Goal: Task Accomplishment & Management: Manage account settings

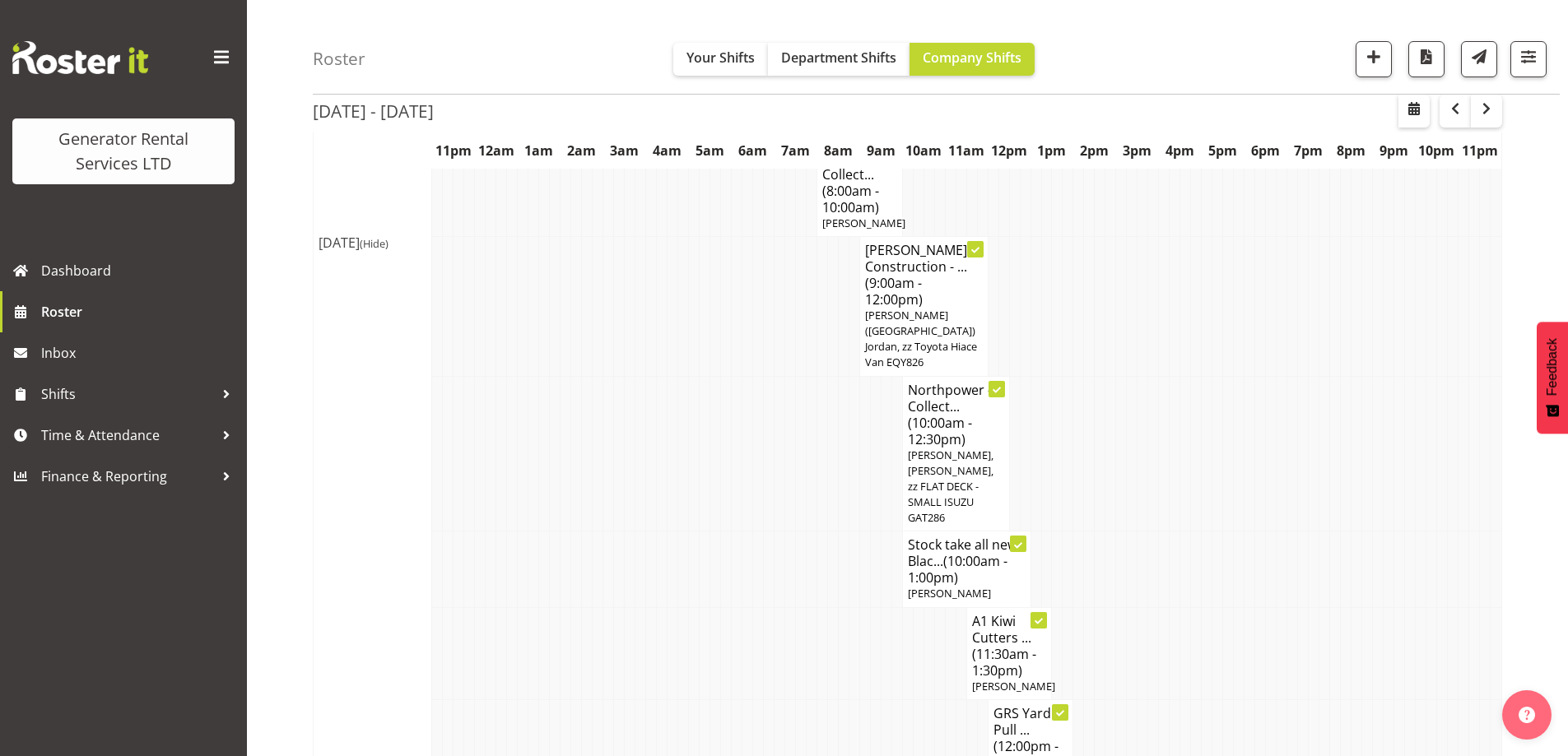
scroll to position [905, 0]
click at [89, 316] on span "Roster" at bounding box center [140, 312] width 197 height 25
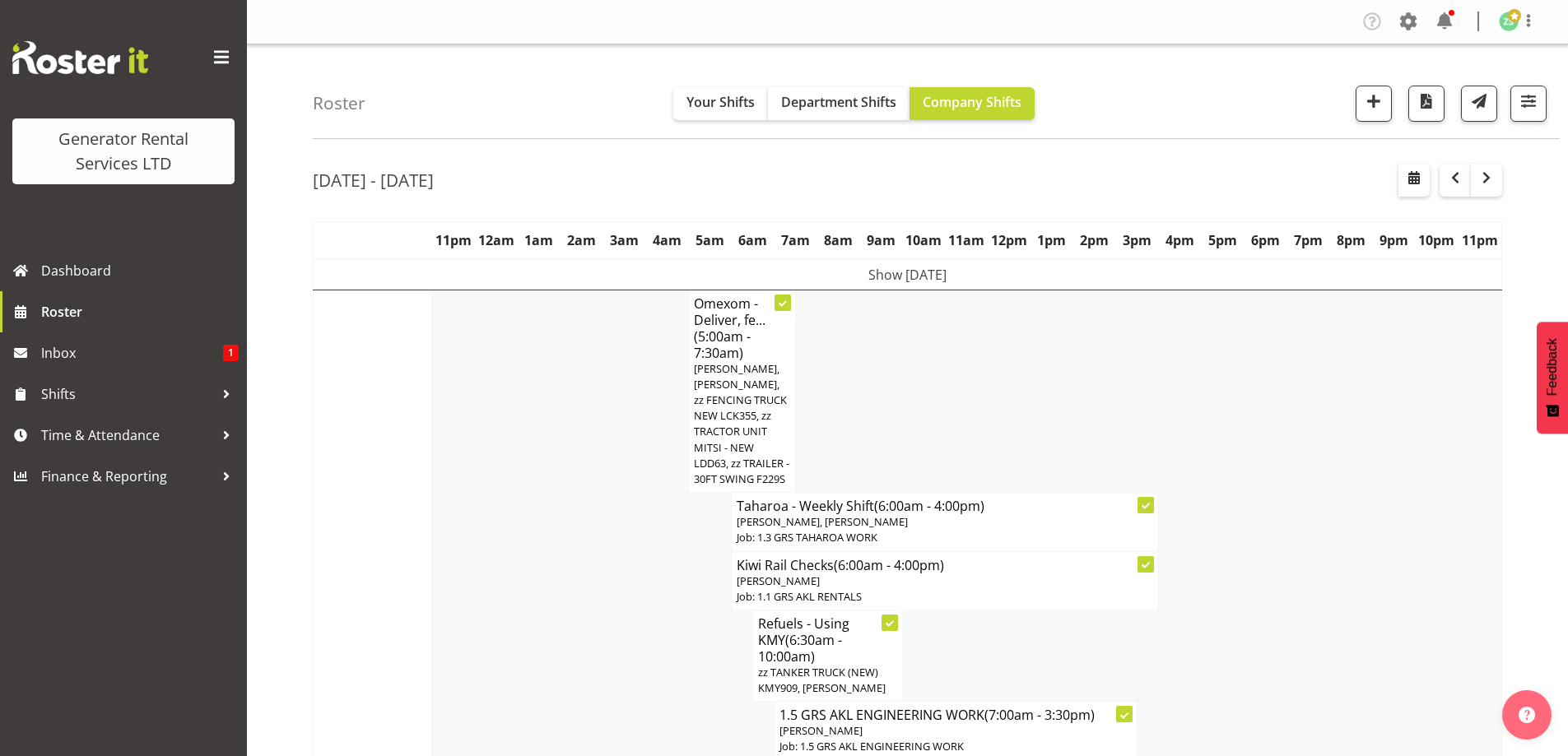
click at [650, 442] on tr "Tue 19th Aug 2025 (Hide) Omexom - Deliver, fe... (5:00am - 7:30am) Sam Peters, …" at bounding box center [908, 391] width 1188 height 203
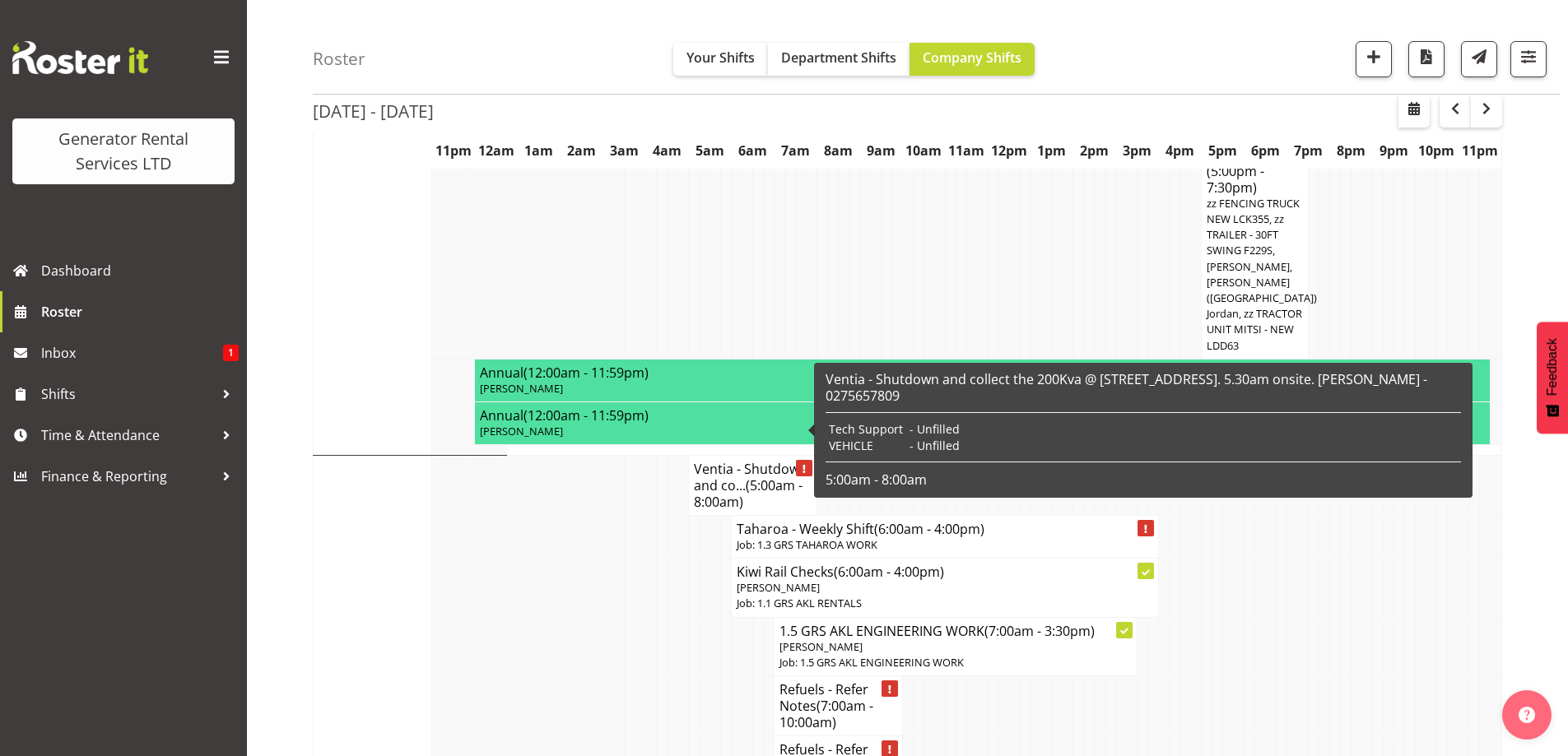
scroll to position [1234, 0]
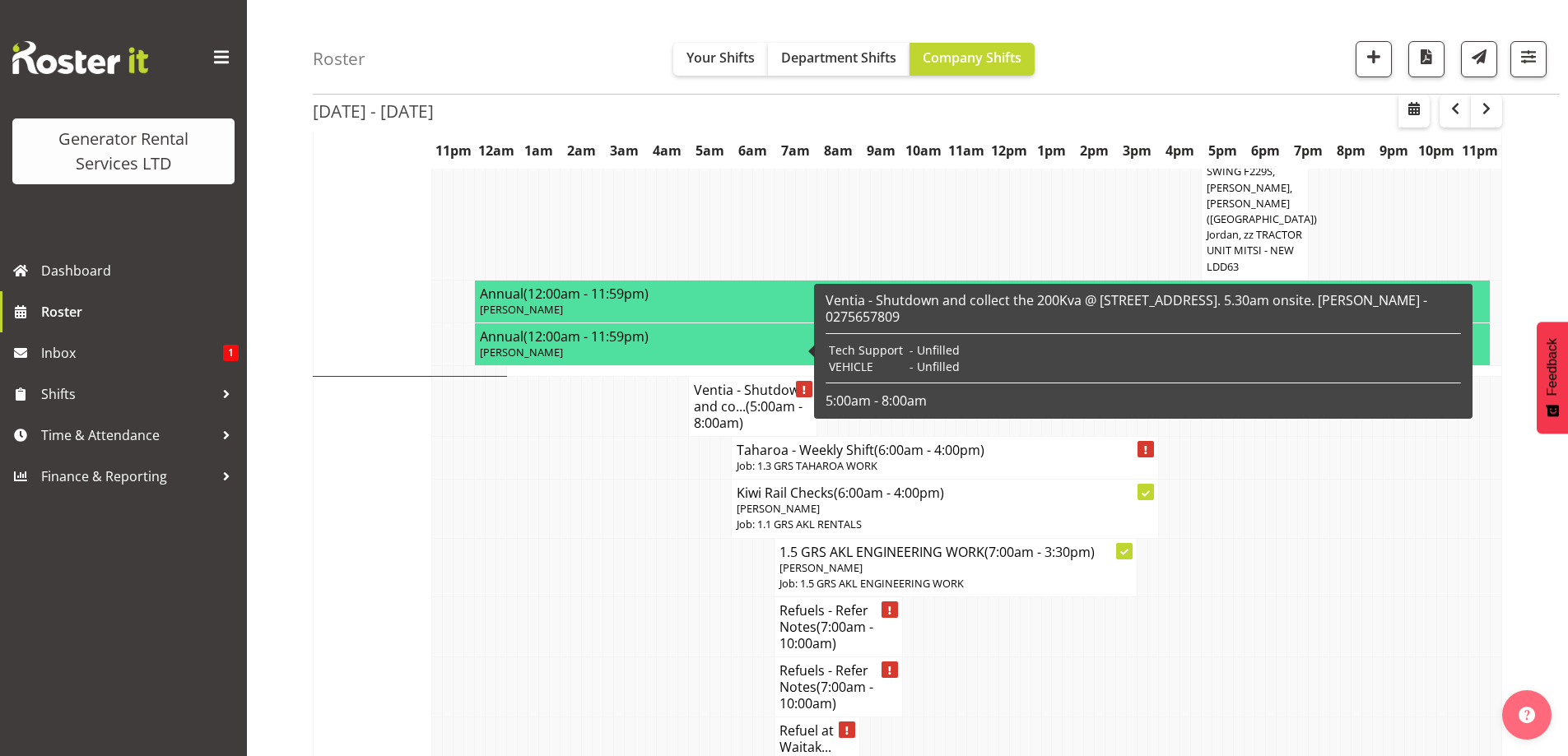
click at [540, 480] on td at bounding box center [544, 509] width 11 height 58
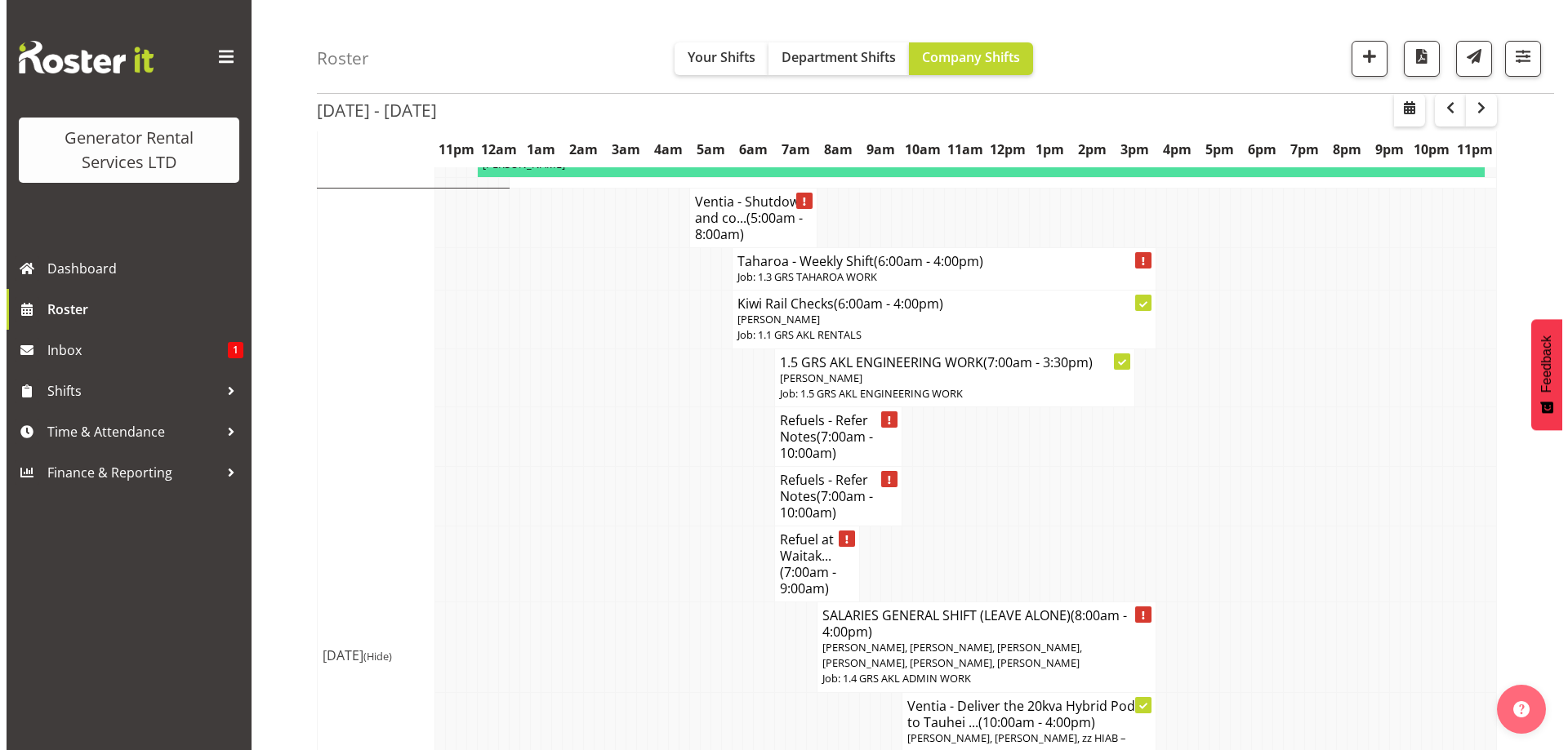
scroll to position [1387, 0]
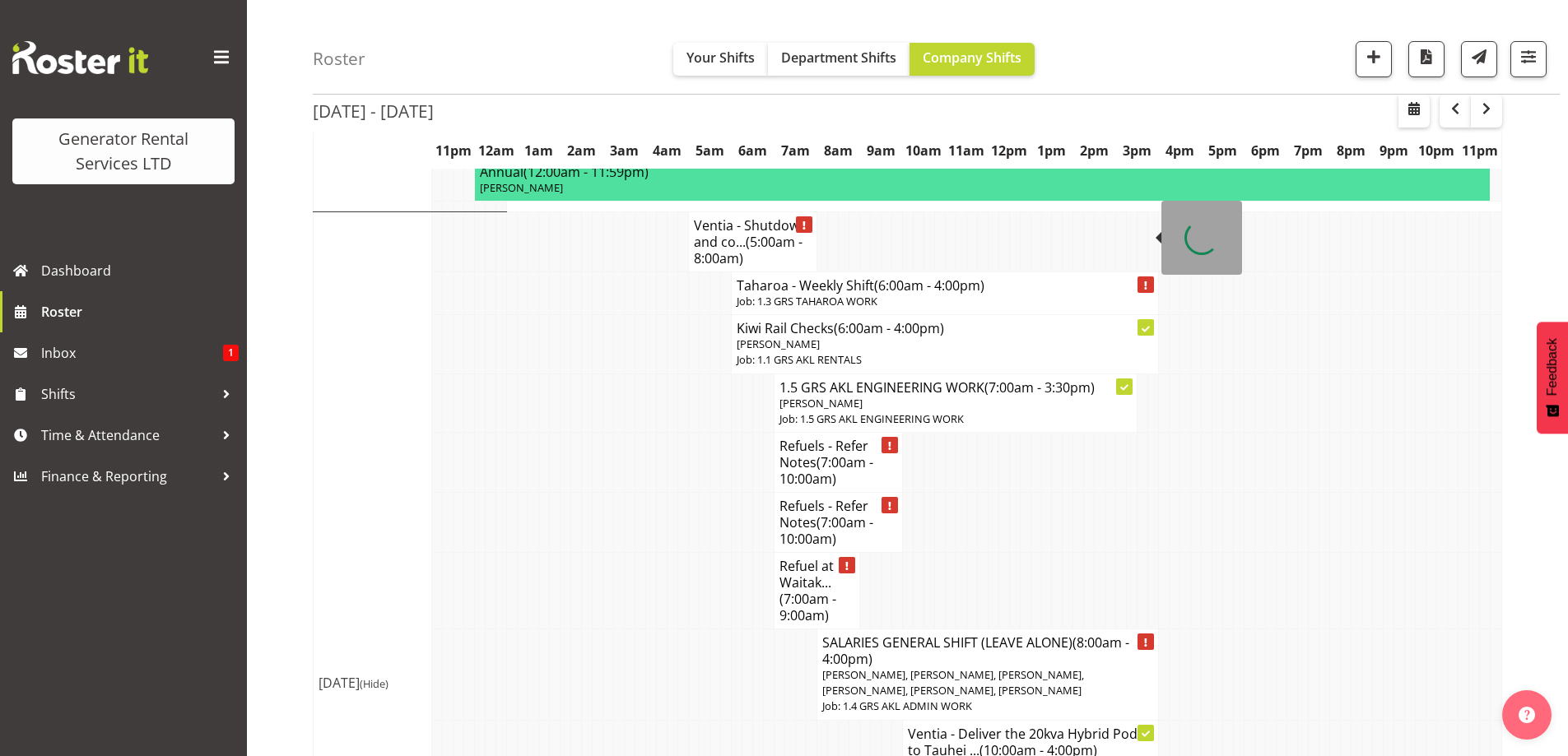
click at [838, 277] on h4 "Taharoa - Weekly Shift (6:00am - 4:00pm)" at bounding box center [945, 285] width 416 height 16
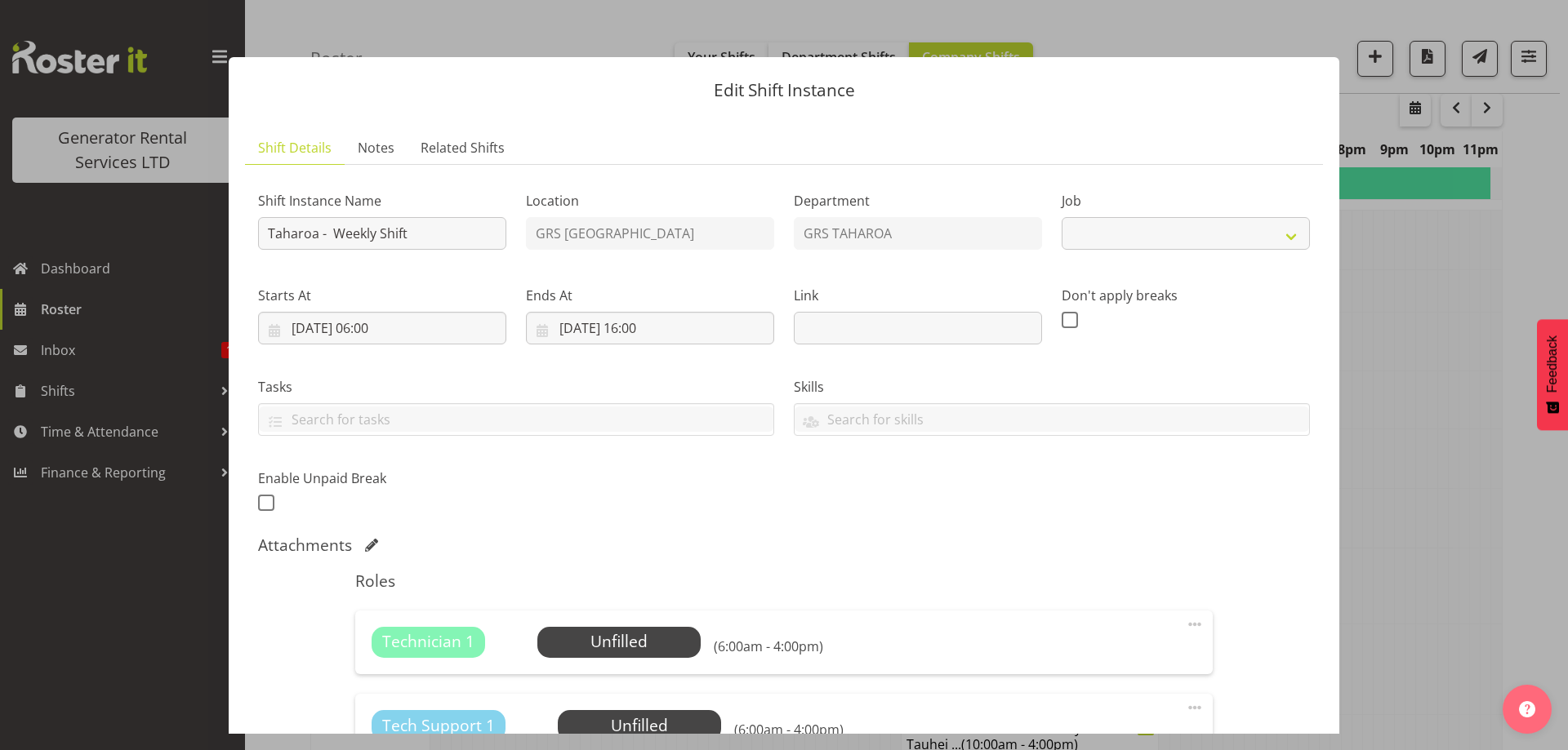
select select "874"
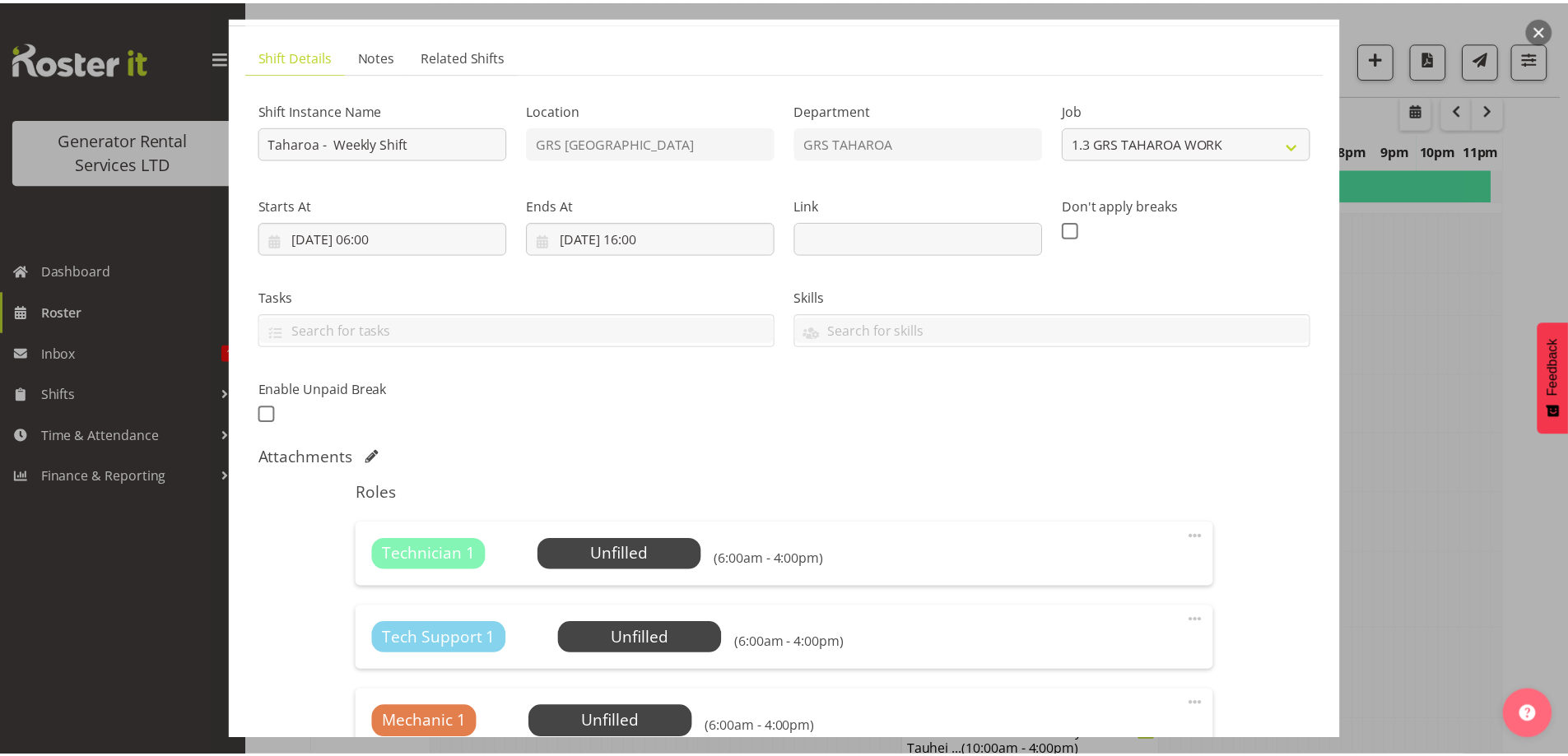
scroll to position [247, 0]
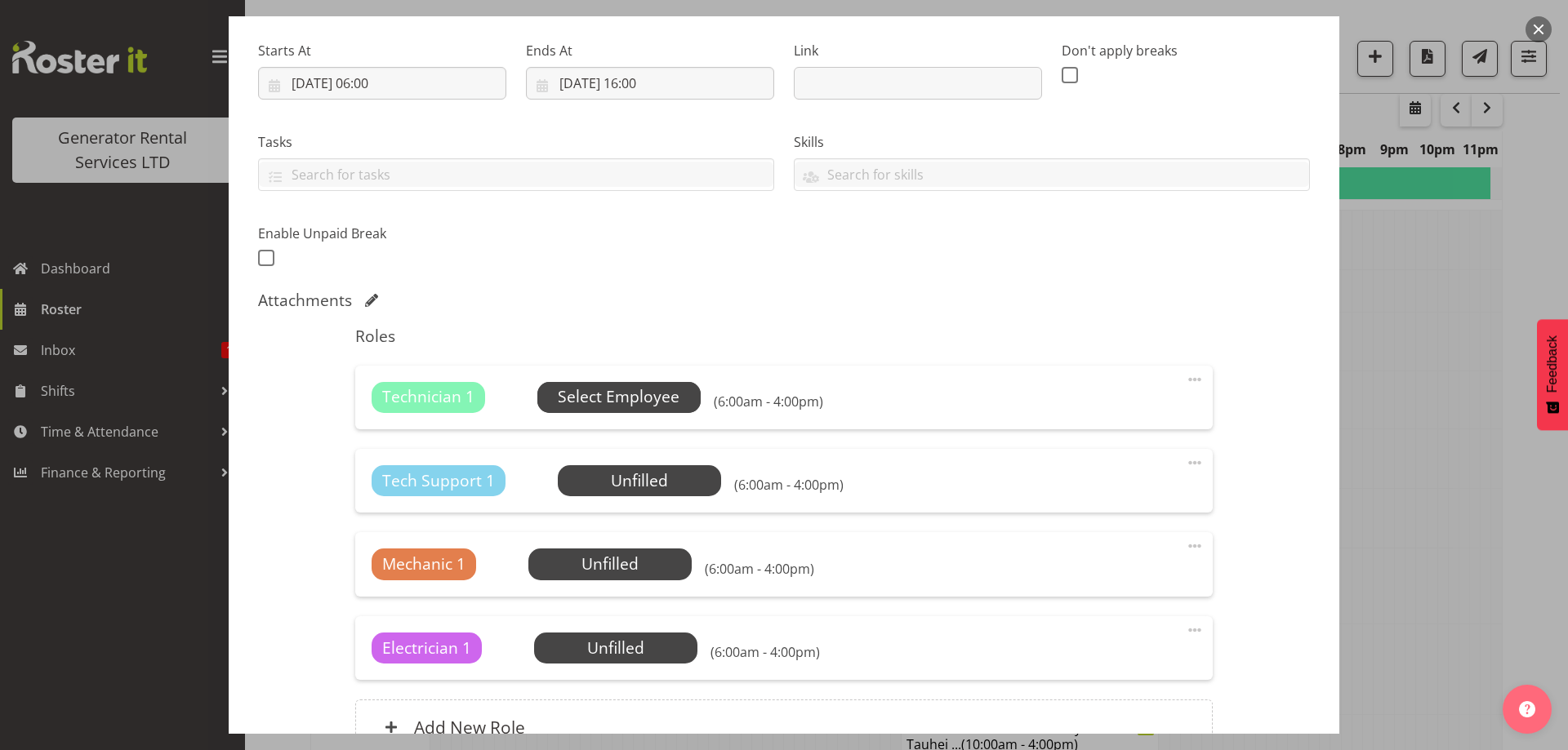
click at [600, 404] on span "Select Employee" at bounding box center [618, 397] width 122 height 24
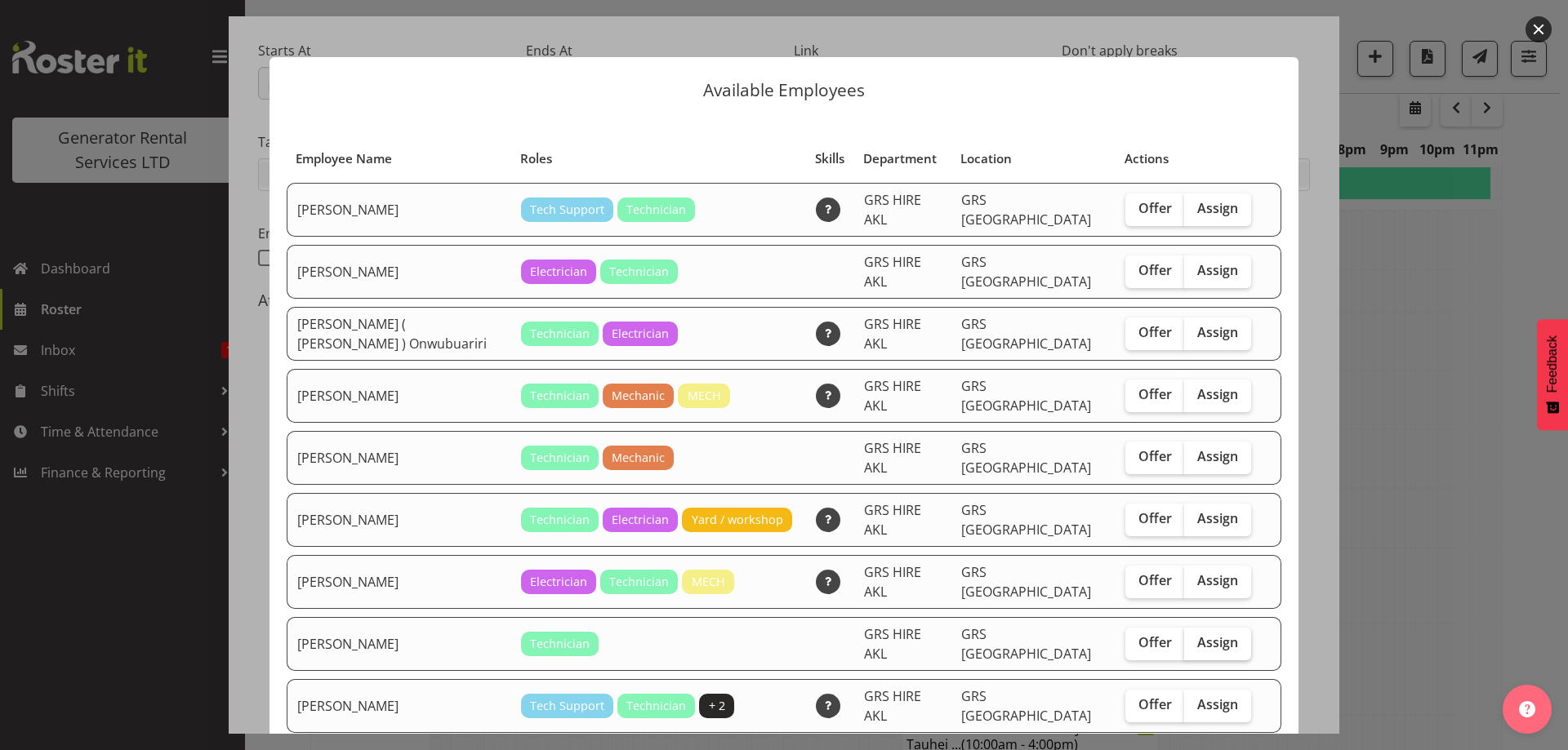
drag, startPoint x: 1238, startPoint y: 596, endPoint x: 1205, endPoint y: 598, distance: 33.1
click at [1238, 617] on td "Offer Assign" at bounding box center [1188, 644] width 146 height 54
click at [1205, 634] on span "Assign" at bounding box center [1217, 642] width 41 height 16
click at [1194, 637] on input "Assign" at bounding box center [1188, 642] width 11 height 11
checkbox input "true"
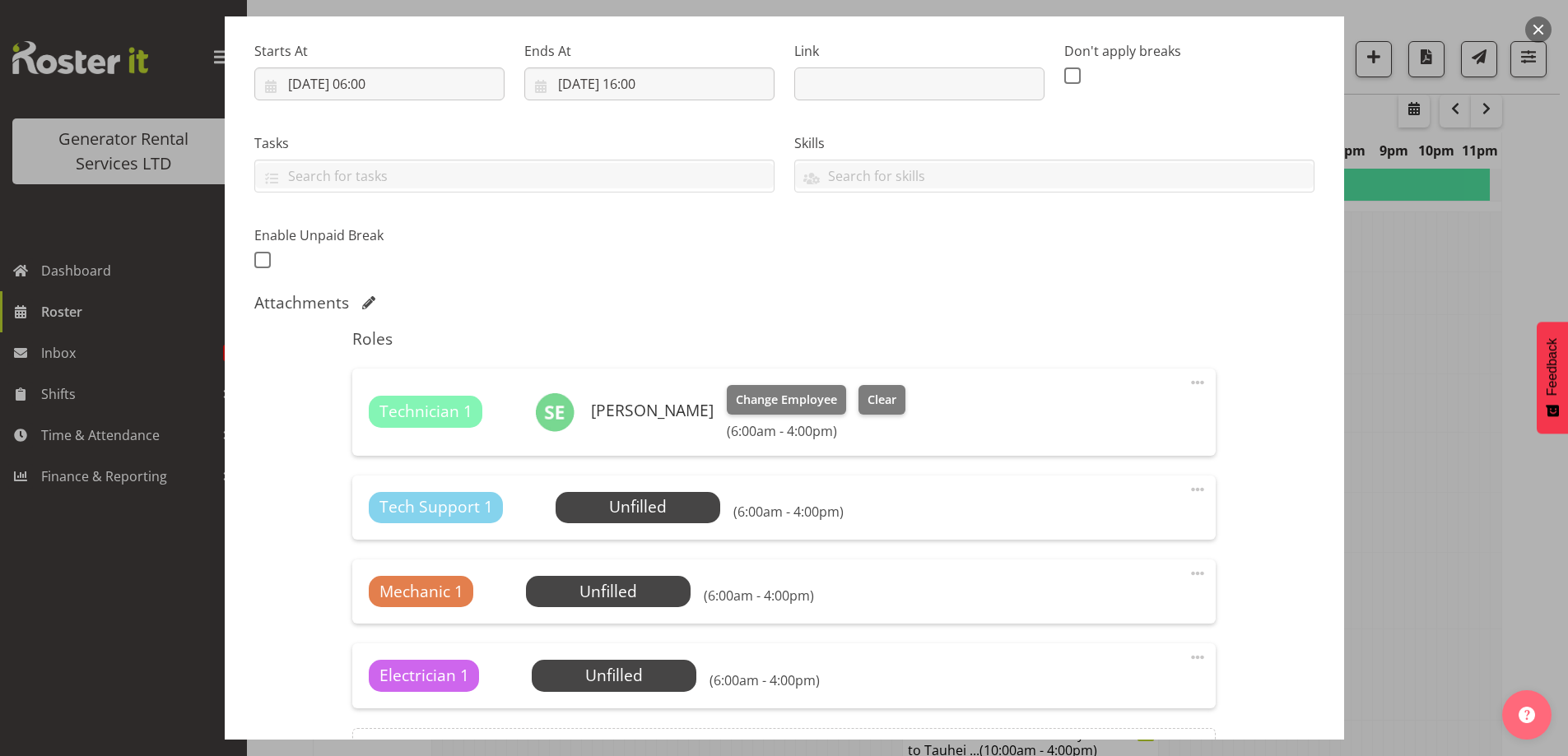
click at [620, 614] on div "Mechanic 1 Unfilled Select Employee (6:00am - 4:00pm) Edit Cover Role Delete" at bounding box center [784, 591] width 864 height 64
click at [0, 0] on span "Select Employee" at bounding box center [0, 0] width 0 height 0
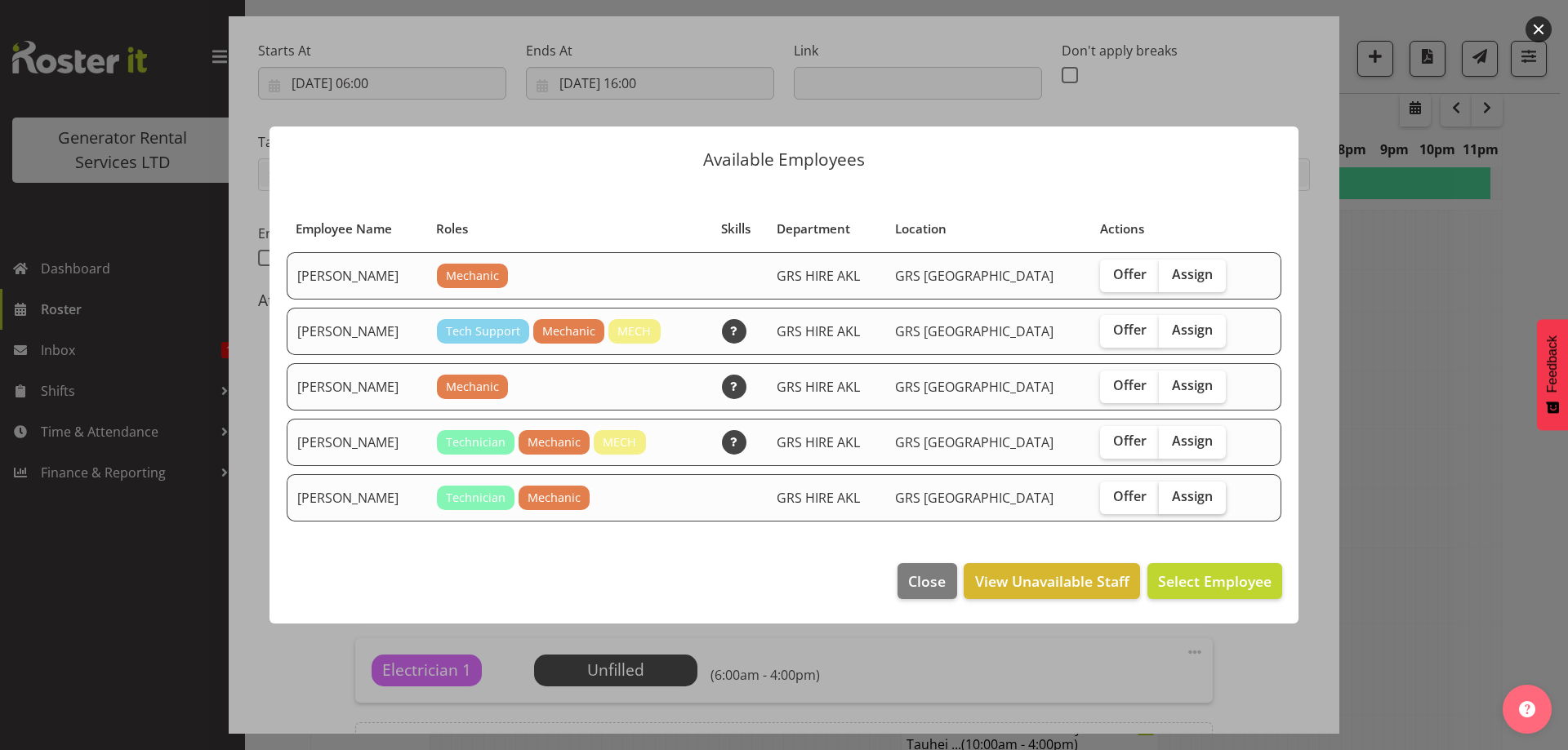
click at [1200, 505] on label "Assign" at bounding box center [1192, 498] width 67 height 33
click at [1169, 502] on input "Assign" at bounding box center [1164, 496] width 11 height 11
checkbox input "true"
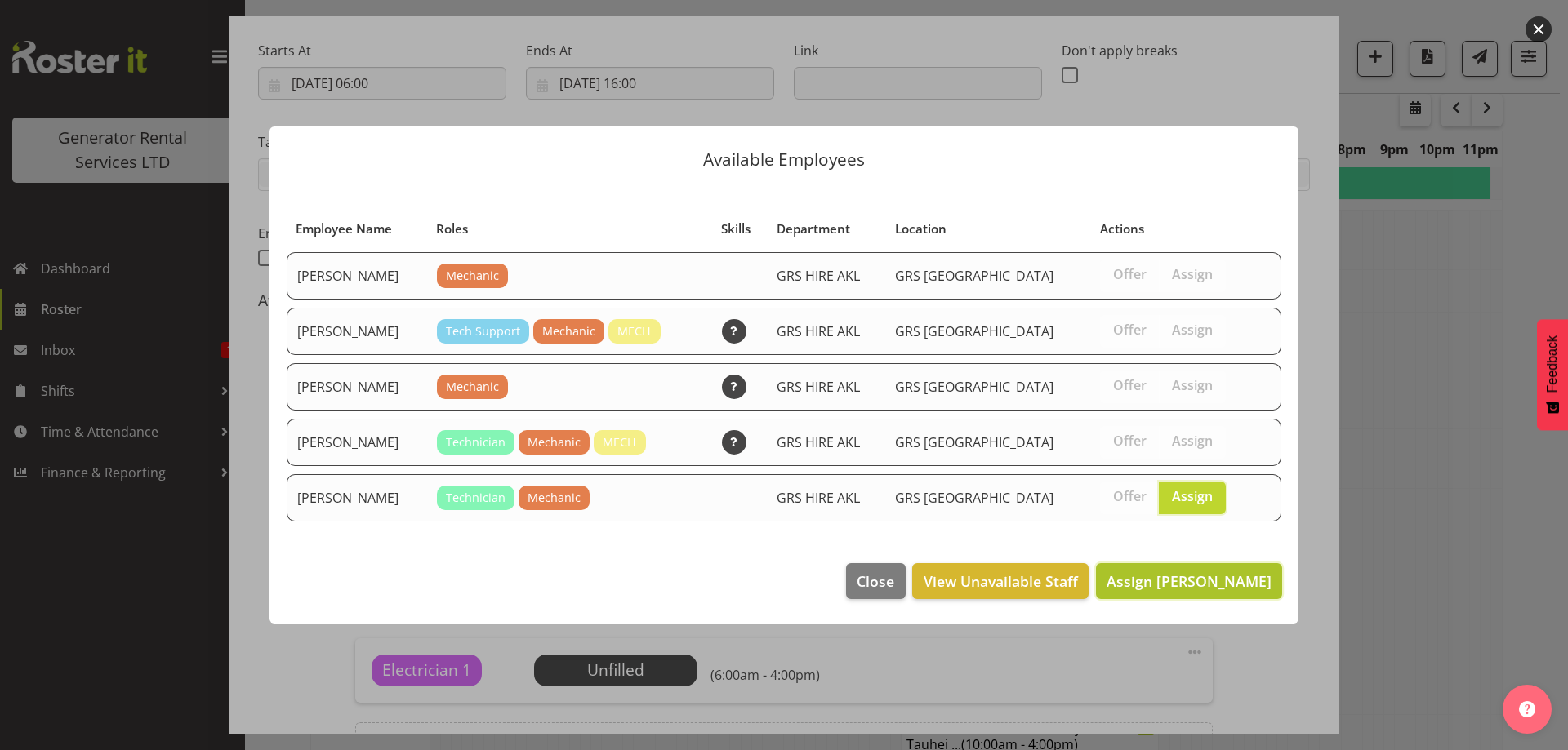
click at [1234, 580] on span "Assign Mike McDonald" at bounding box center [1188, 580] width 165 height 19
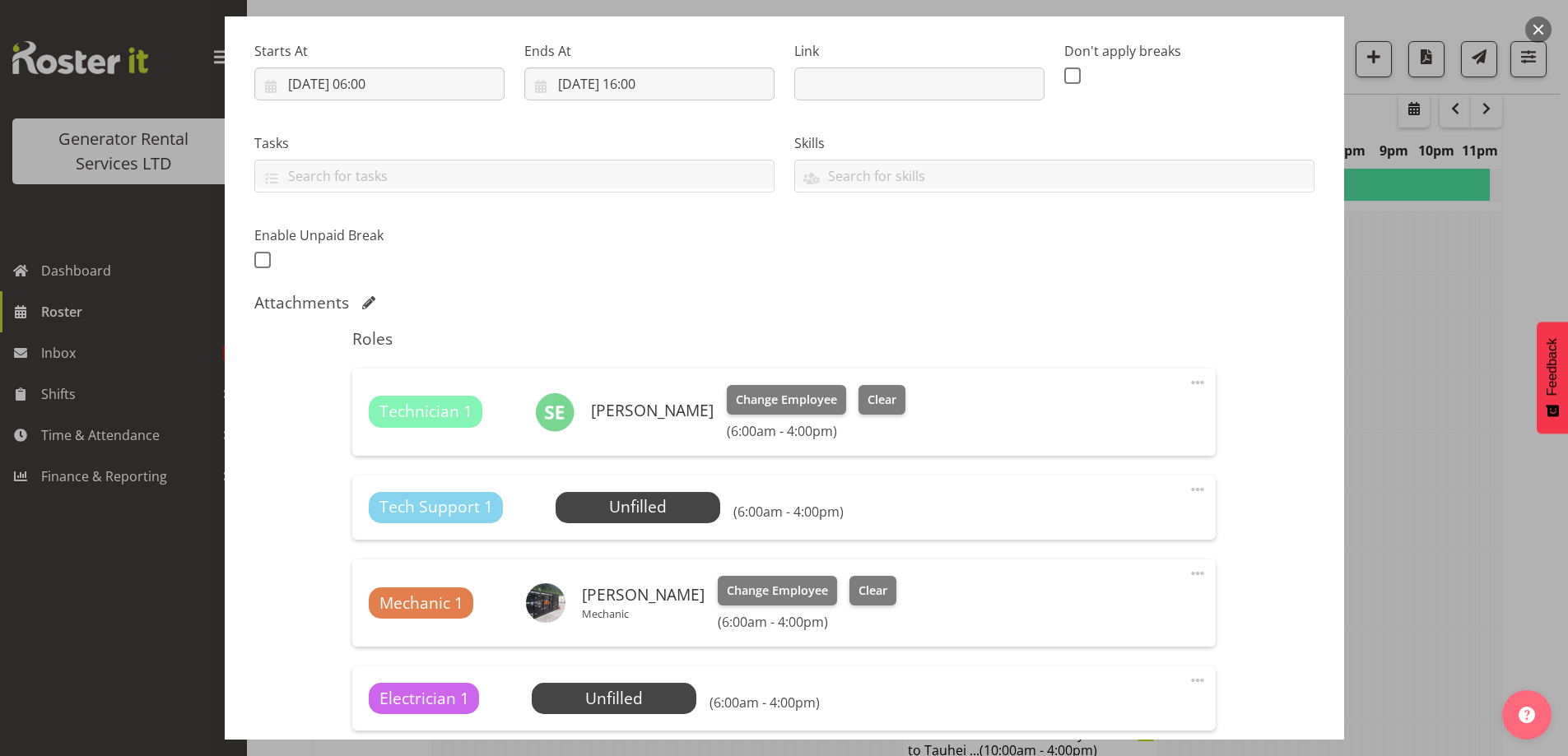
click at [1188, 490] on span at bounding box center [1197, 490] width 19 height 19
click at [1120, 582] on link "Delete" at bounding box center [1128, 584] width 158 height 30
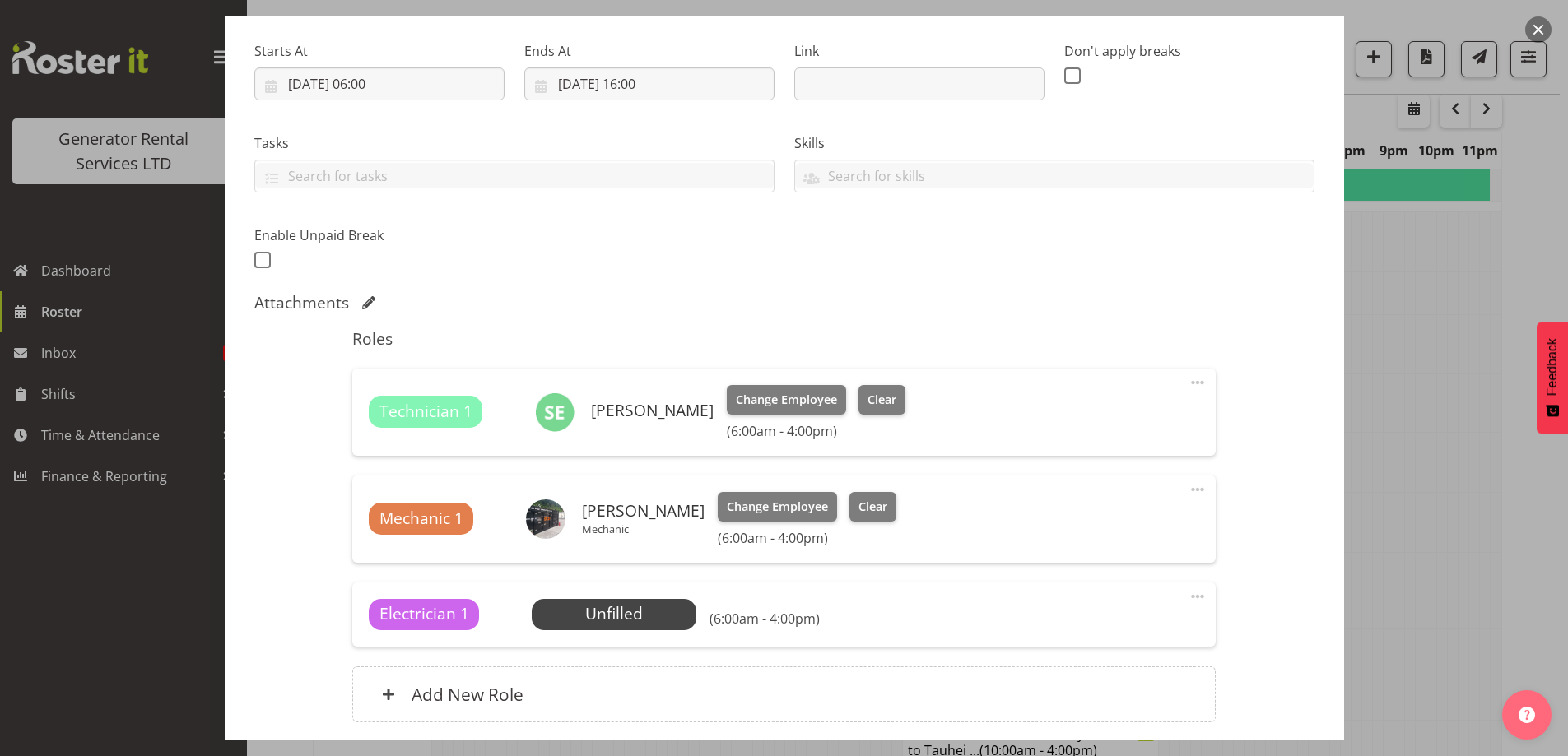
scroll to position [376, 0]
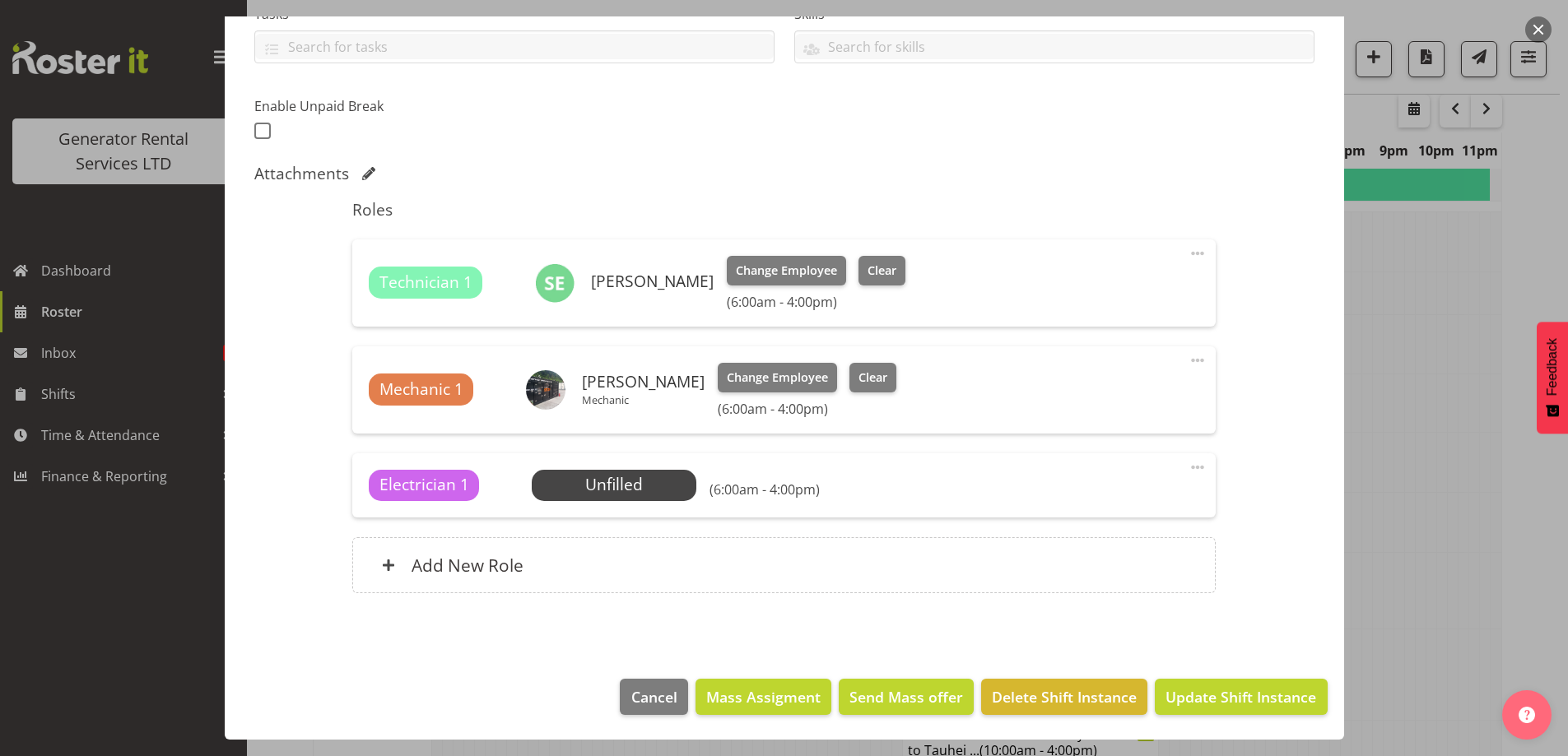
click at [1187, 472] on span at bounding box center [1197, 467] width 19 height 19
click at [1107, 565] on link "Delete" at bounding box center [1128, 562] width 158 height 30
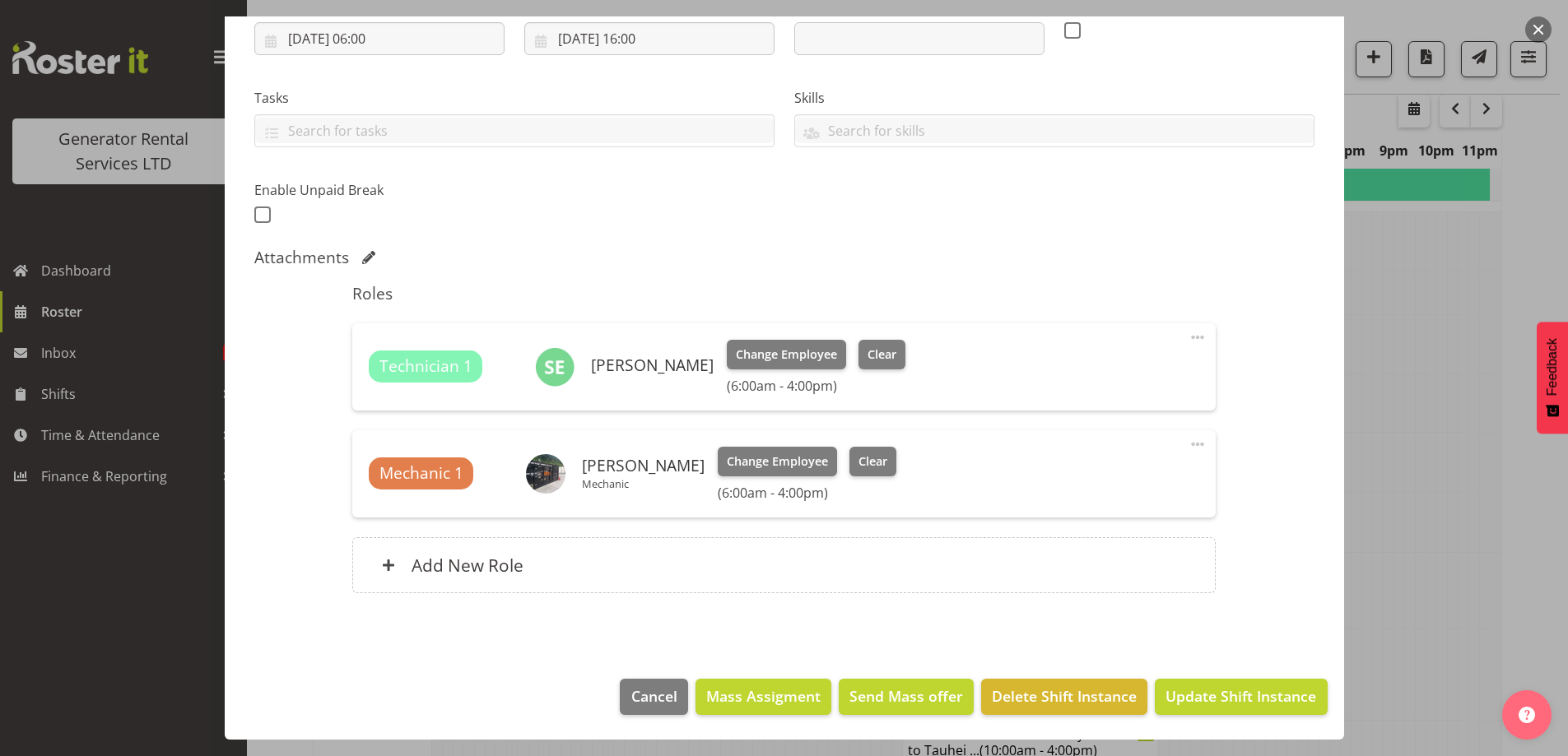
scroll to position [292, 0]
click at [1217, 686] on span "Update Shift Instance" at bounding box center [1240, 696] width 151 height 21
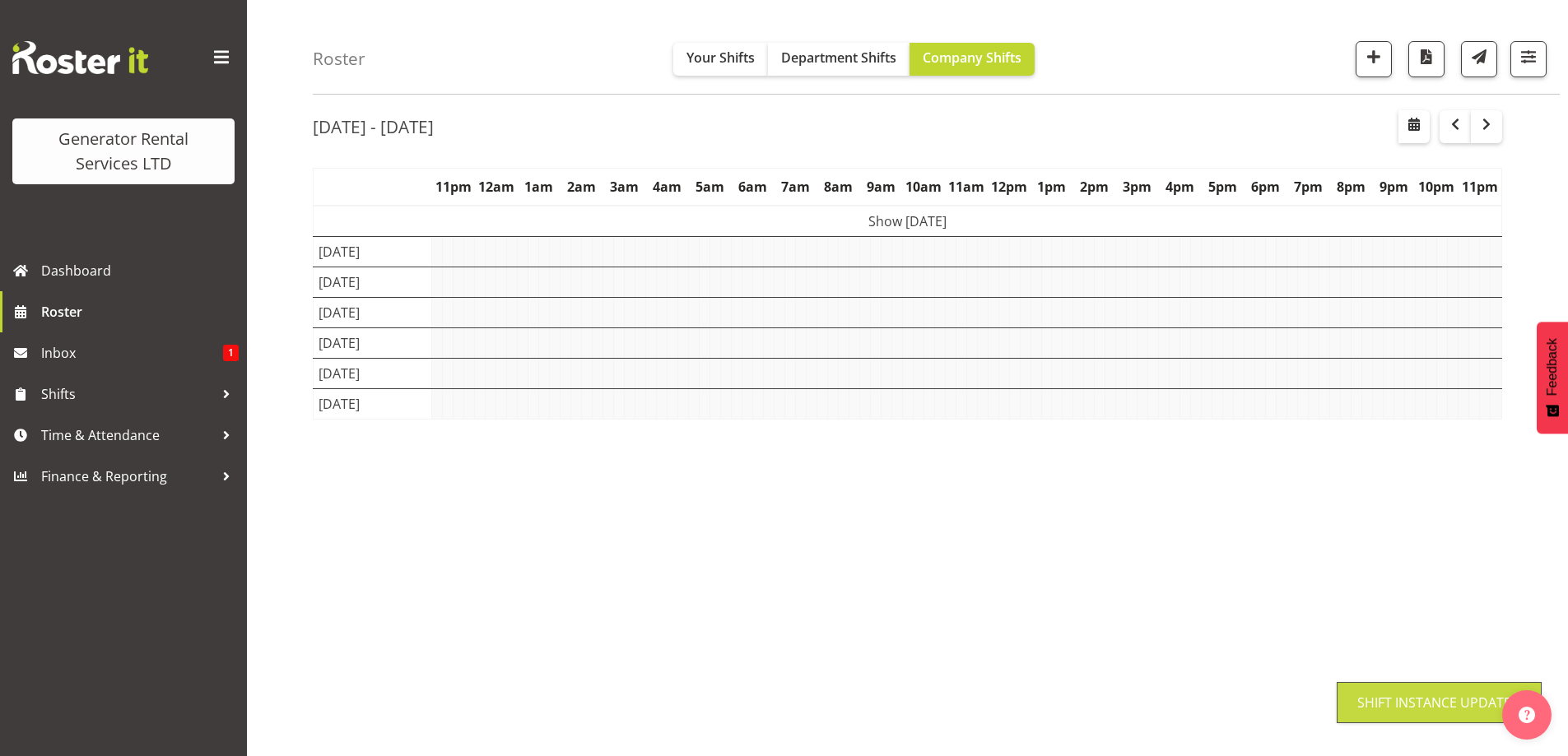
scroll to position [53, 0]
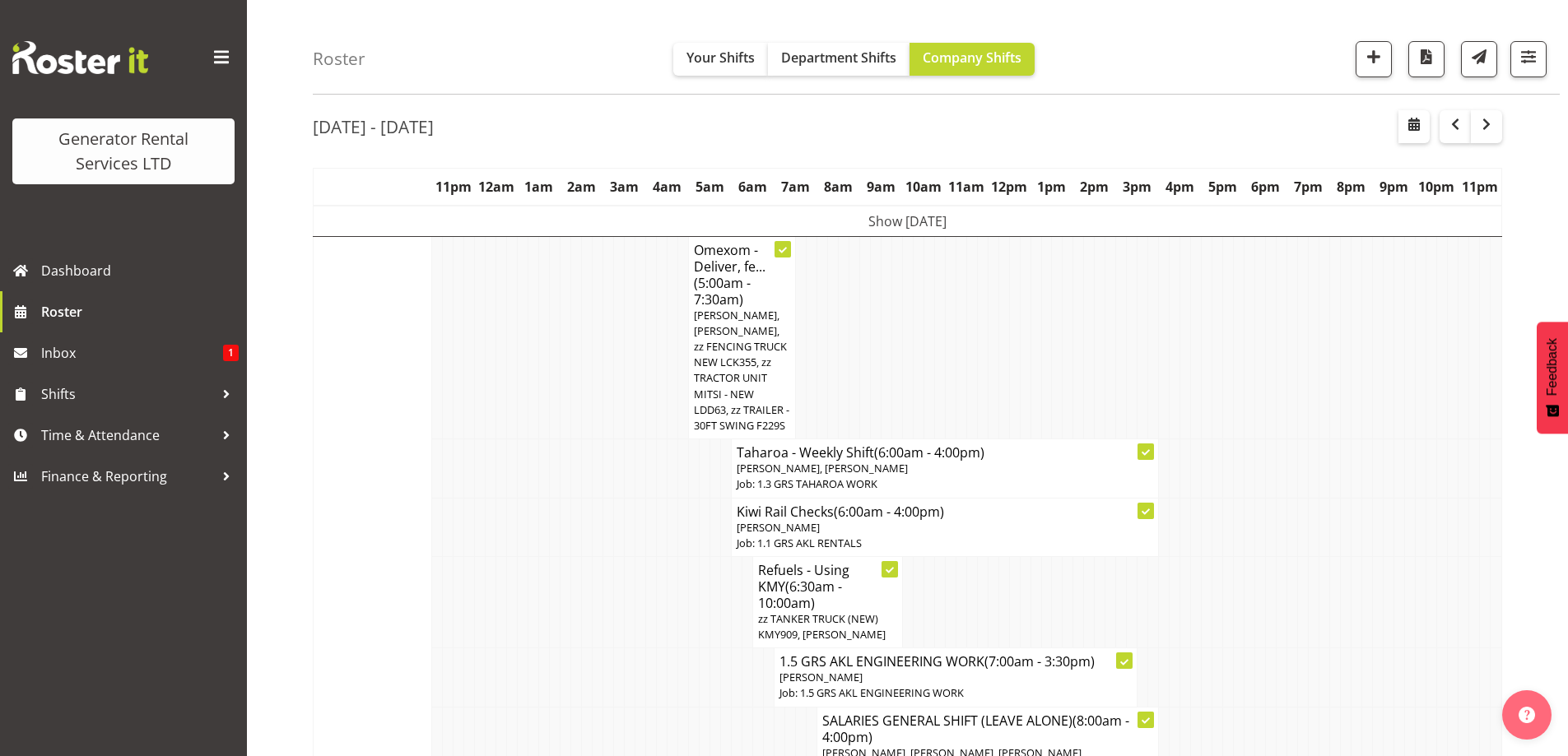
click at [1341, 464] on td at bounding box center [1346, 468] width 11 height 58
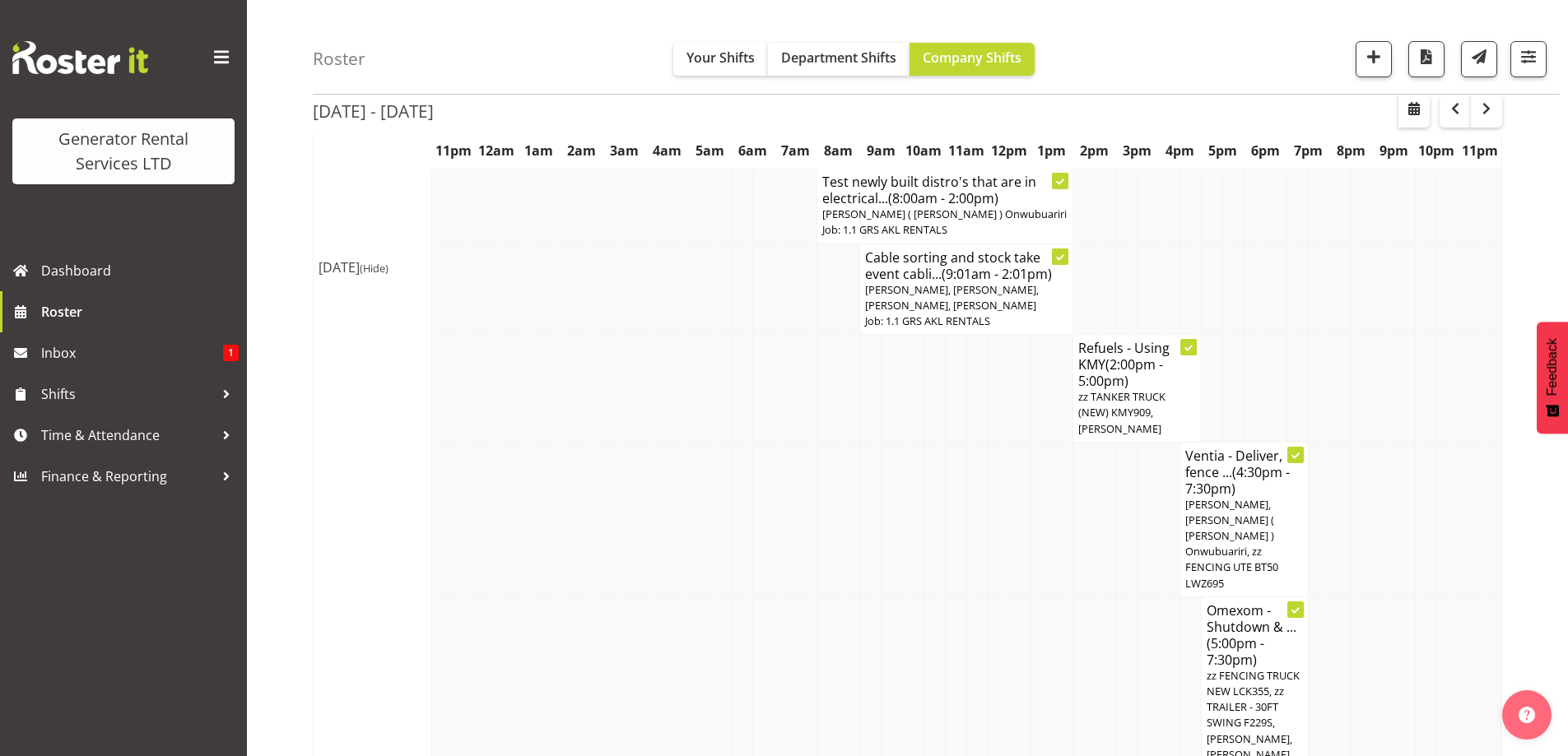
scroll to position [712, 0]
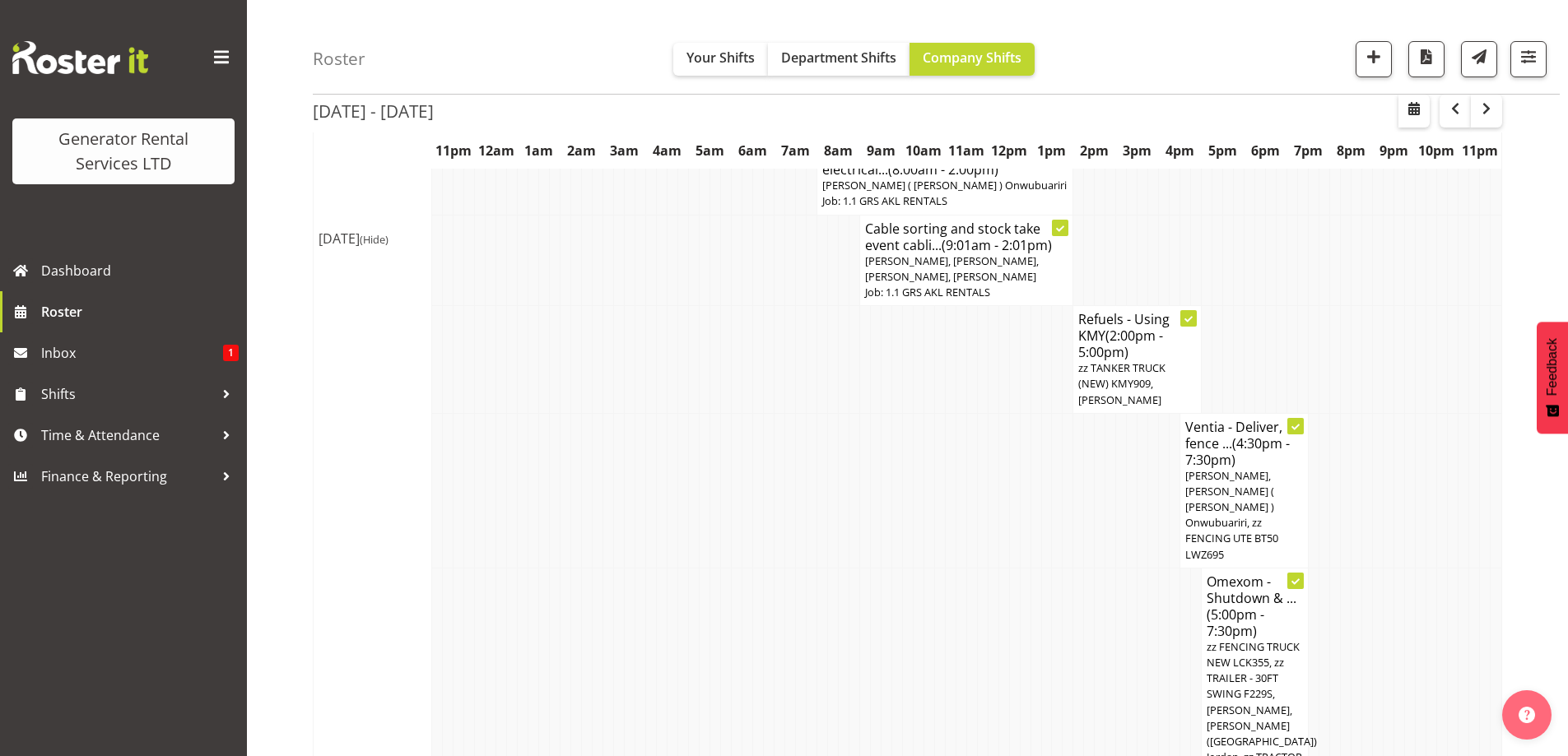
click at [922, 478] on td at bounding box center [918, 490] width 11 height 154
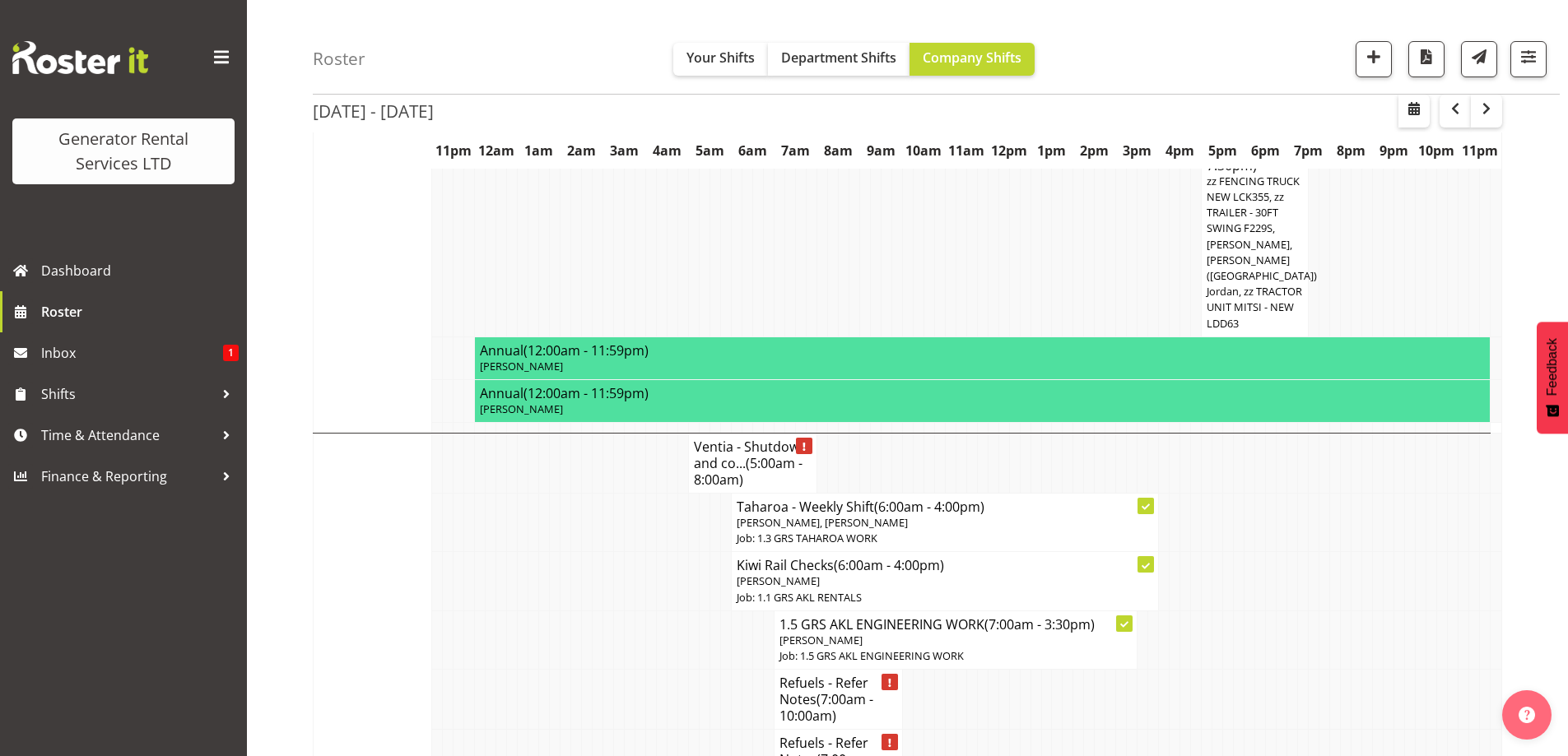
scroll to position [1205, 0]
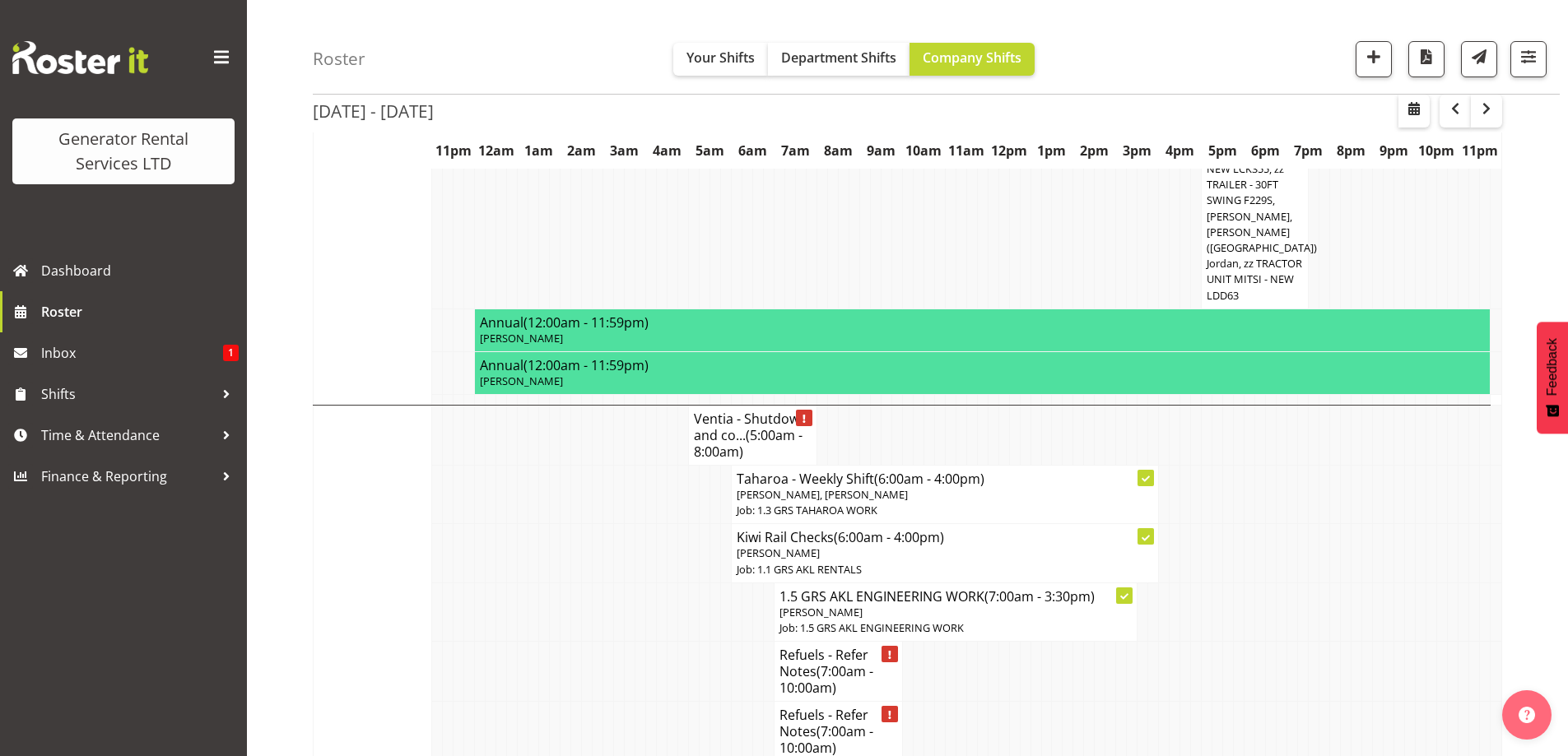
click at [715, 642] on td at bounding box center [714, 672] width 11 height 60
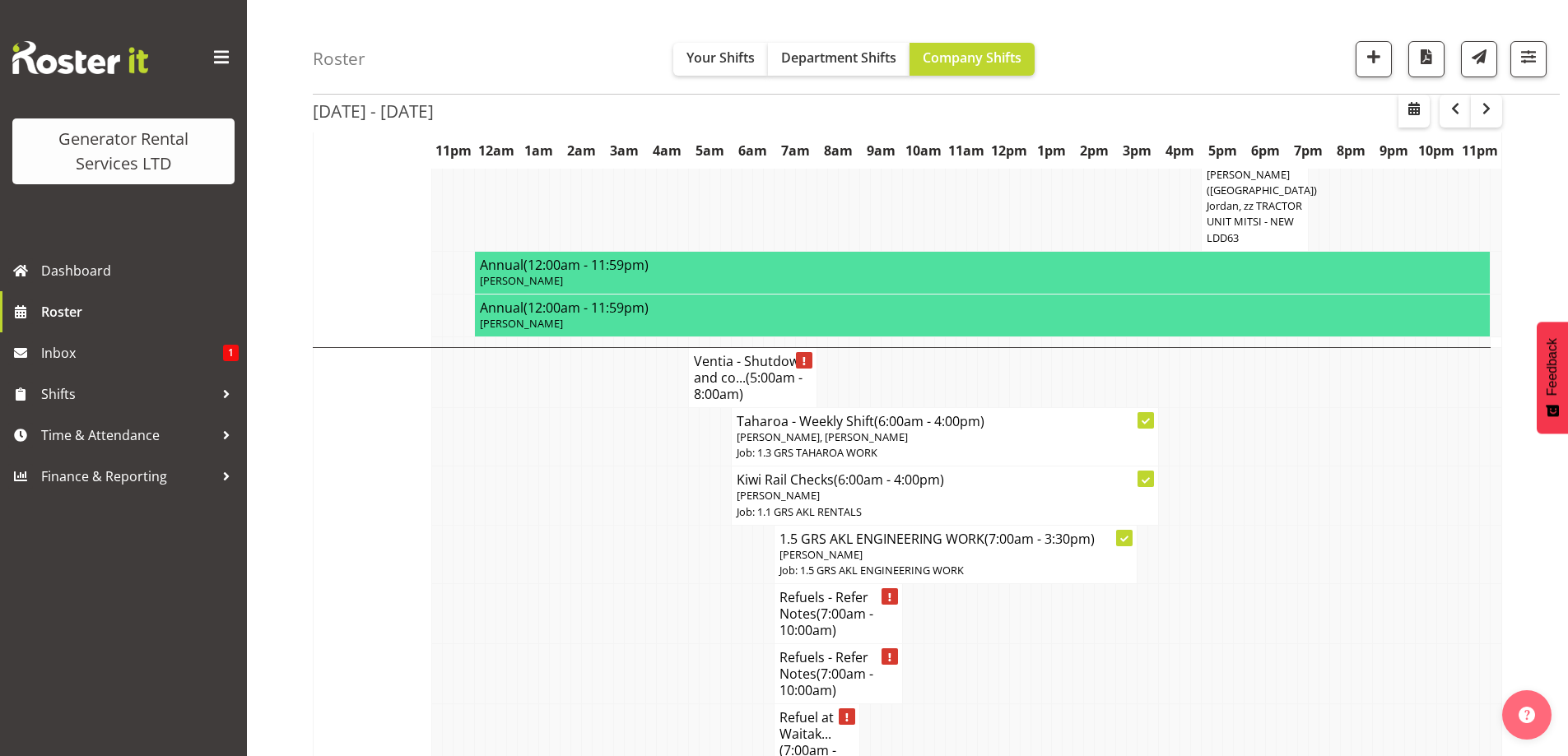
scroll to position [1287, 0]
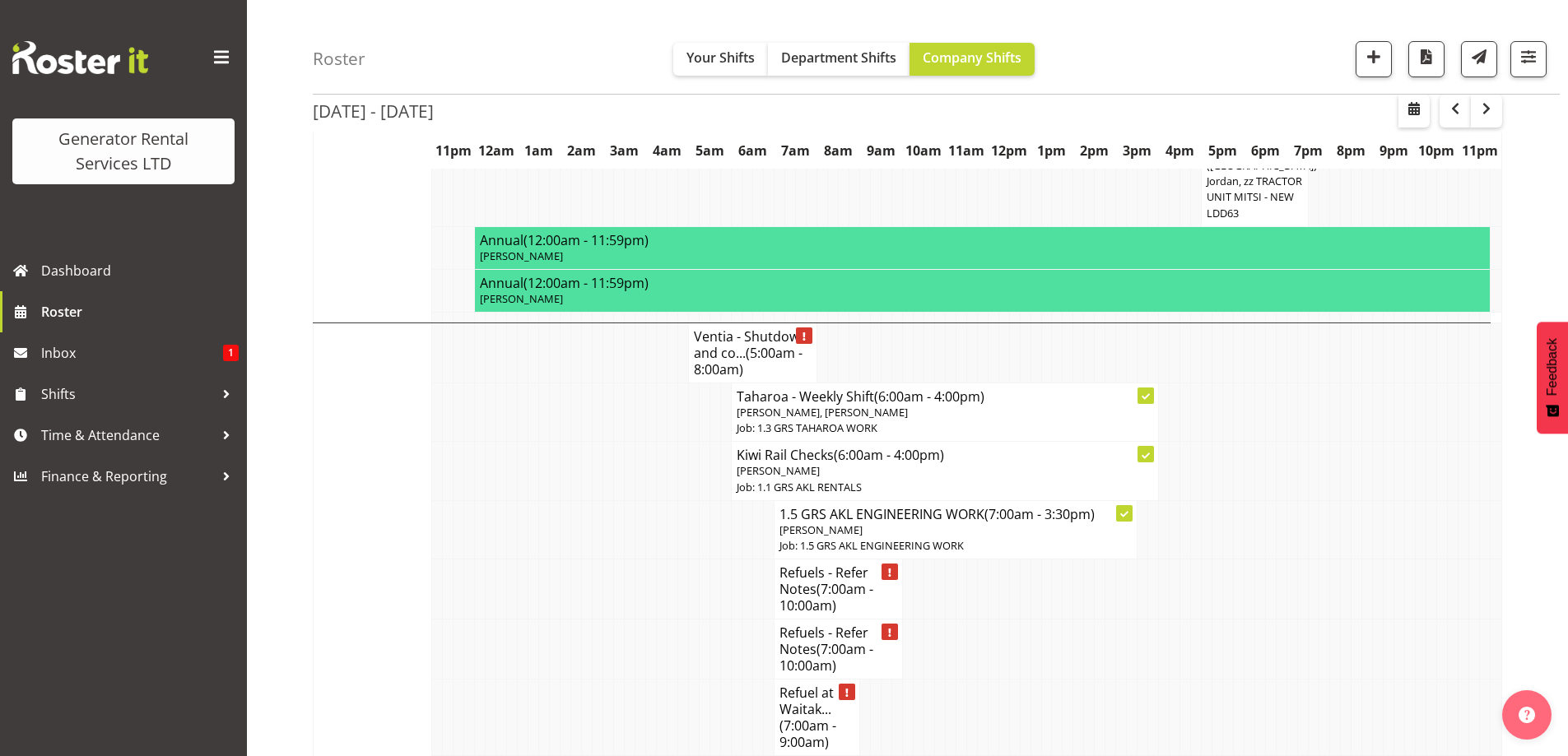
click at [1148, 620] on td at bounding box center [1153, 650] width 11 height 60
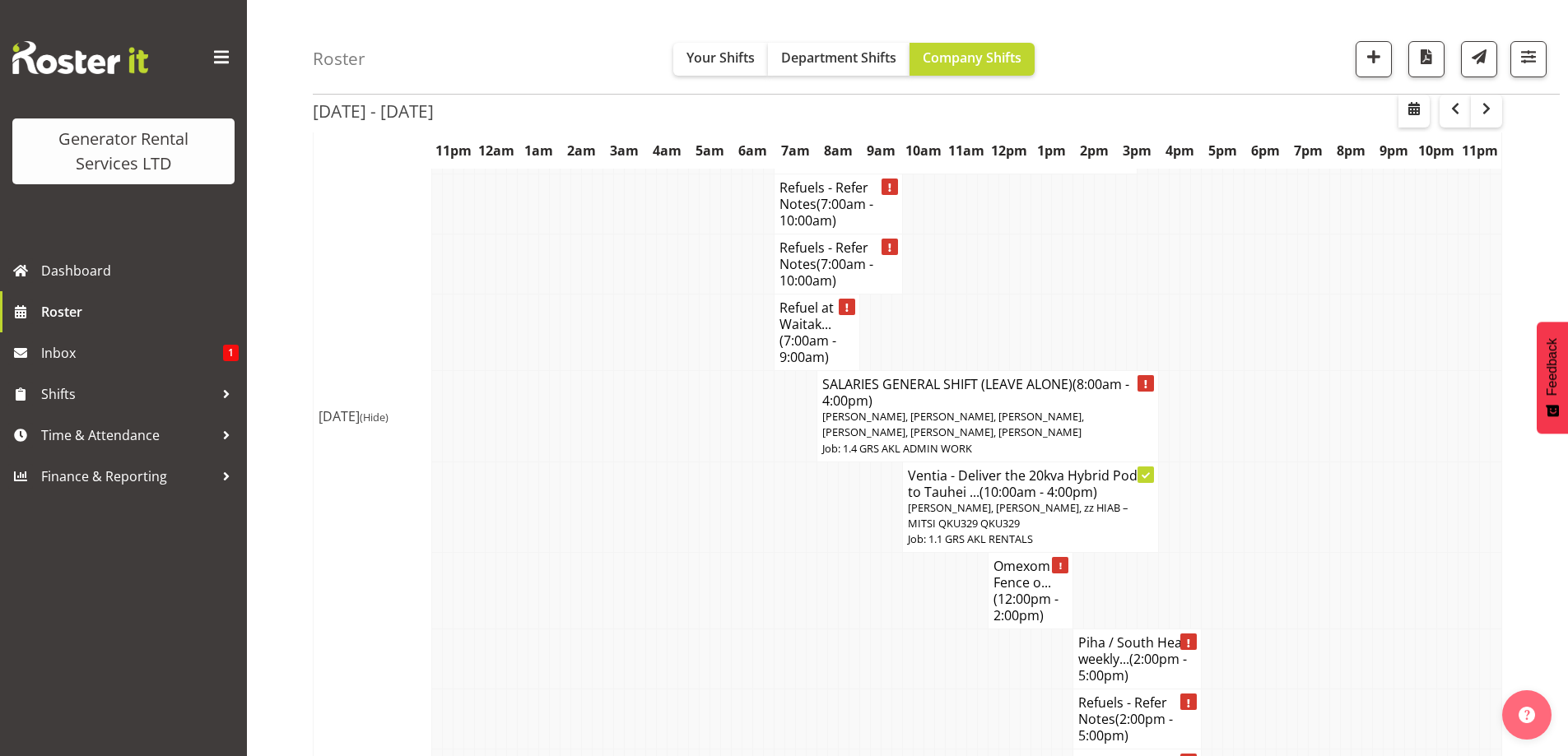
scroll to position [1698, 0]
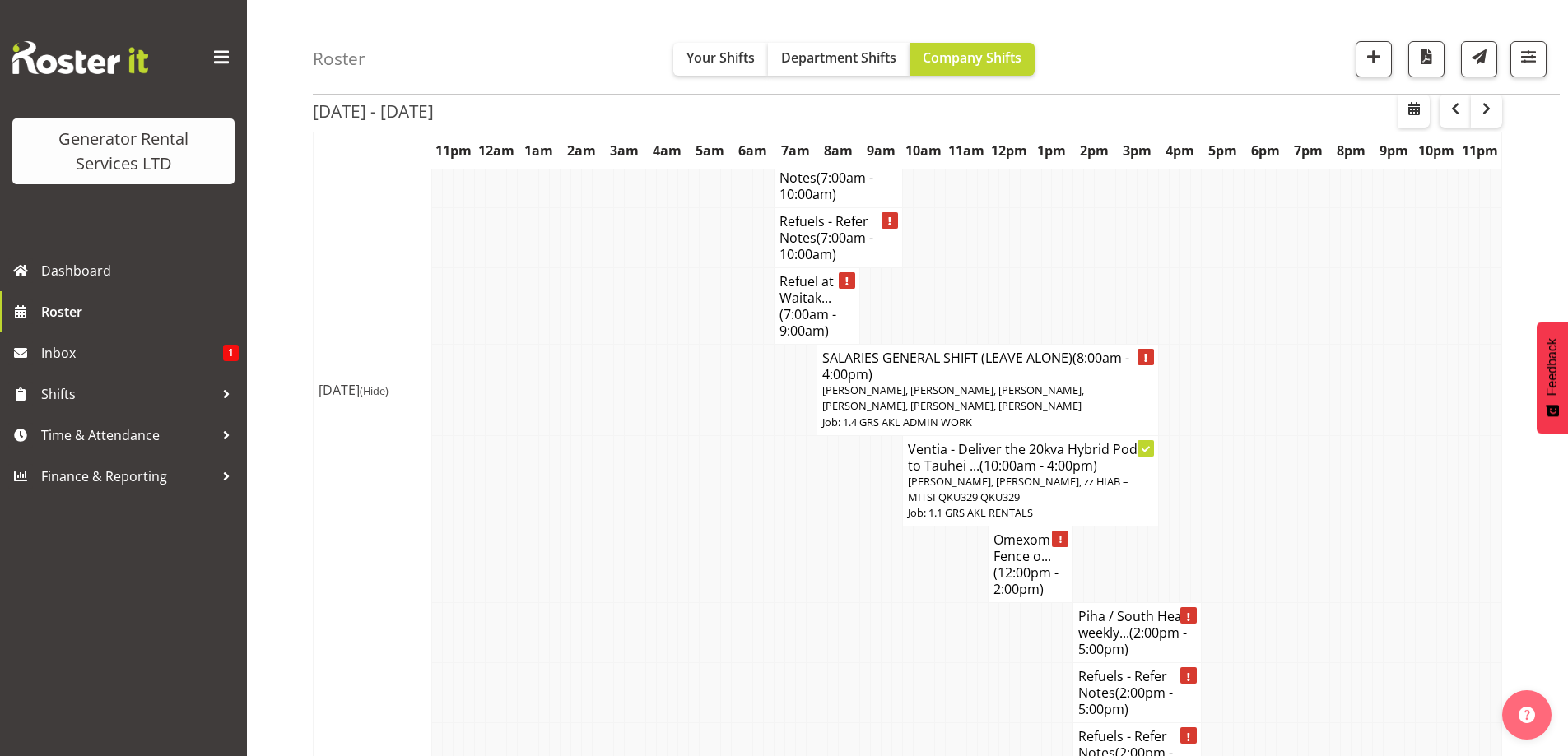
click at [898, 602] on td at bounding box center [897, 632] width 11 height 60
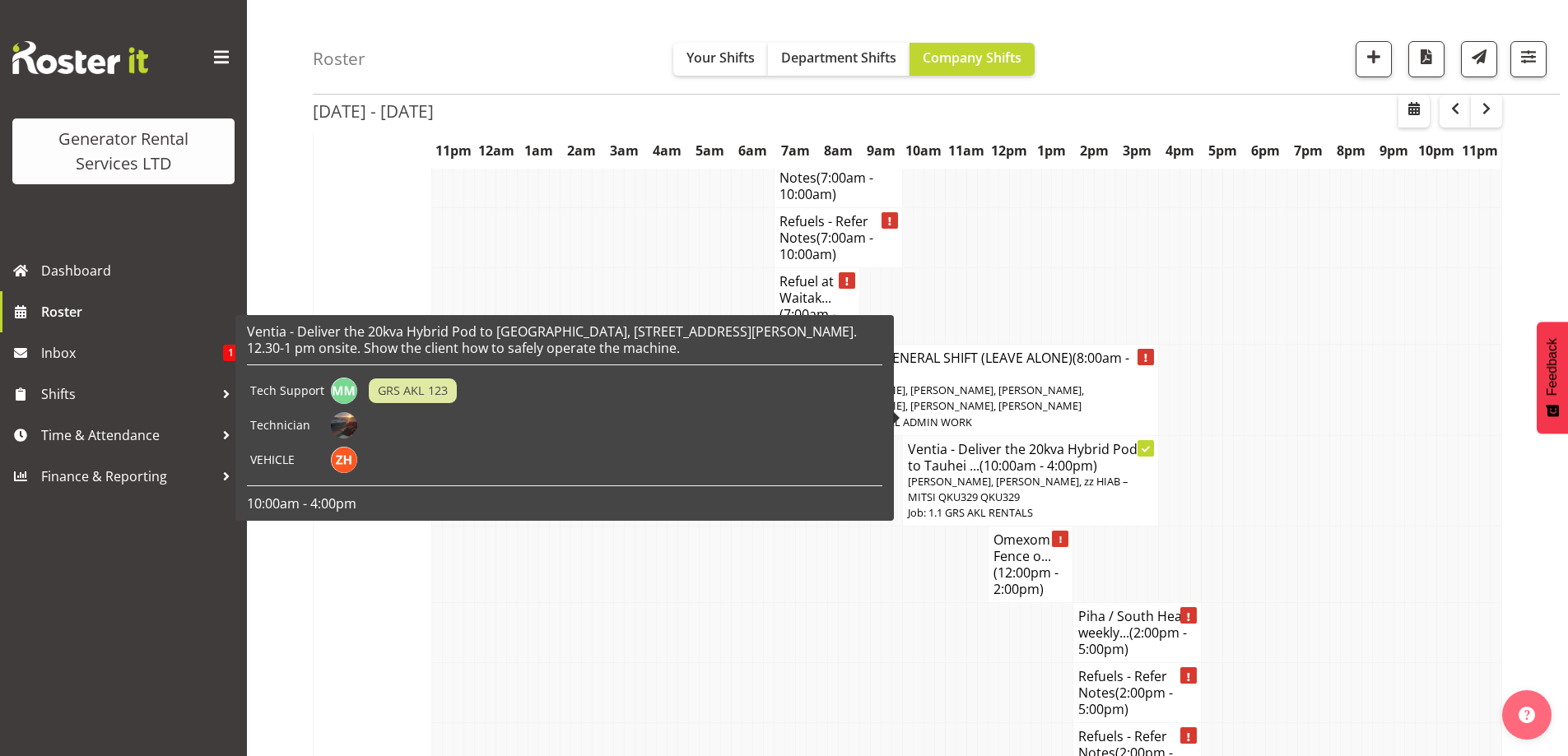
click at [934, 474] on span "[PERSON_NAME], [PERSON_NAME], zz HIAB – MITSI QKU329 QKU329" at bounding box center [1017, 490] width 219 height 31
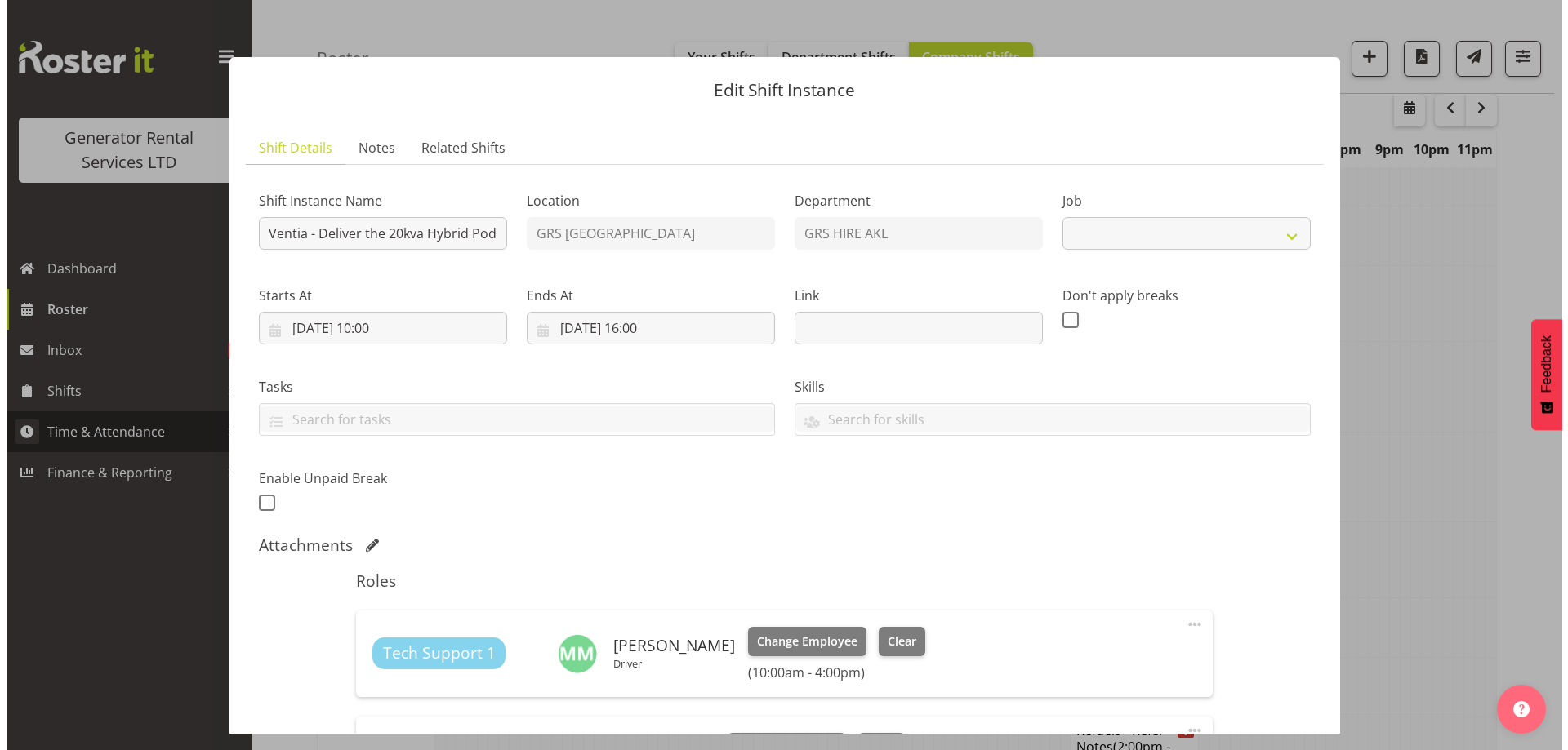
scroll to position [1670, 0]
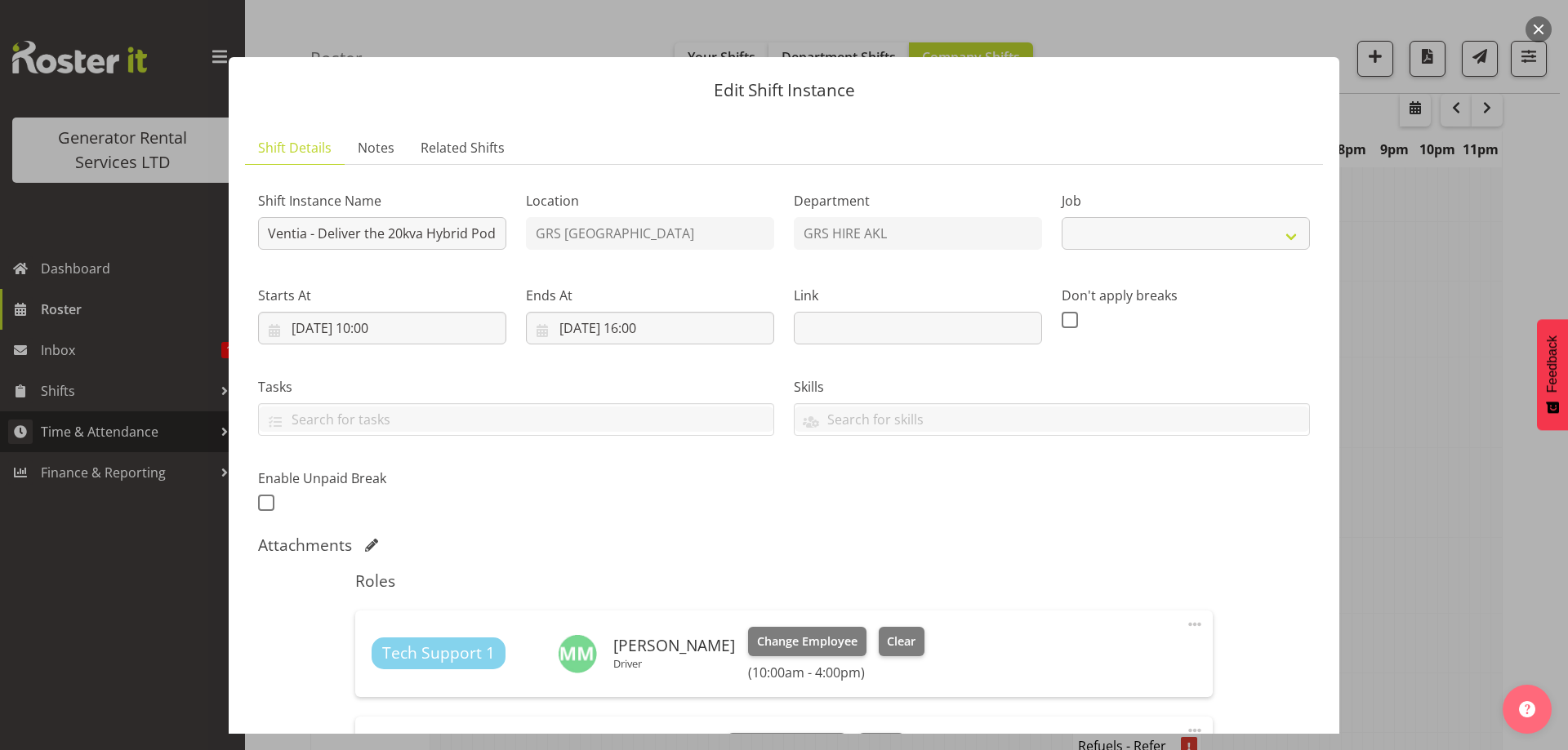
select select "9"
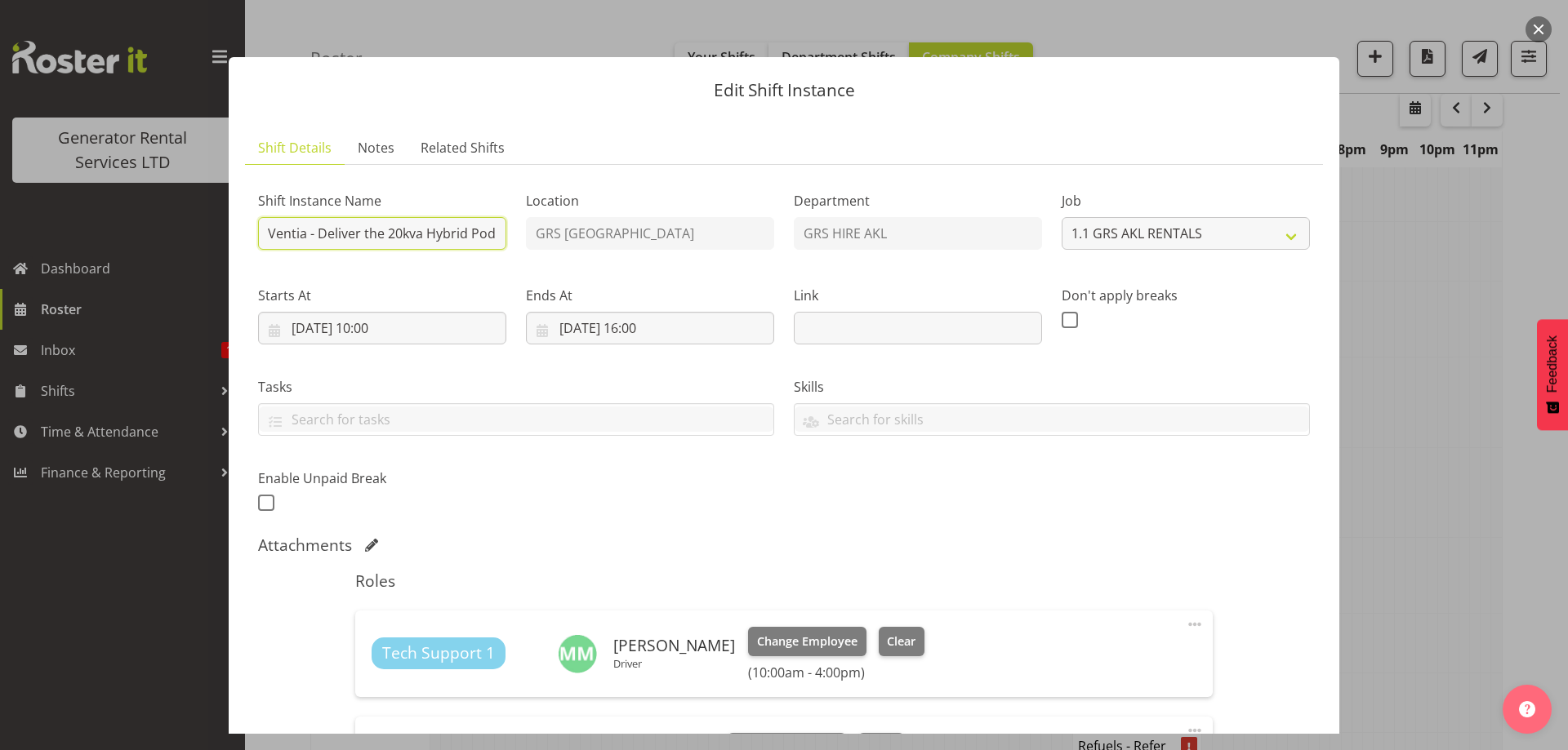
scroll to position [0, 797]
drag, startPoint x: 347, startPoint y: 246, endPoint x: 758, endPoint y: 214, distance: 412.2
click at [758, 214] on div "Shift Instance Name Ventia - Deliver the 20kva Hybrid Pod to Tauhei Solar Farm,…" at bounding box center [784, 347] width 1072 height 357
click at [489, 236] on input "Ventia - Deliver the 20kva Hybrid Pod to Tauhei Solar Farm, 169 Odonoghue Road,…" at bounding box center [381, 234] width 248 height 33
paste input "Taylor Horwood"
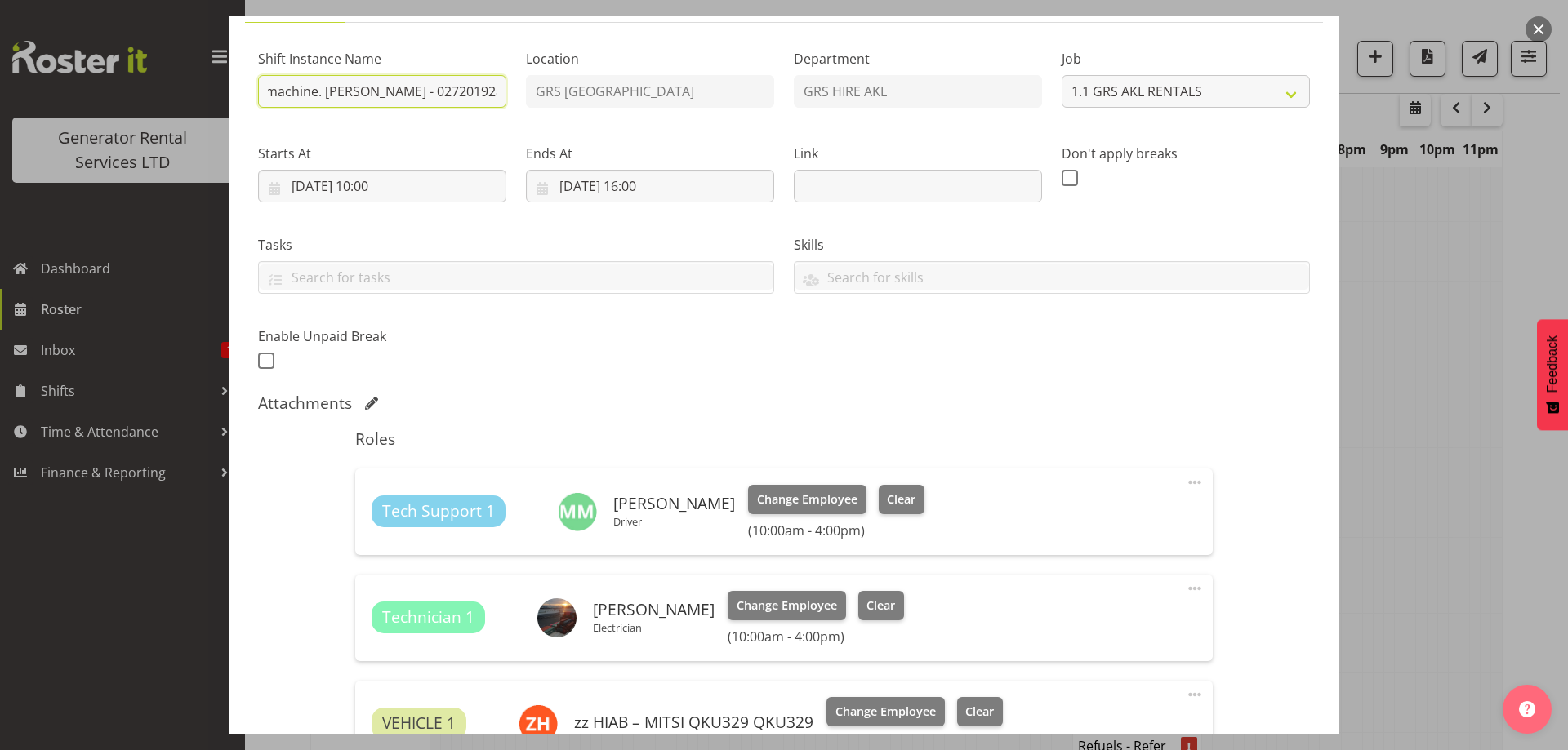
scroll to position [396, 0]
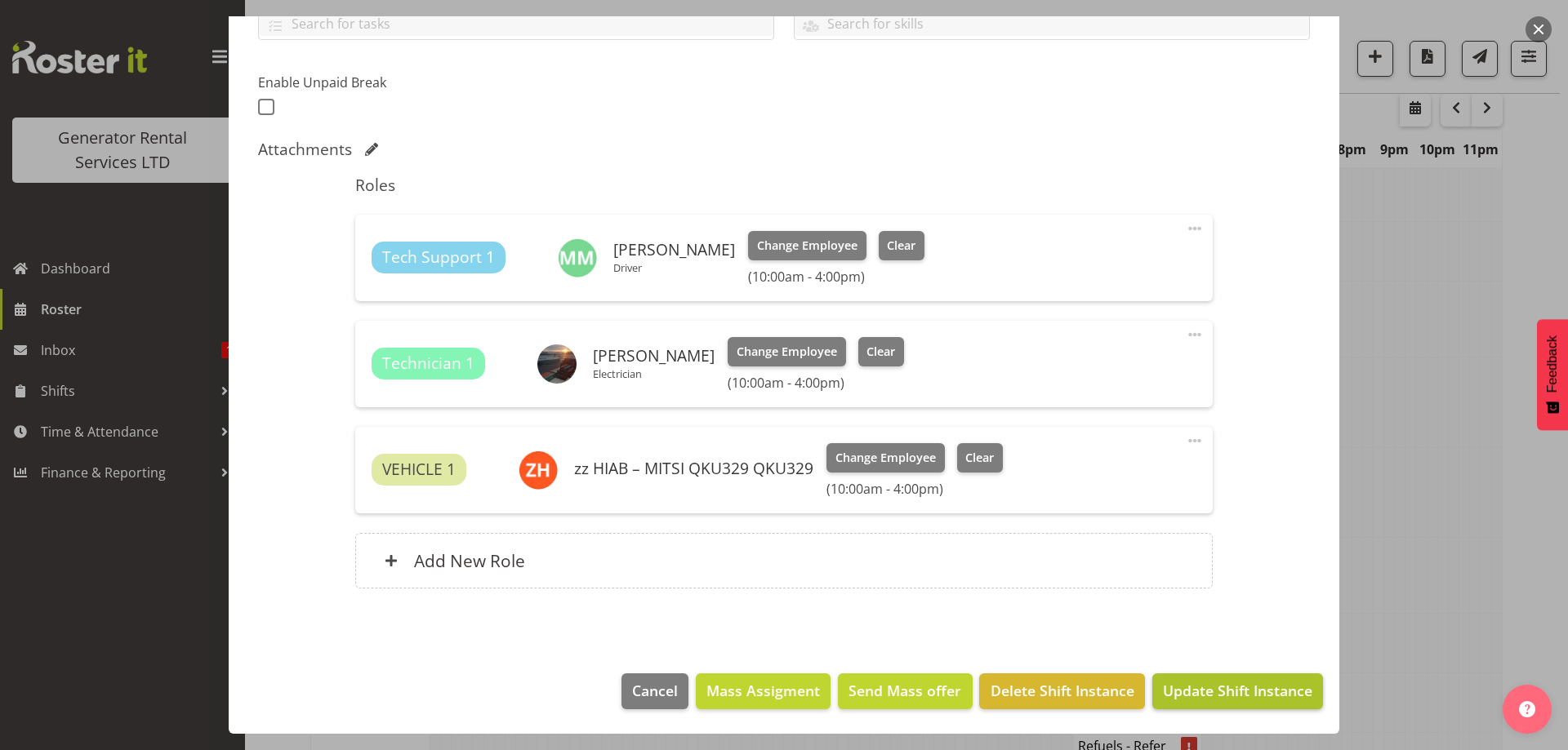
type input "Ventia - Deliver the 20kva Hybrid Pod to Tauhei Solar Farm, 169 Odonoghue Road,…"
click at [1275, 688] on span "Update Shift Instance" at bounding box center [1237, 691] width 150 height 21
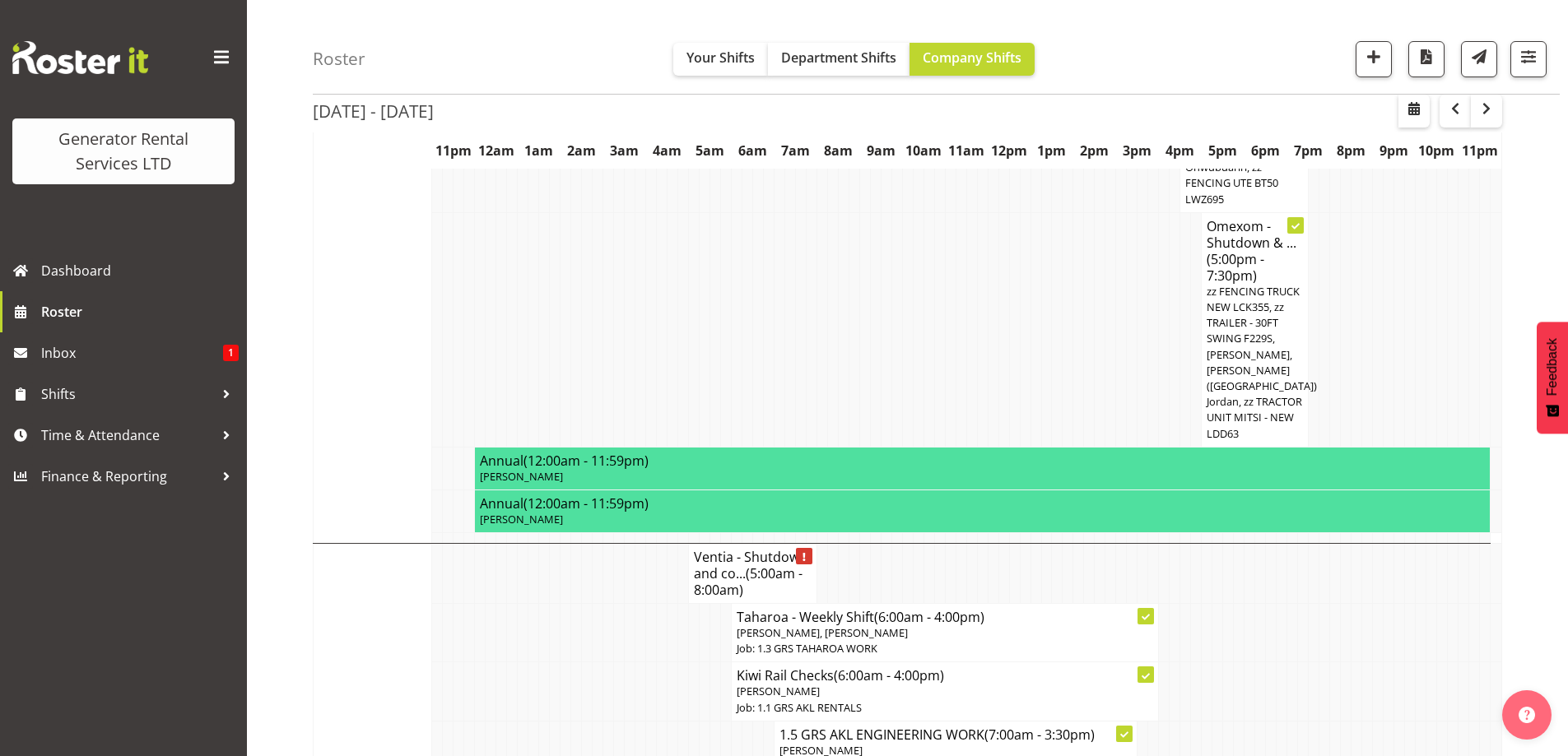
scroll to position [1205, 0]
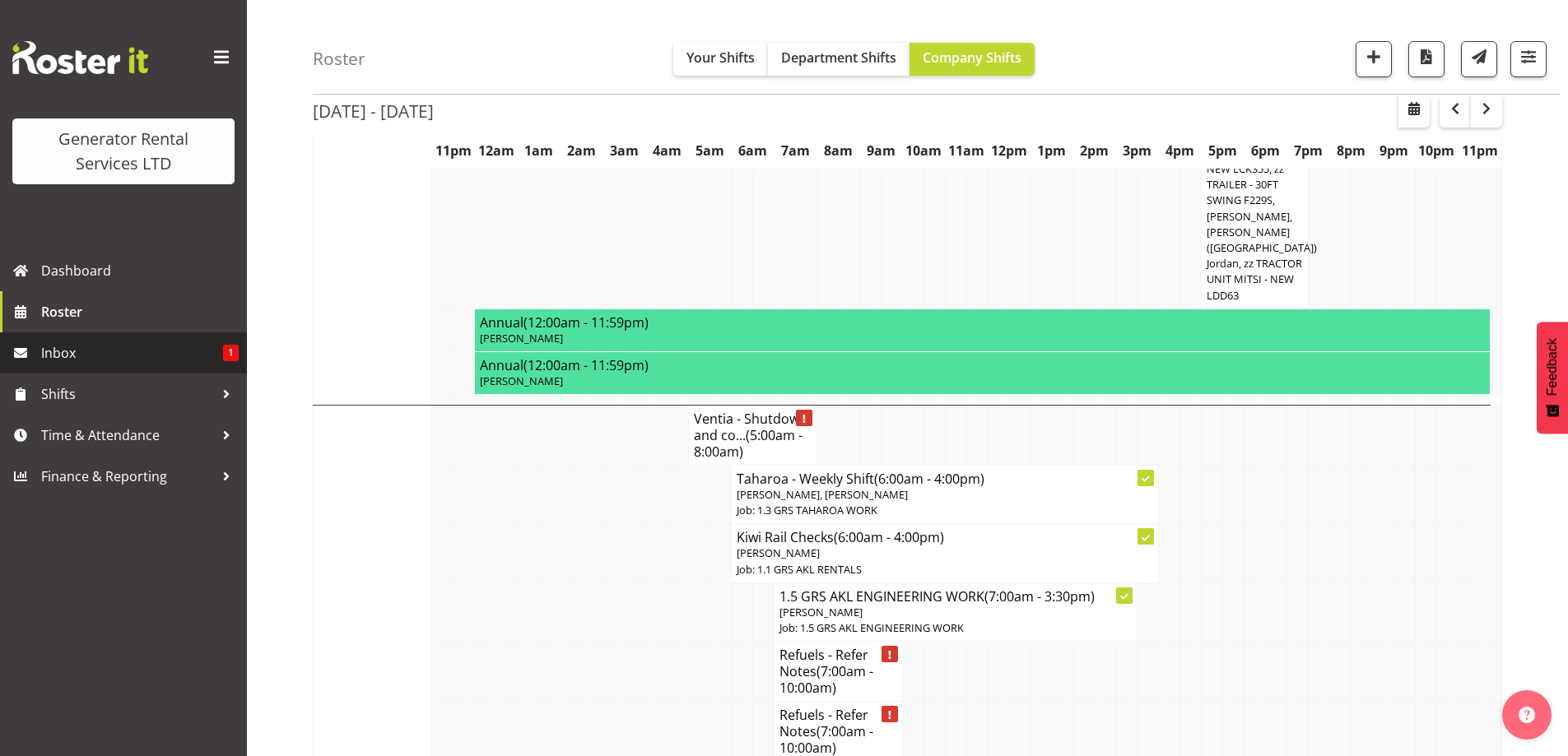
click at [136, 362] on span "Inbox" at bounding box center [132, 353] width 182 height 25
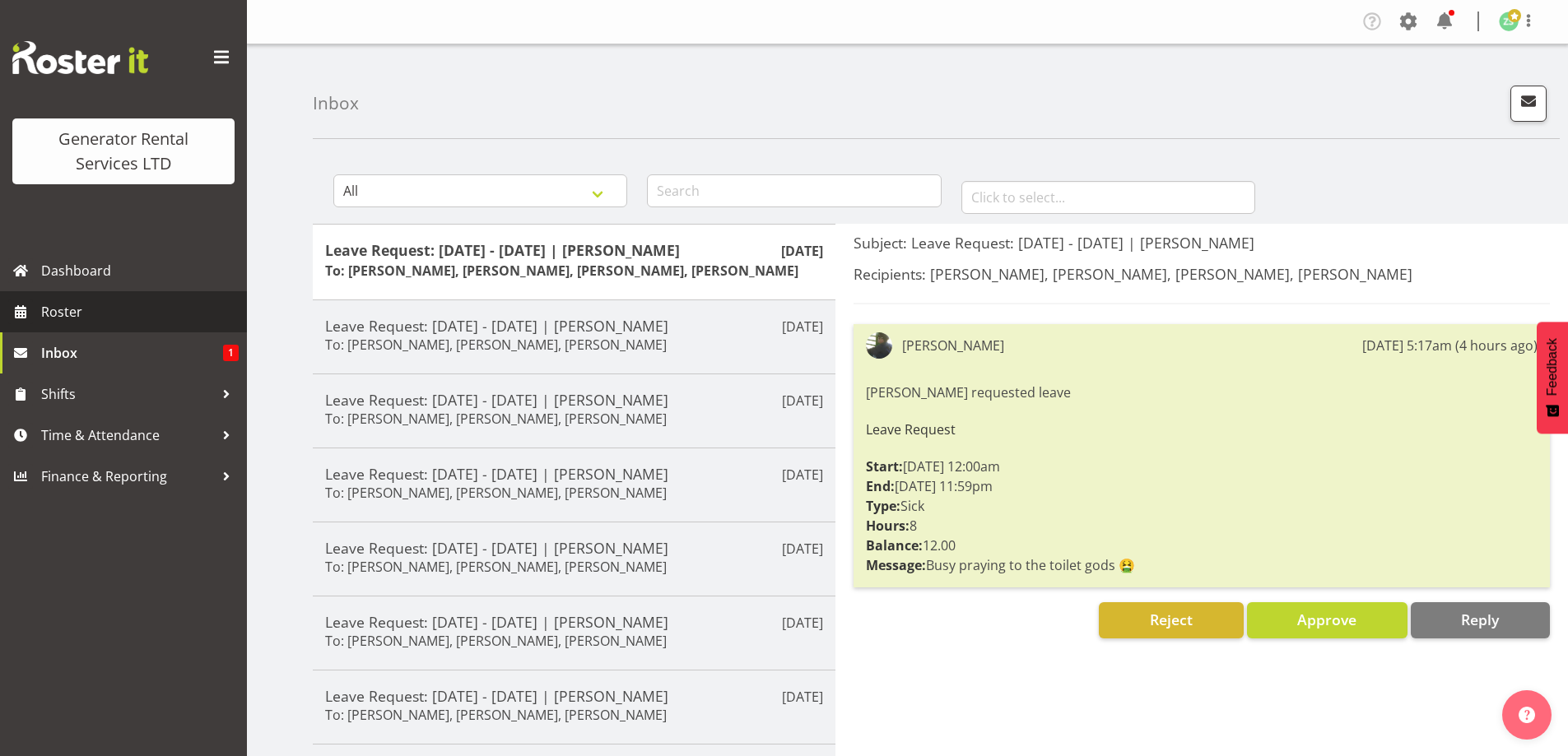
click at [98, 314] on span "Roster" at bounding box center [140, 312] width 197 height 25
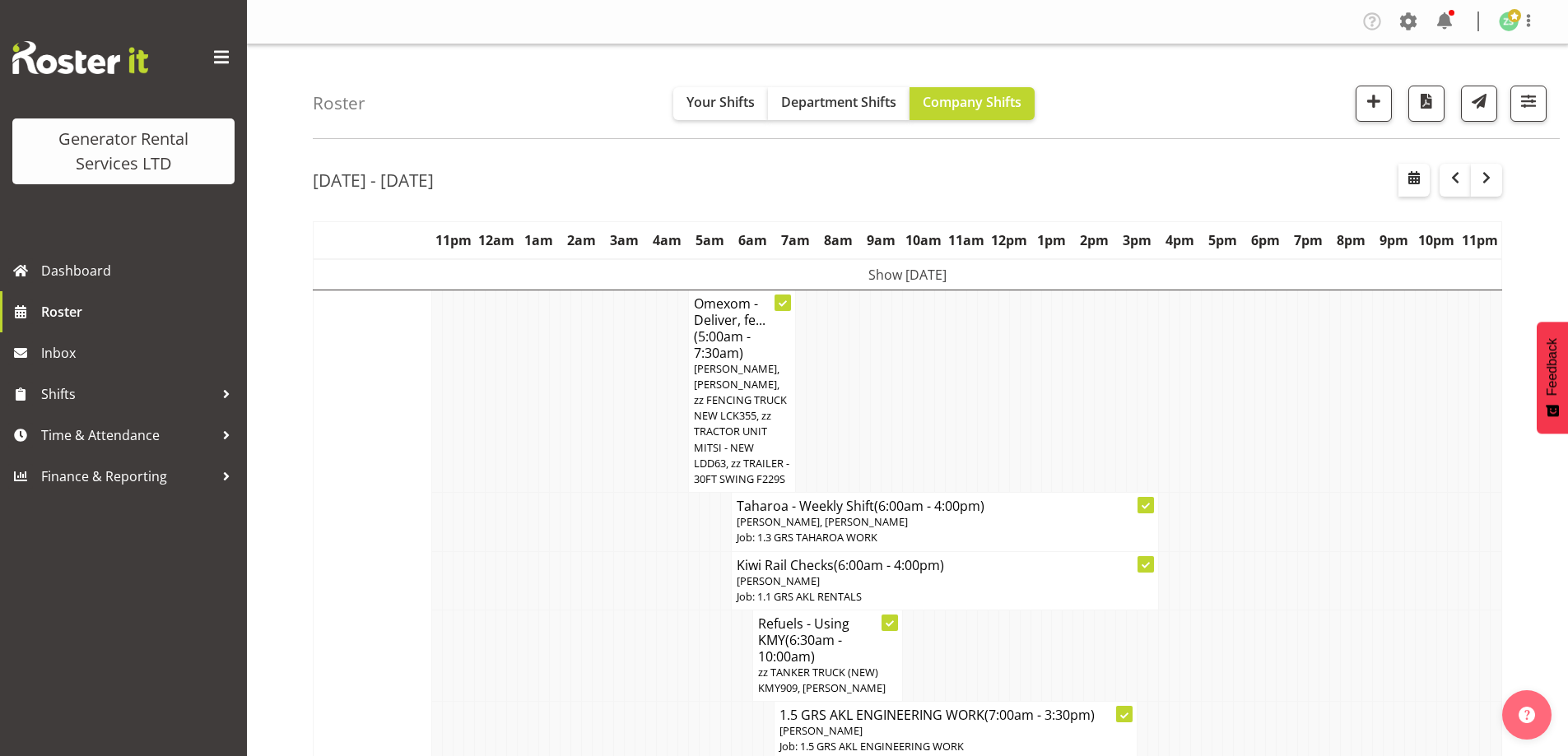
drag, startPoint x: 317, startPoint y: 560, endPoint x: 383, endPoint y: 547, distance: 67.3
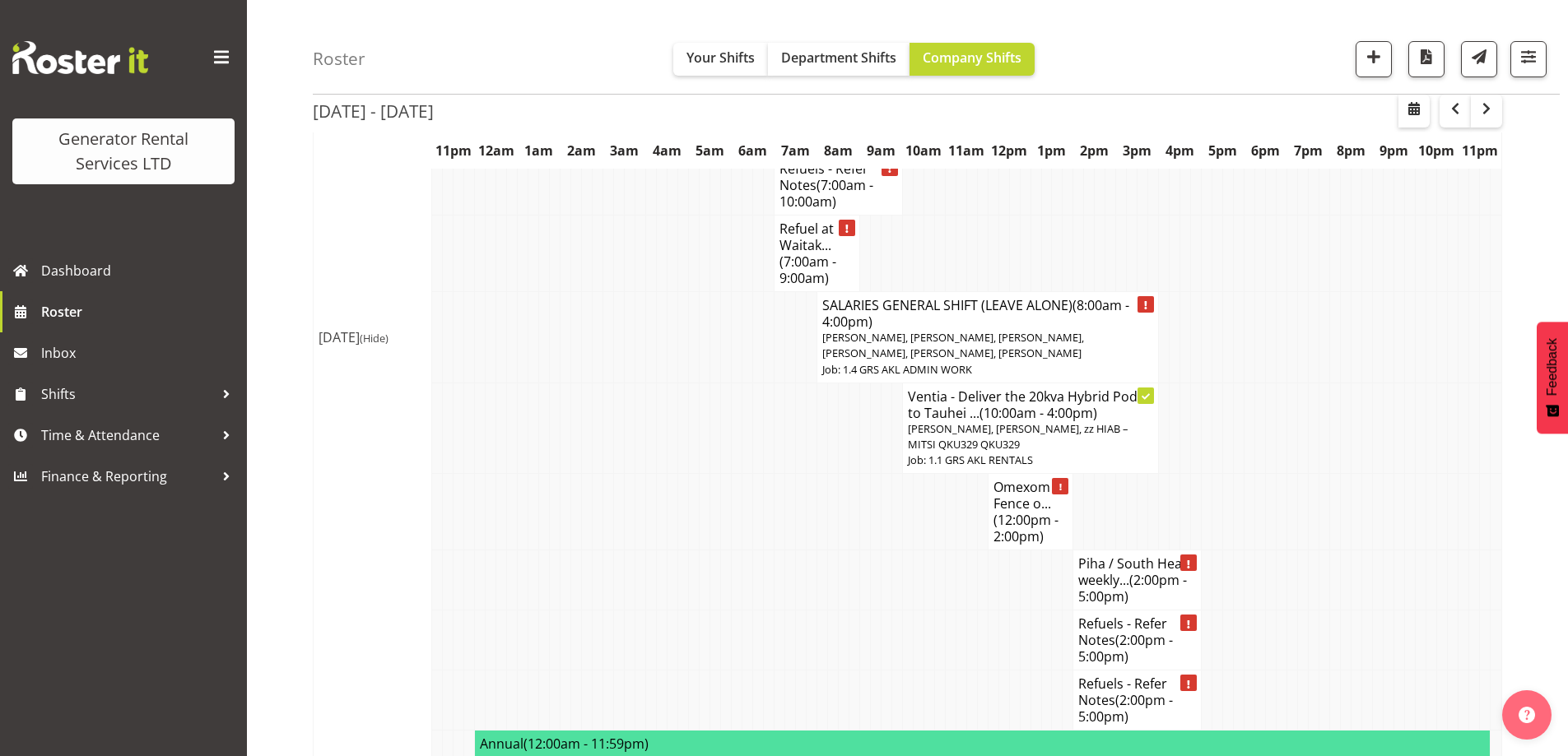
scroll to position [1727, 0]
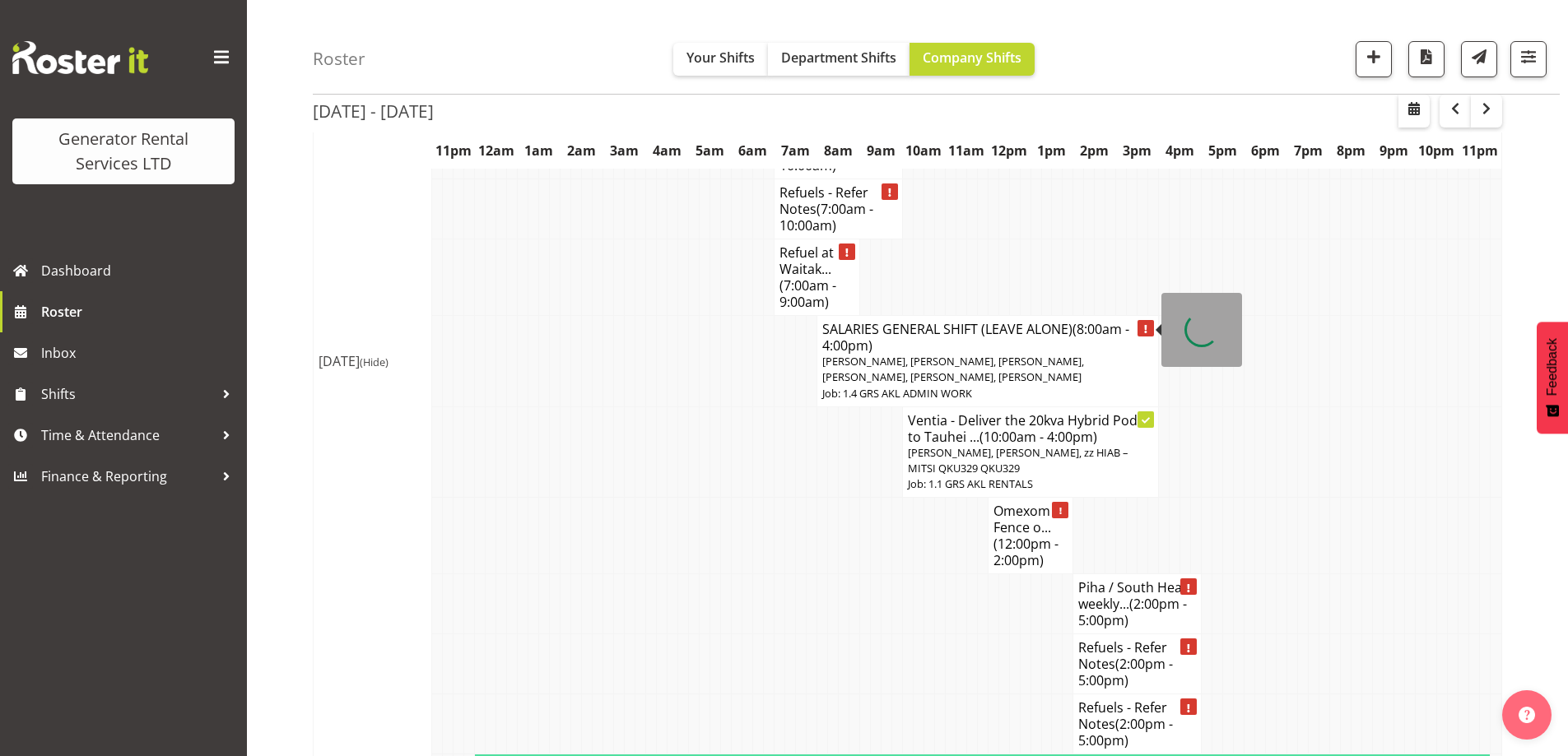
click at [896, 353] on span "Dave Wallace, Ryan Paulsen, Jacques Engelbrecht, Hamish MacMillan, Kay Campbell…" at bounding box center [953, 369] width 262 height 31
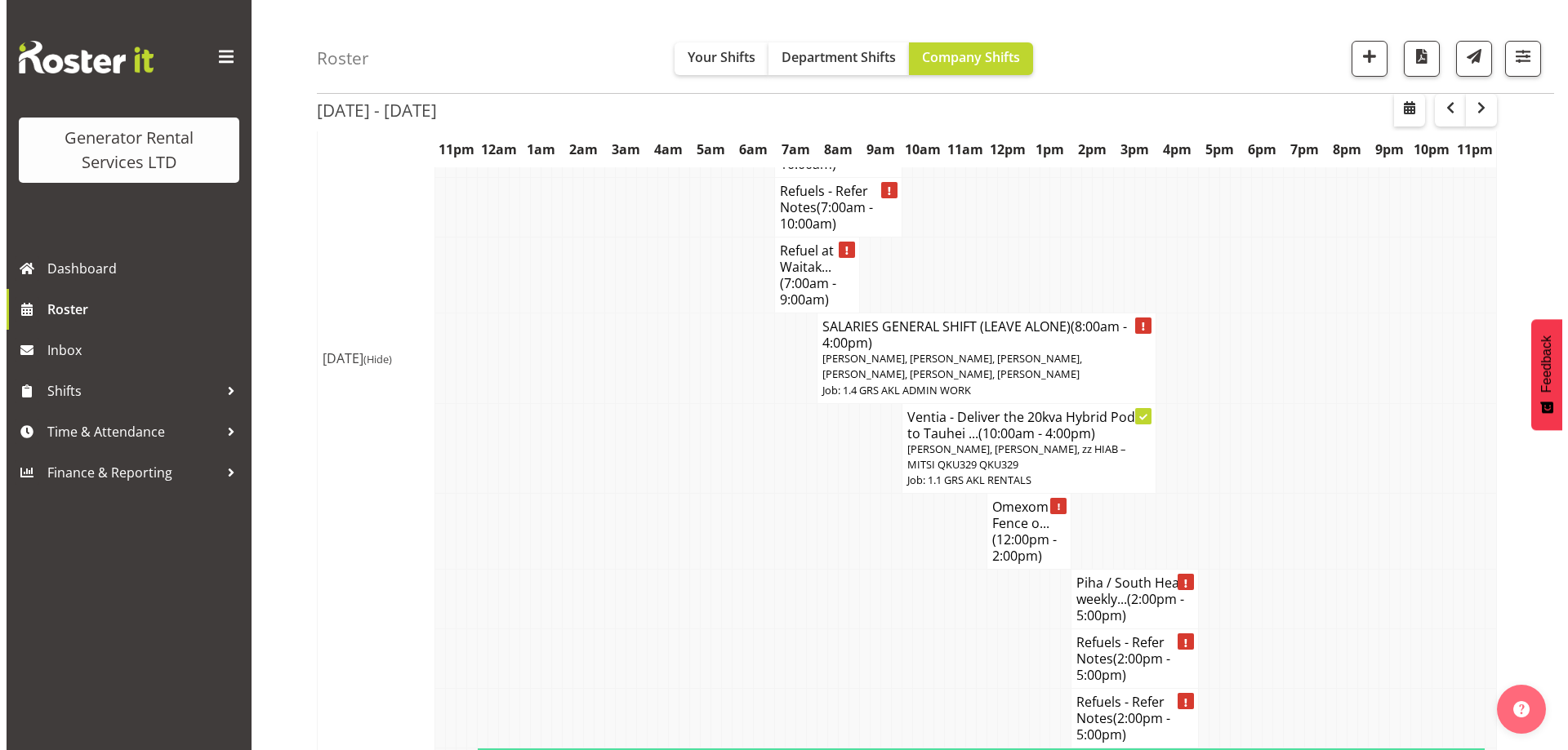
scroll to position [1698, 0]
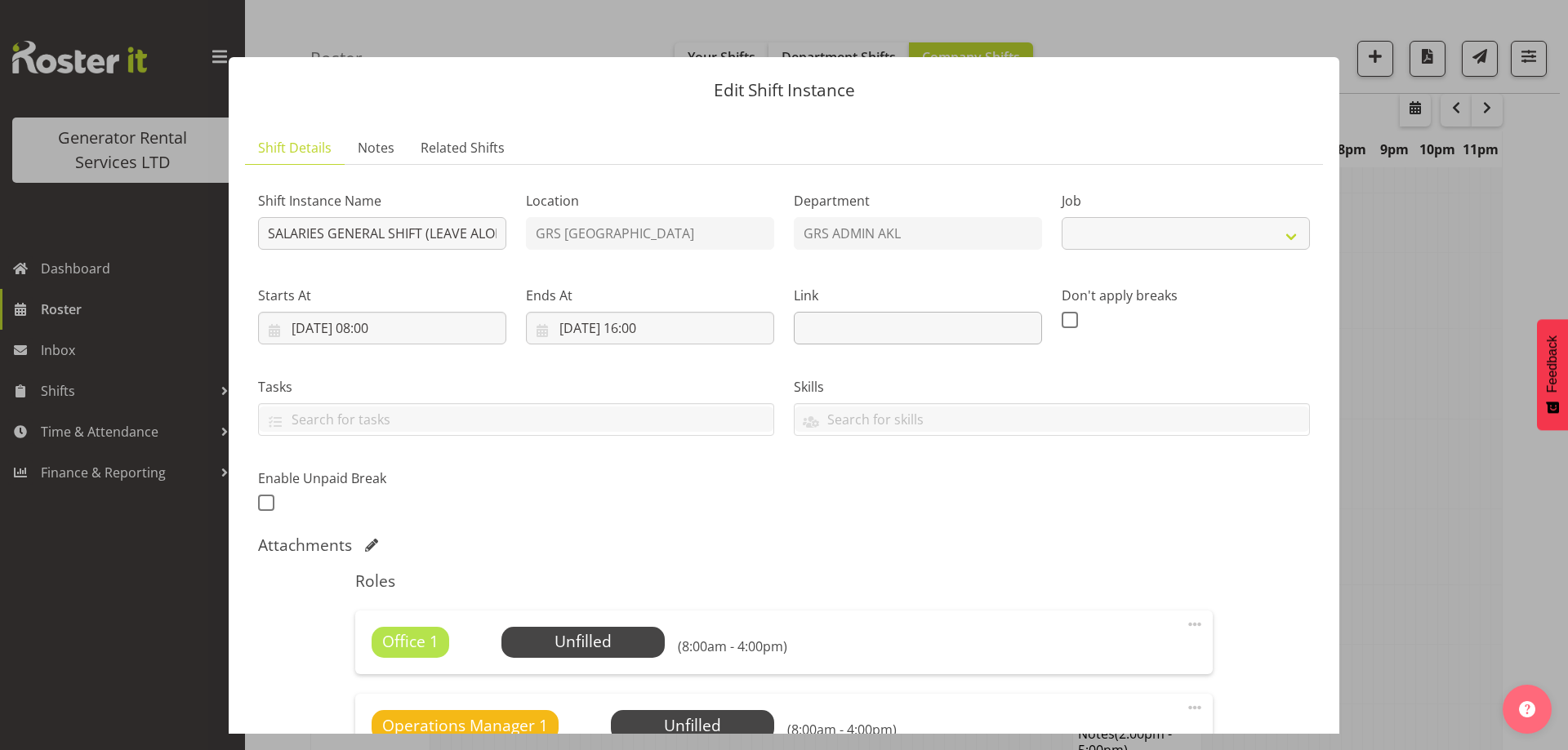
select select "875"
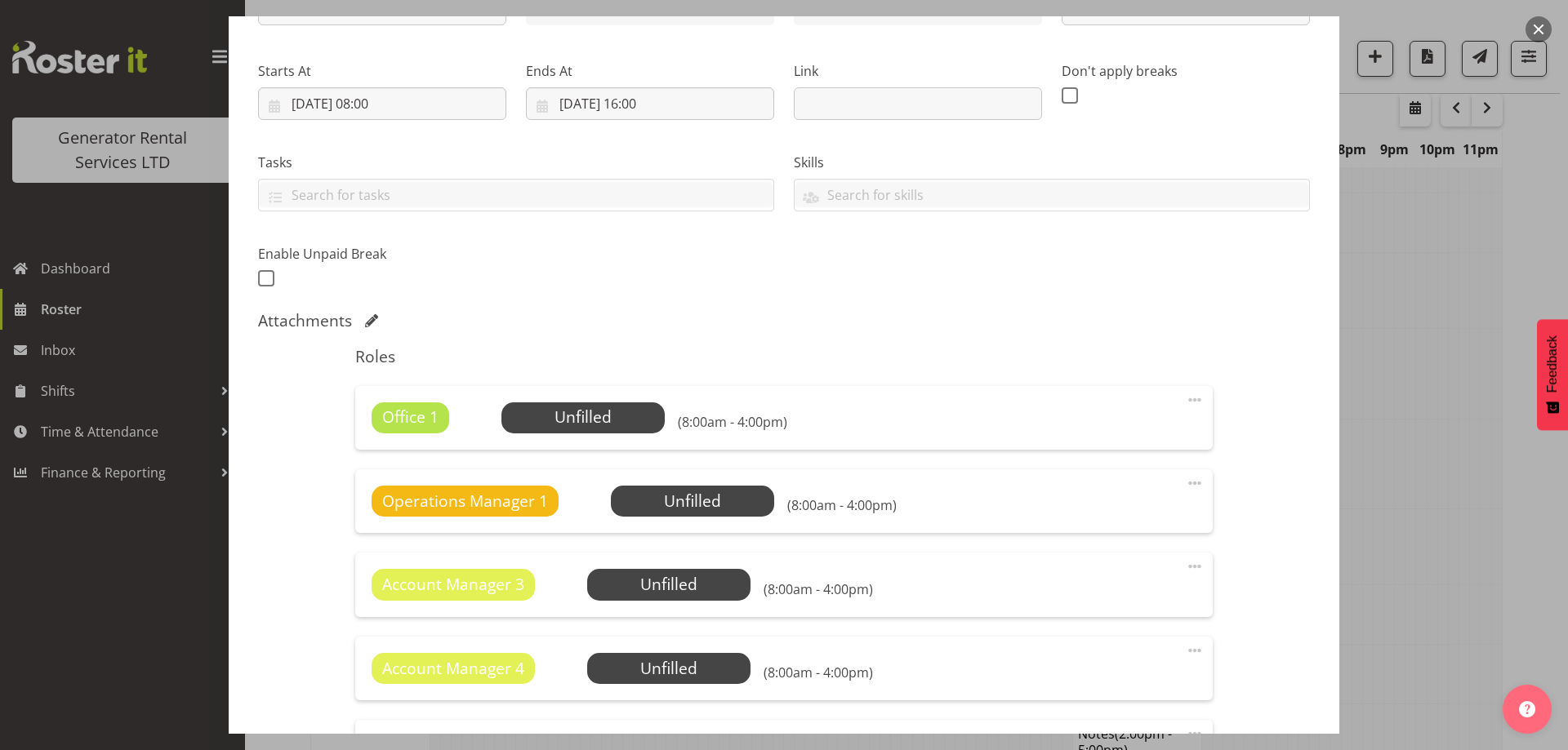
scroll to position [245, 0]
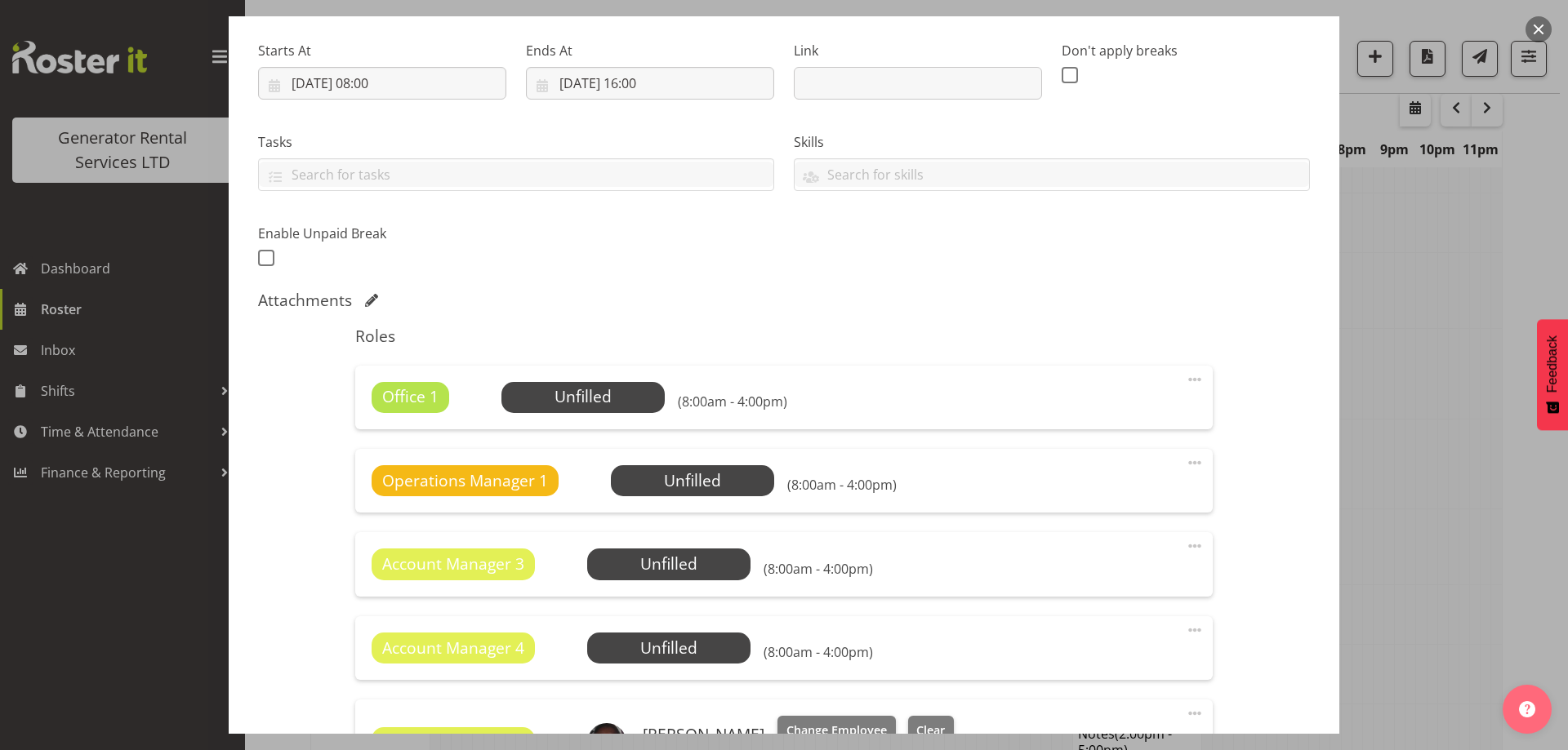
click at [1187, 383] on span at bounding box center [1194, 379] width 19 height 19
click at [1112, 473] on link "Delete" at bounding box center [1126, 474] width 157 height 30
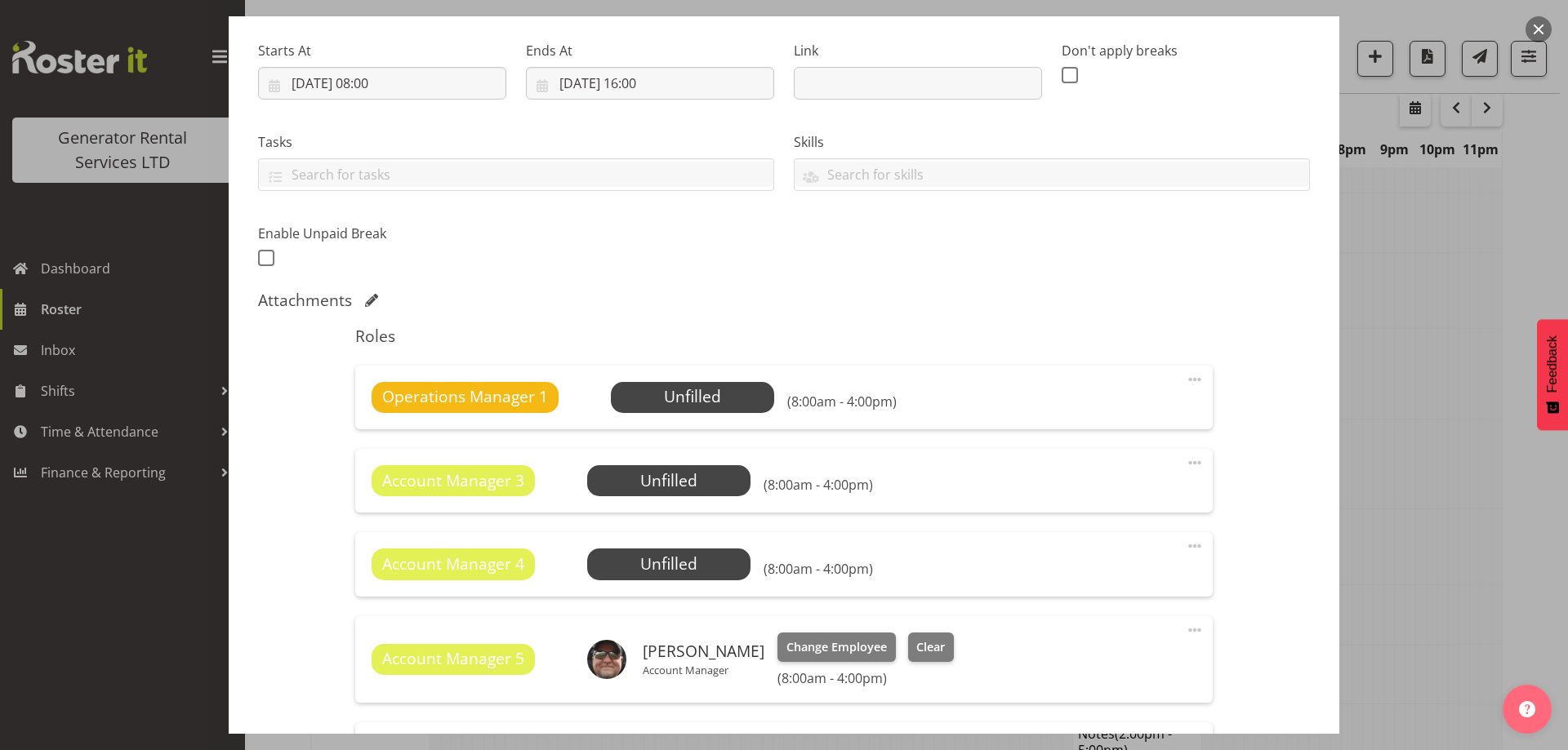
click at [1190, 380] on span at bounding box center [1194, 379] width 19 height 19
click at [1150, 474] on link "Delete" at bounding box center [1126, 474] width 157 height 30
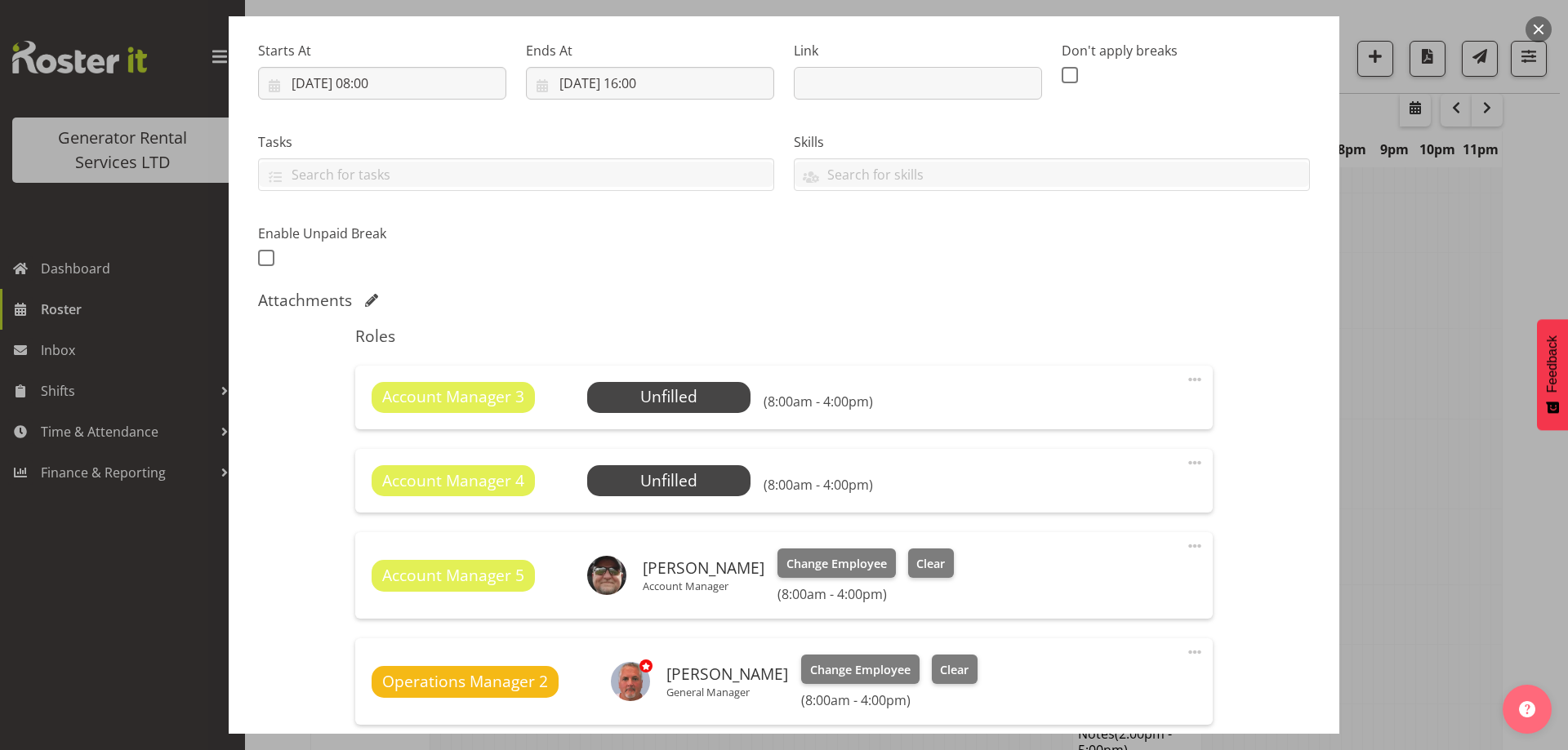
click at [1185, 375] on span at bounding box center [1194, 379] width 19 height 19
click at [1153, 468] on link "Delete" at bounding box center [1126, 474] width 157 height 30
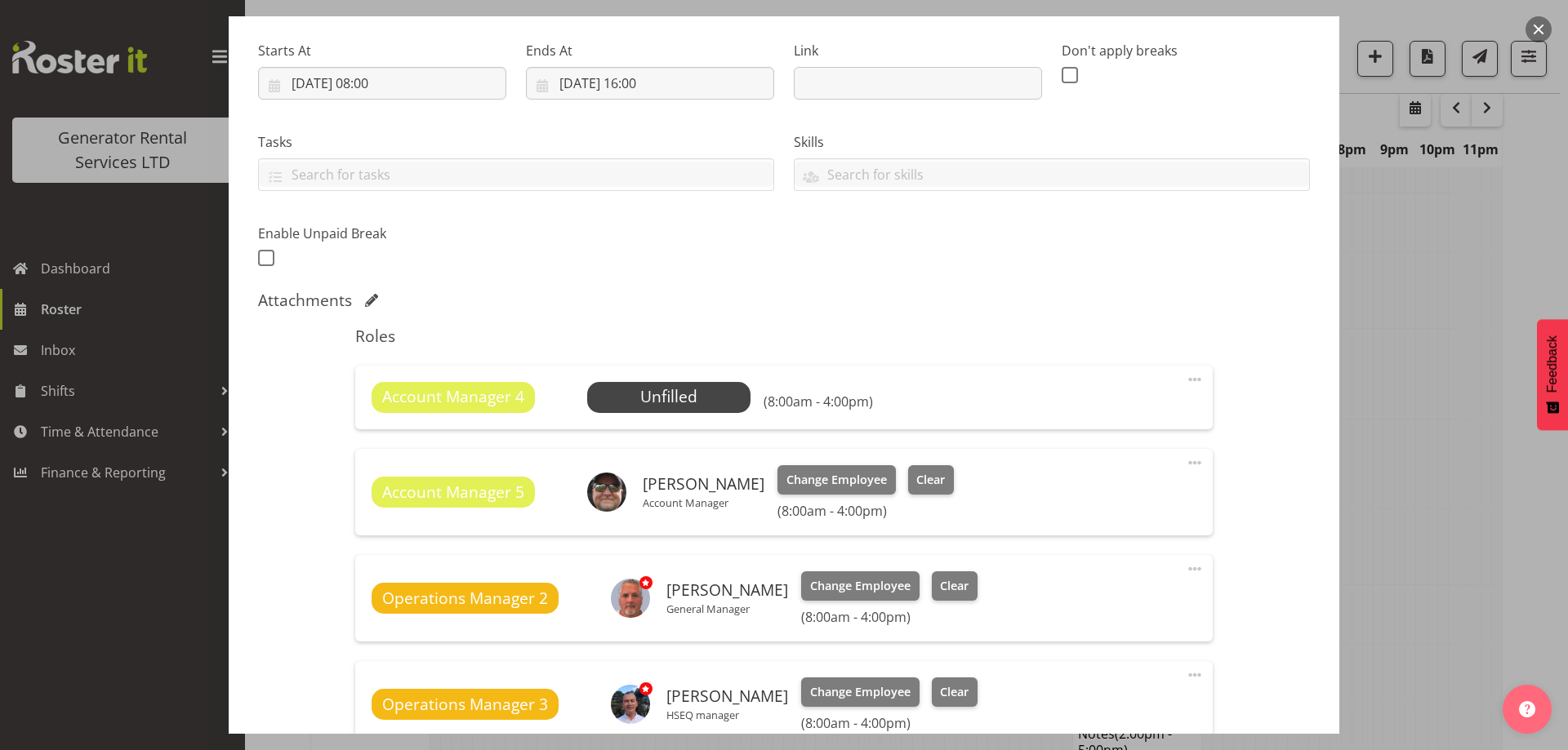
click at [1185, 381] on span at bounding box center [1194, 379] width 19 height 19
click at [1145, 477] on link "Delete" at bounding box center [1126, 474] width 157 height 30
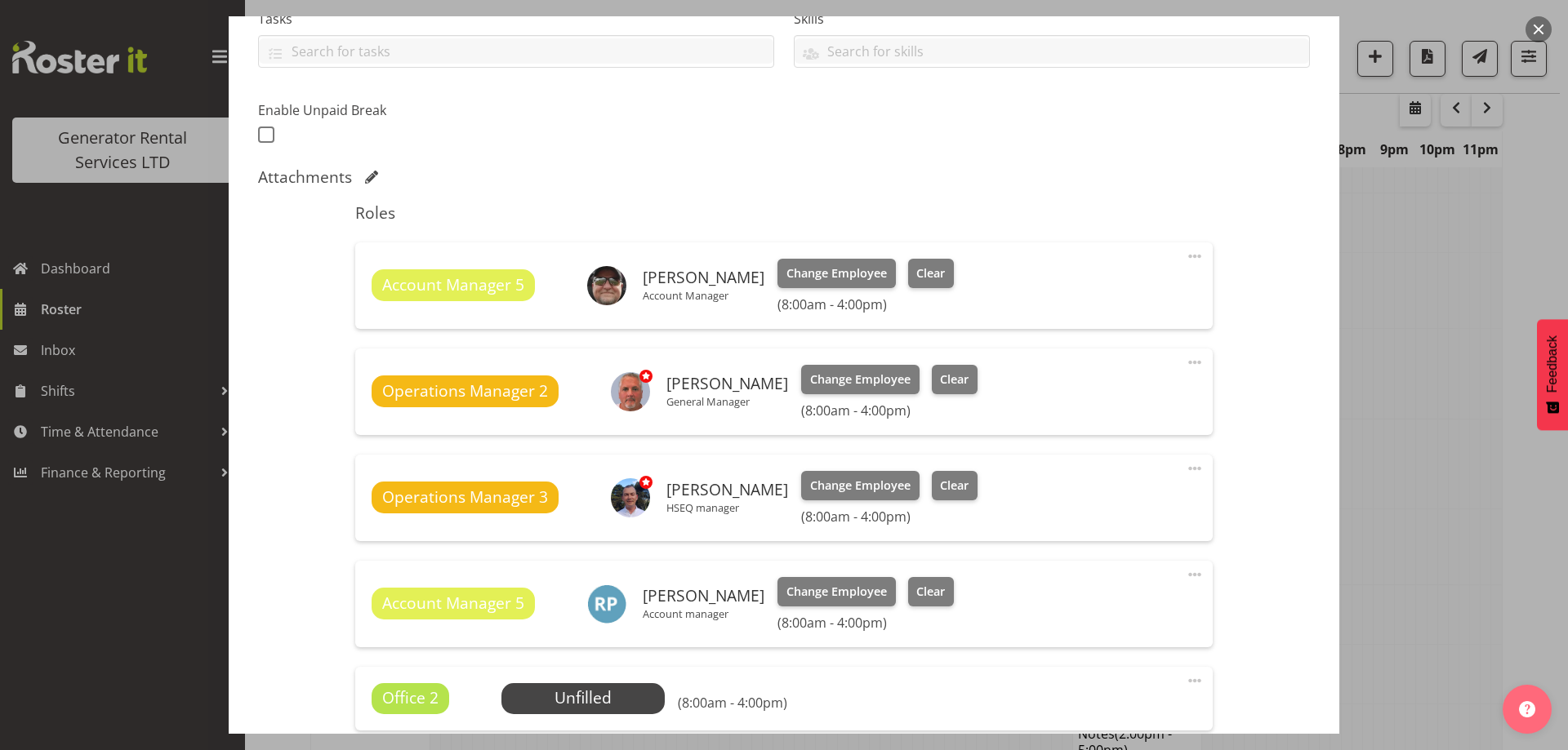
scroll to position [571, 0]
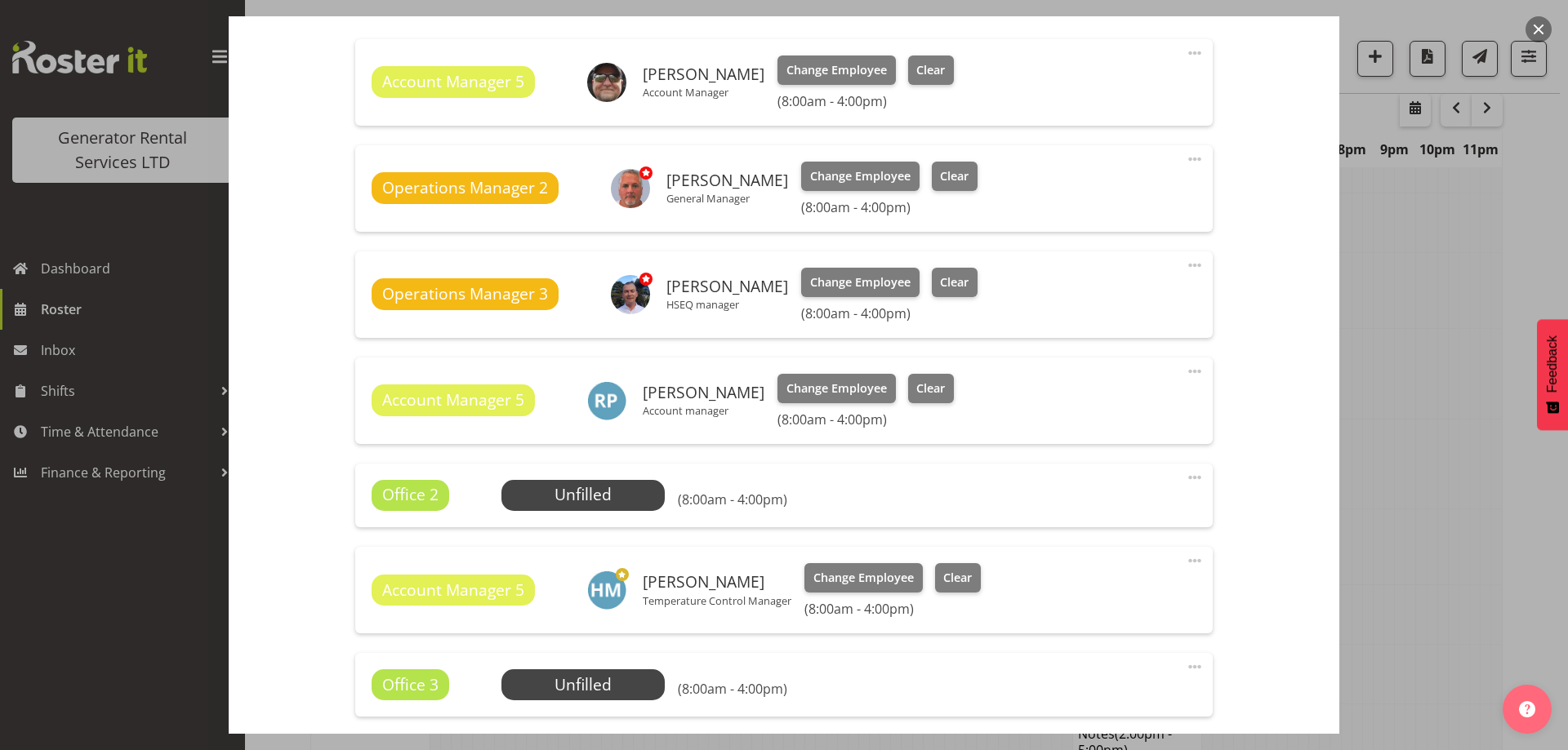
click at [1185, 477] on span at bounding box center [1194, 477] width 19 height 19
click at [1105, 568] on link "Delete" at bounding box center [1126, 572] width 157 height 30
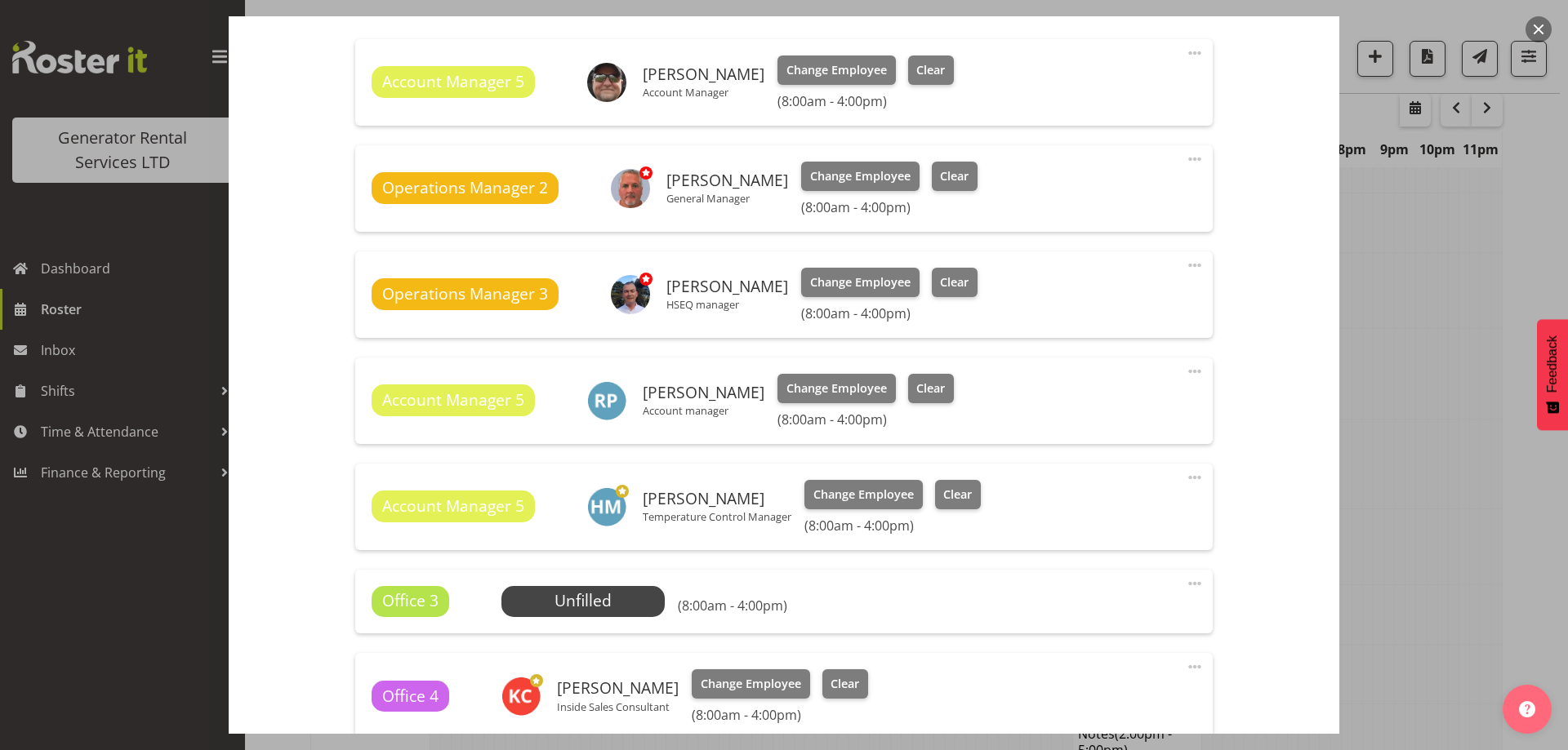
scroll to position [735, 0]
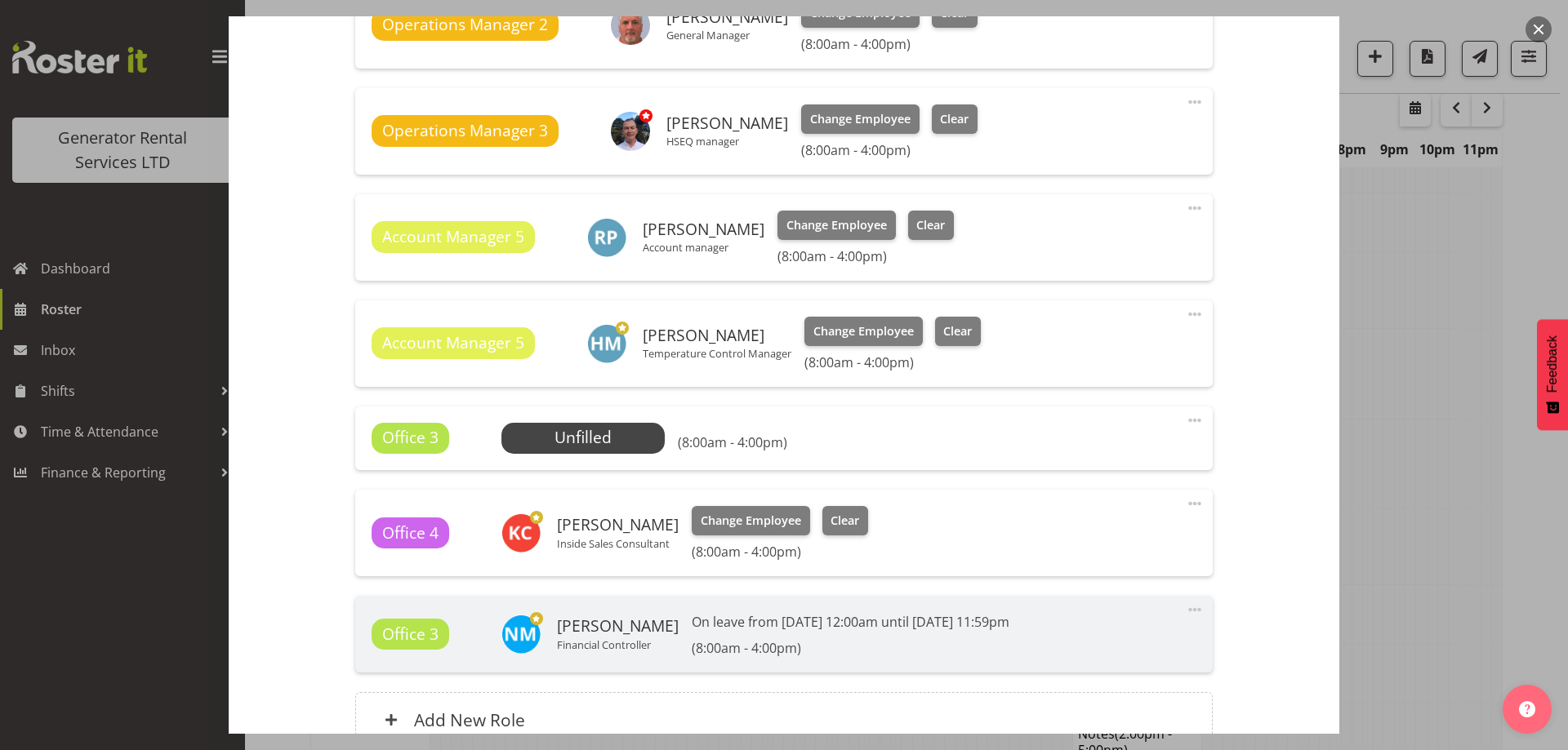
click at [1185, 417] on span at bounding box center [1194, 420] width 19 height 19
click at [1062, 511] on link "Delete" at bounding box center [1126, 514] width 157 height 30
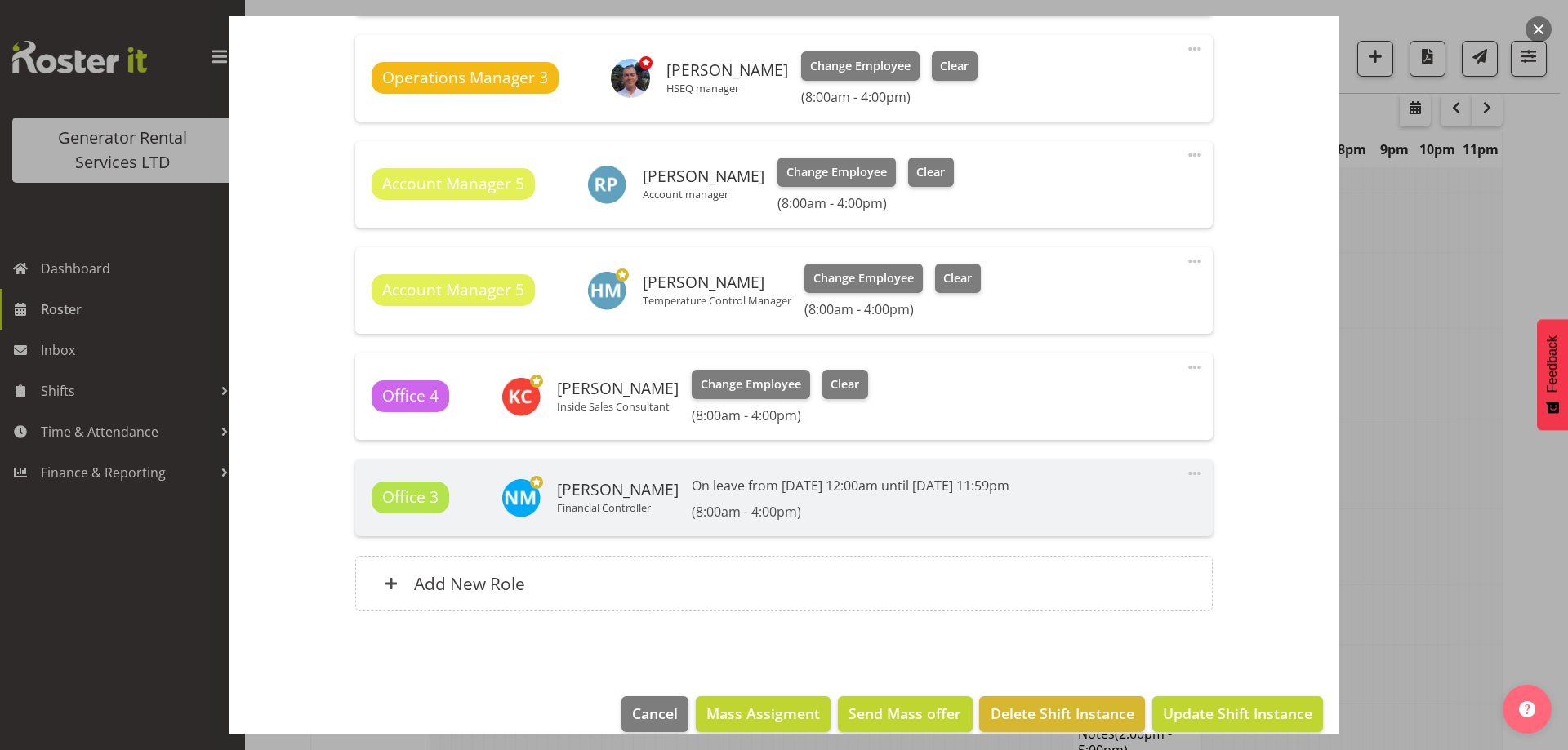
scroll to position [810, 0]
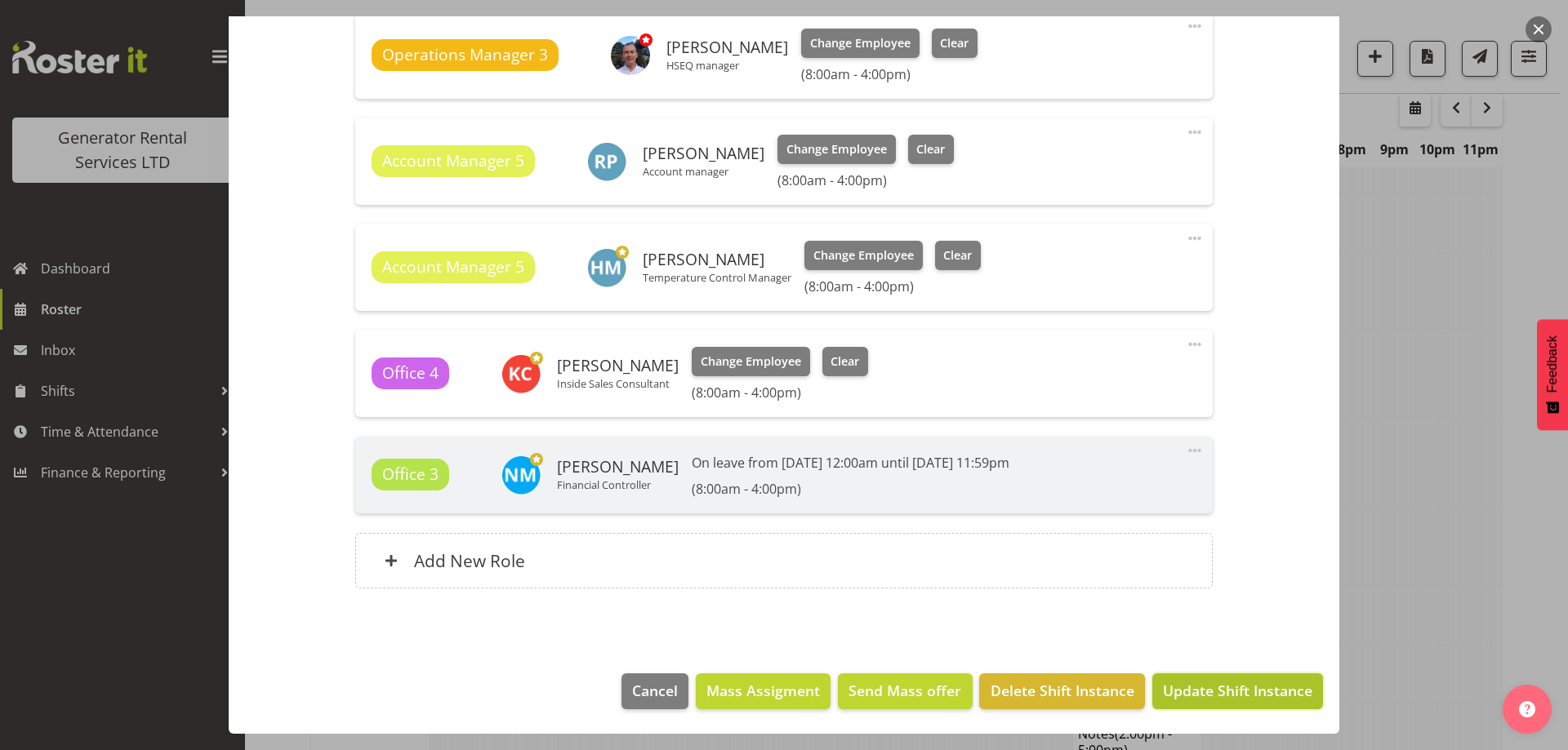
click at [1200, 683] on span "Update Shift Instance" at bounding box center [1237, 691] width 150 height 21
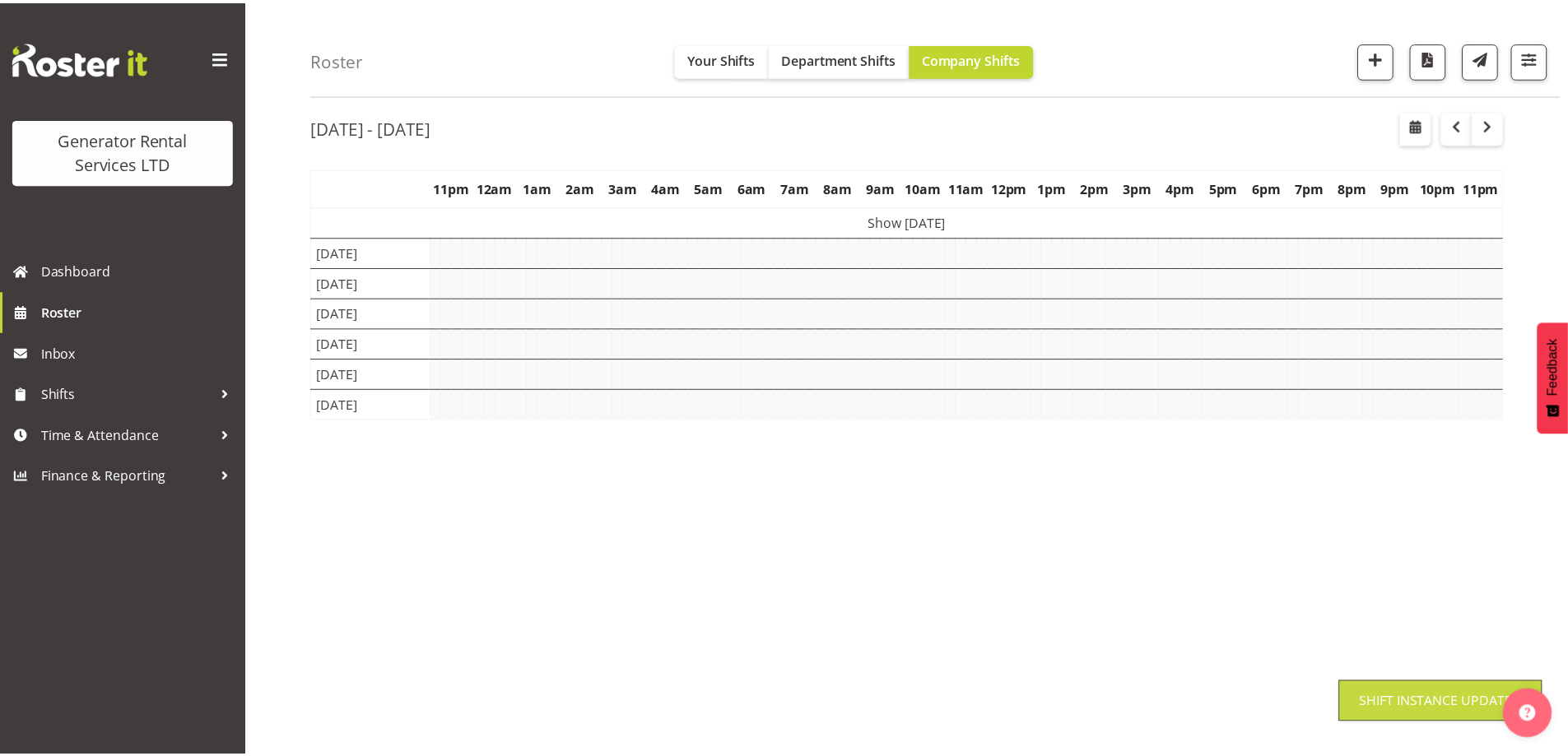
scroll to position [53, 0]
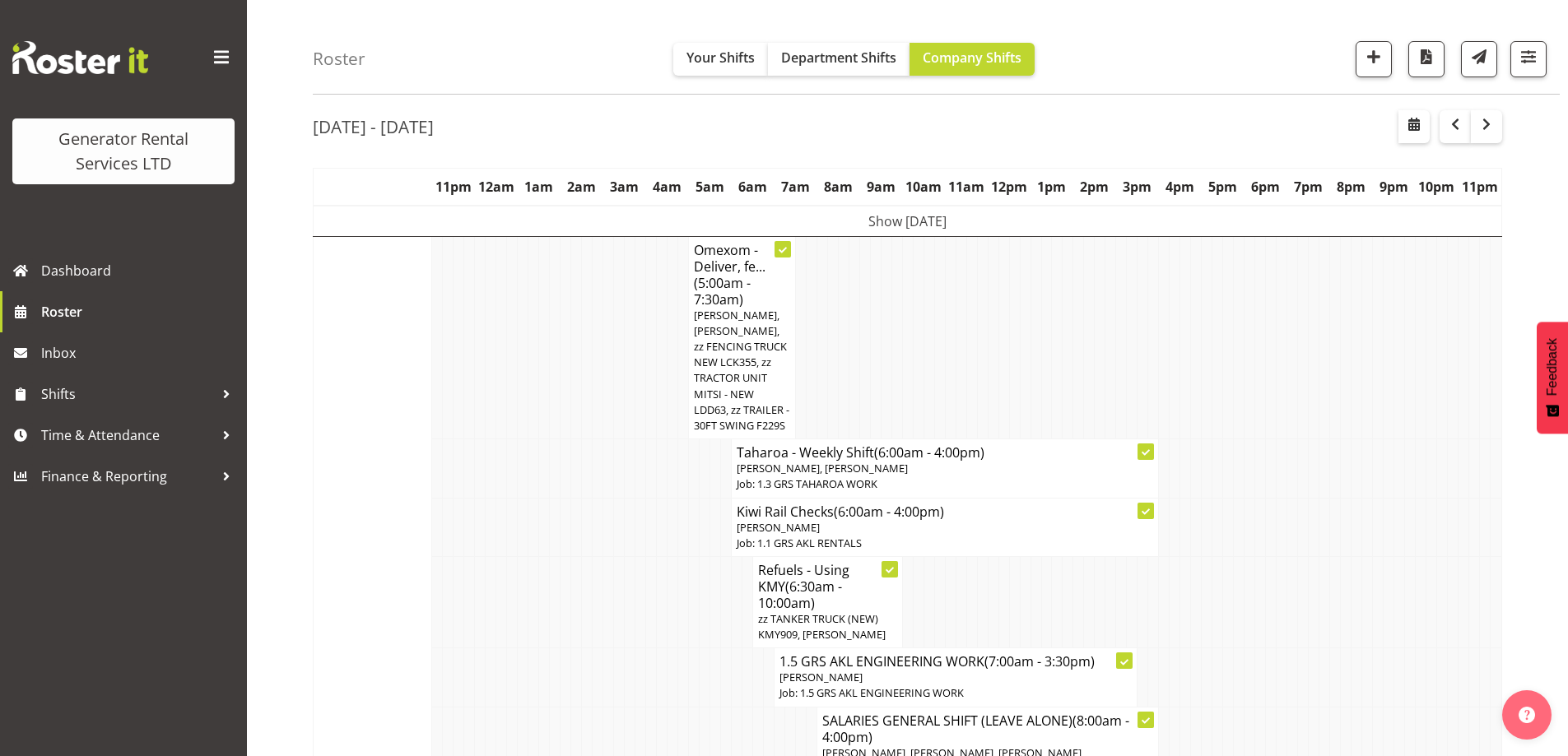
click at [694, 523] on td at bounding box center [694, 526] width 11 height 58
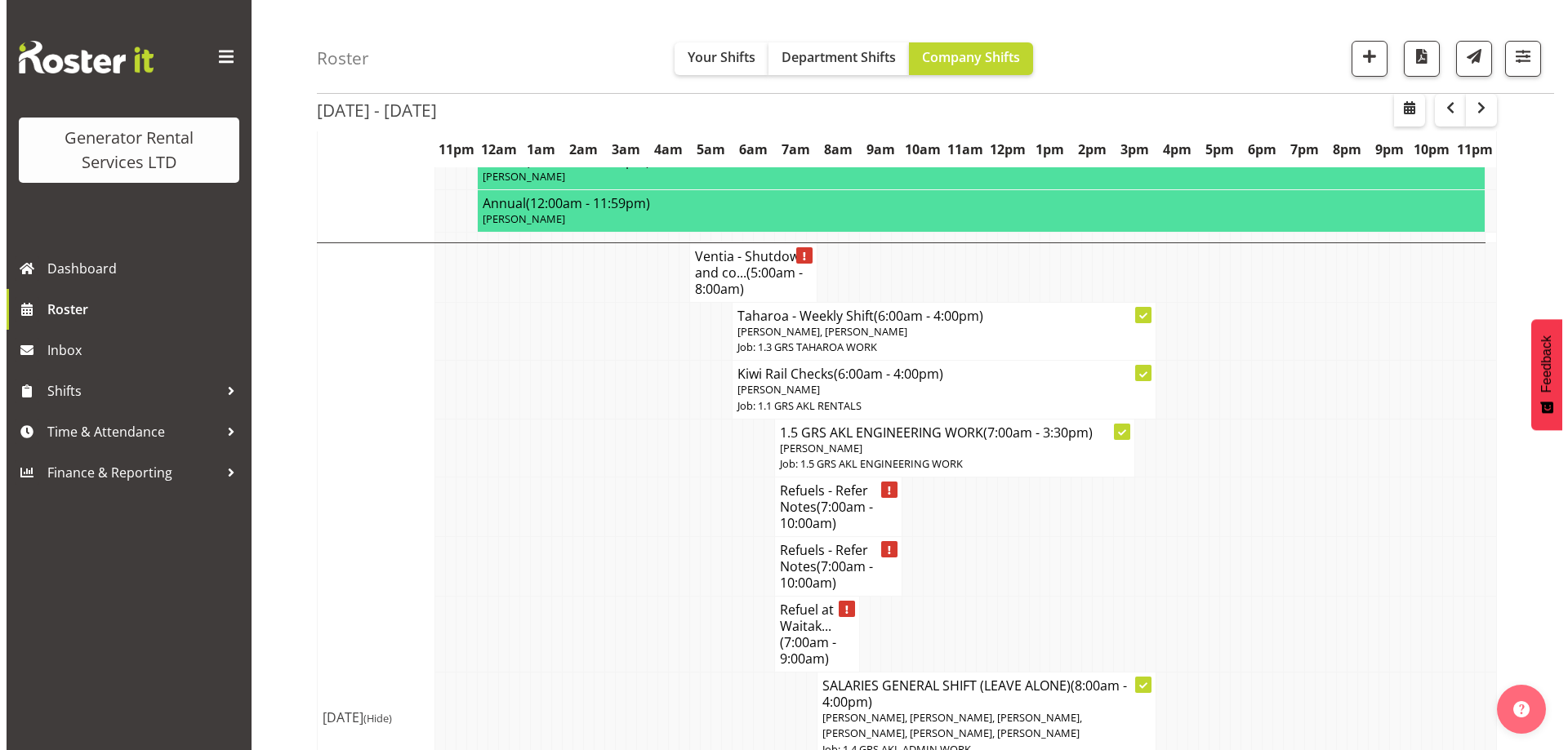
scroll to position [1277, 0]
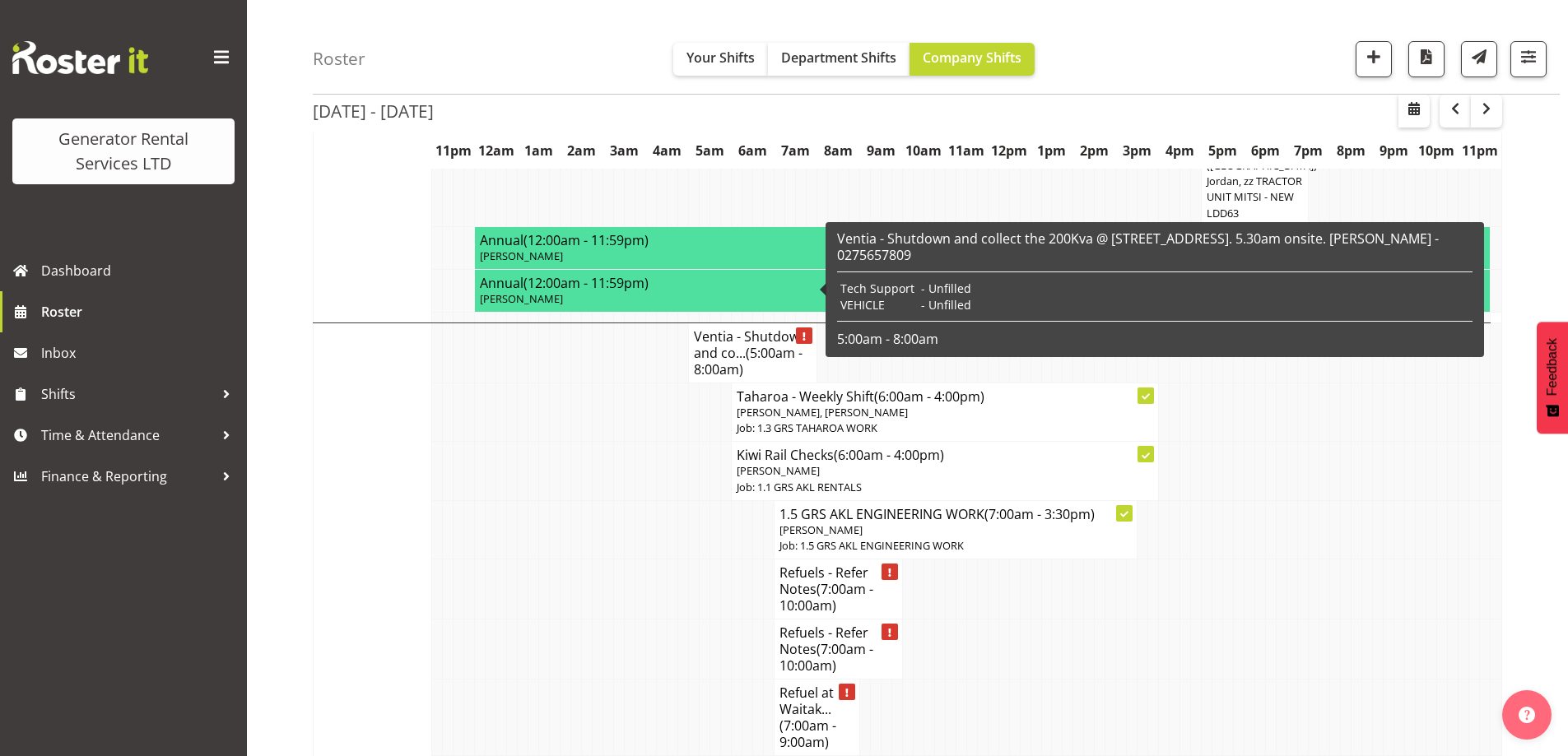
click at [723, 344] on span "(5:00am - 8:00am)" at bounding box center [748, 361] width 108 height 35
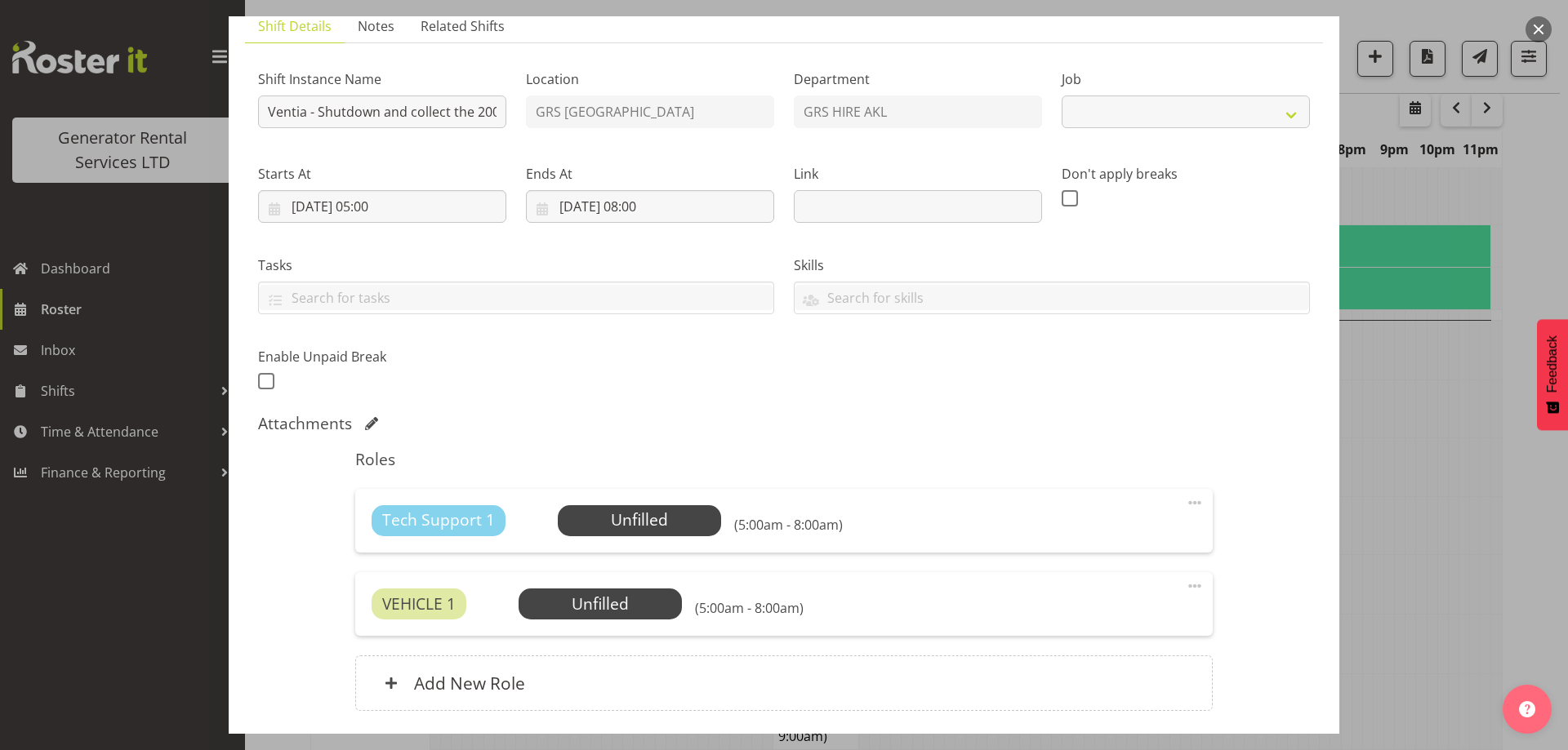
scroll to position [244, 0]
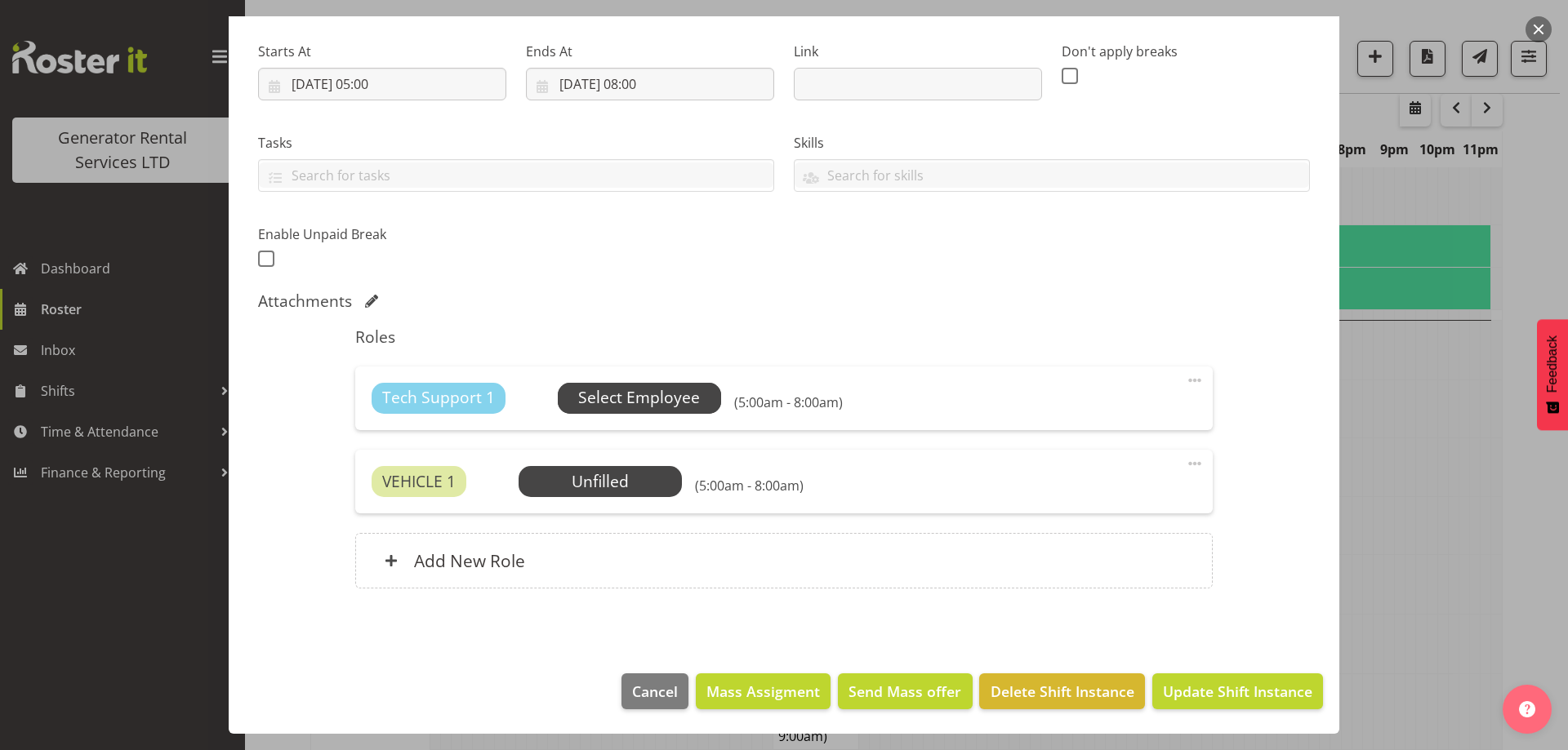
select select "9"
click at [646, 407] on span "Select Employee" at bounding box center [638, 398] width 122 height 24
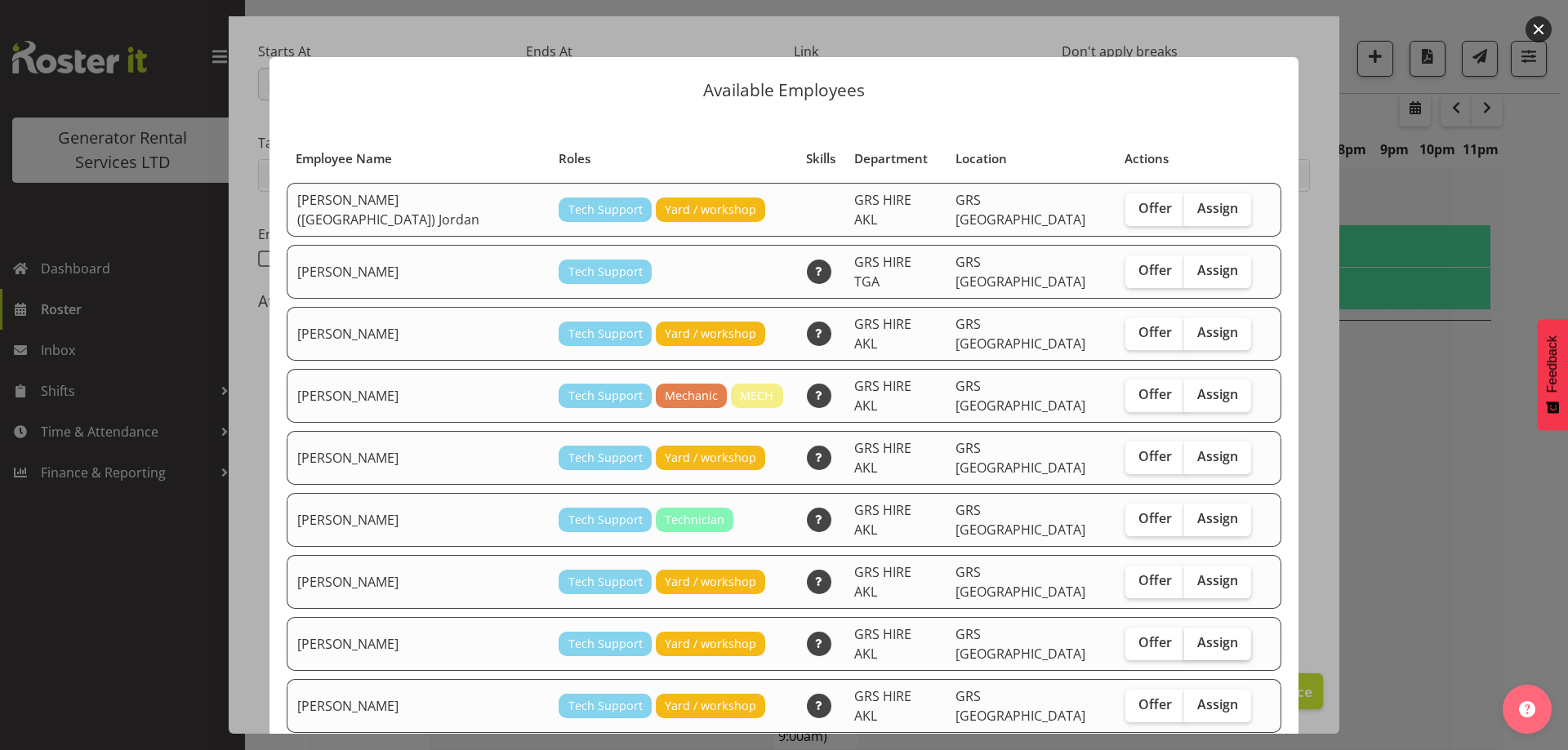
click at [1195, 627] on label "Assign" at bounding box center [1217, 644] width 67 height 33
click at [1194, 637] on input "Assign" at bounding box center [1188, 642] width 11 height 11
checkbox input "true"
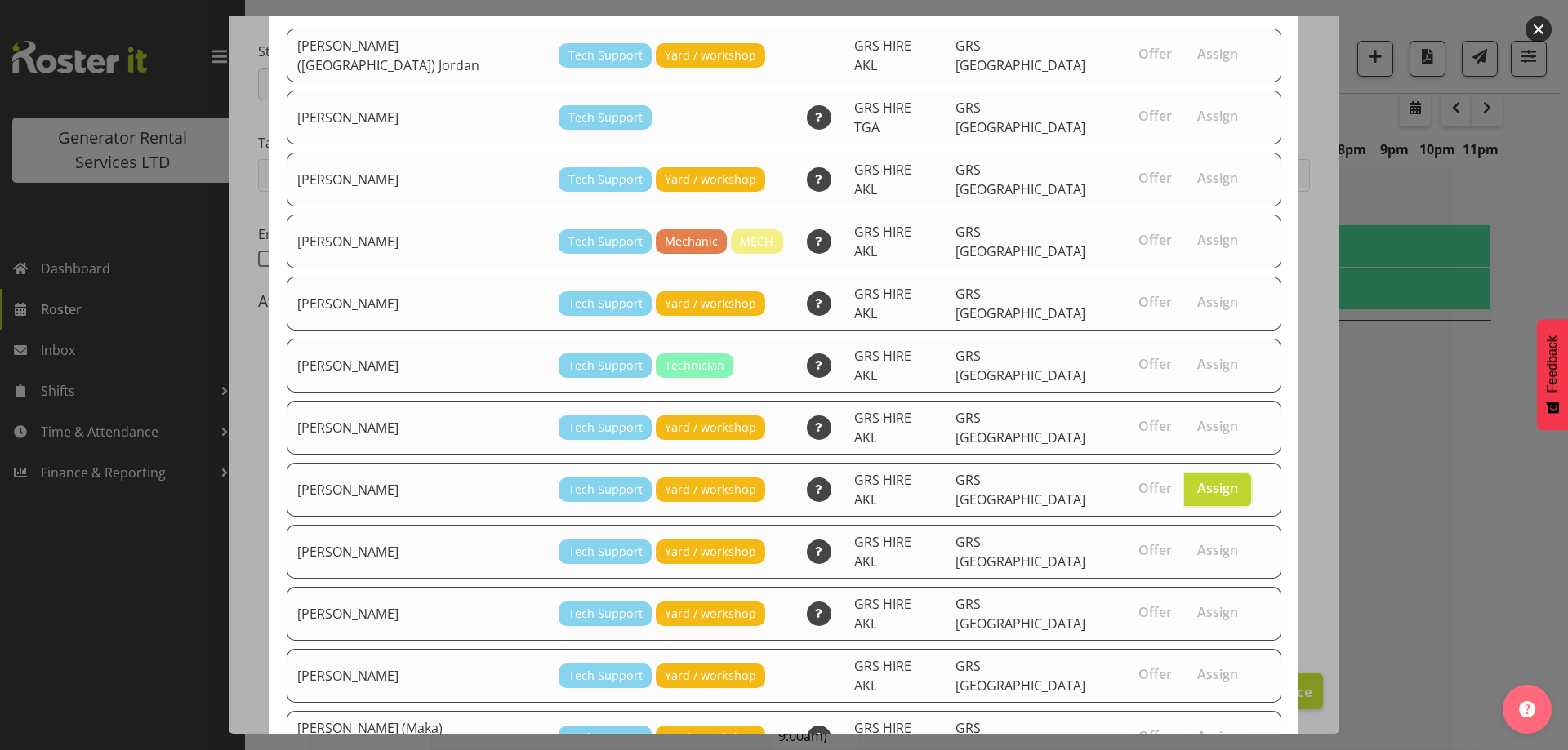
scroll to position [264, 0]
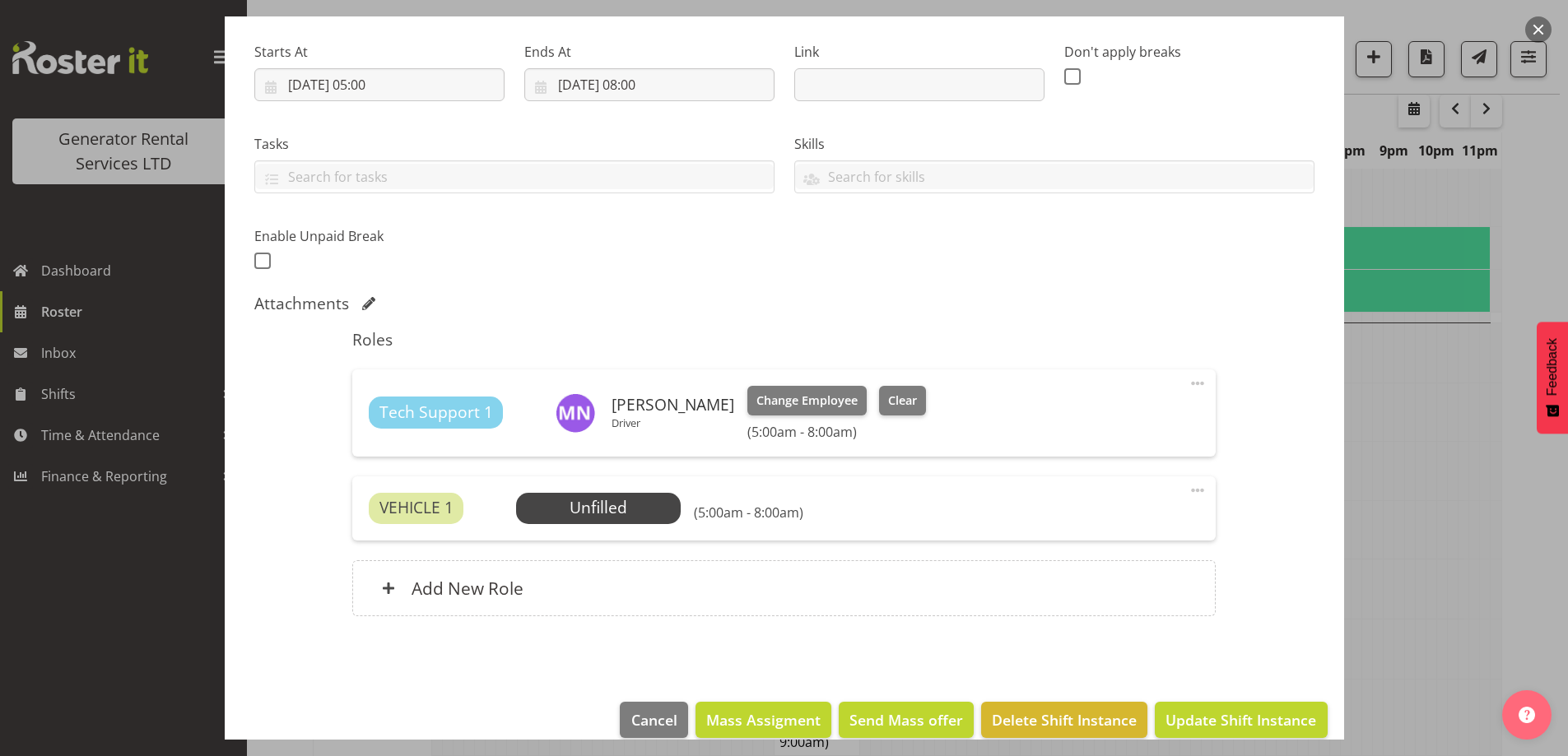
click at [670, 524] on div "VEHICLE 1 Unfilled Select Employee (5:00am - 8:00am) Edit Cover Role Delete" at bounding box center [784, 508] width 864 height 64
click at [670, 516] on span "Select Employee" at bounding box center [598, 508] width 164 height 31
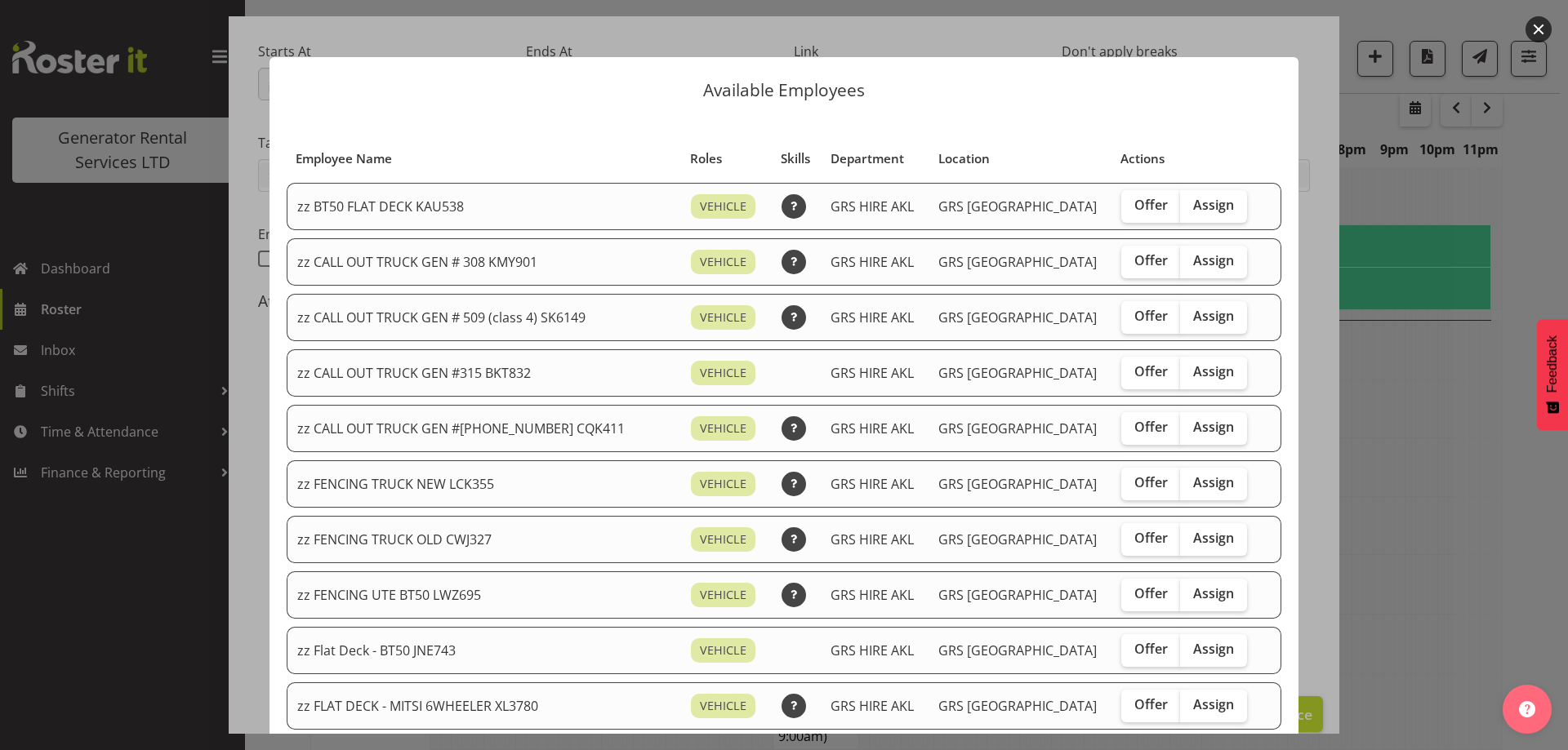
click at [1224, 588] on div "Offer Assign" at bounding box center [1186, 595] width 129 height 33
click at [1198, 593] on span "Assign" at bounding box center [1213, 593] width 41 height 16
click at [1190, 593] on input "Assign" at bounding box center [1185, 593] width 11 height 11
checkbox input "true"
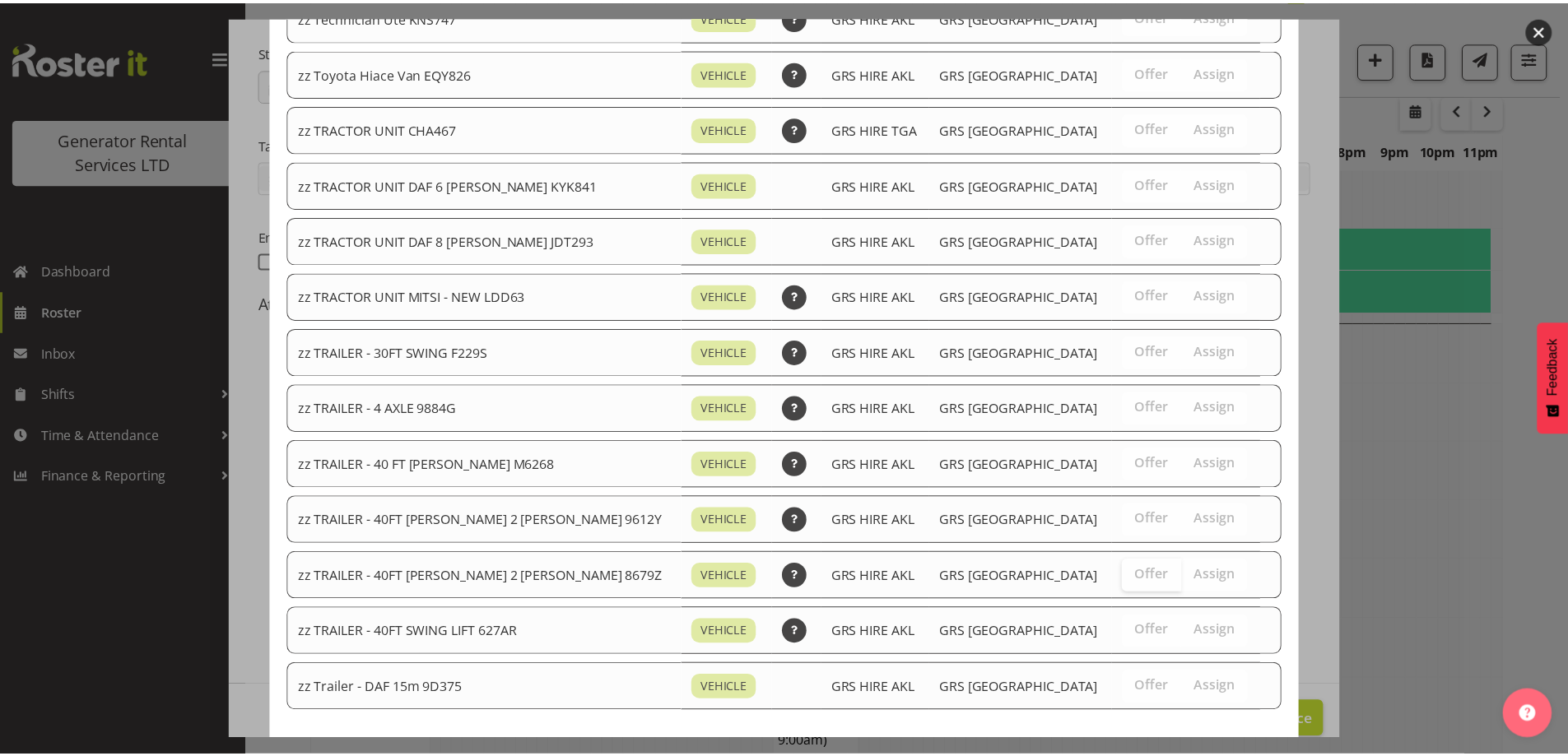
scroll to position [2057, 0]
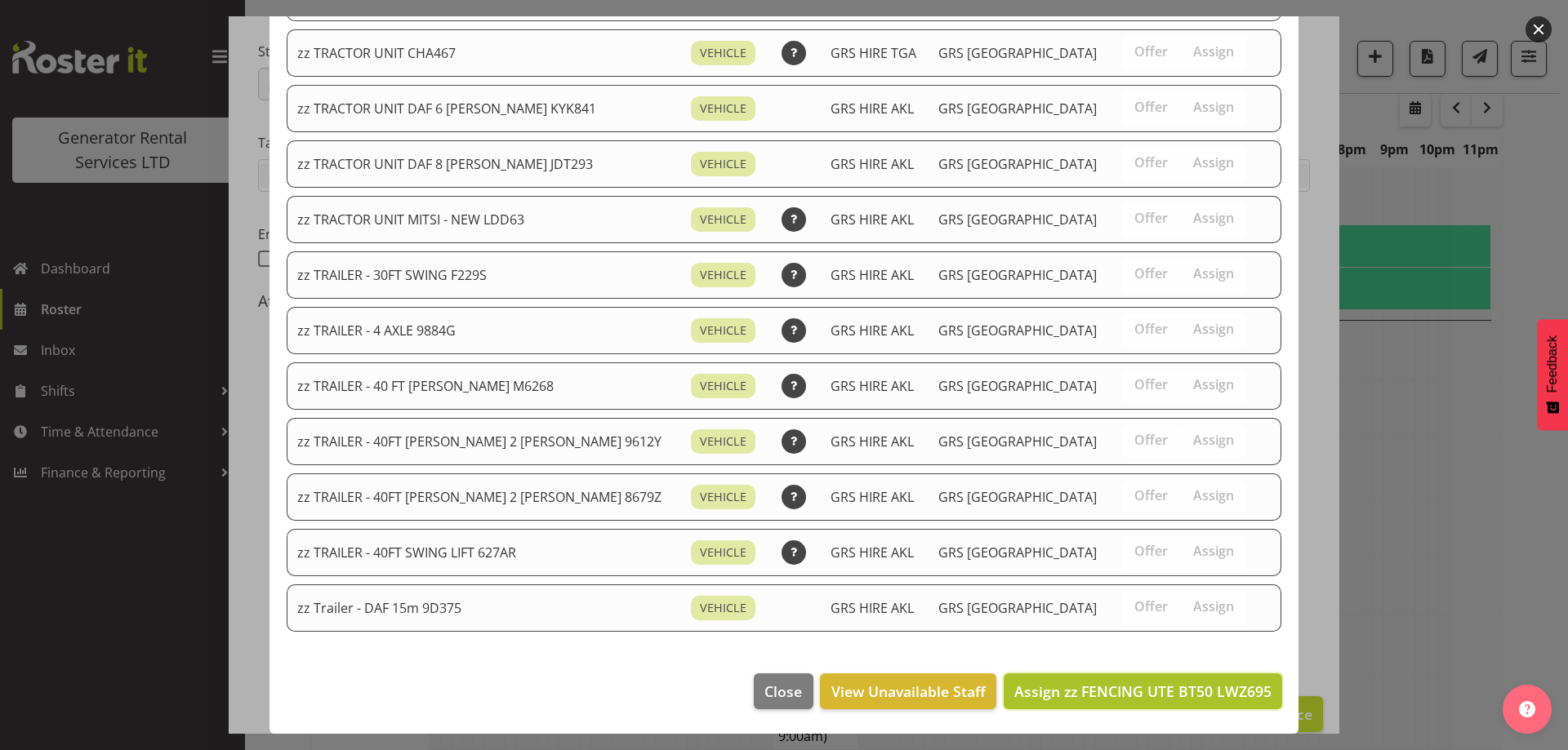
click at [1134, 703] on button "Assign zz FENCING UTE BT50 LWZ695" at bounding box center [1142, 691] width 279 height 35
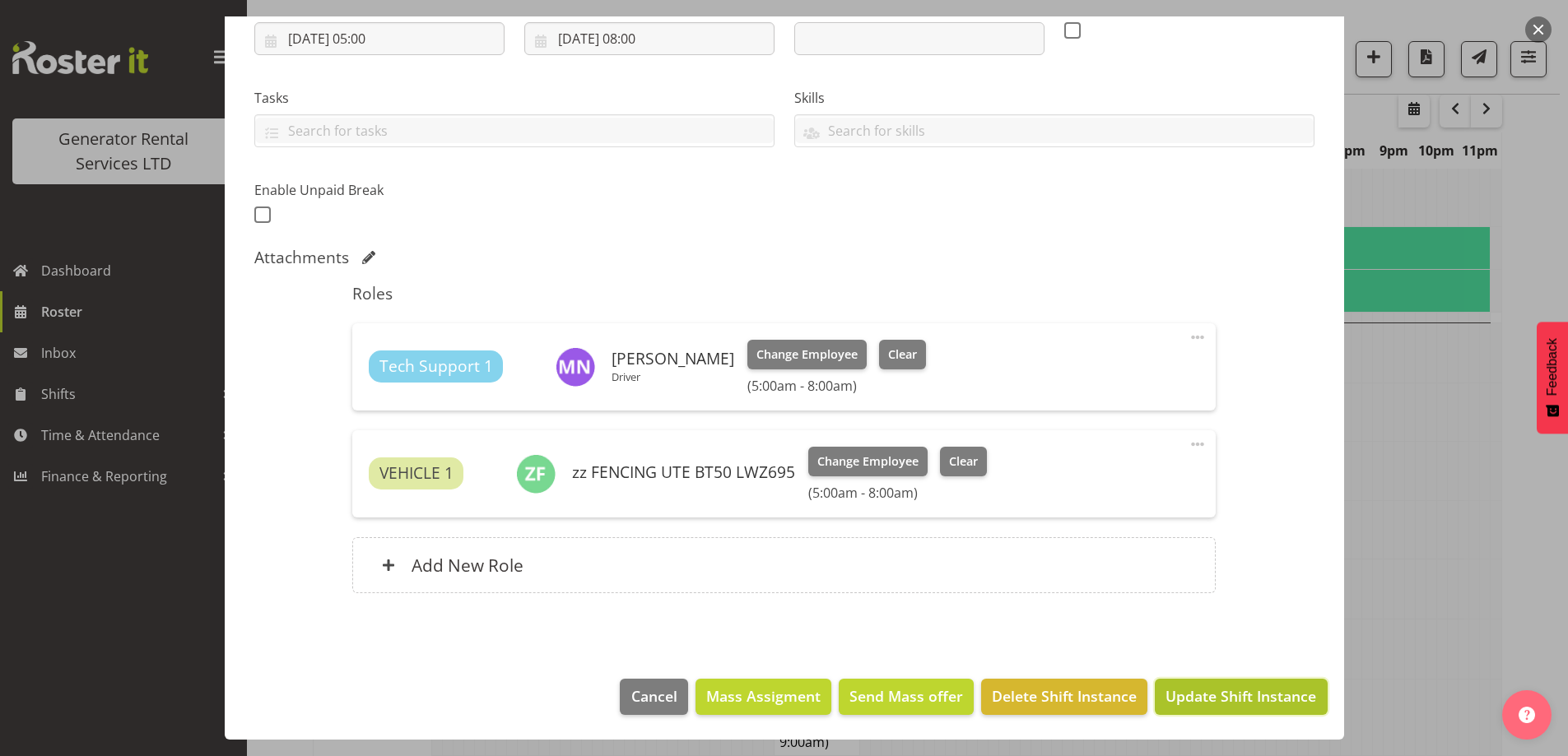
click at [1189, 689] on span "Update Shift Instance" at bounding box center [1240, 696] width 151 height 21
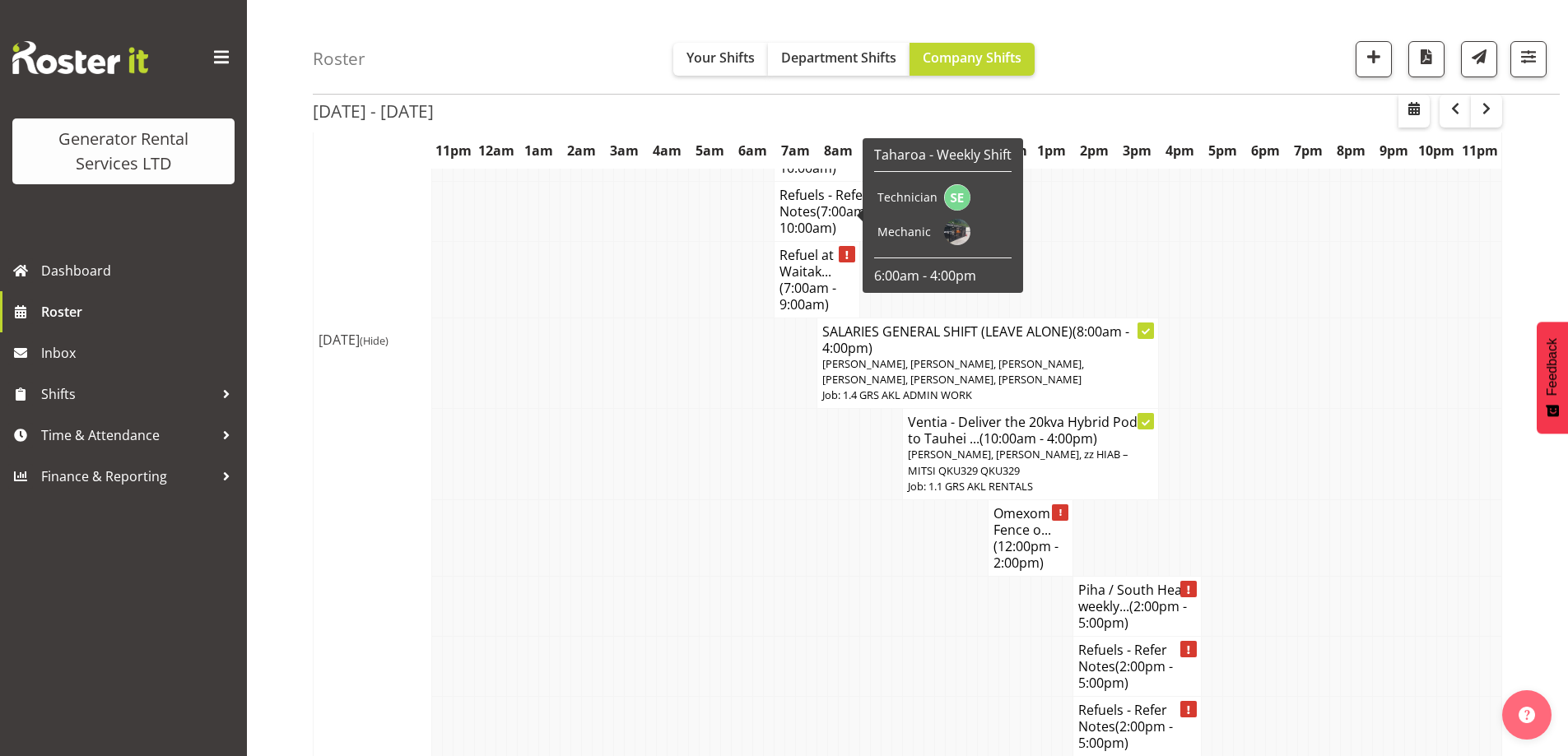
scroll to position [1781, 0]
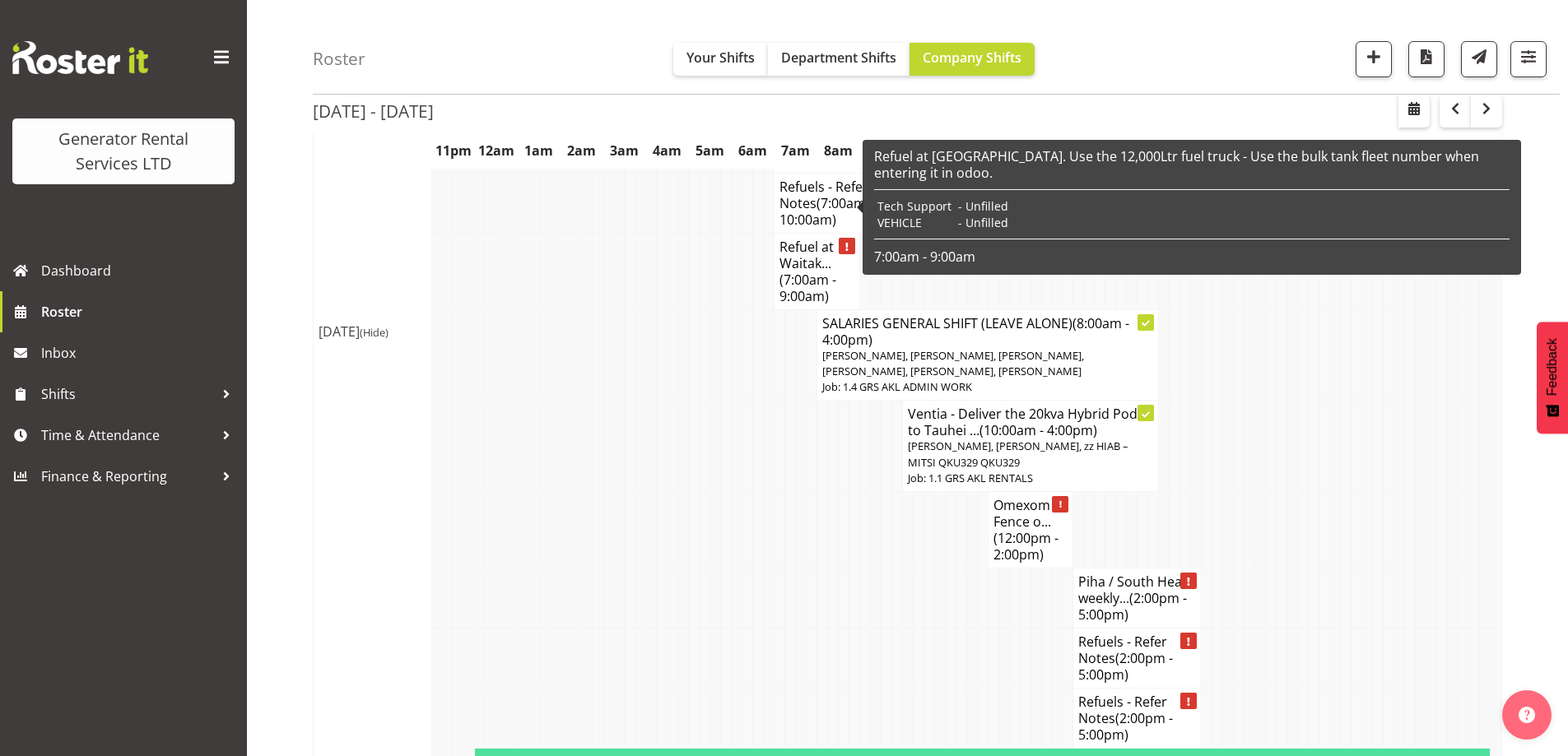
click at [808, 502] on td at bounding box center [811, 529] width 11 height 76
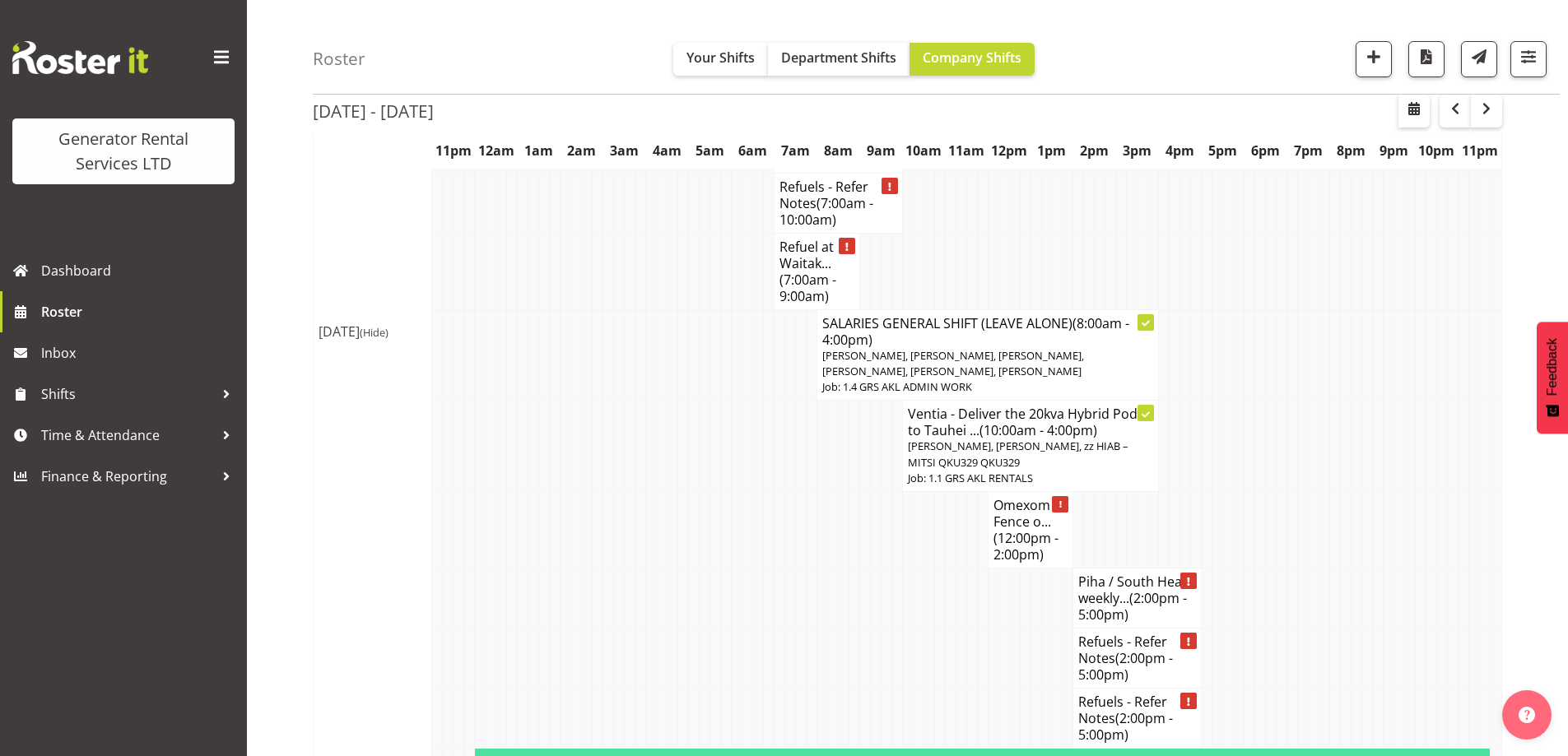
click at [123, 628] on div "Generator Rental Services LTD Dashboard Roster Inbox Shifts Time & Attendance F…" at bounding box center [124, 378] width 247 height 756
click at [101, 658] on div "Generator Rental Services LTD Dashboard Roster Inbox Shifts Time & Attendance F…" at bounding box center [124, 378] width 247 height 756
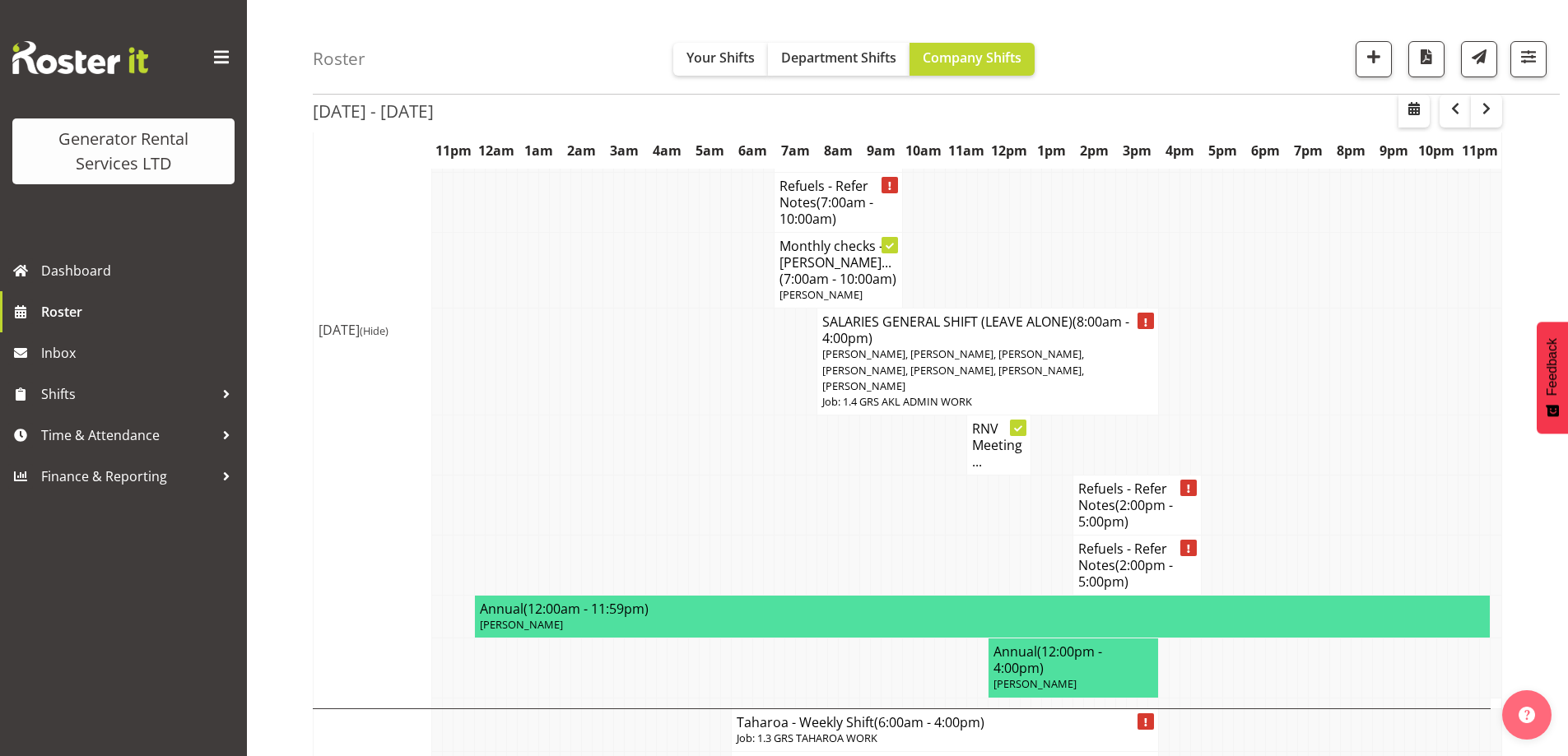
scroll to position [2686, 0]
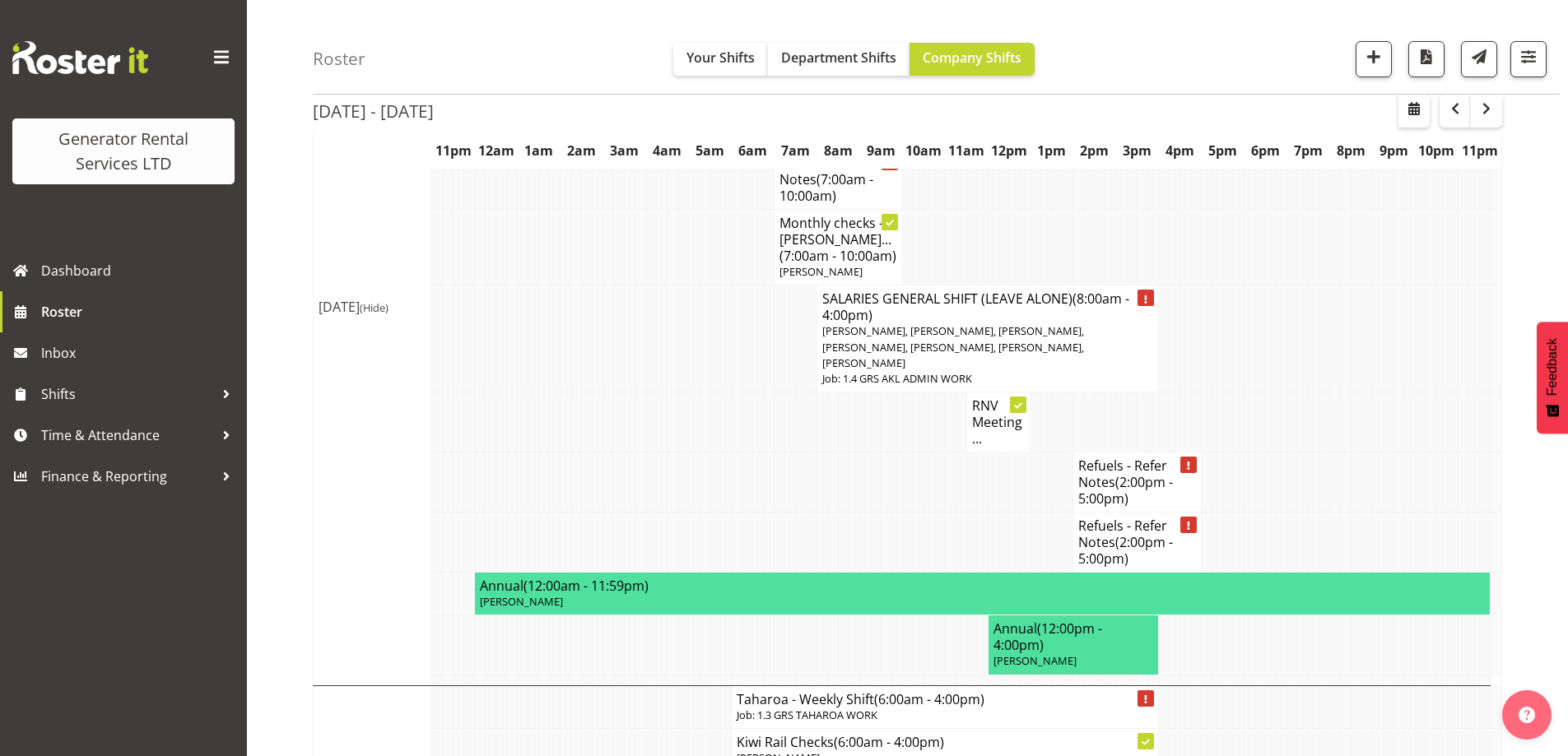
click at [655, 615] on td at bounding box center [651, 644] width 11 height 59
click at [579, 392] on td at bounding box center [576, 422] width 11 height 60
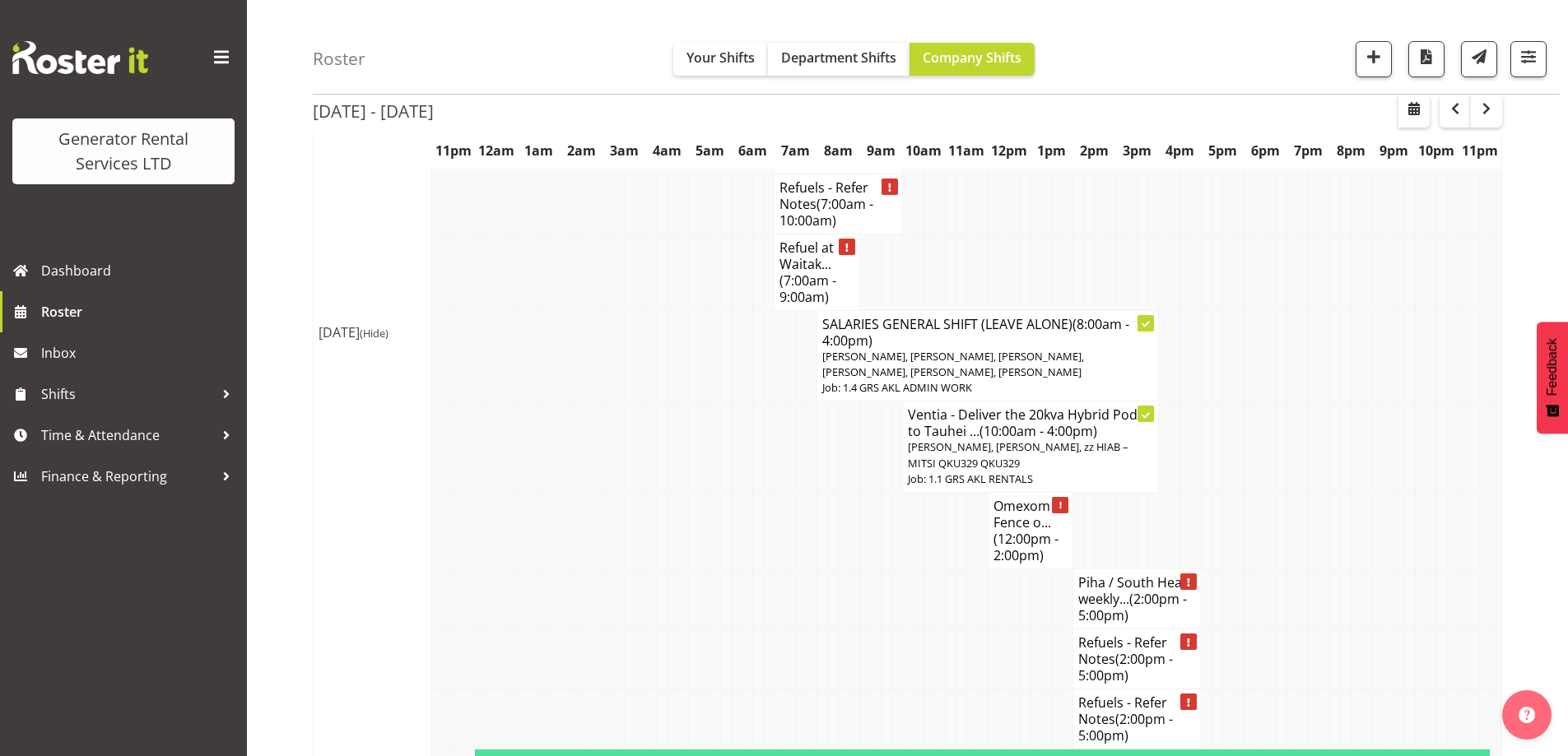
scroll to position [1781, 0]
click at [789, 568] on td at bounding box center [789, 598] width 11 height 60
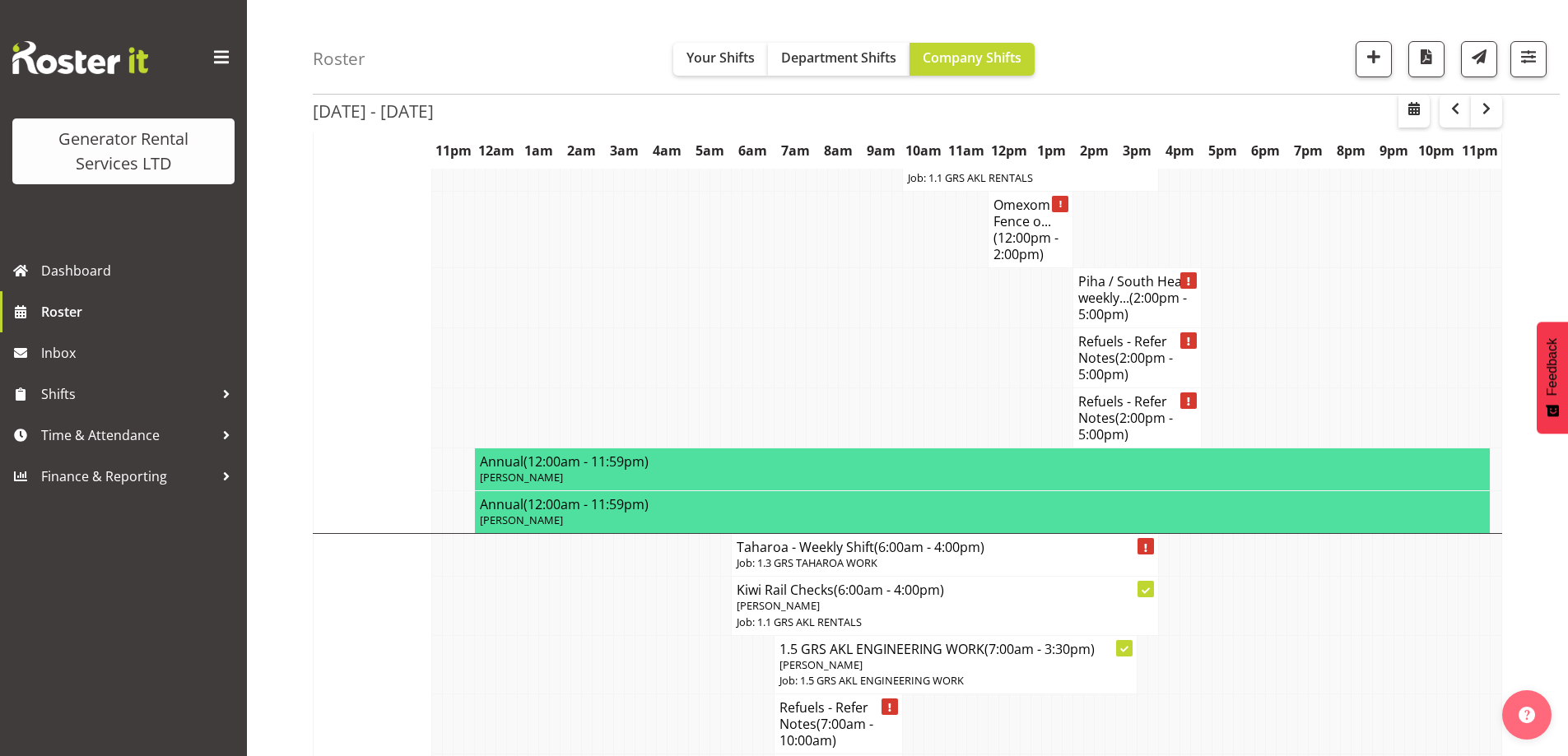
scroll to position [2110, 0]
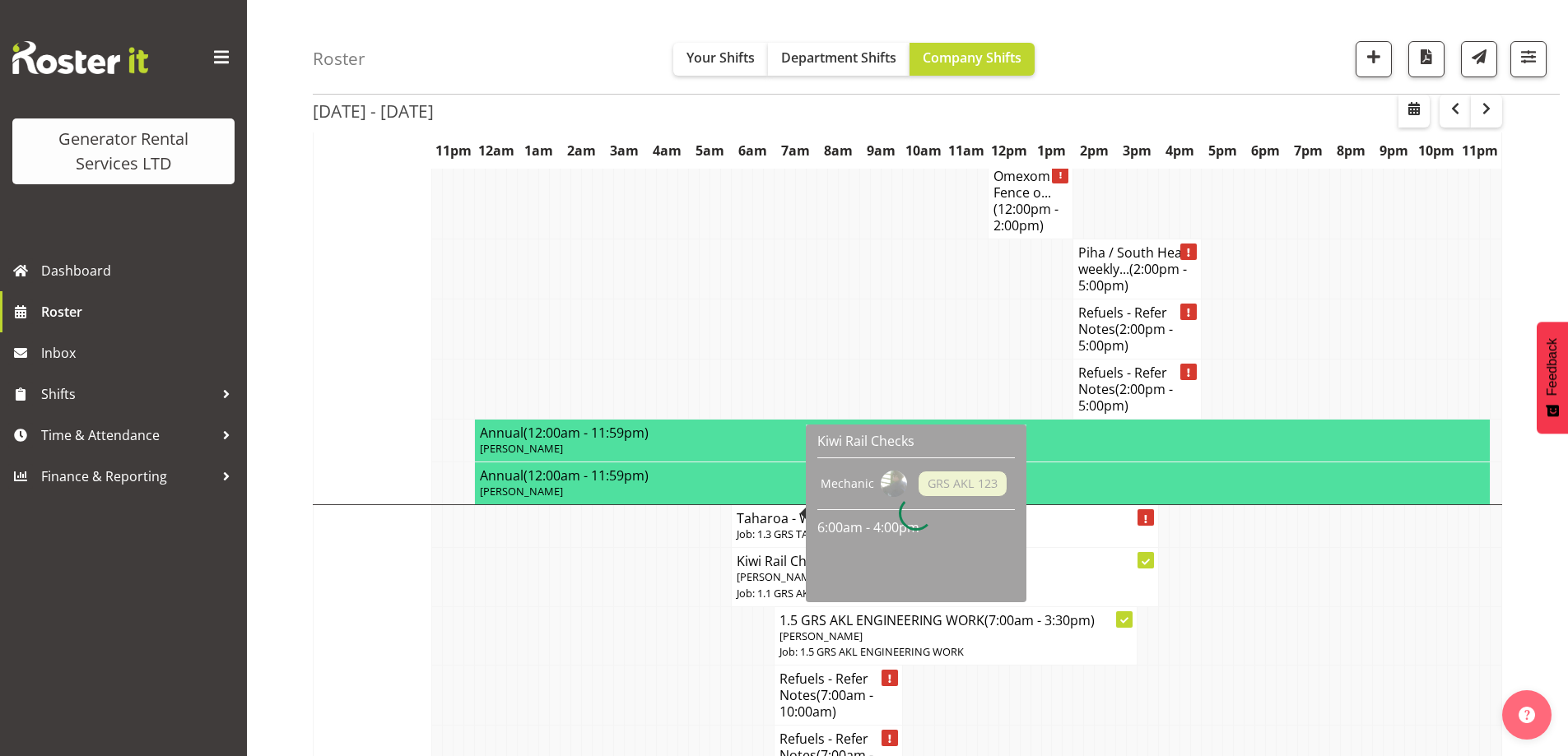
click at [670, 665] on td at bounding box center [672, 695] width 11 height 60
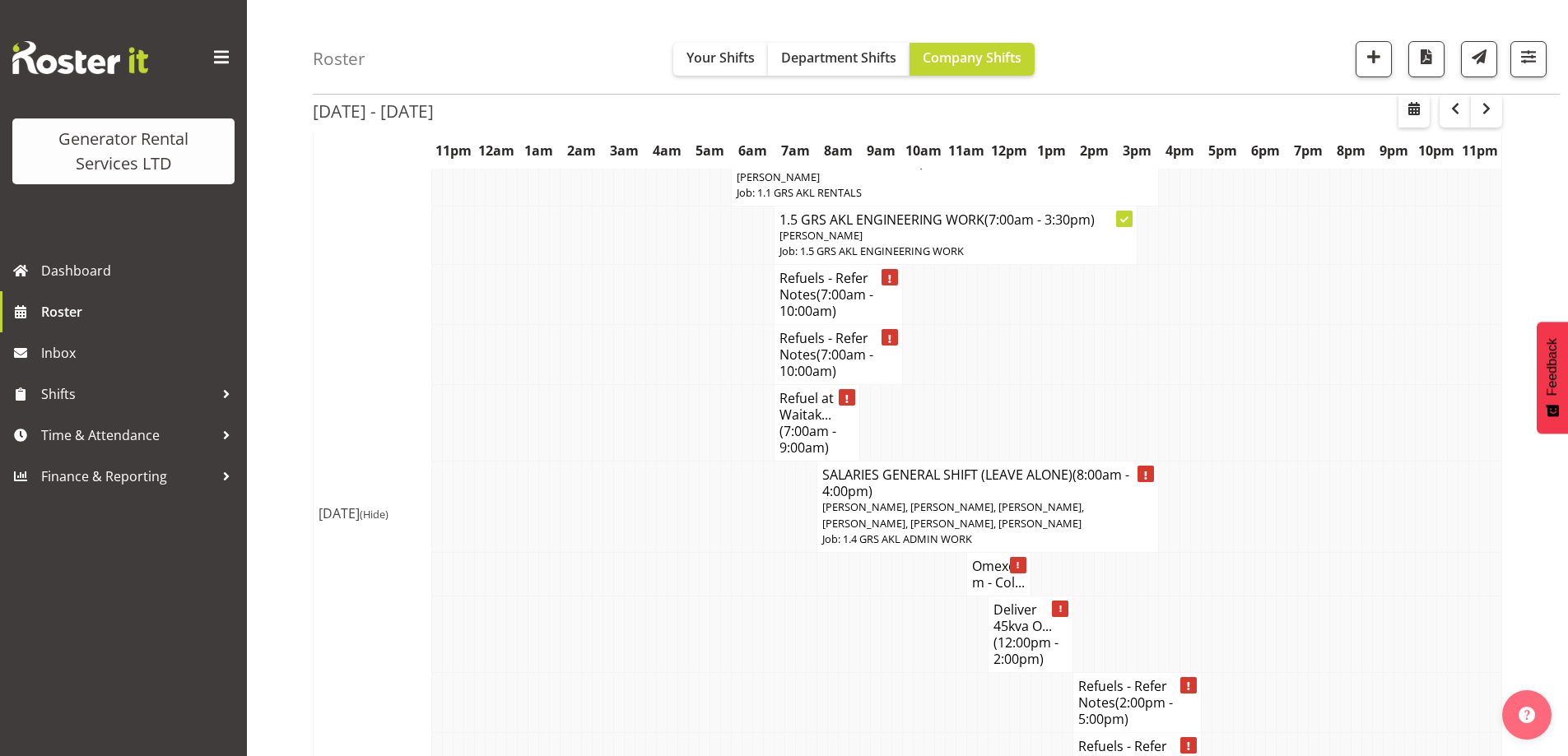
scroll to position [3260, 0]
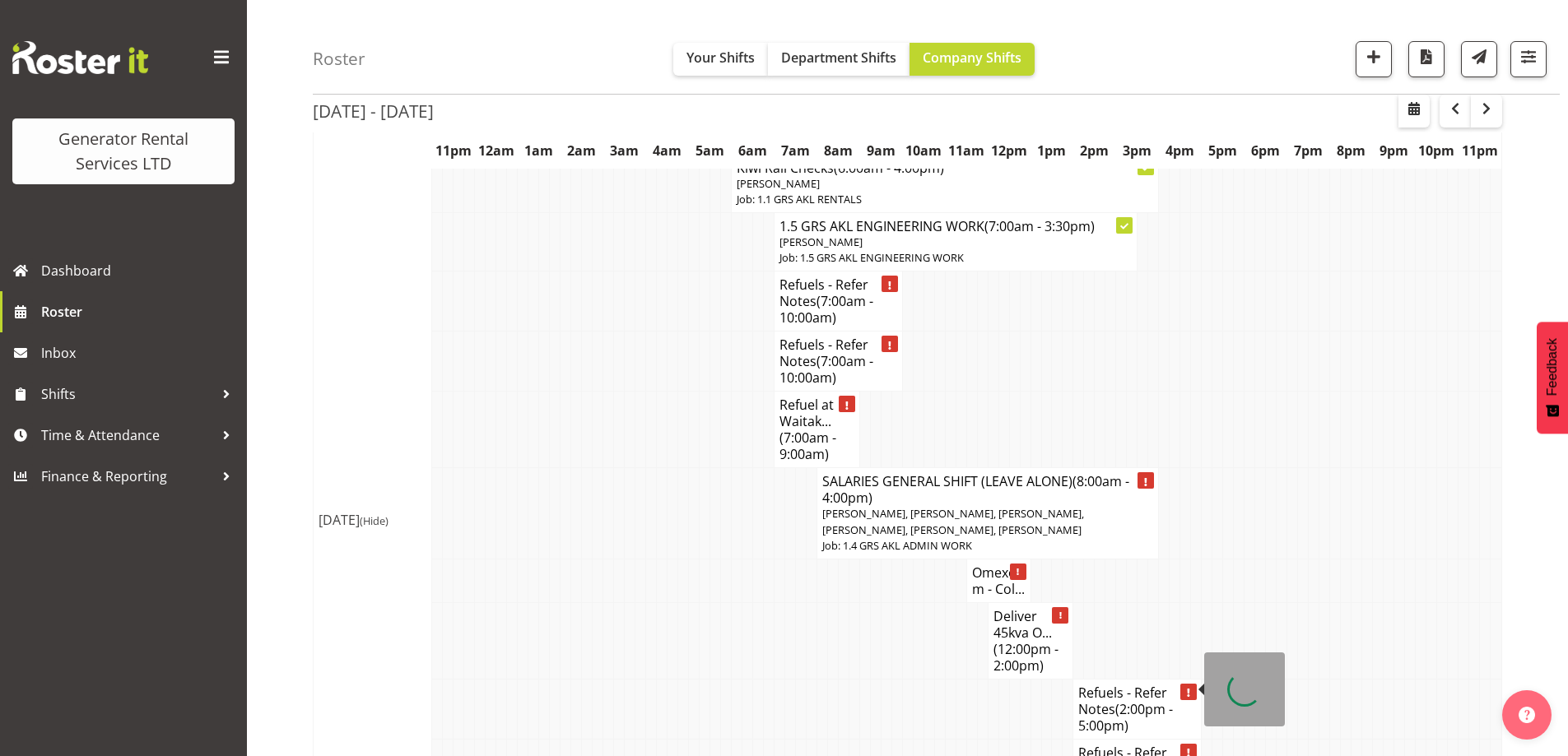
click at [892, 602] on td at bounding box center [897, 640] width 11 height 76
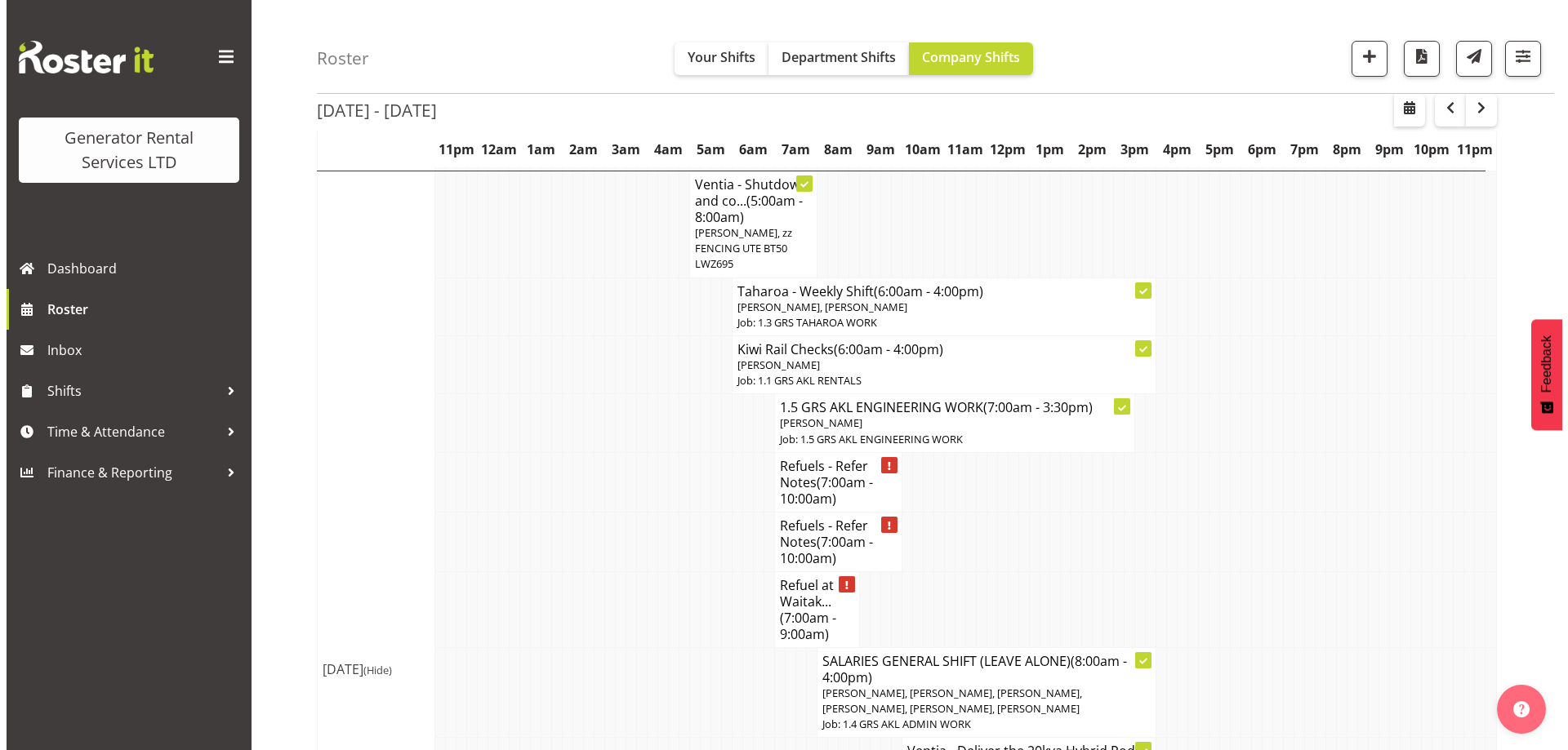
scroll to position [1520, 0]
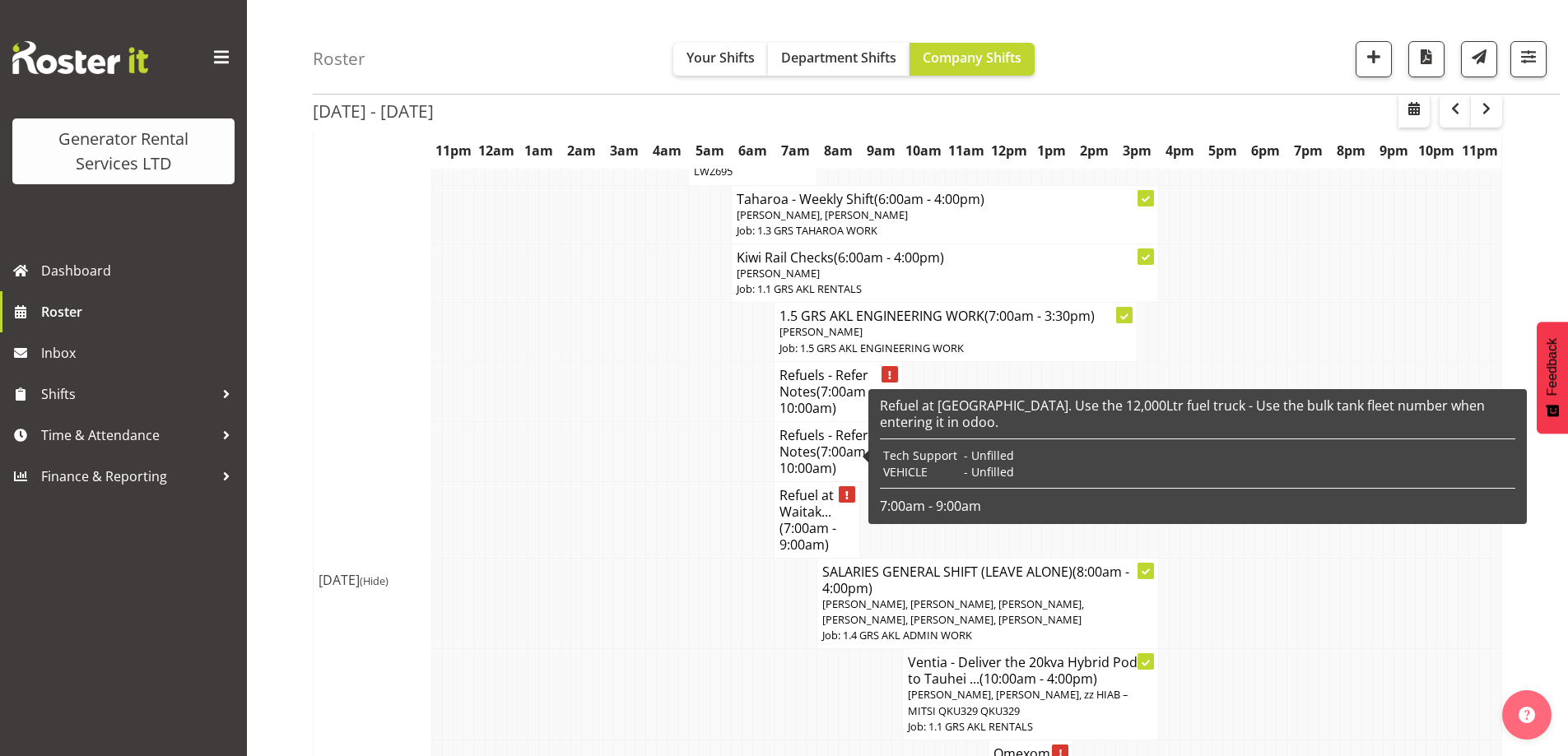
click at [820, 487] on h4 "Refuel at Waitak... (7:00am - 9:00am)" at bounding box center [817, 519] width 75 height 66
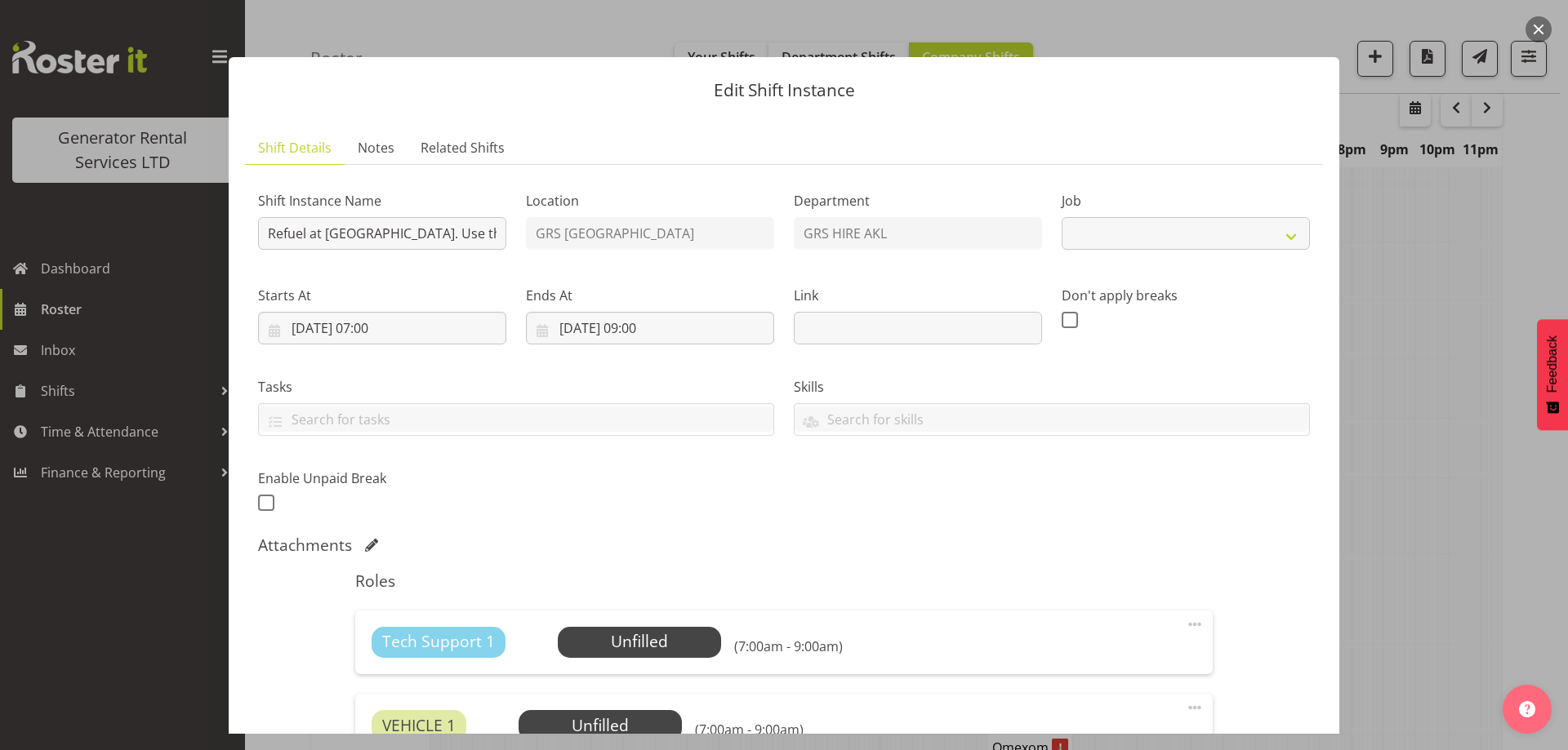
select select "9"
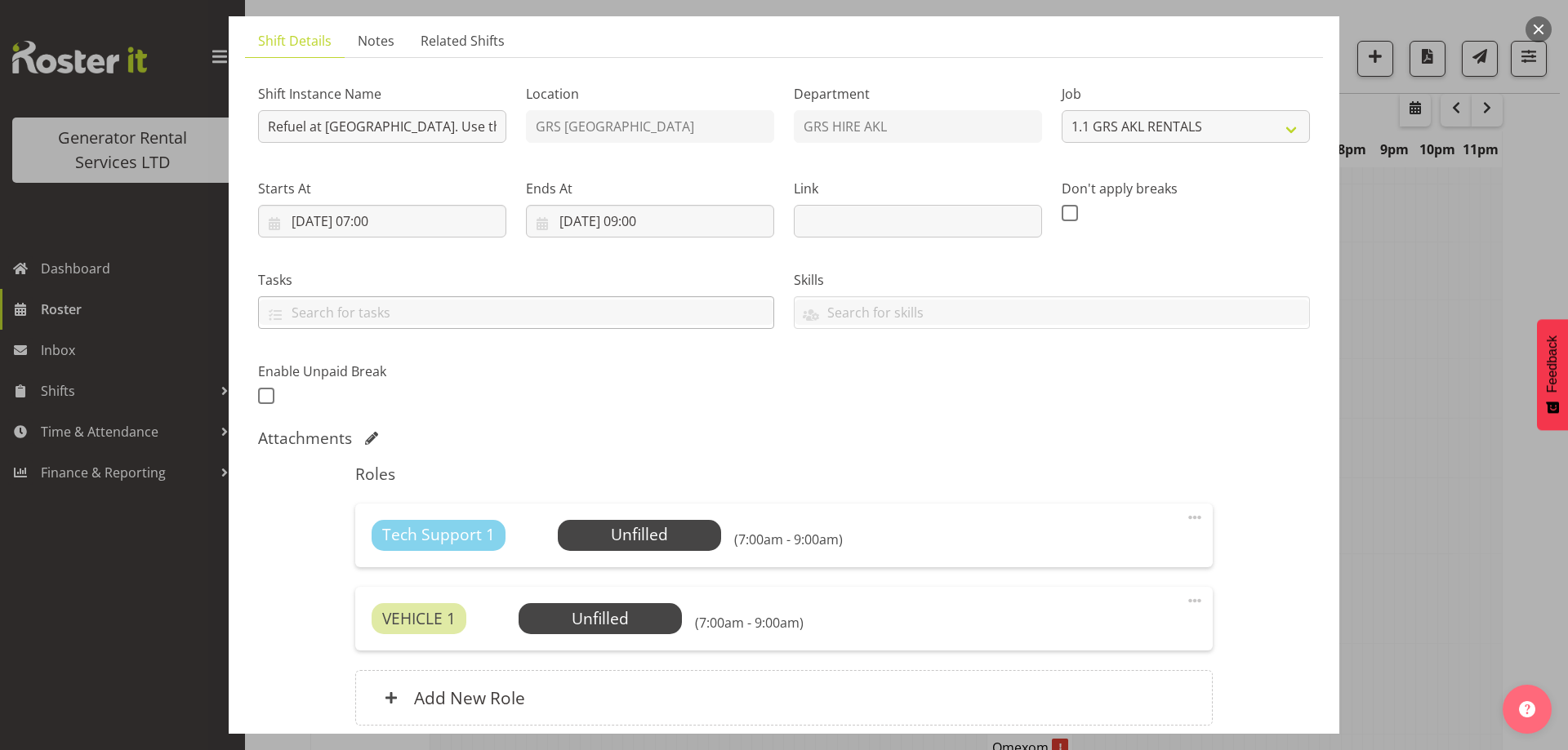
scroll to position [244, 0]
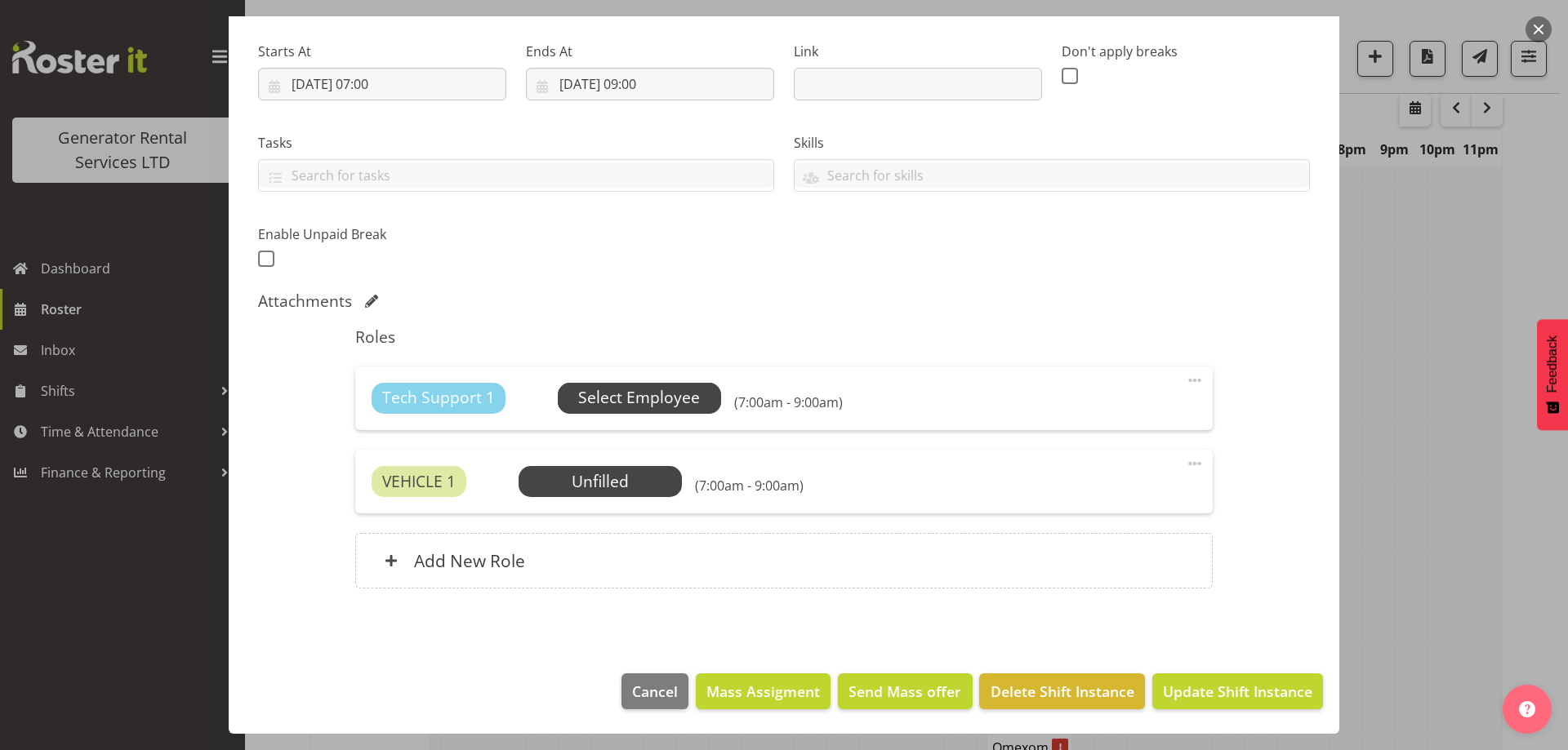
click at [634, 408] on span "Select Employee" at bounding box center [638, 398] width 122 height 24
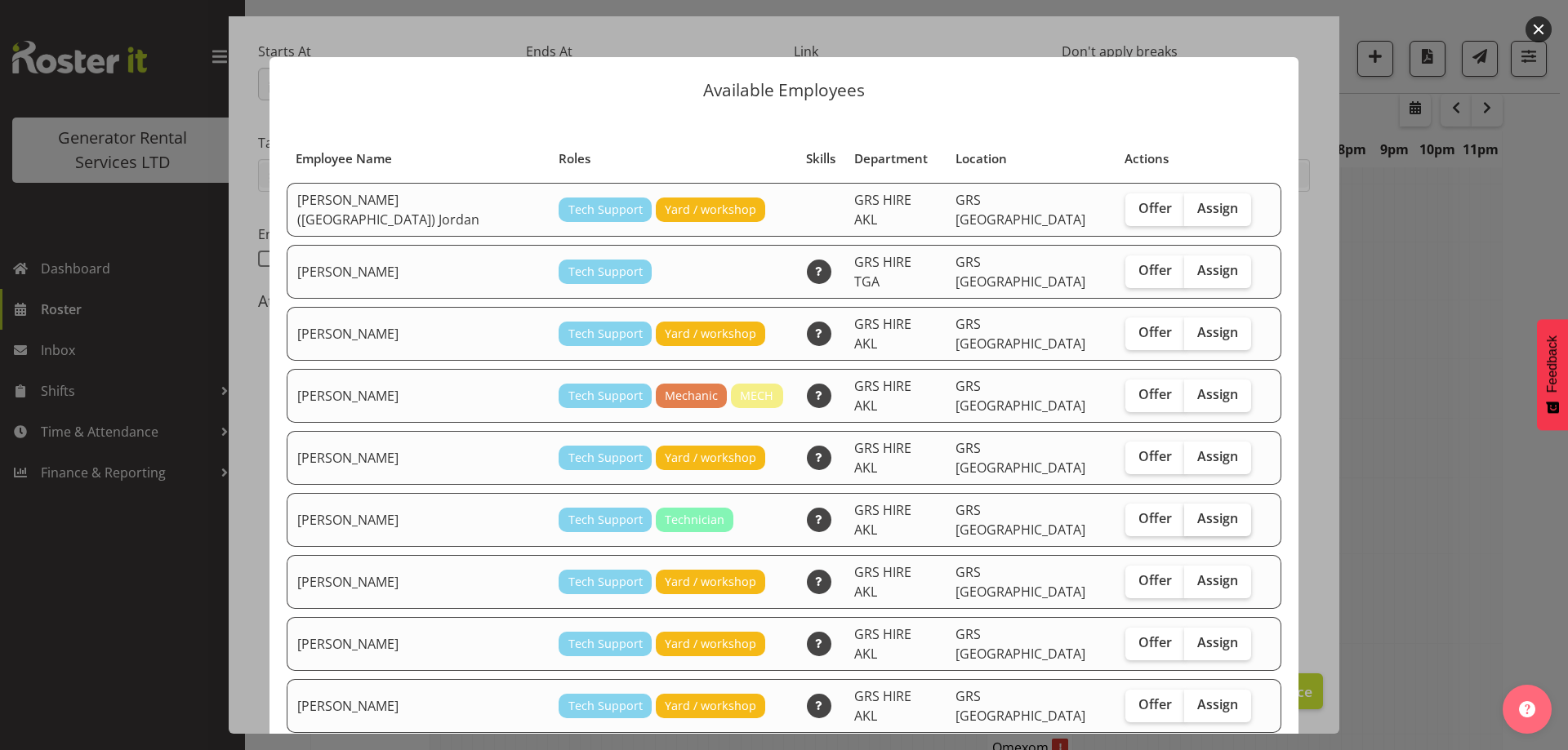
click at [1197, 510] on span "Assign" at bounding box center [1217, 517] width 41 height 16
click at [1184, 513] on input "Assign" at bounding box center [1188, 518] width 11 height 11
checkbox input "true"
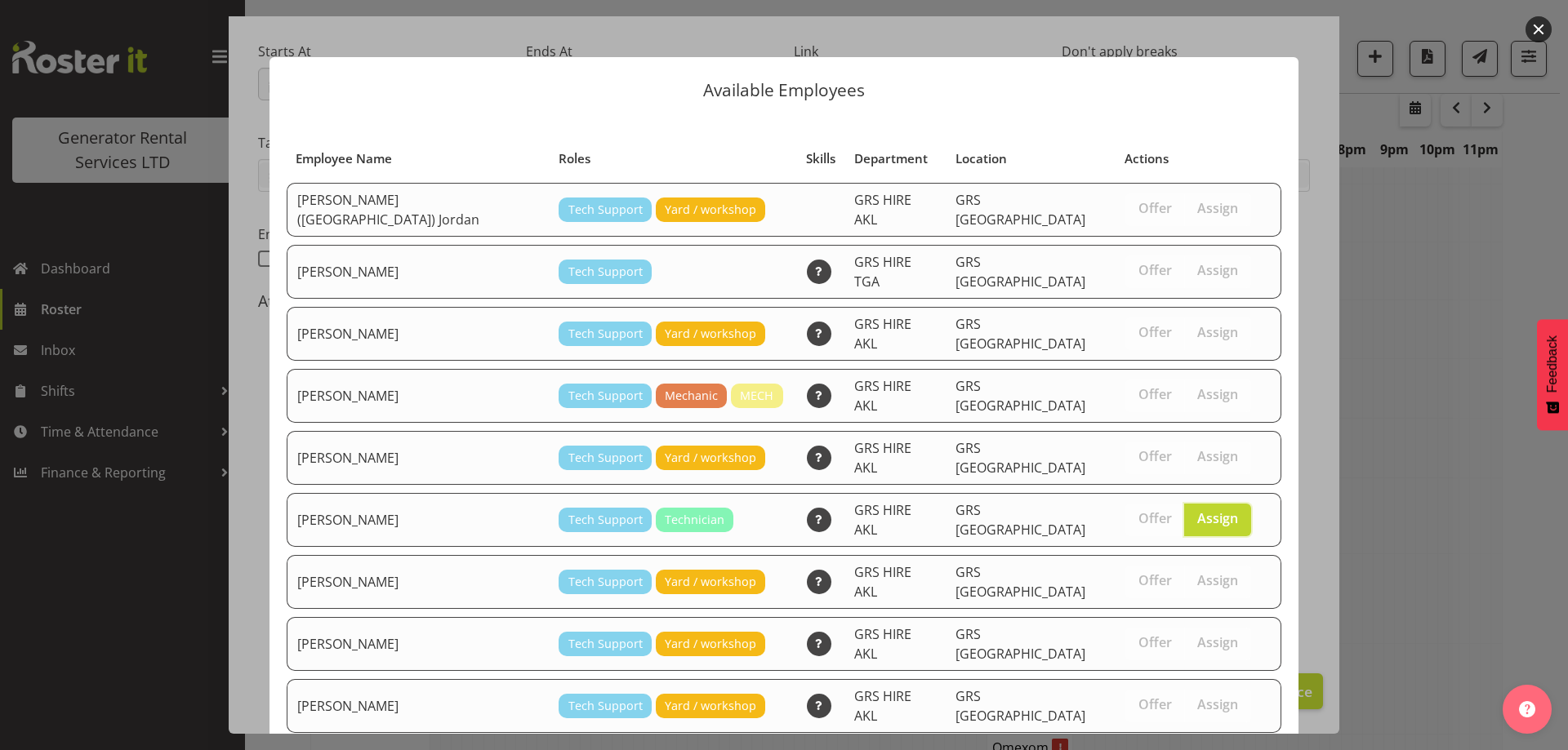
scroll to position [209, 0]
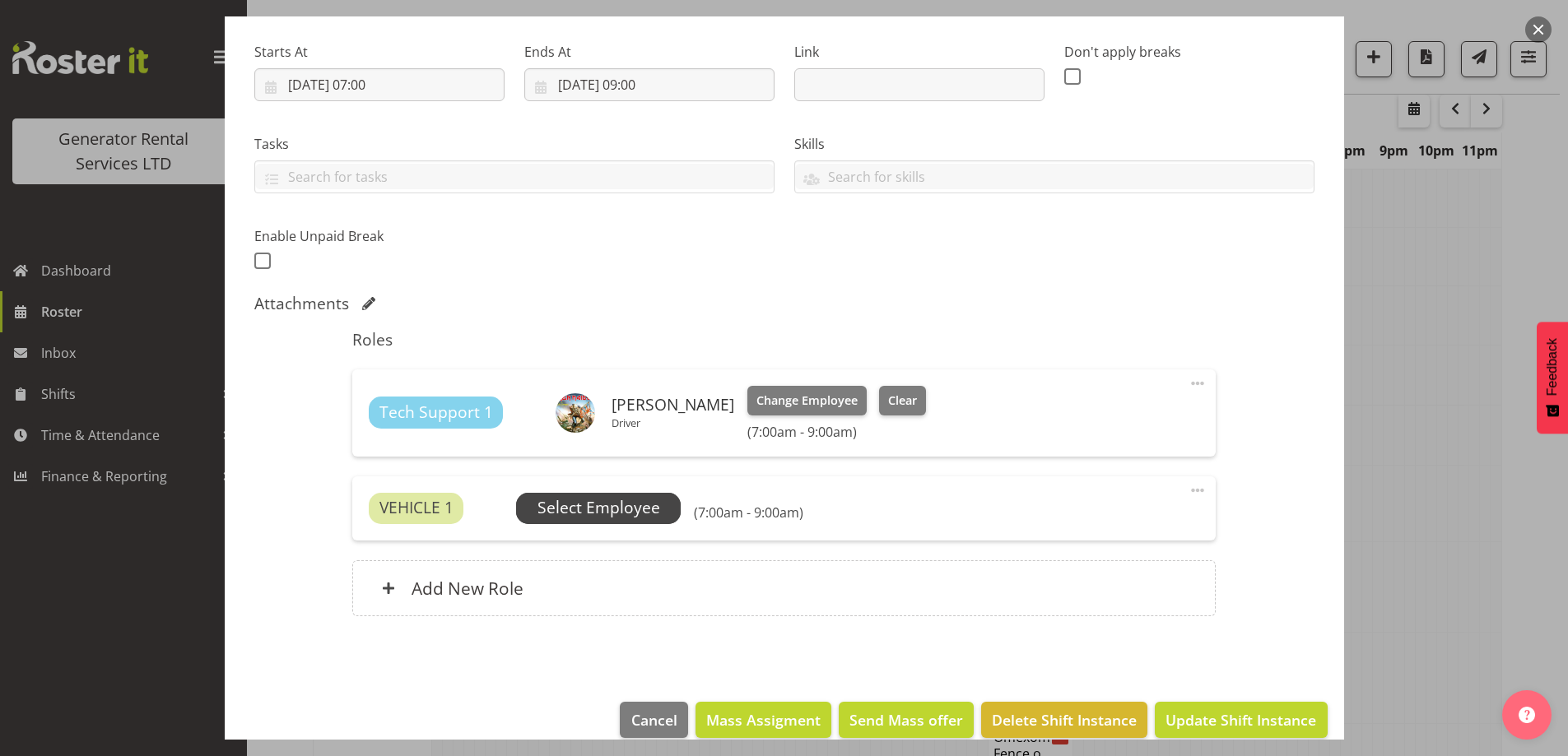
click at [628, 504] on span "Select Employee" at bounding box center [598, 508] width 123 height 24
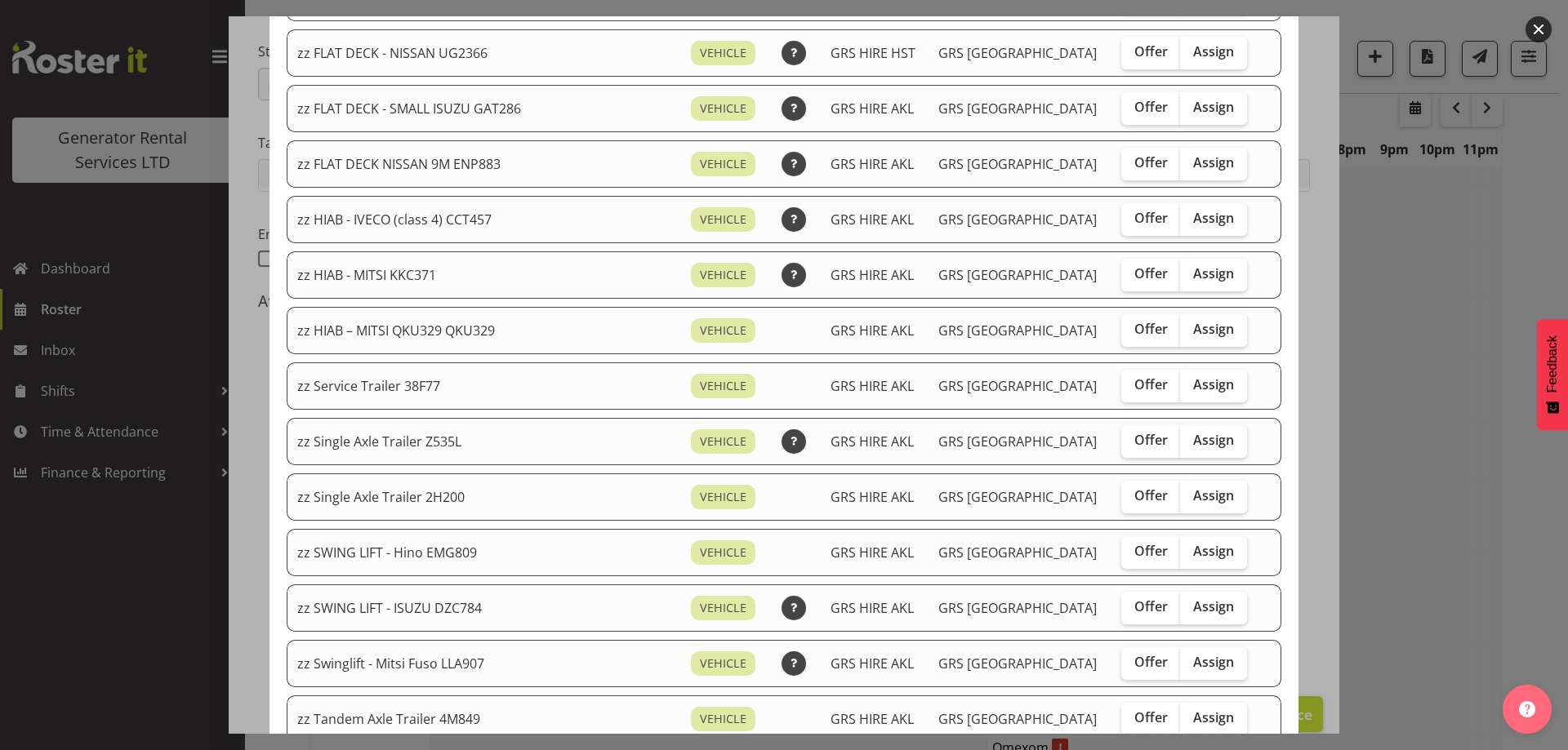
scroll to position [1387, 0]
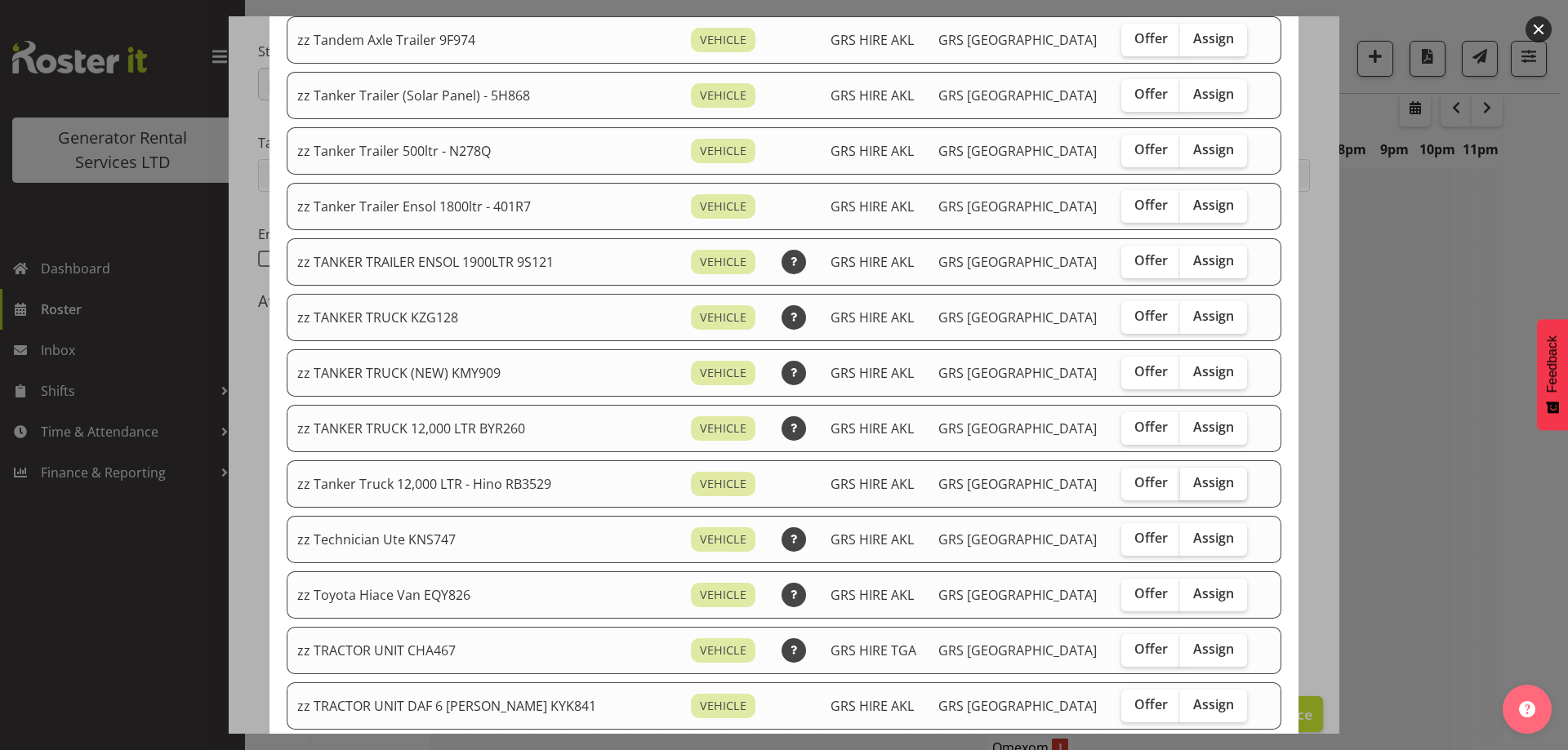
click at [1203, 480] on label "Assign" at bounding box center [1213, 484] width 67 height 33
click at [1190, 480] on input "Assign" at bounding box center [1185, 482] width 11 height 11
checkbox input "true"
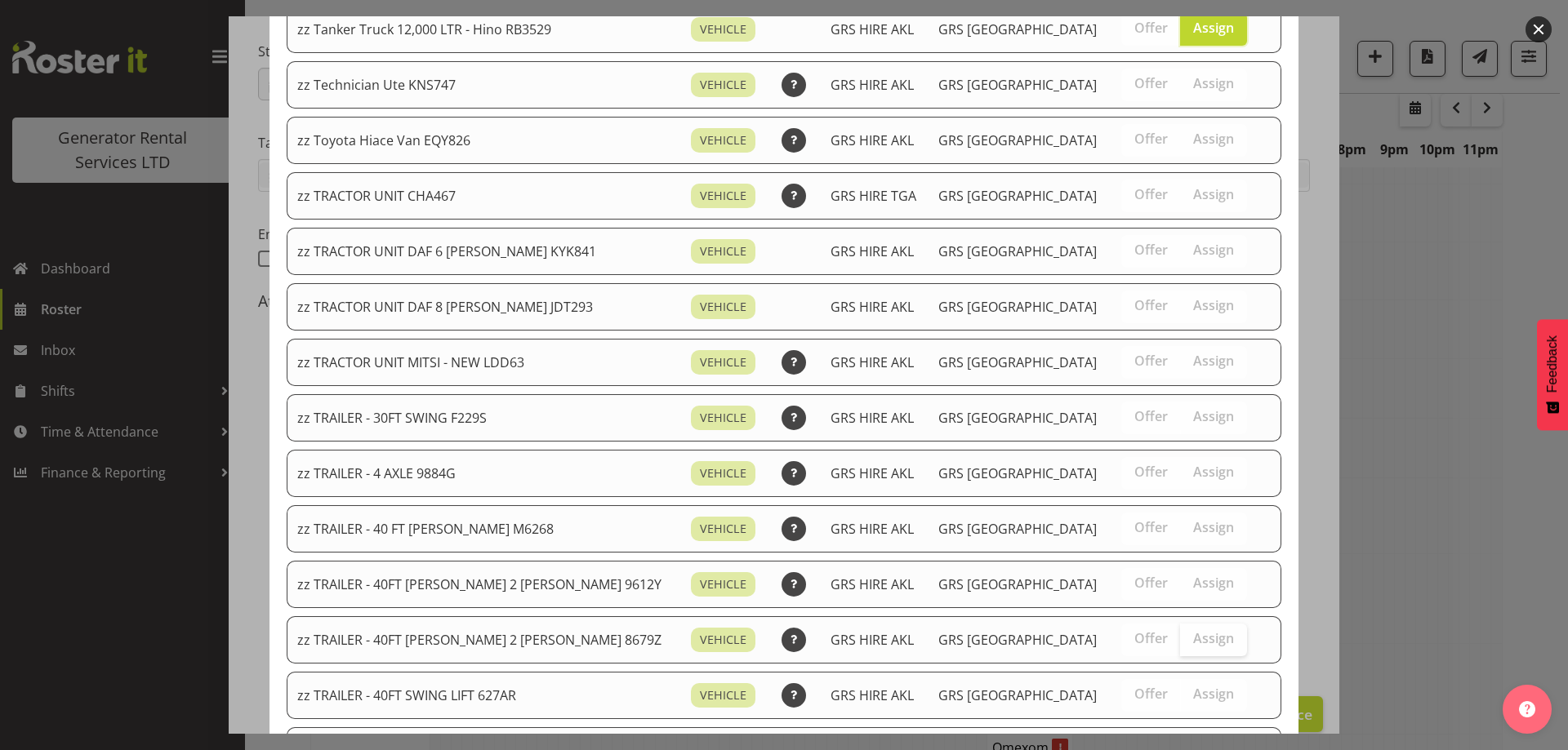
scroll to position [1985, 0]
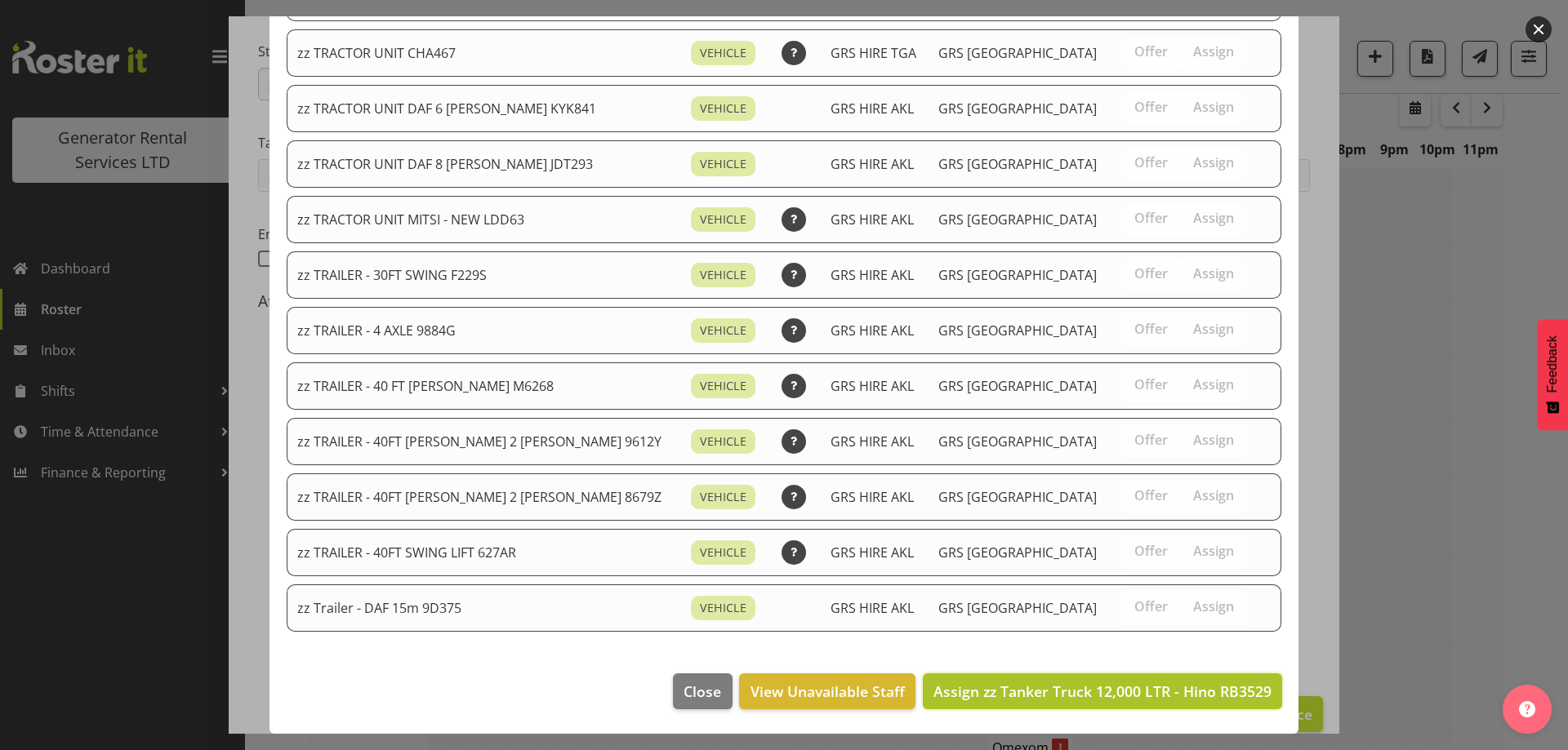
click at [1135, 697] on span "Assign zz Tanker Truck 12,000 LTR - Hino RB3529" at bounding box center [1102, 691] width 338 height 19
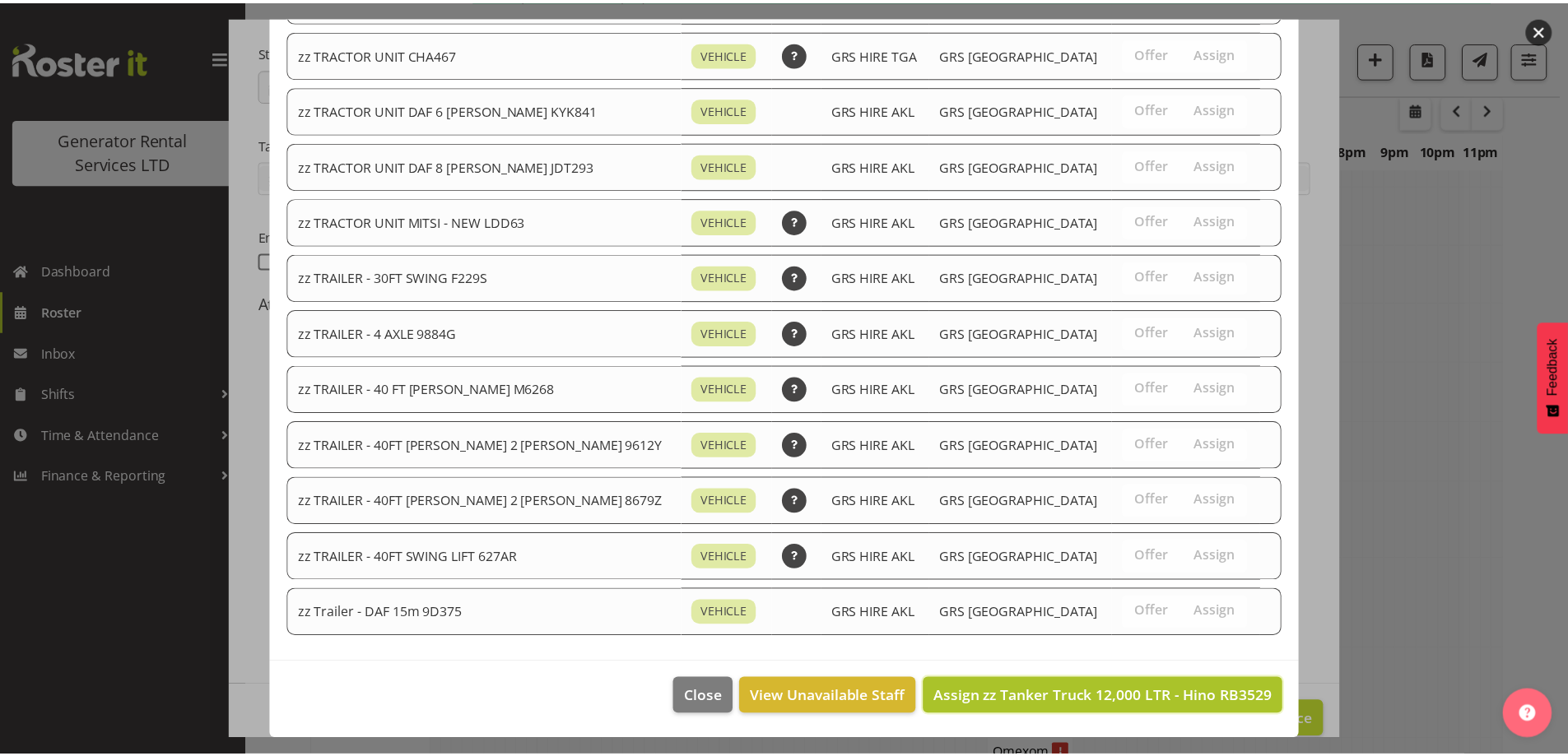
scroll to position [1549, 0]
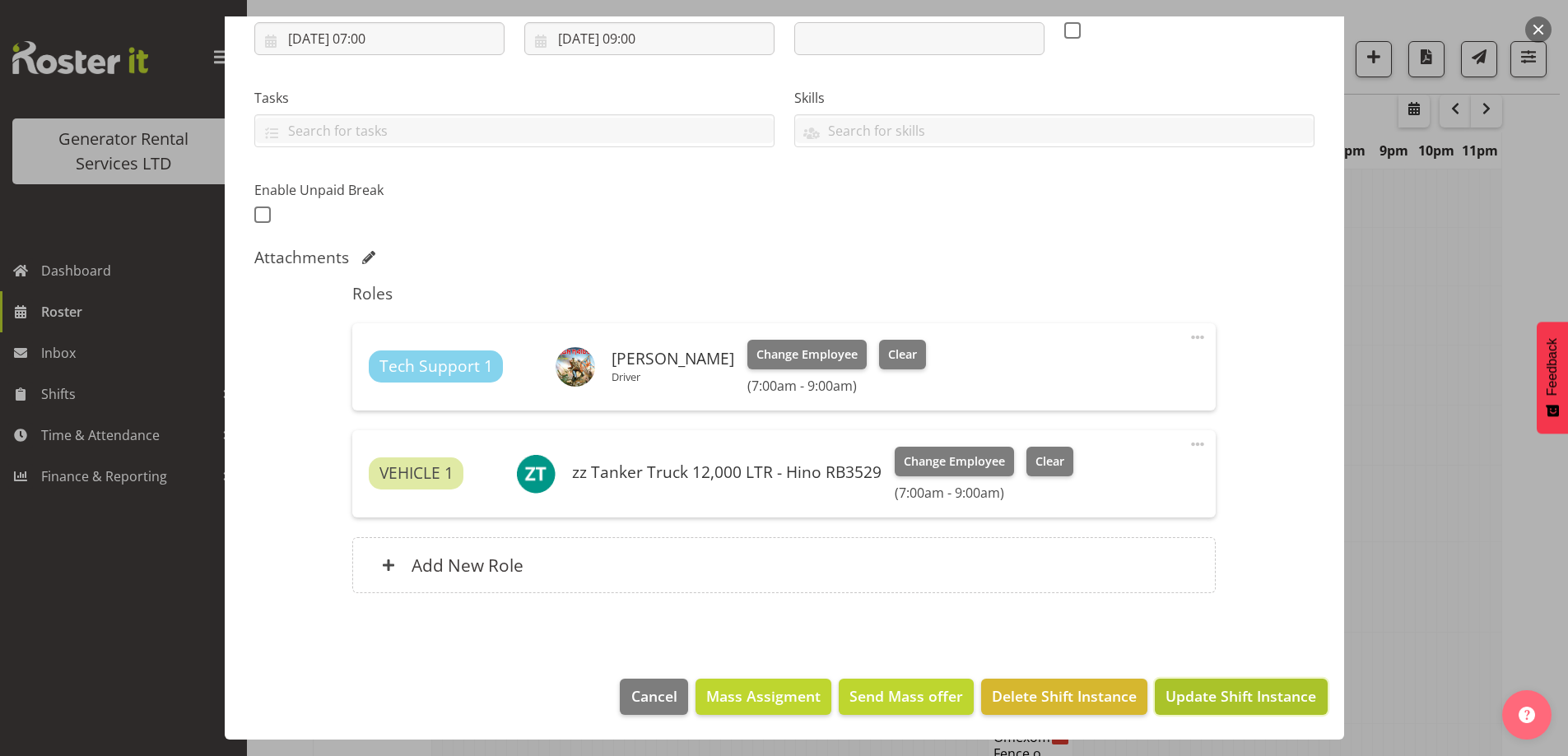
click at [1212, 699] on span "Update Shift Instance" at bounding box center [1240, 696] width 151 height 21
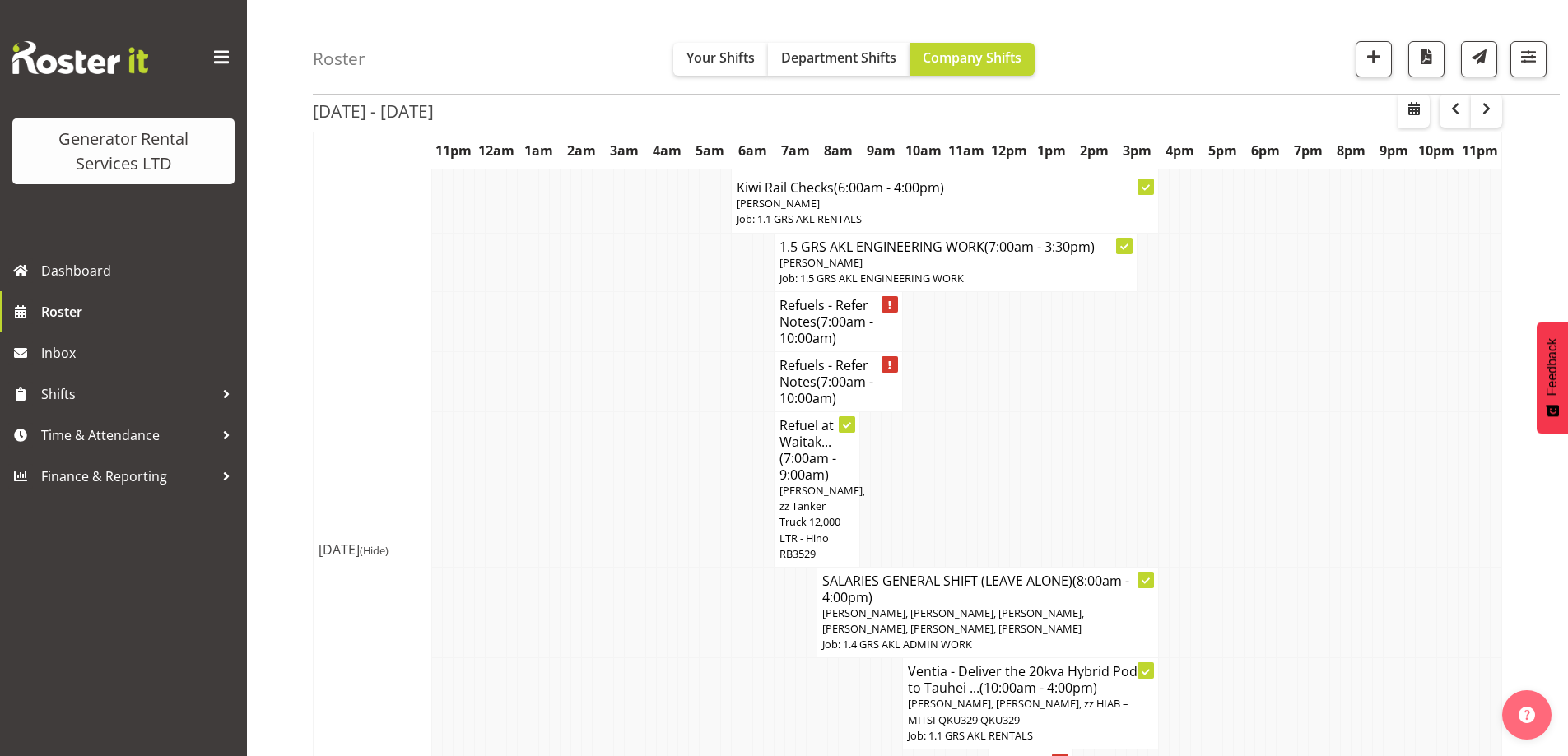
scroll to position [1698, 0]
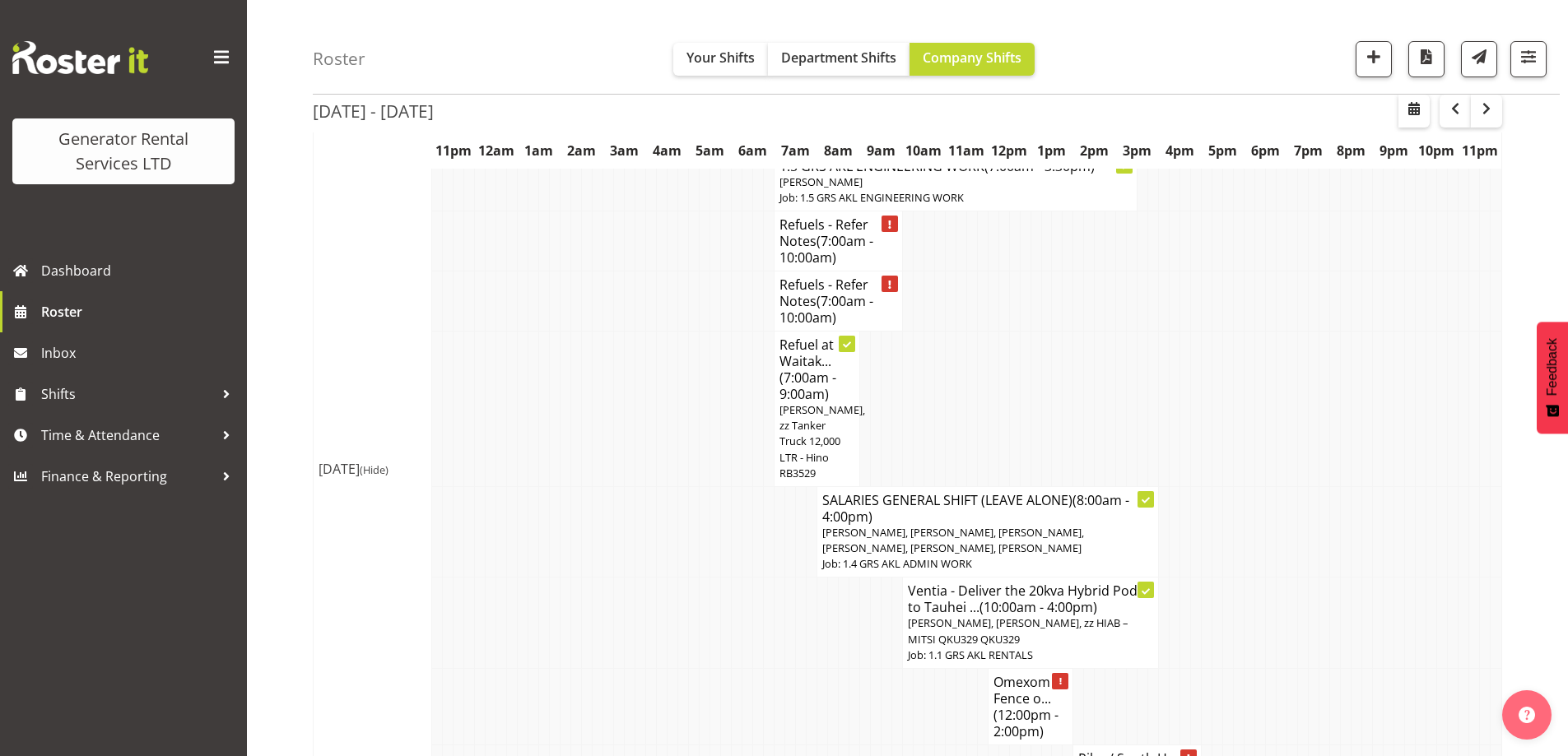
click at [641, 577] on td at bounding box center [641, 623] width 11 height 92
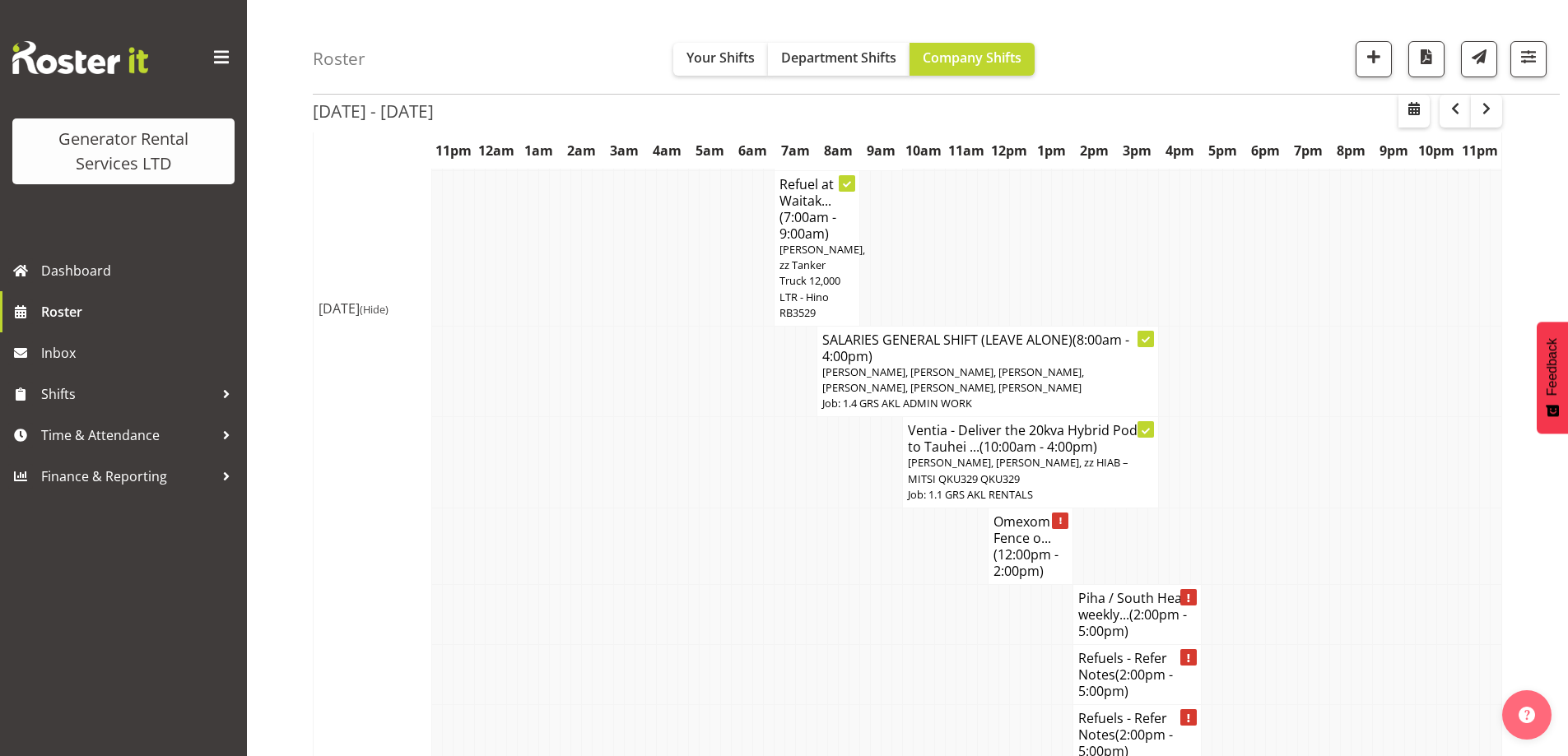
scroll to position [1863, 0]
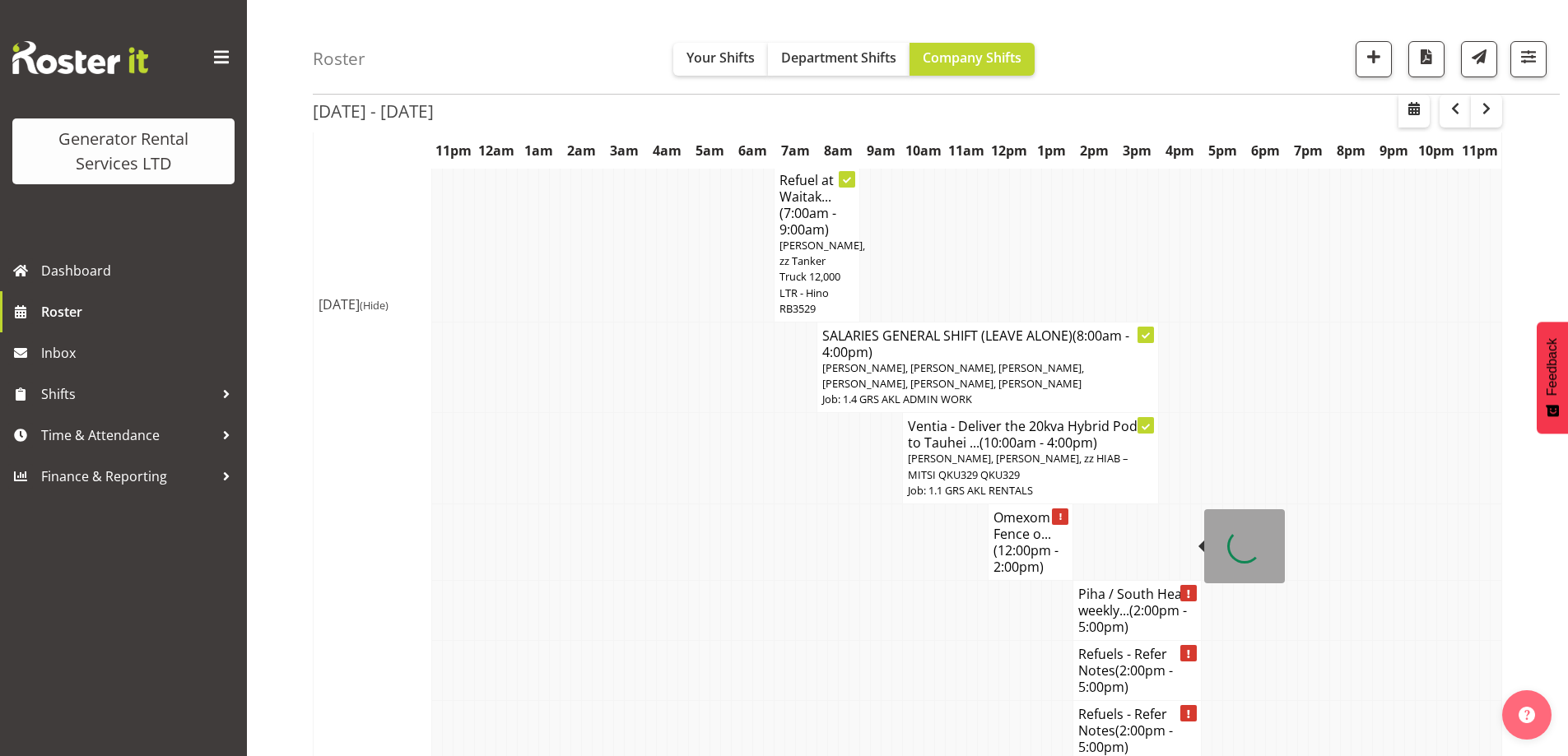
click at [1115, 586] on h4 "Piha / South Head weekly... (2:00pm - 5:00pm)" at bounding box center [1137, 610] width 118 height 49
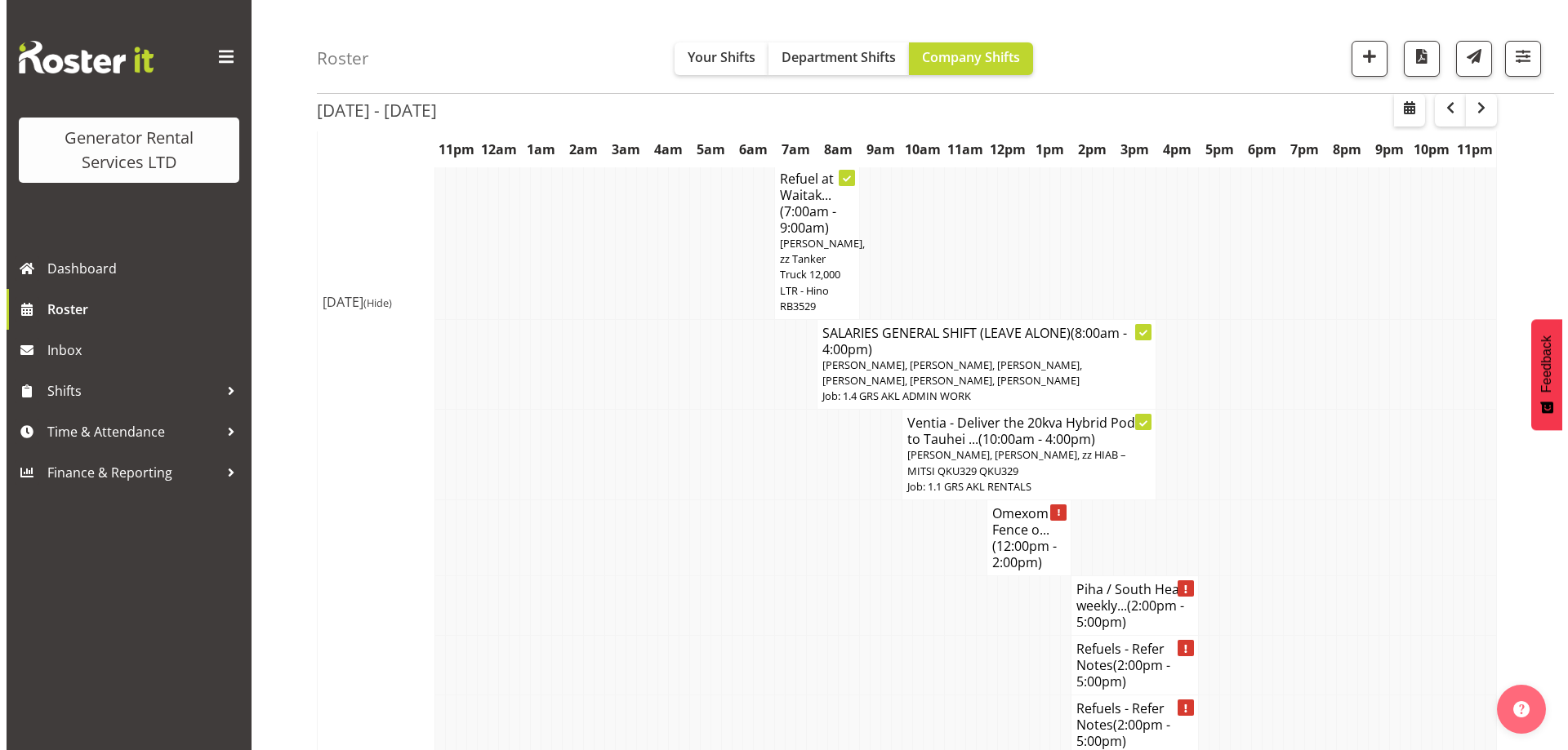
scroll to position [1833, 0]
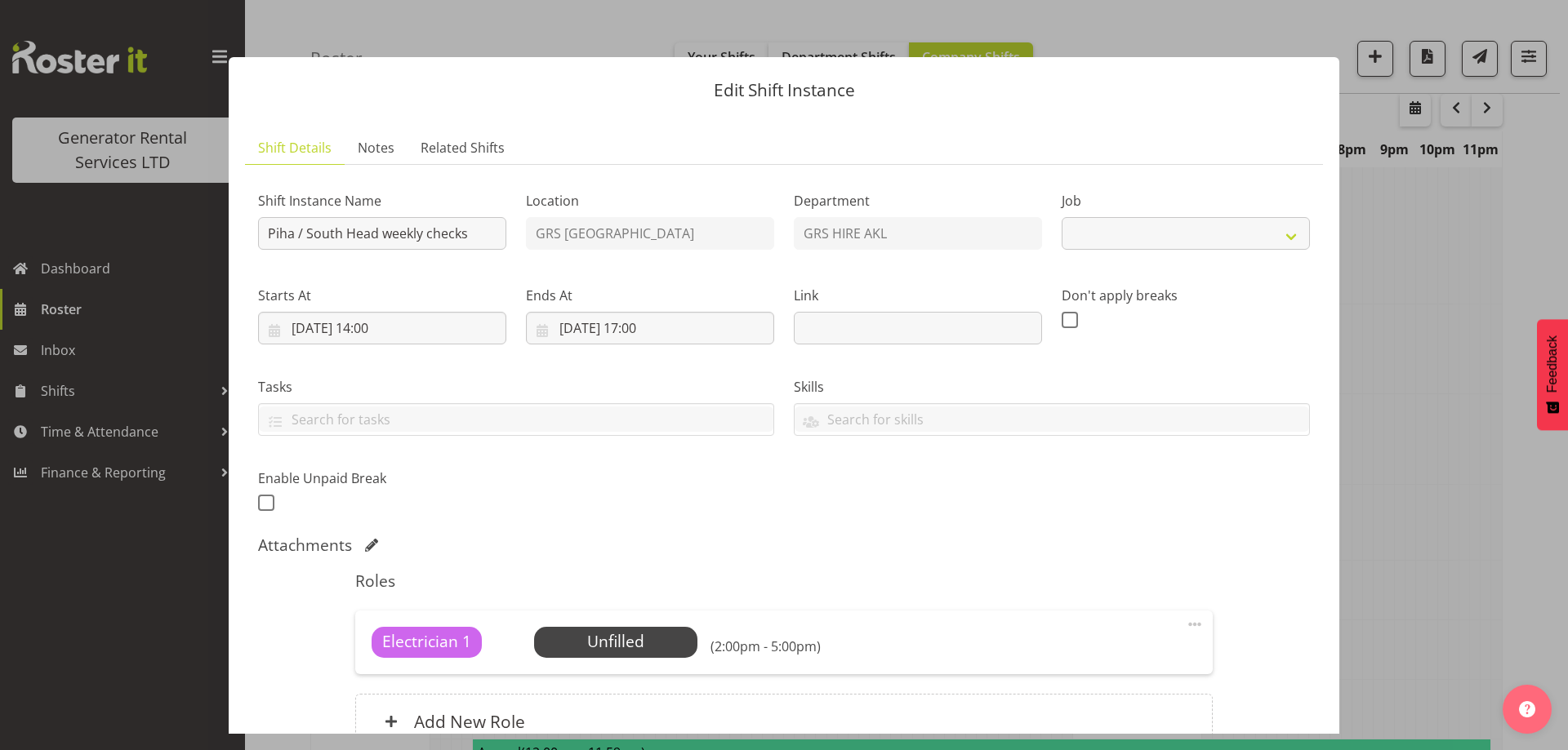
select select "9"
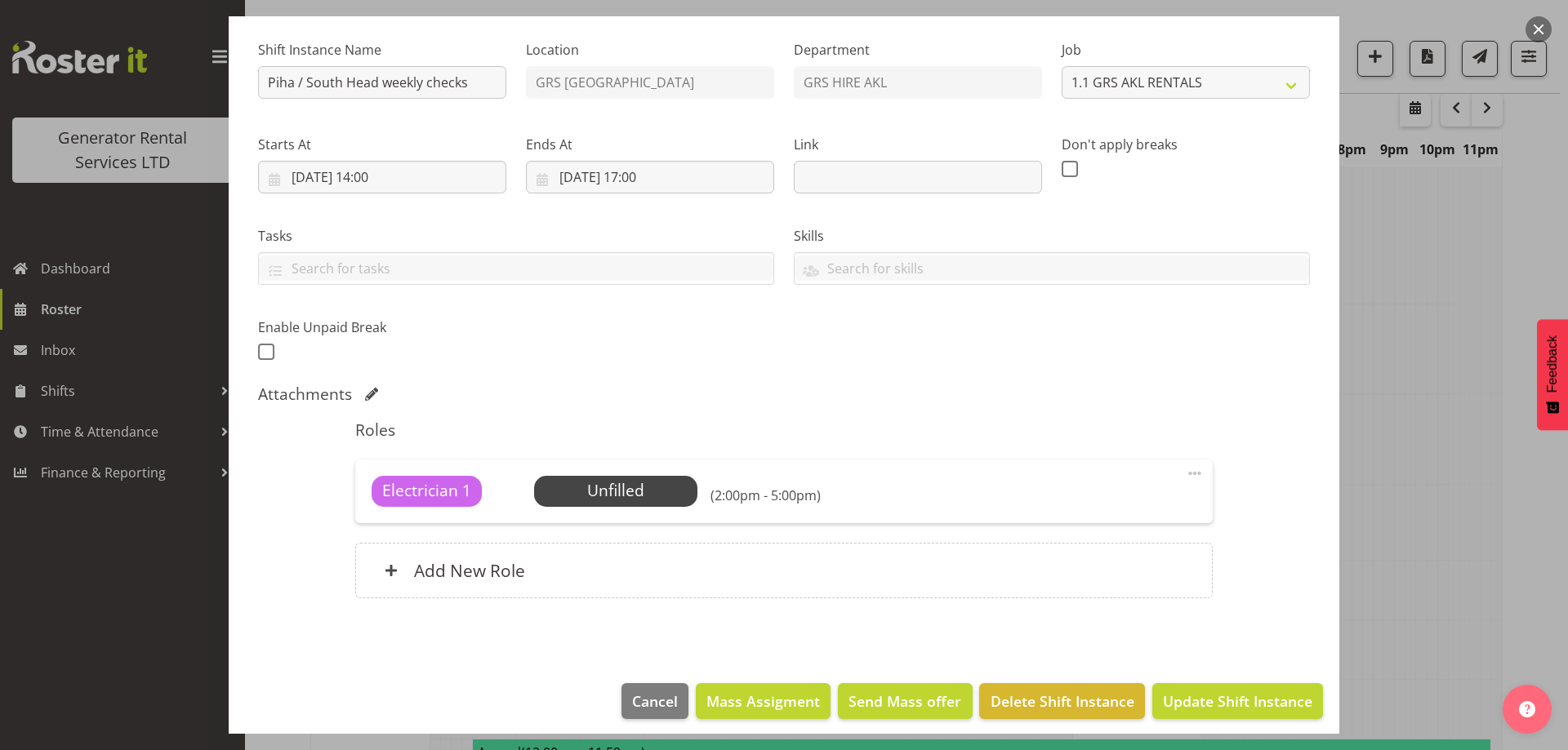
scroll to position [161, 0]
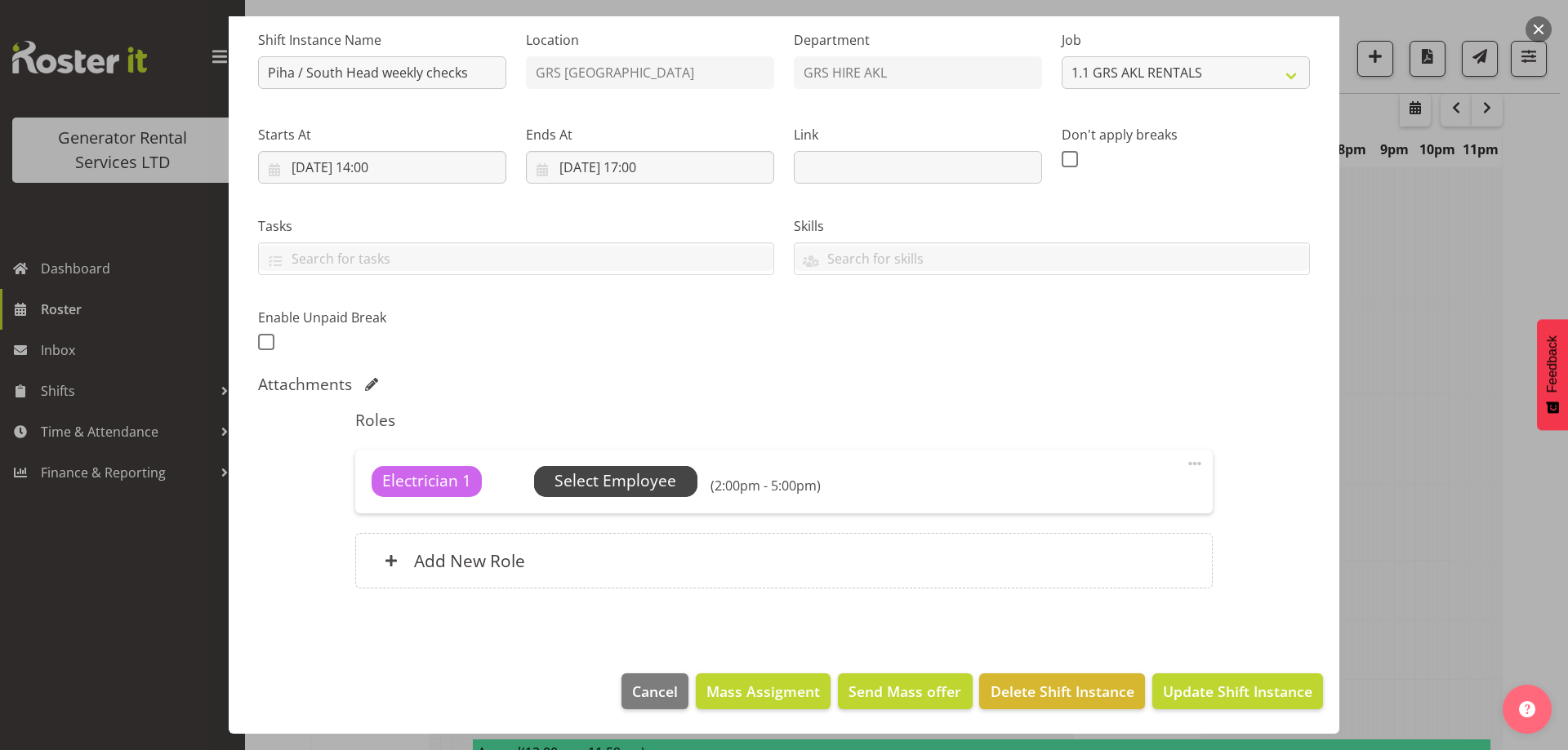
click at [590, 488] on span "Select Employee" at bounding box center [614, 481] width 122 height 24
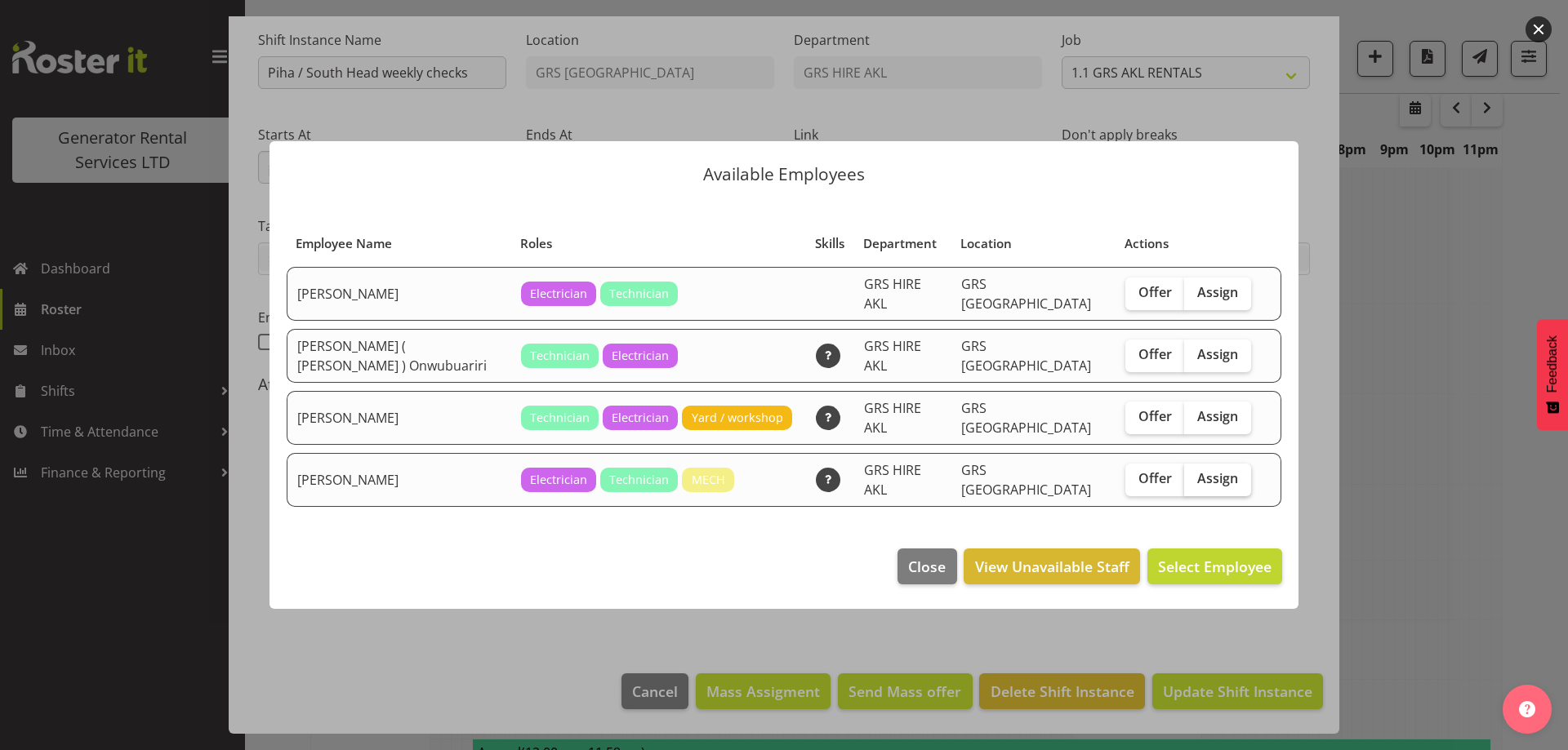
click at [1217, 470] on span "Assign" at bounding box center [1217, 478] width 41 height 16
click at [1194, 473] on input "Assign" at bounding box center [1188, 478] width 11 height 11
checkbox input "true"
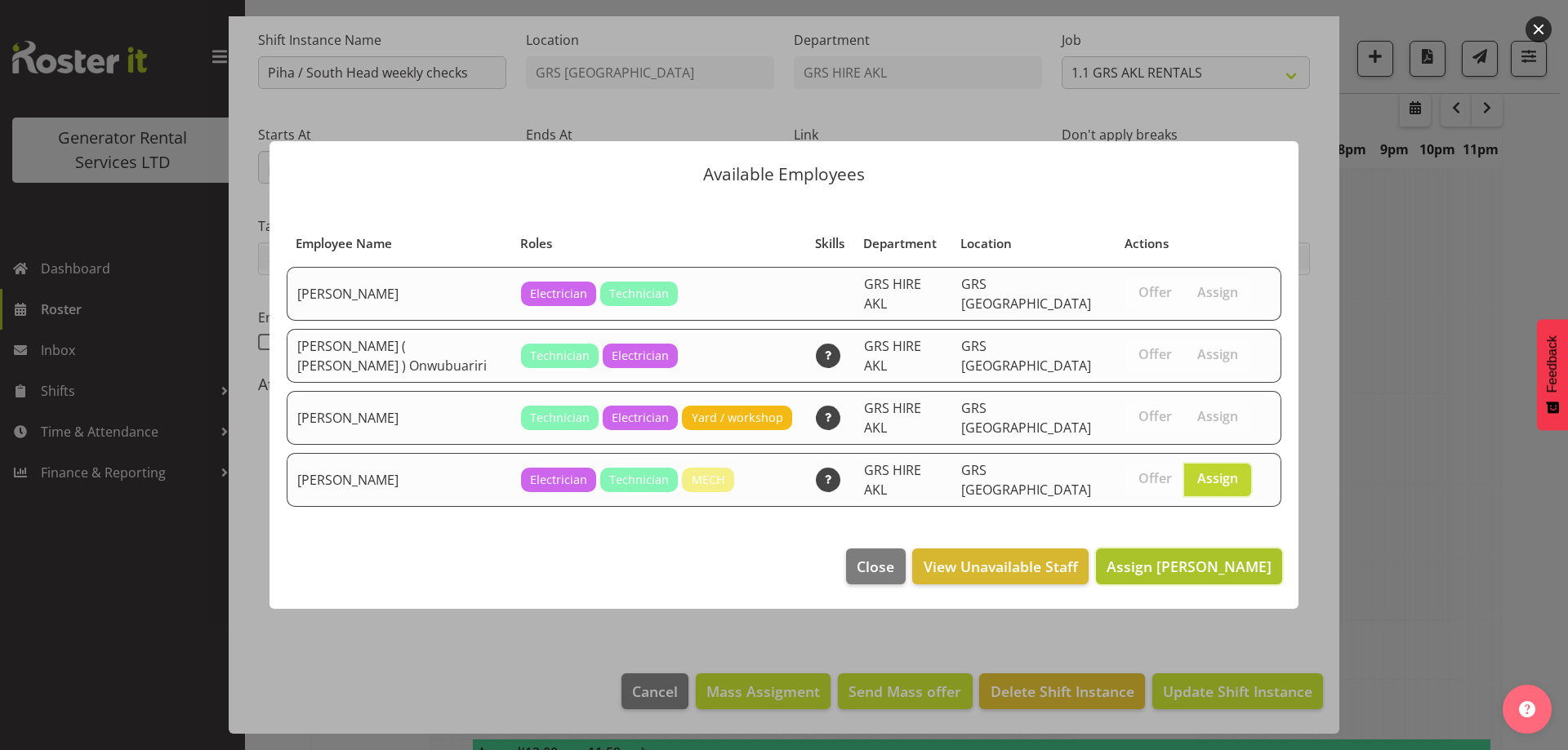
click at [1210, 557] on span "Assign Sam Peters" at bounding box center [1188, 566] width 165 height 19
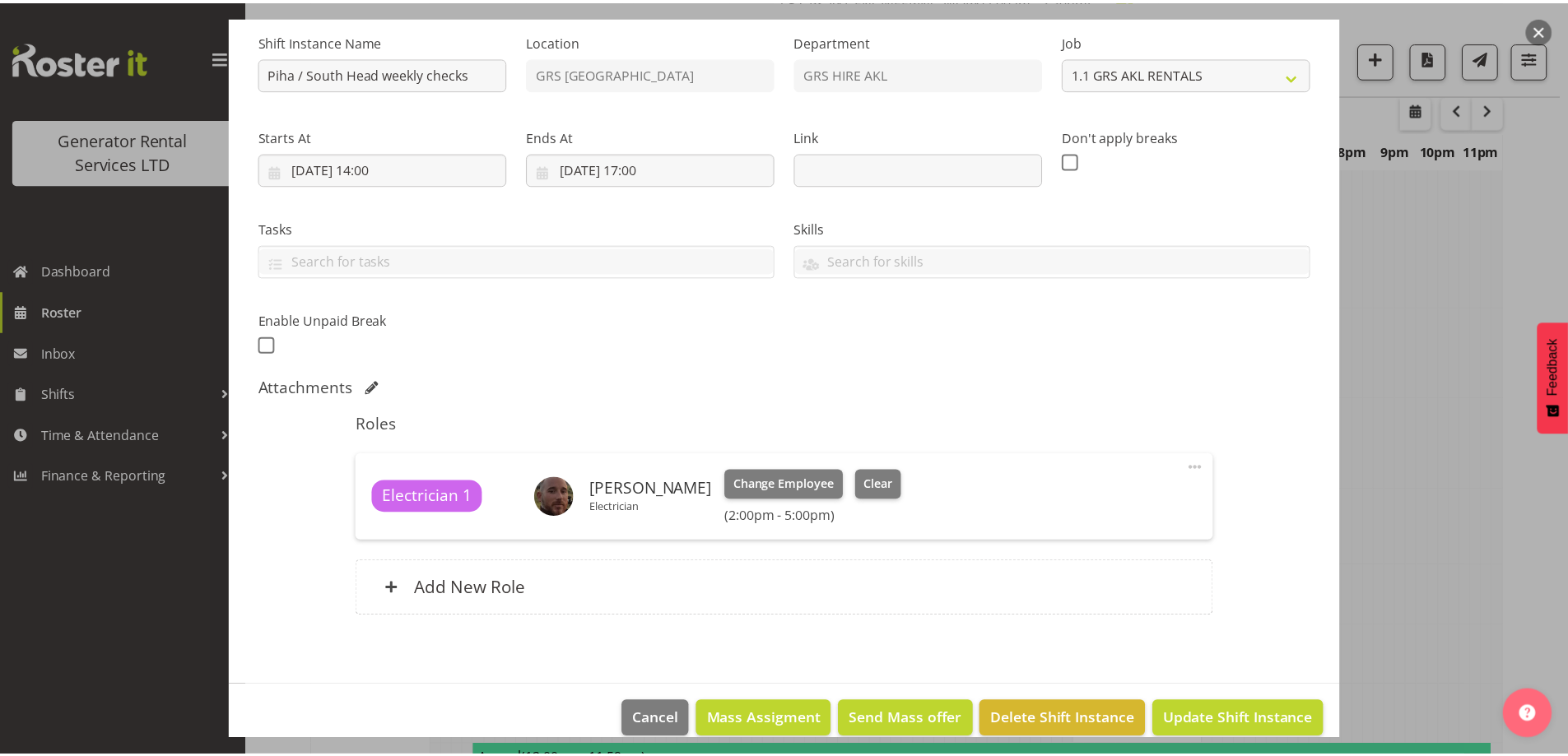
scroll to position [1863, 0]
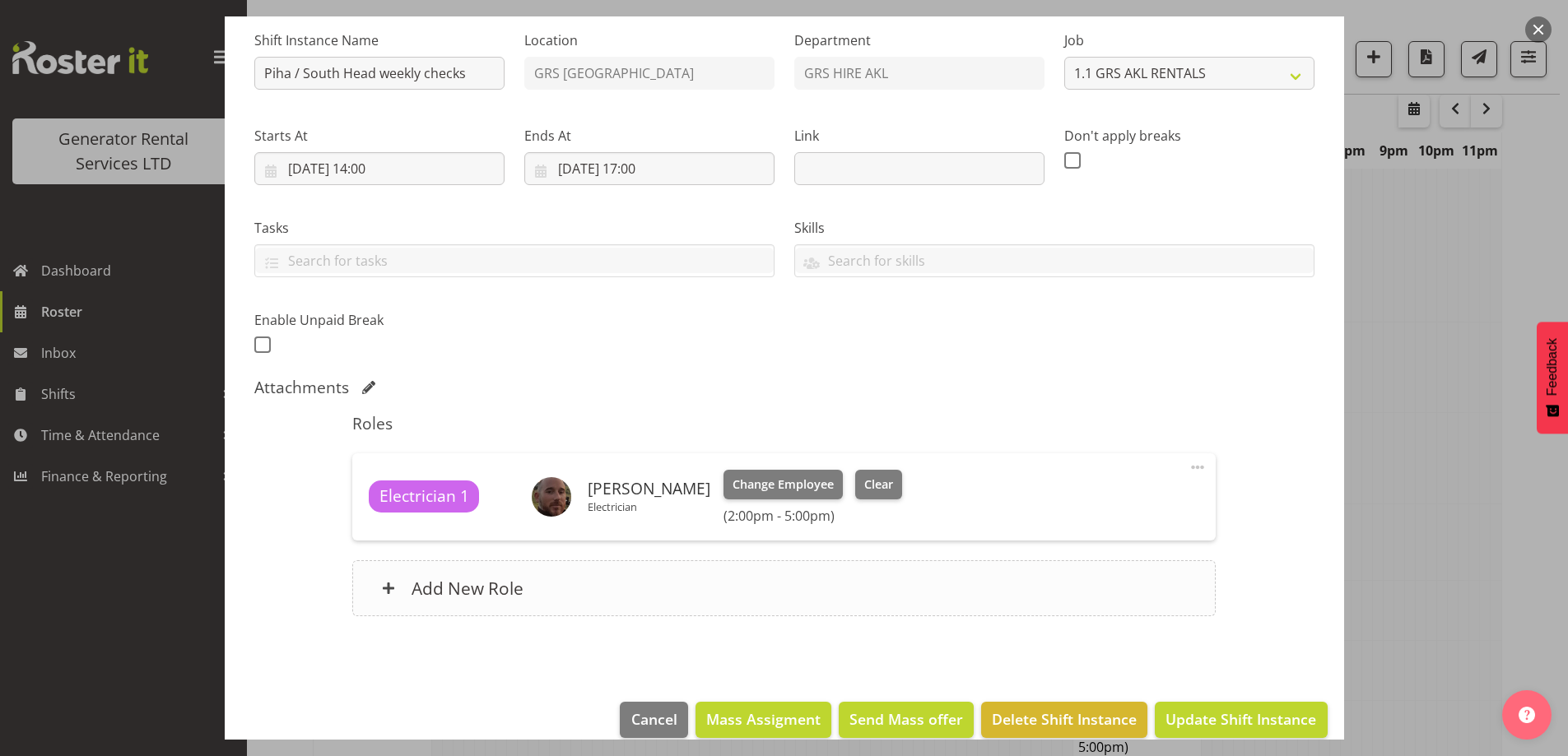
click at [813, 591] on div "Add New Role" at bounding box center [784, 588] width 864 height 56
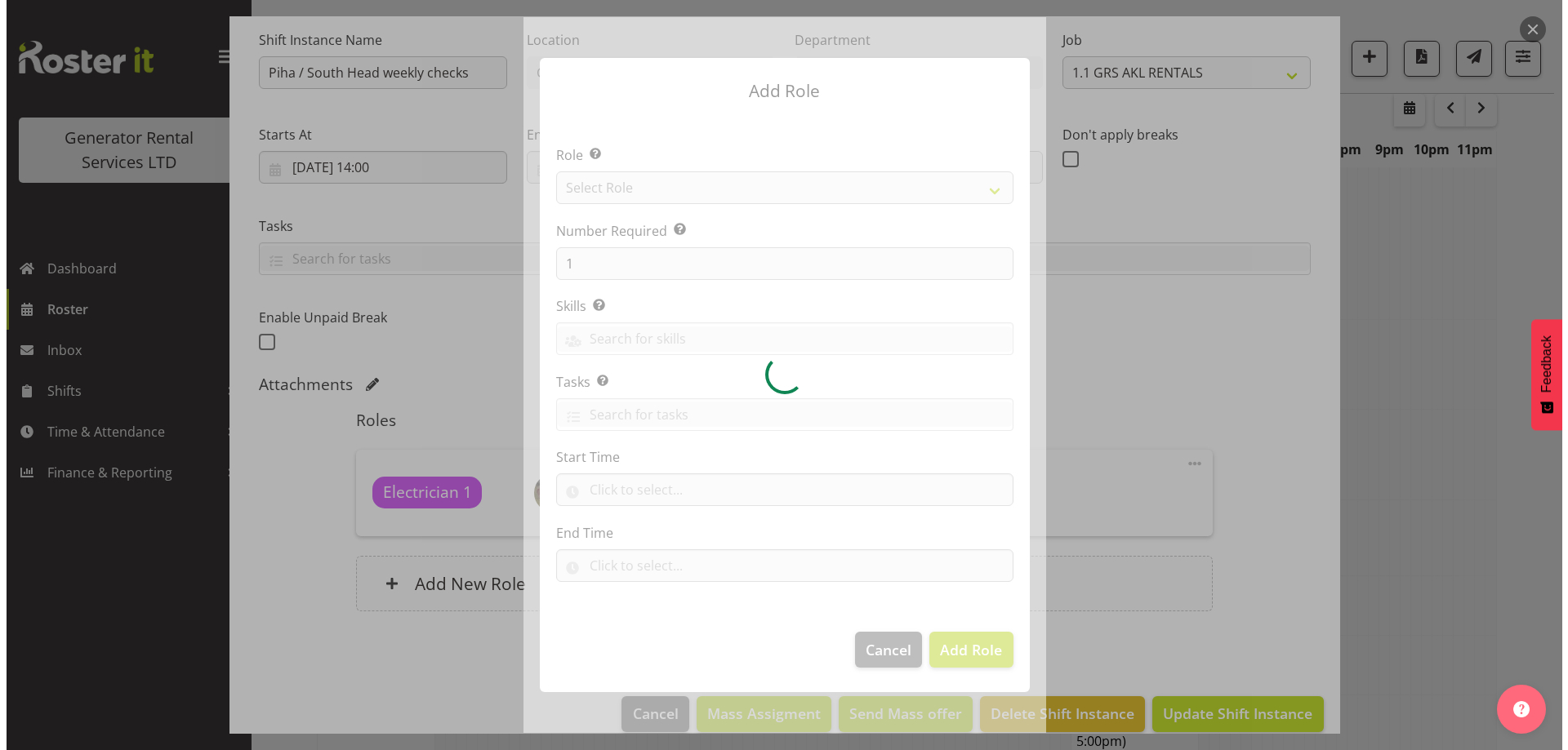
scroll to position [1833, 0]
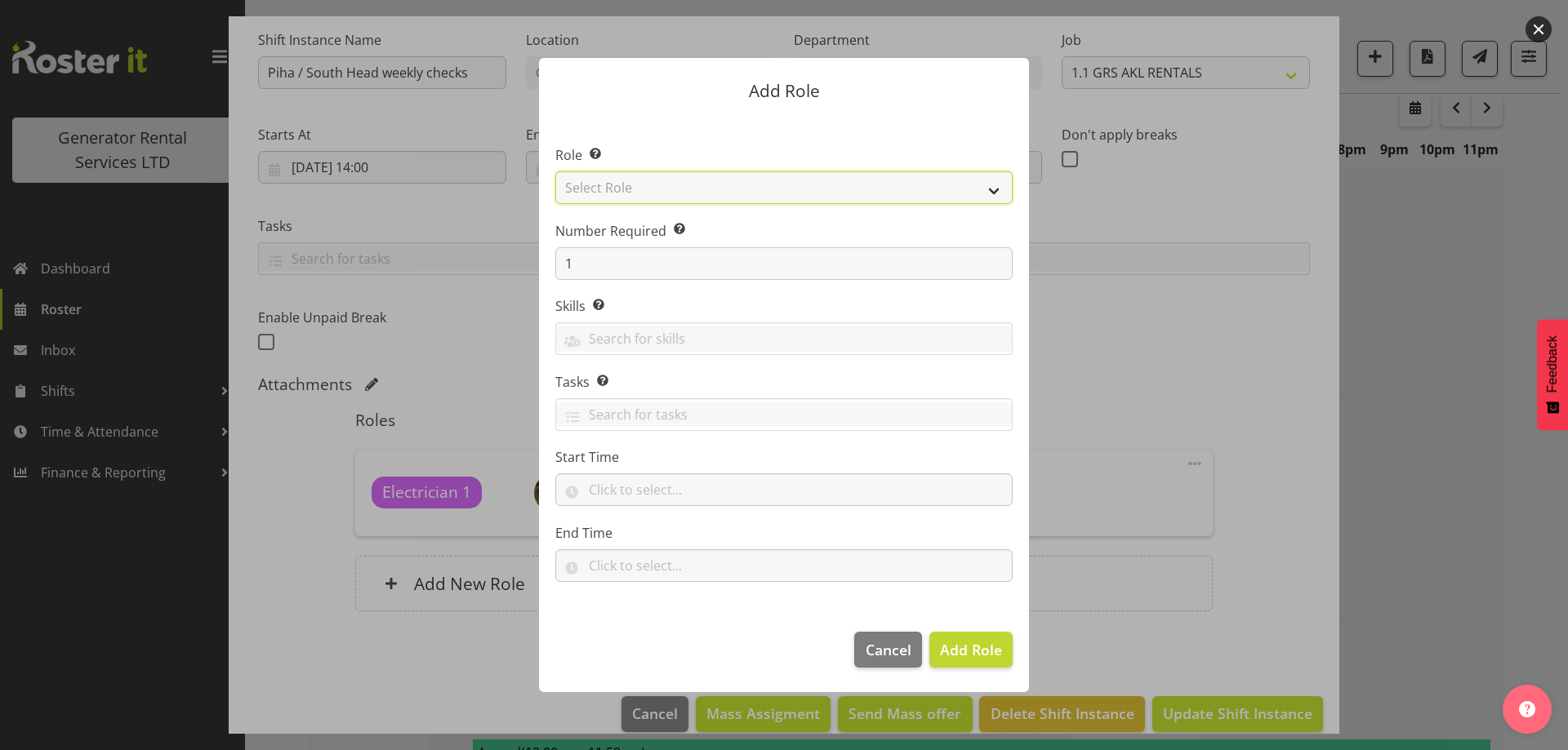
click at [653, 184] on select "Select Role Account Manager Electrician Engineering GM HSEQ manager MECH Mechan…" at bounding box center [783, 188] width 457 height 33
select select "21"
click at [555, 171] on select "Select Role Account Manager Electrician Engineering GM HSEQ manager MECH Mechan…" at bounding box center [783, 188] width 457 height 33
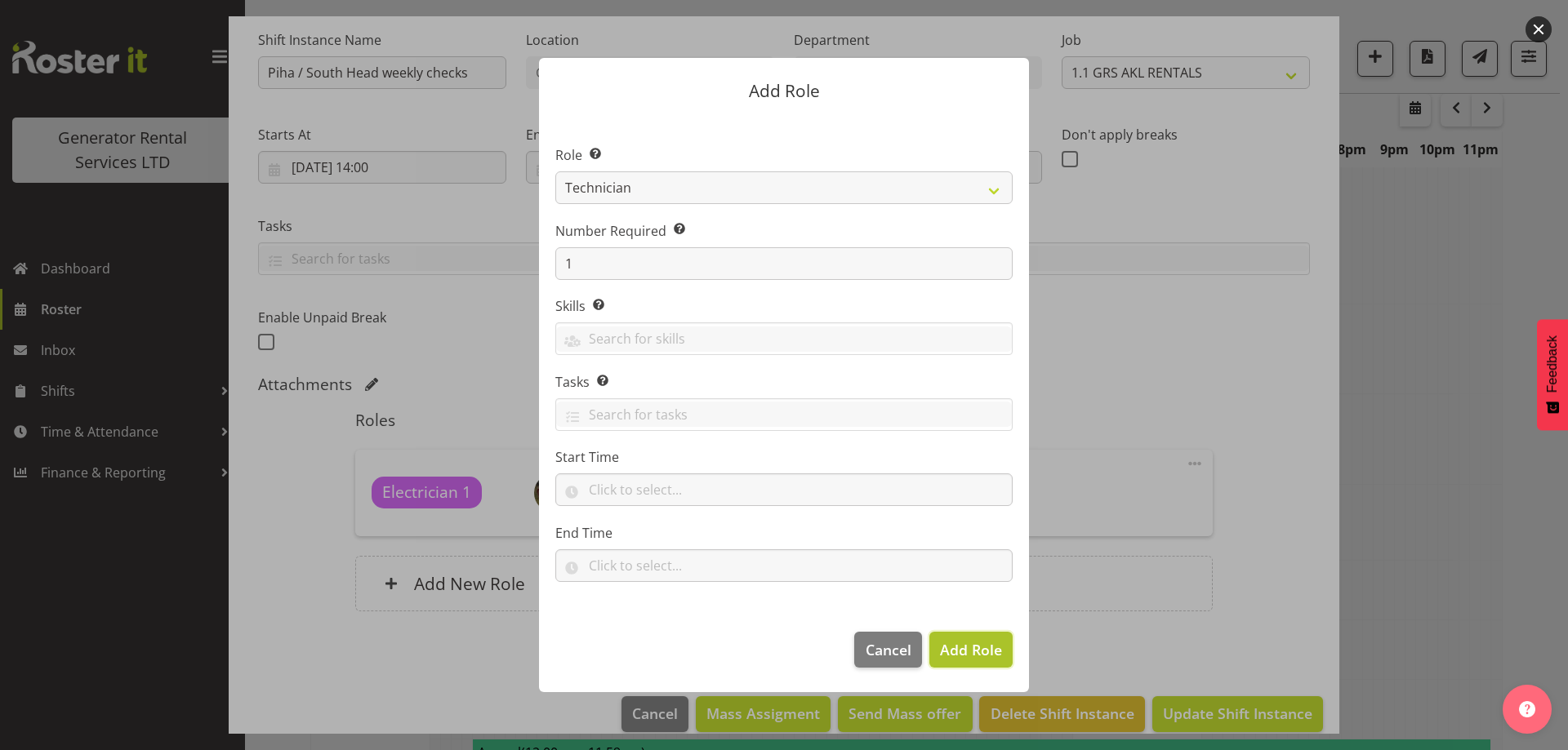
click at [969, 644] on span "Add Role" at bounding box center [971, 649] width 62 height 19
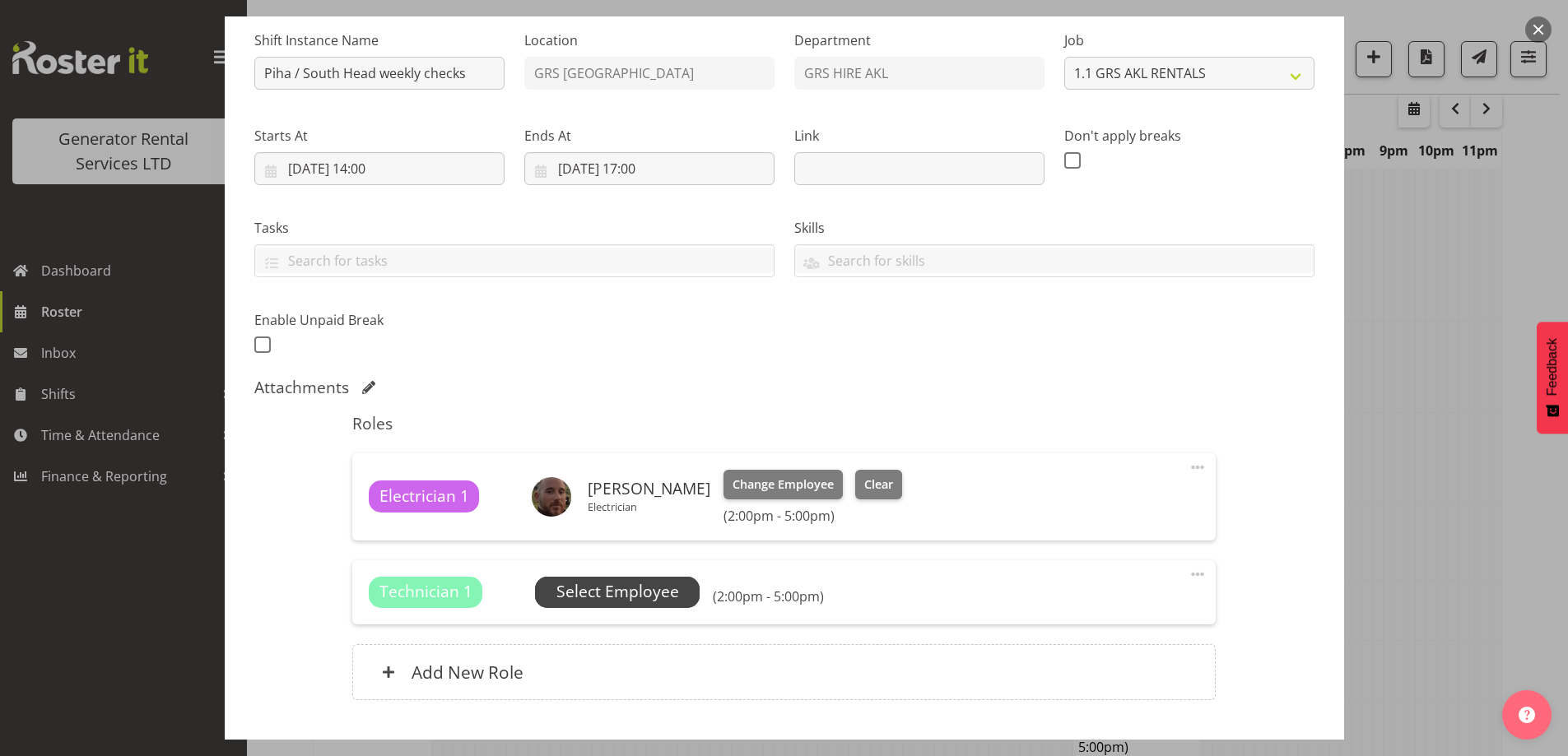
click at [635, 602] on span "Select Employee" at bounding box center [617, 592] width 123 height 24
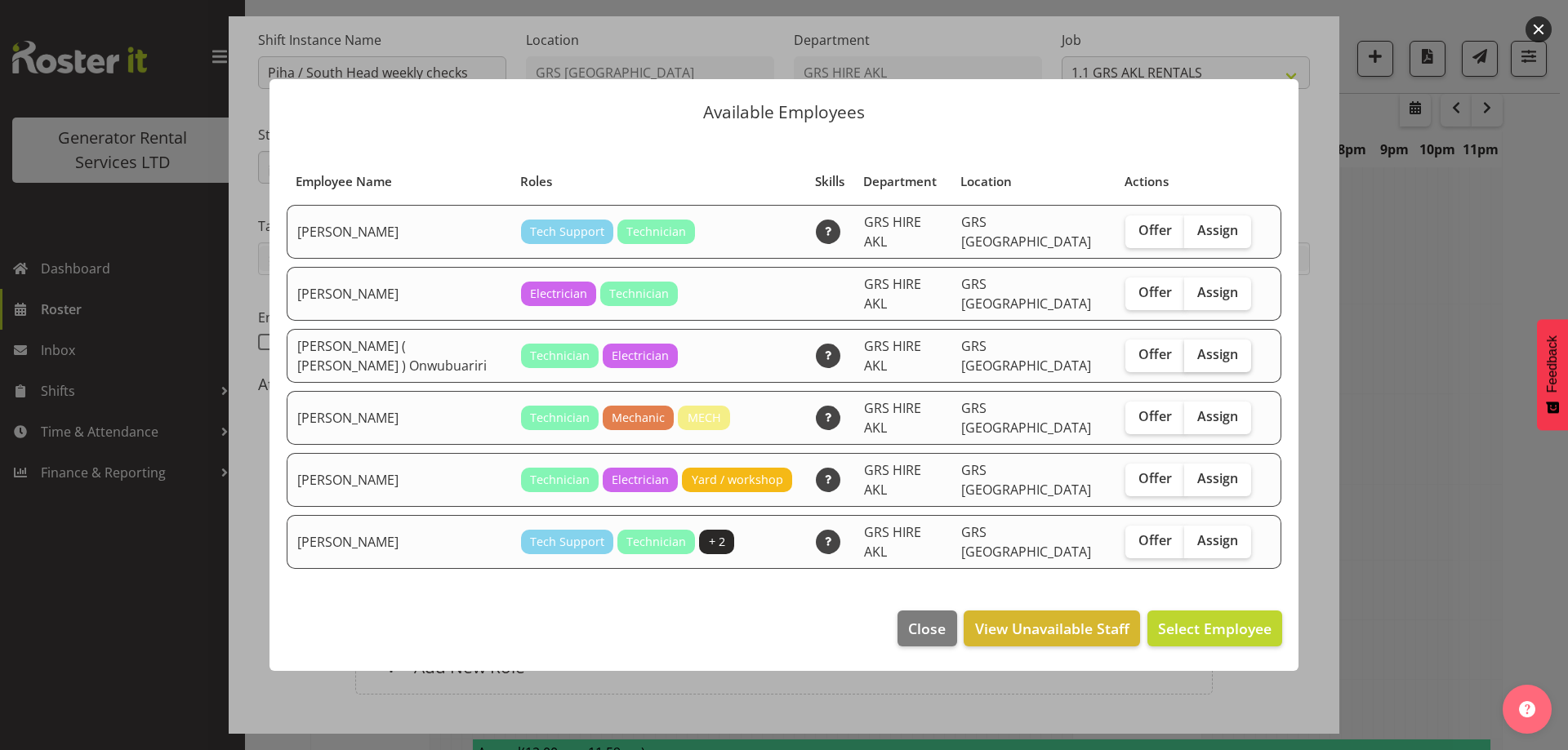
click at [1199, 361] on span "Assign" at bounding box center [1217, 353] width 41 height 16
click at [1194, 360] on input "Assign" at bounding box center [1188, 354] width 11 height 11
checkbox input "true"
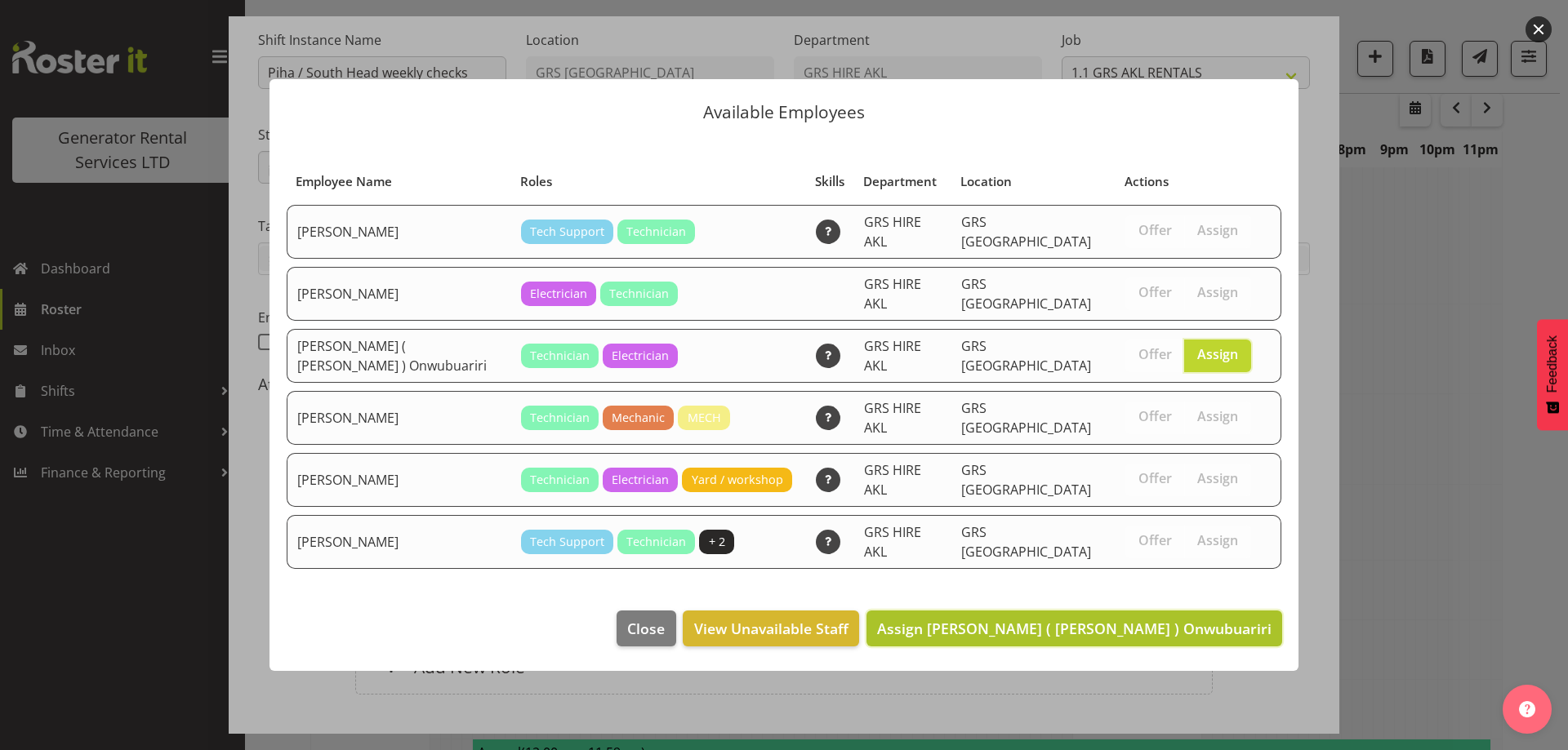
click at [1197, 619] on span "Assign Emmanuel ( Manny ) Onwubuariri" at bounding box center [1073, 628] width 394 height 19
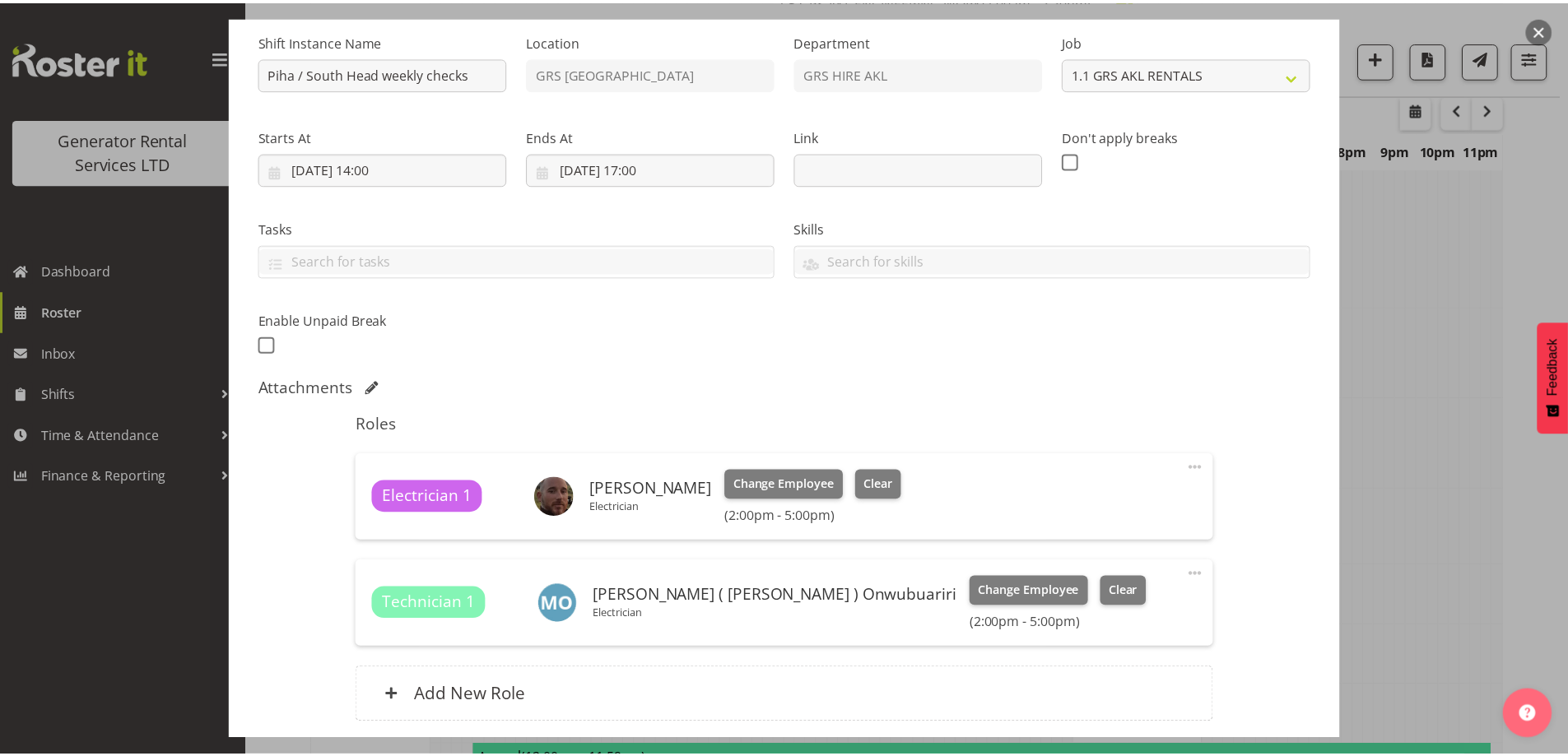
scroll to position [1863, 0]
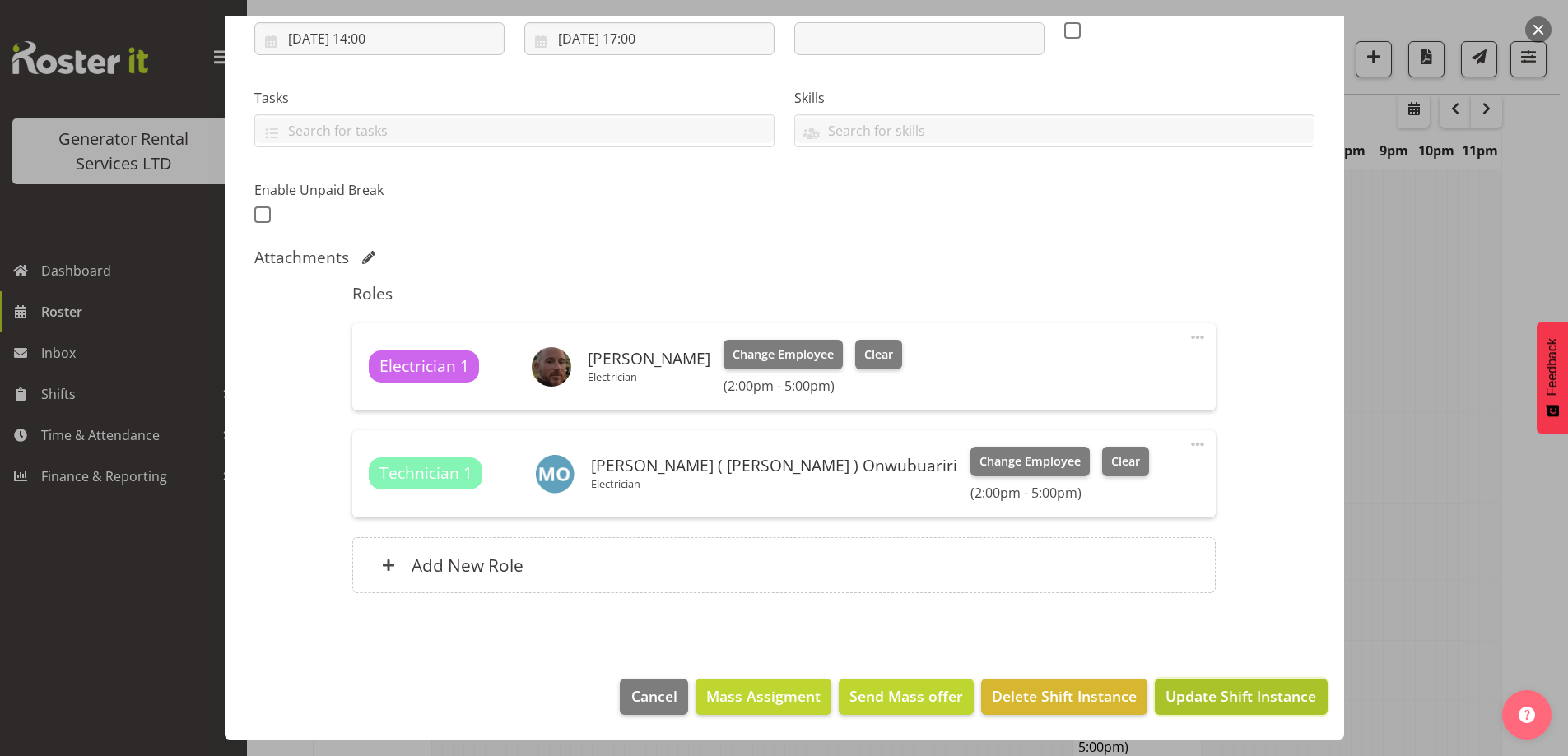
click at [1200, 682] on button "Update Shift Instance" at bounding box center [1240, 696] width 172 height 36
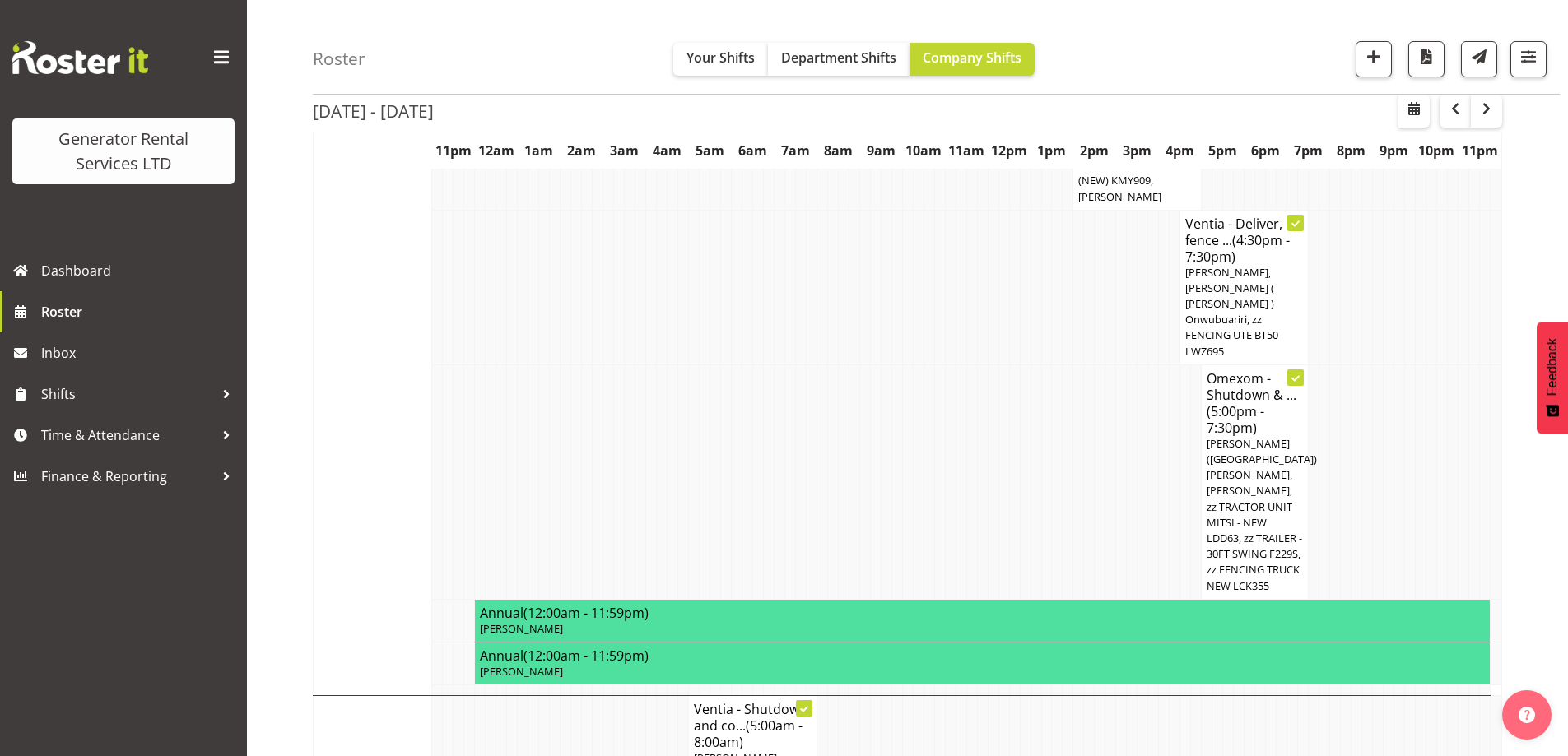
scroll to position [1123, 0]
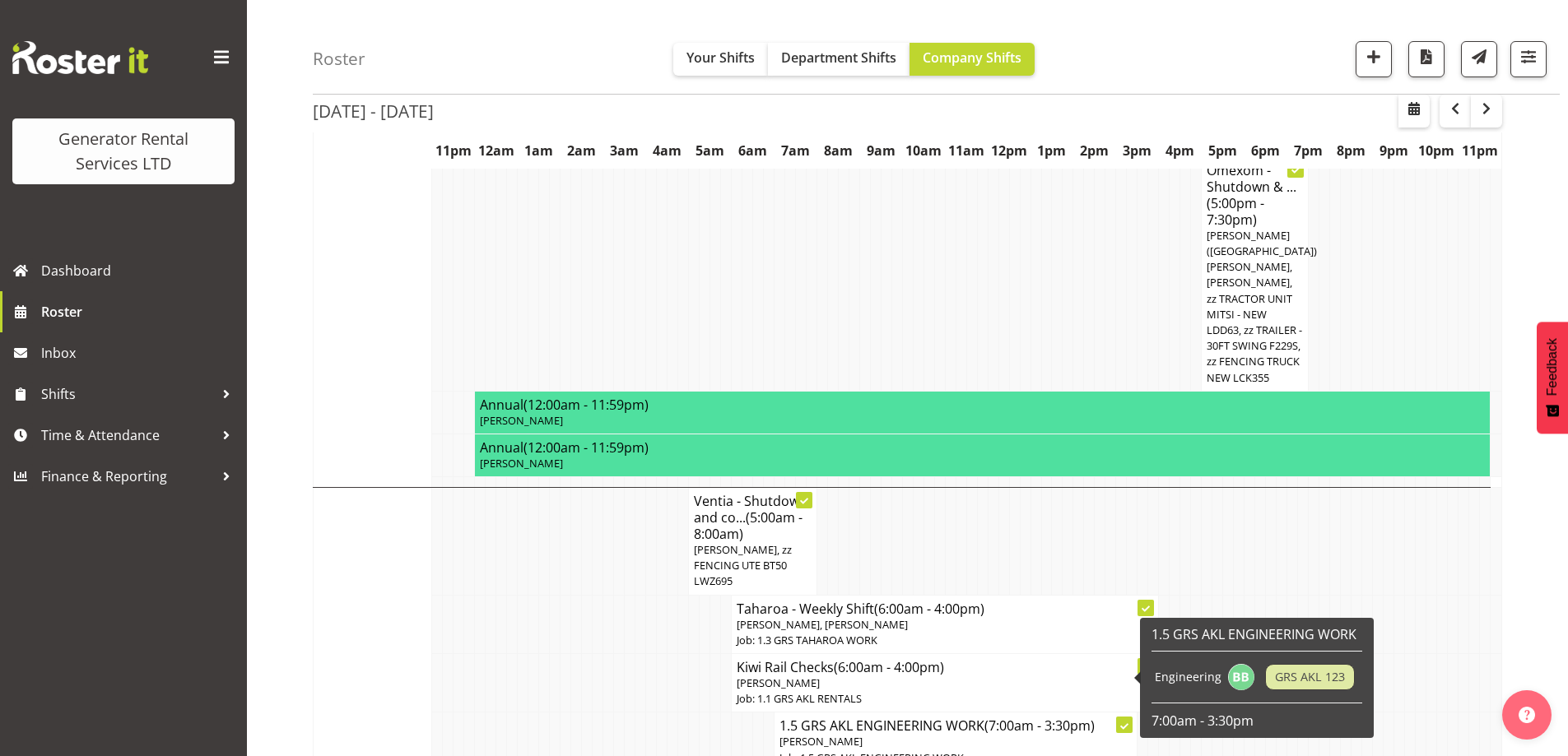
click at [502, 654] on td at bounding box center [501, 683] width 11 height 58
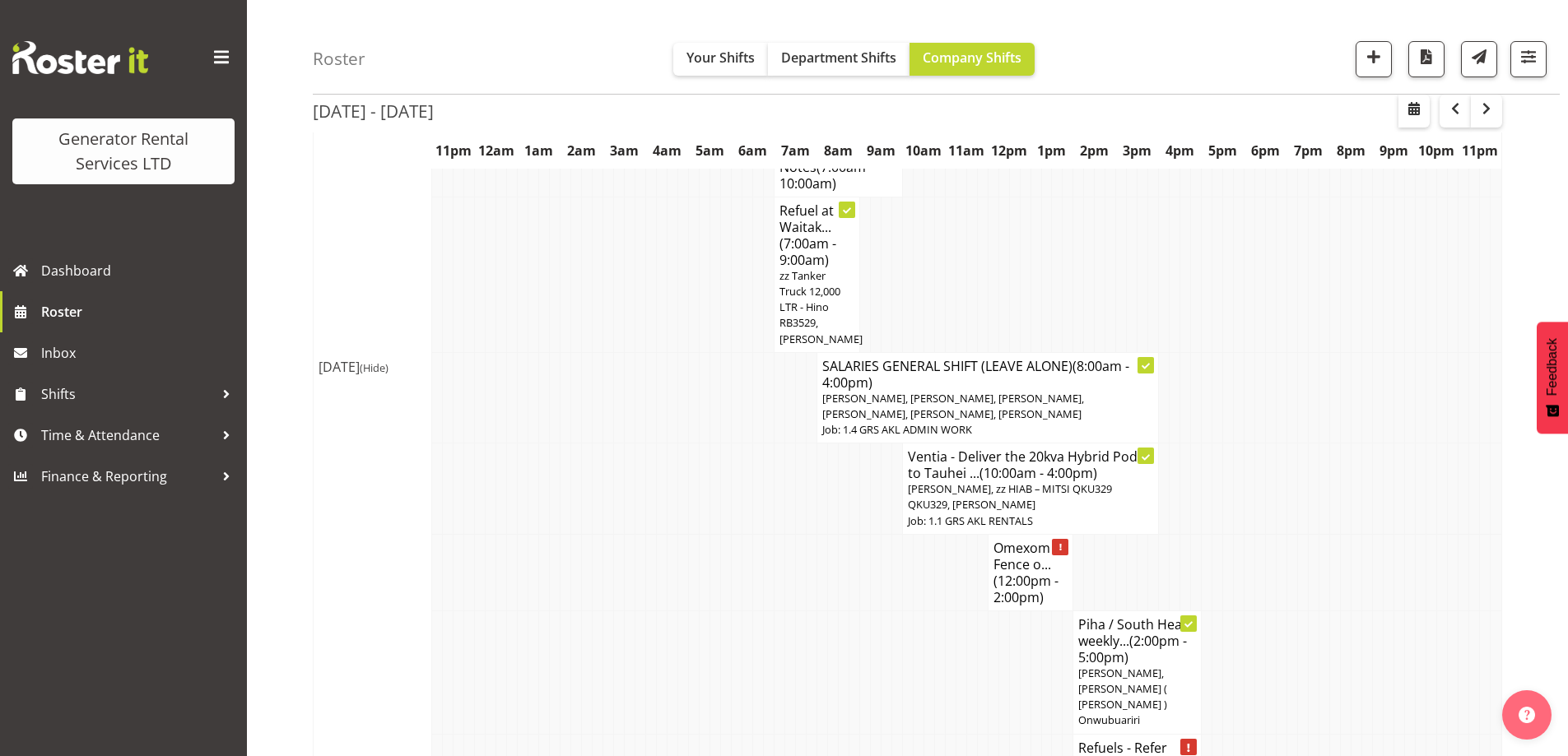
scroll to position [1892, 0]
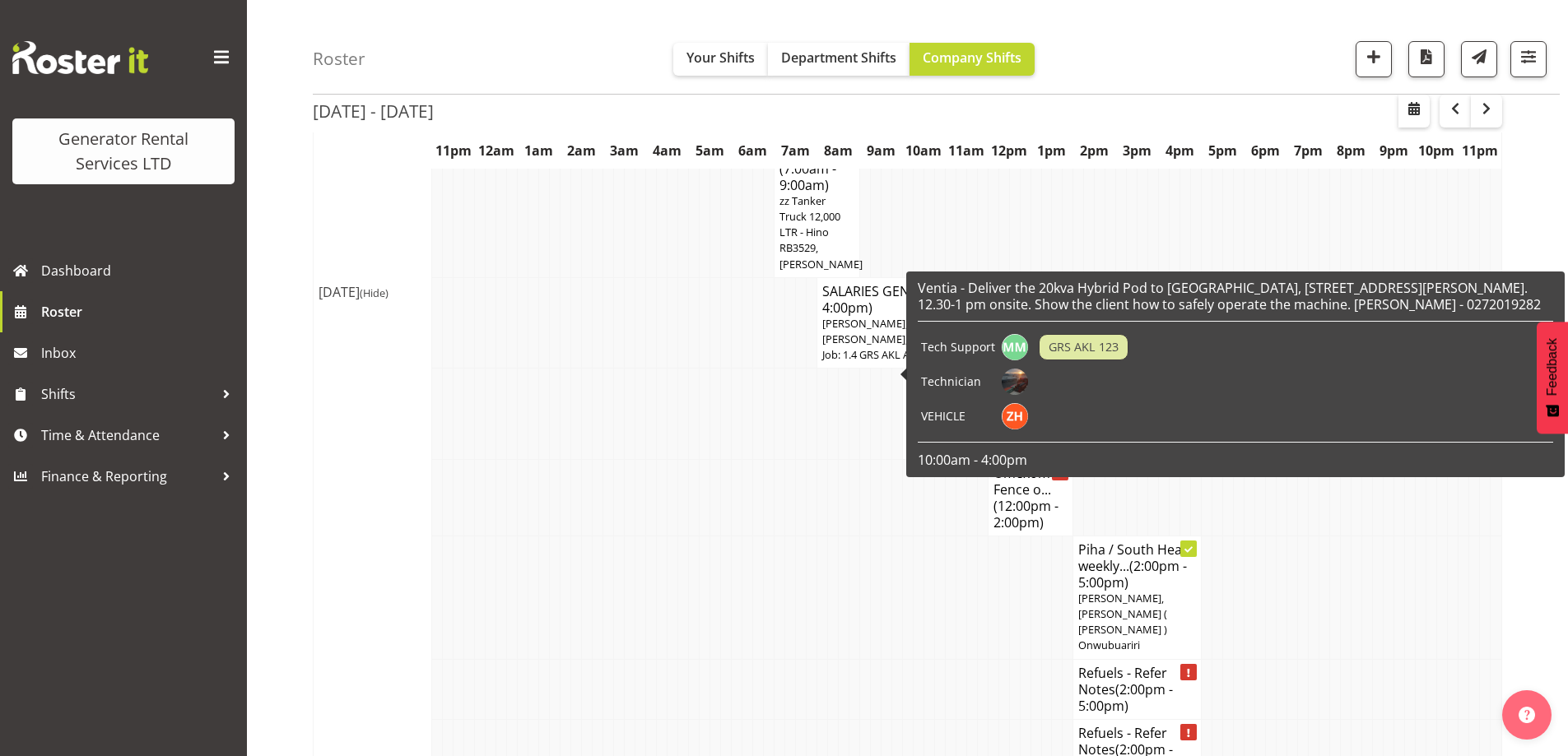
click at [846, 658] on td at bounding box center [842, 688] width 11 height 60
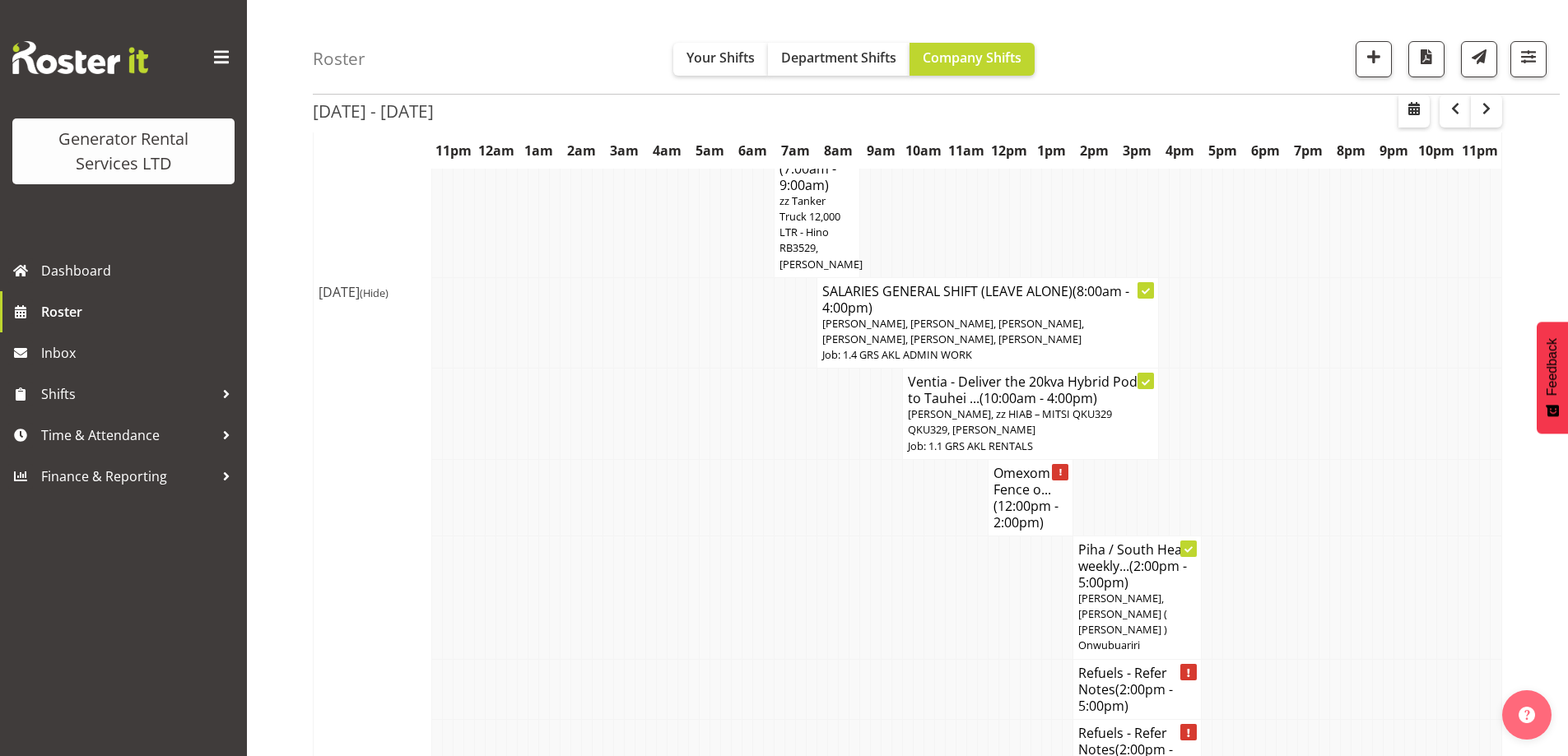
click at [853, 574] on td at bounding box center [853, 598] width 11 height 124
click at [819, 536] on td at bounding box center [821, 598] width 11 height 124
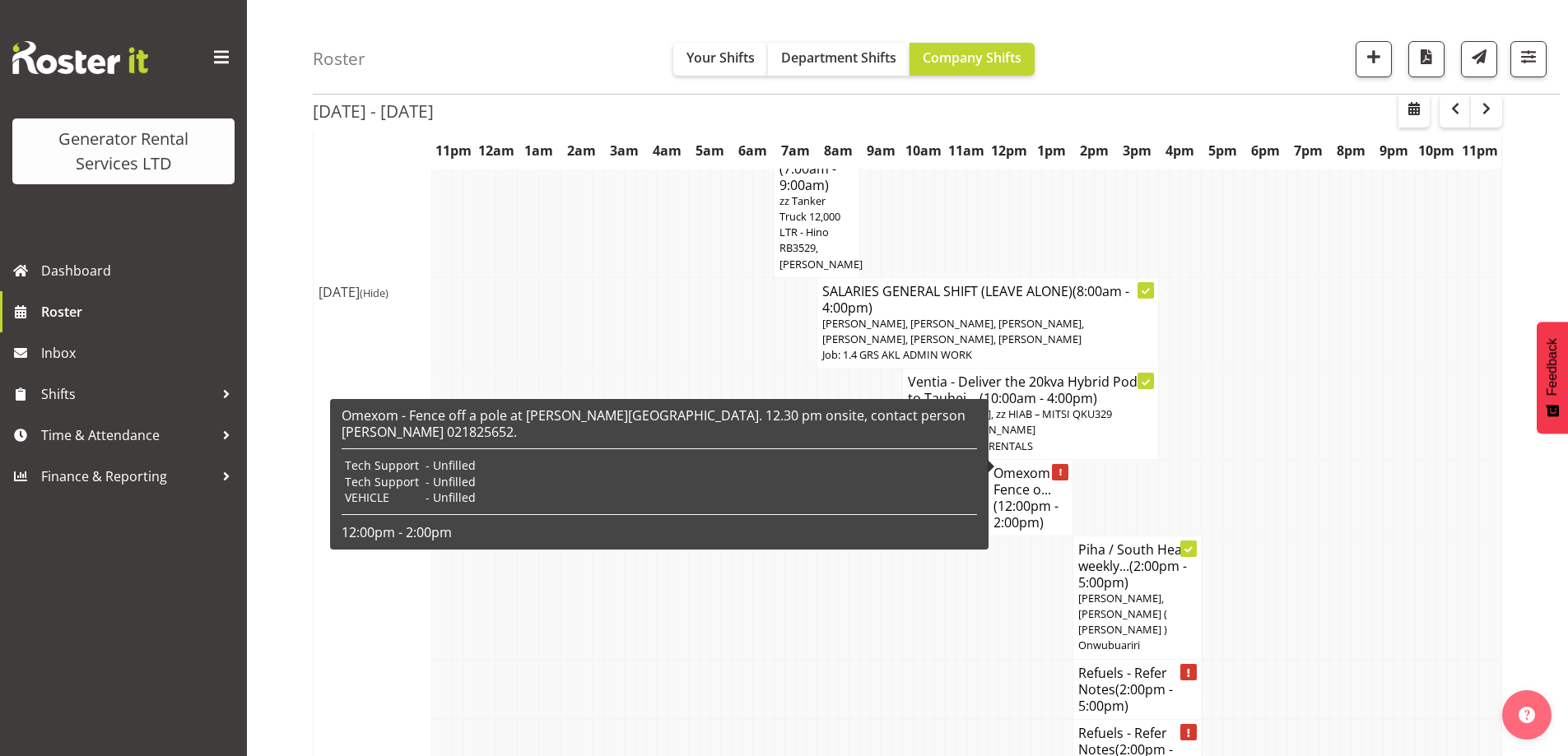
click at [1038, 497] on span "(12:00pm - 2:00pm)" at bounding box center [1025, 515] width 65 height 35
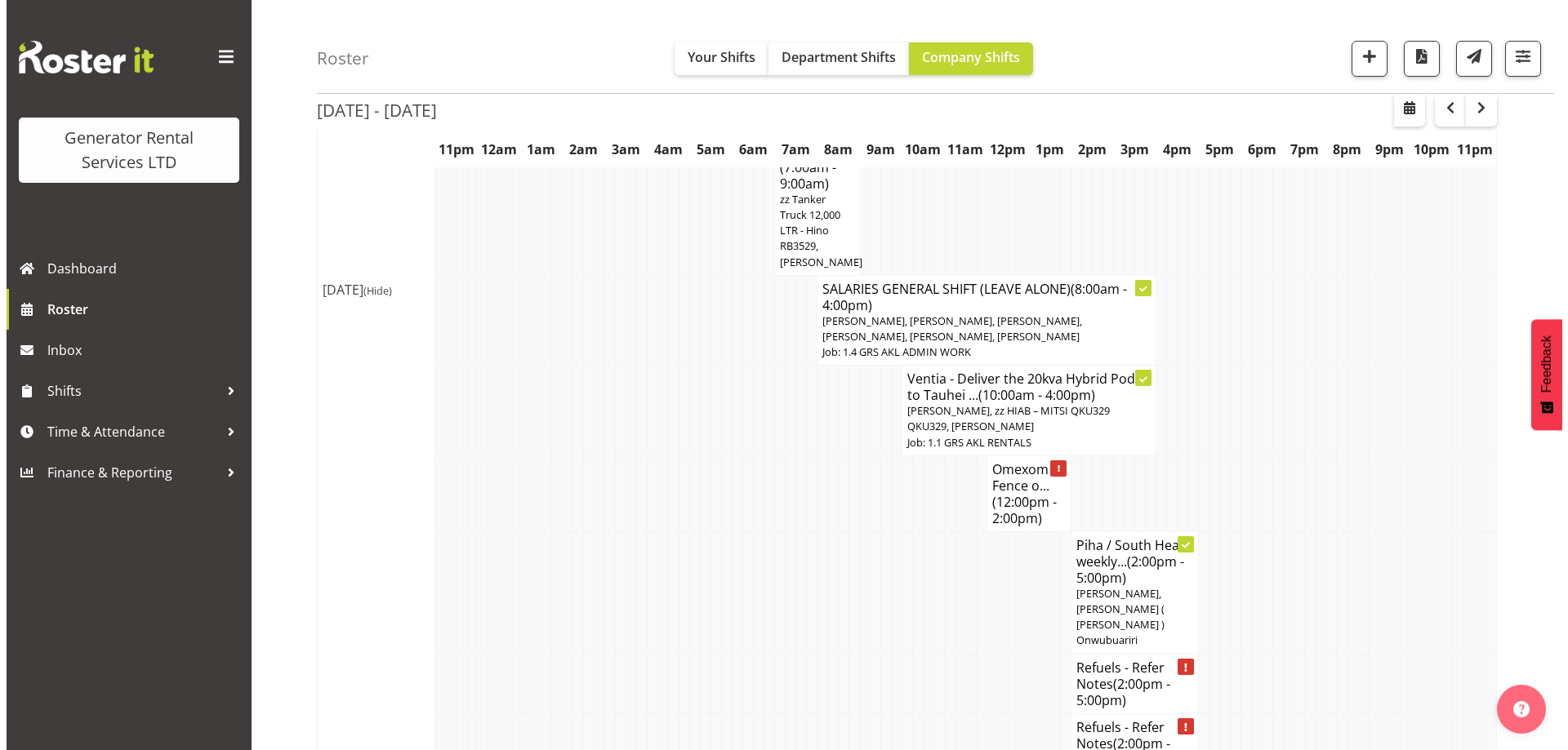
scroll to position [1846, 0]
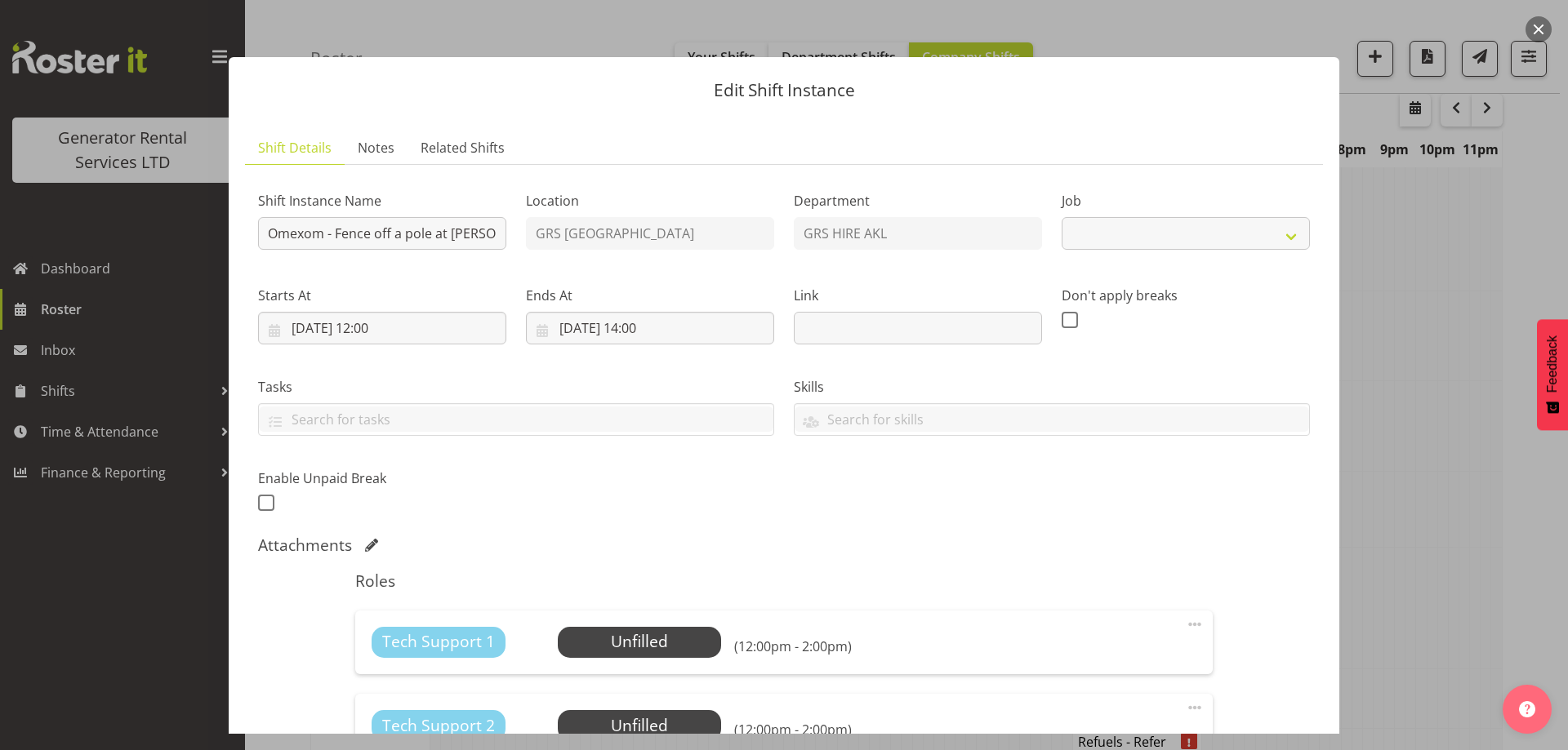
select select "7504"
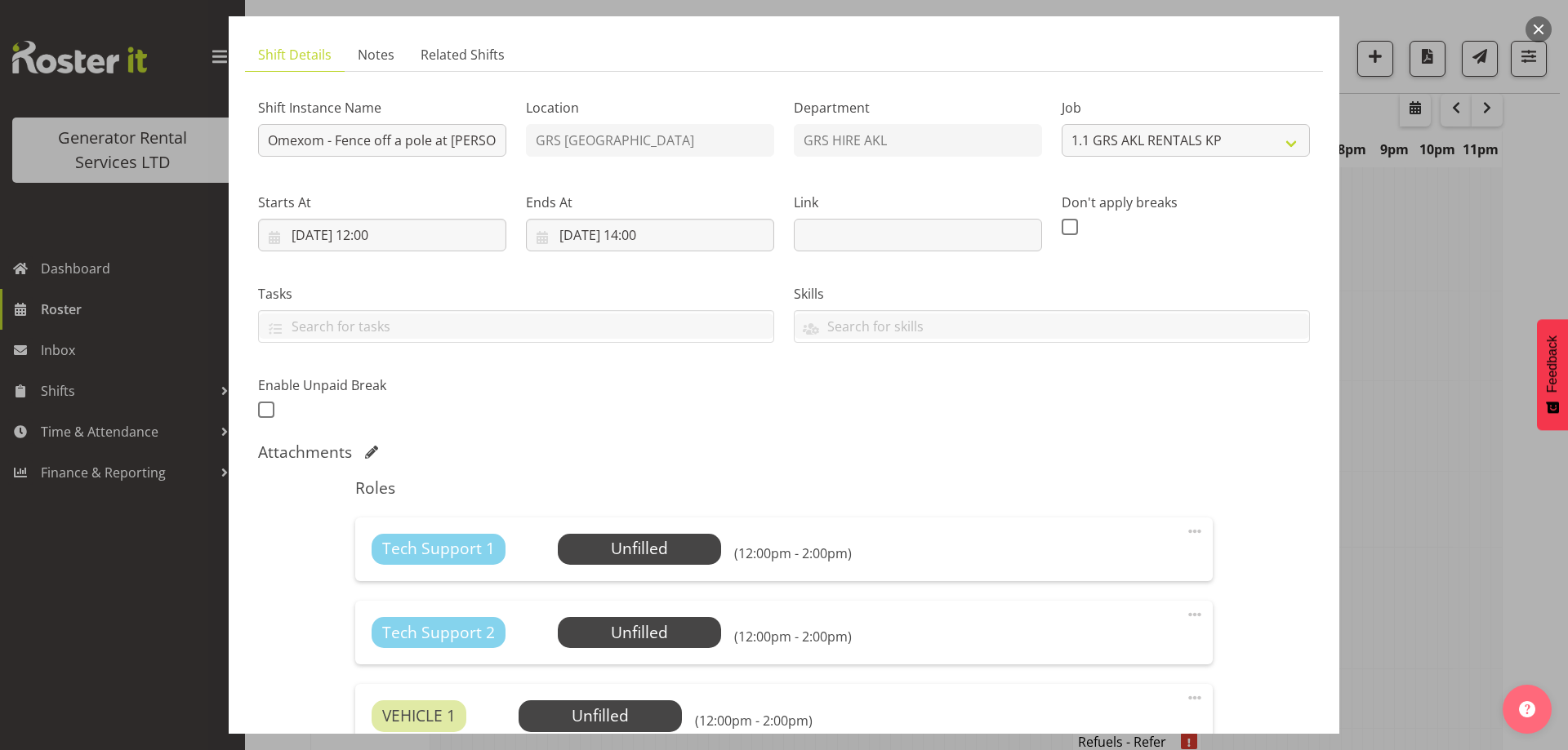
scroll to position [245, 0]
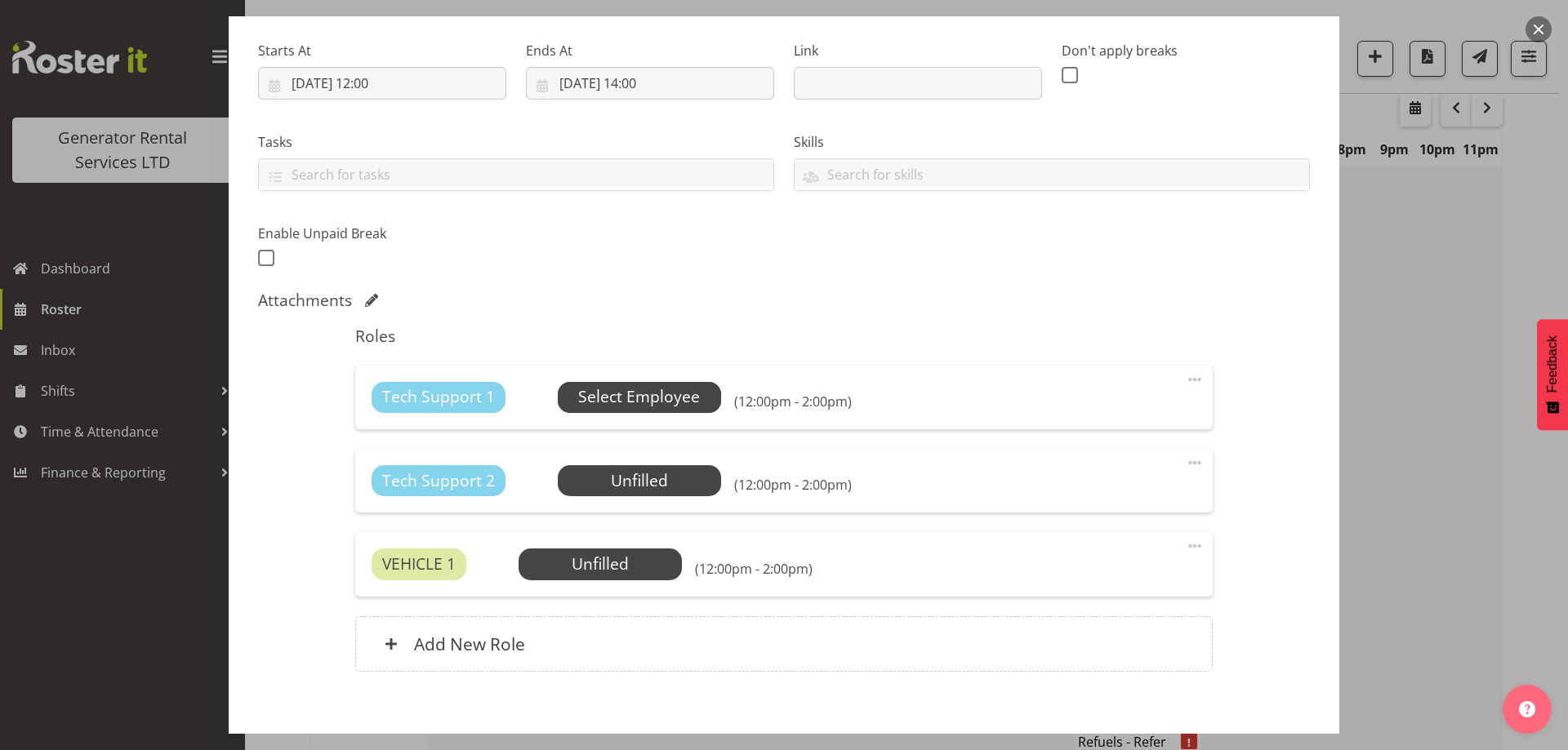
click at [598, 403] on span "Select Employee" at bounding box center [638, 397] width 122 height 24
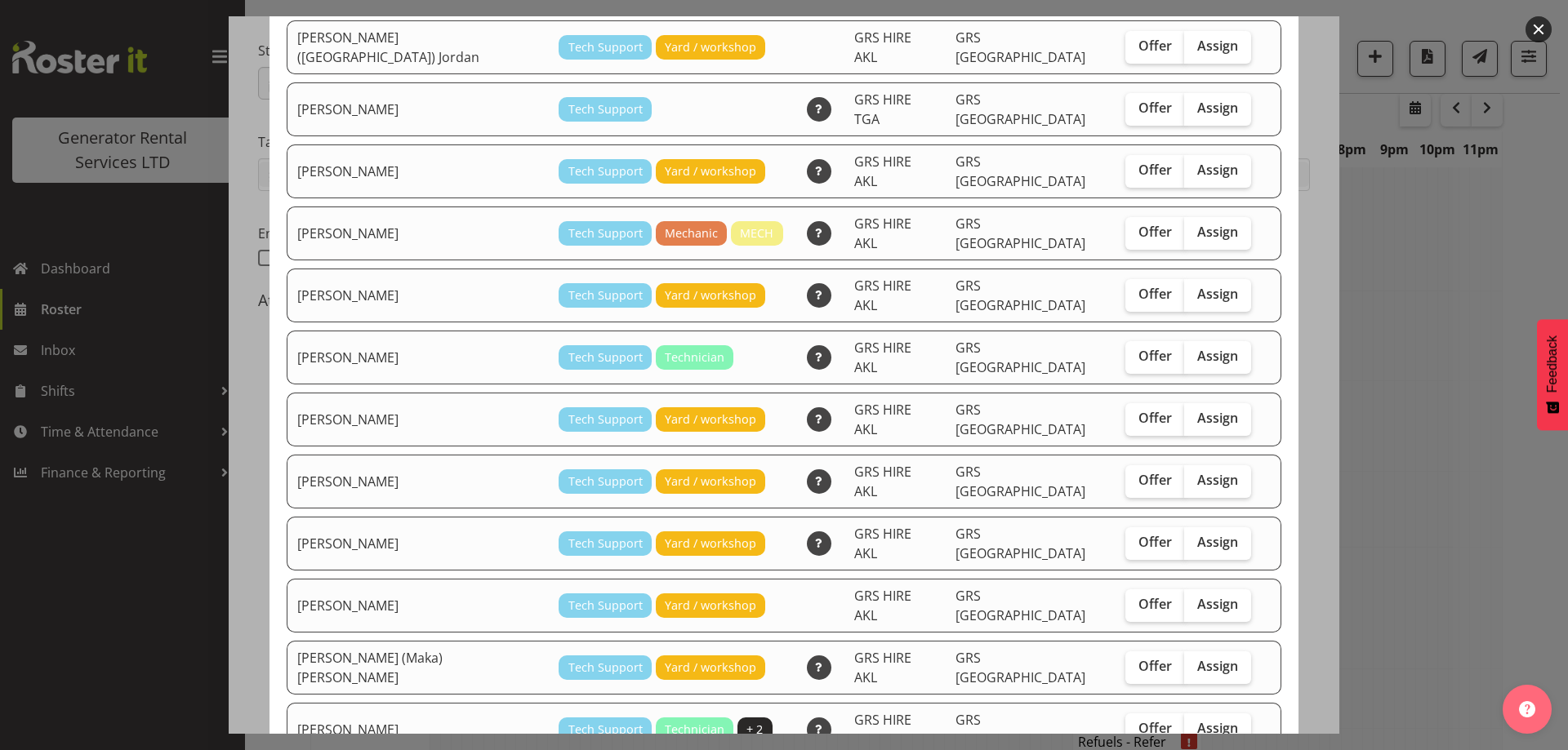
scroll to position [163, 0]
click at [1197, 409] on span "Assign" at bounding box center [1217, 417] width 41 height 16
click at [1184, 412] on input "Assign" at bounding box center [1188, 417] width 11 height 11
checkbox input "true"
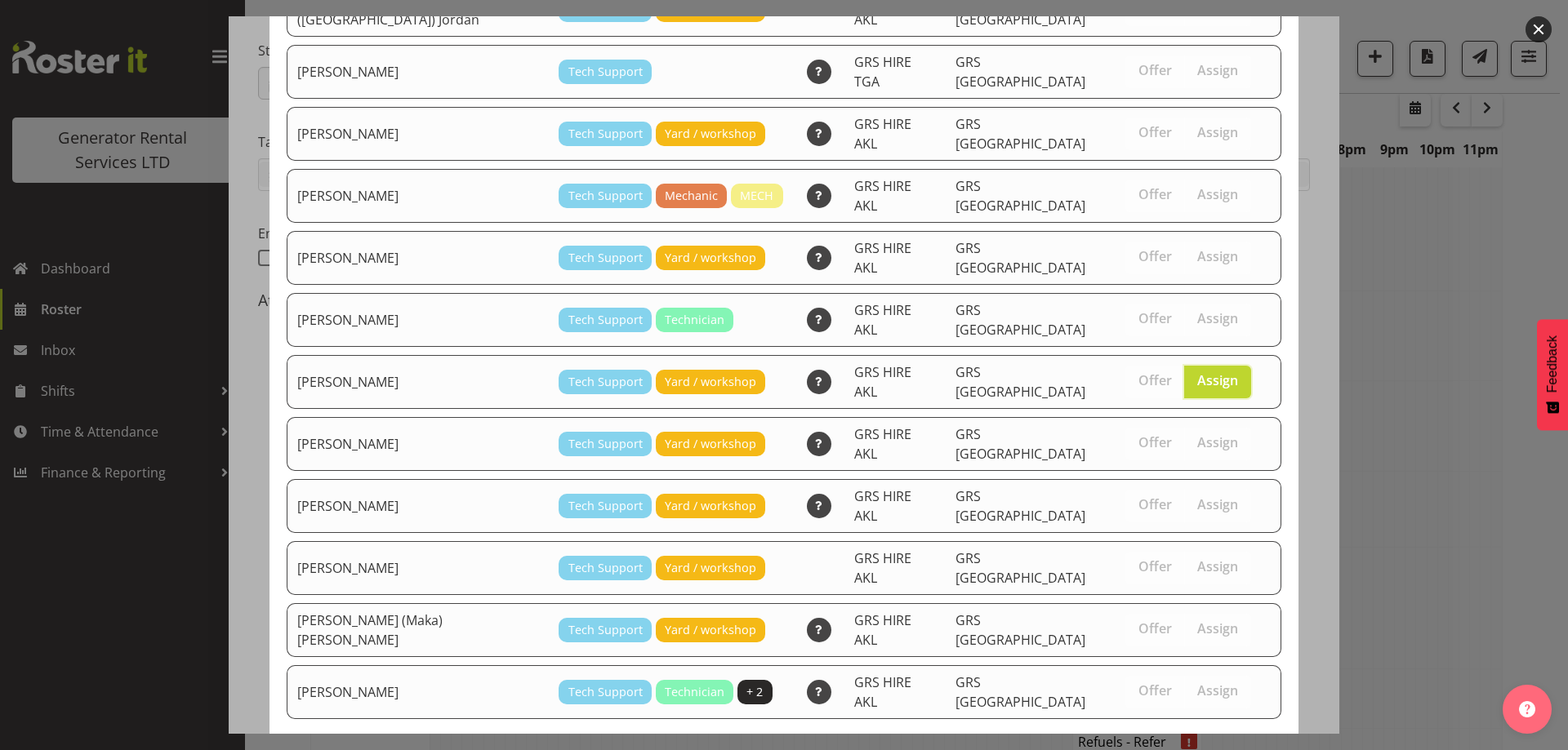
scroll to position [209, 0]
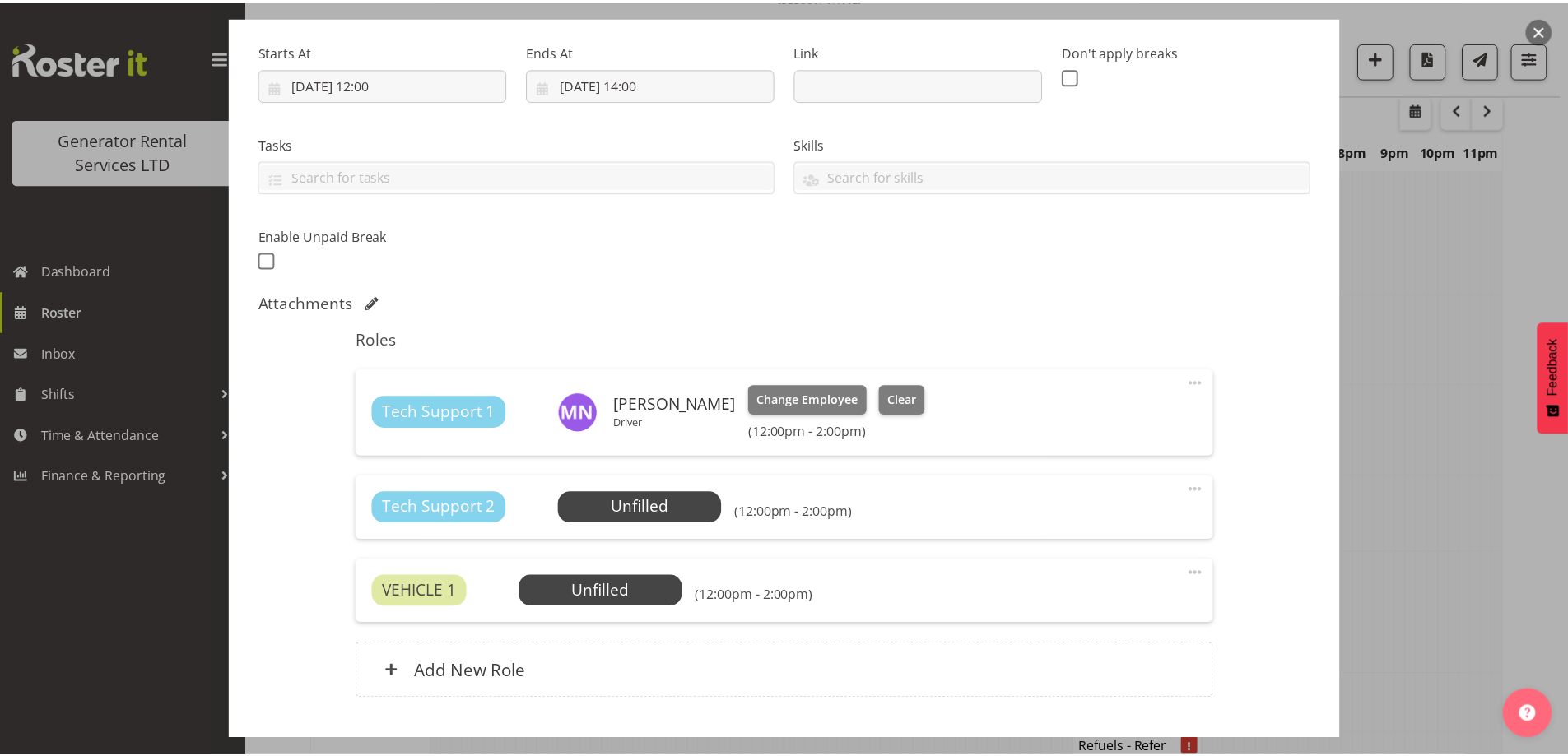
scroll to position [1892, 0]
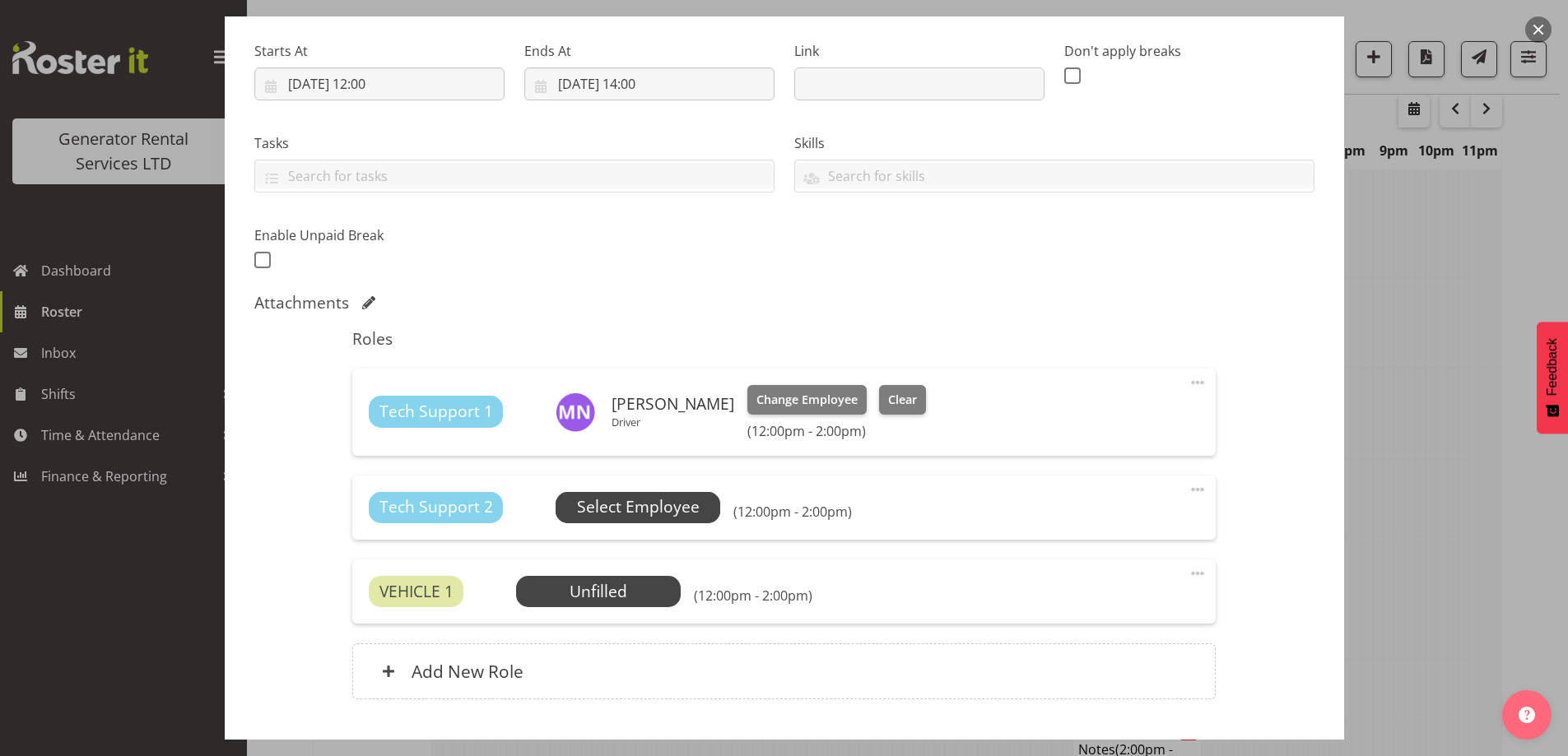
click at [685, 501] on span "Select Employee" at bounding box center [638, 507] width 123 height 24
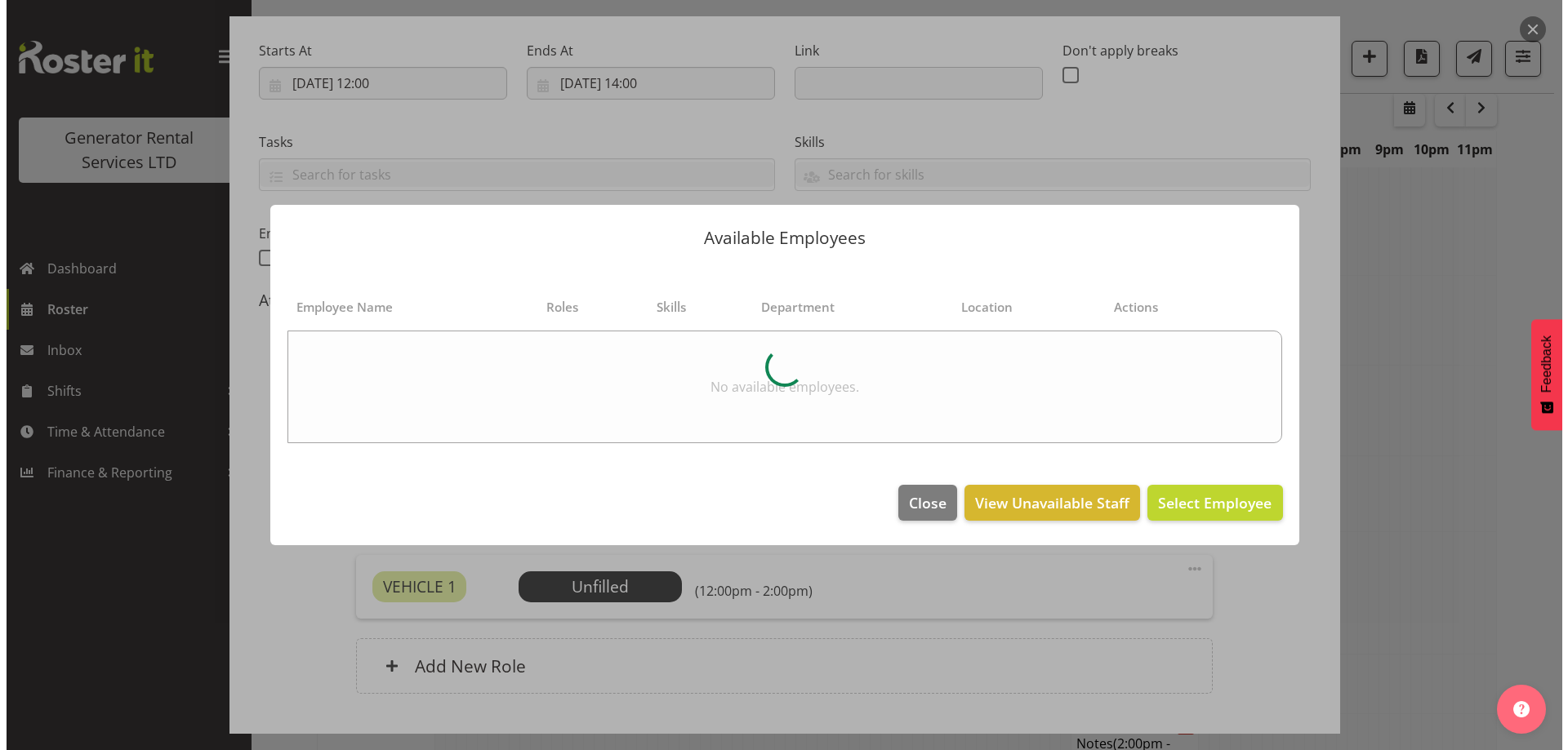
scroll to position [1846, 0]
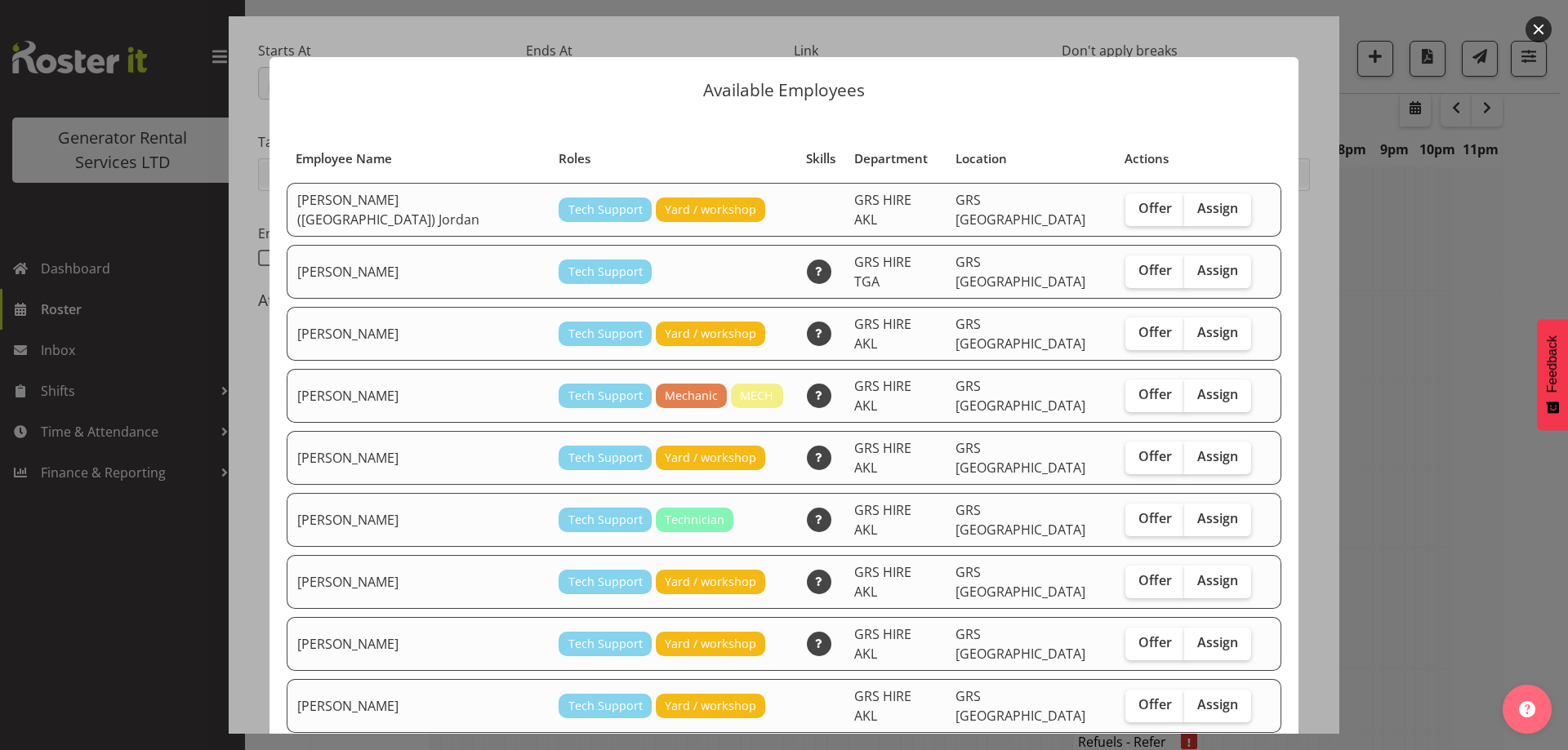
click at [210, 333] on div at bounding box center [784, 375] width 1568 height 750
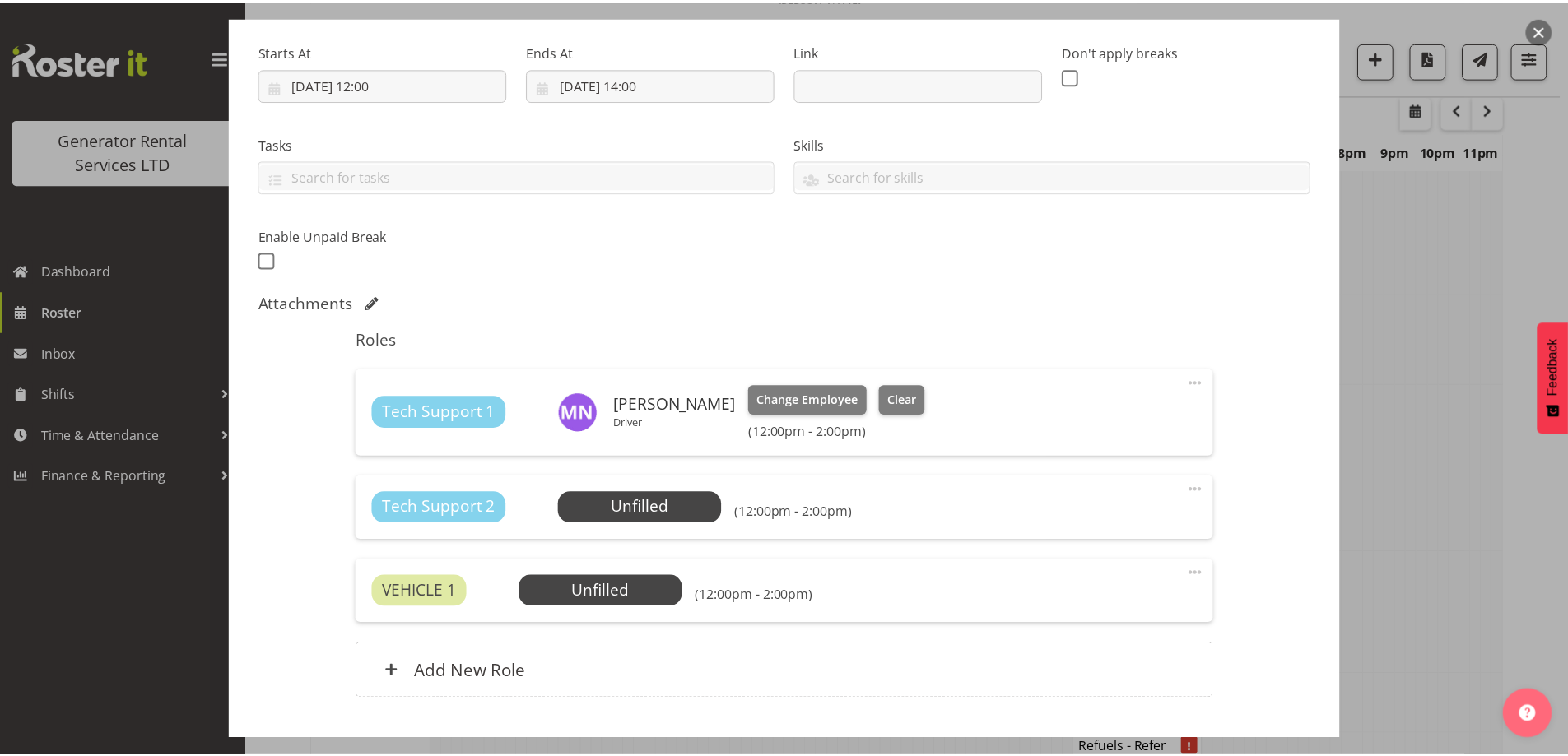
scroll to position [1892, 0]
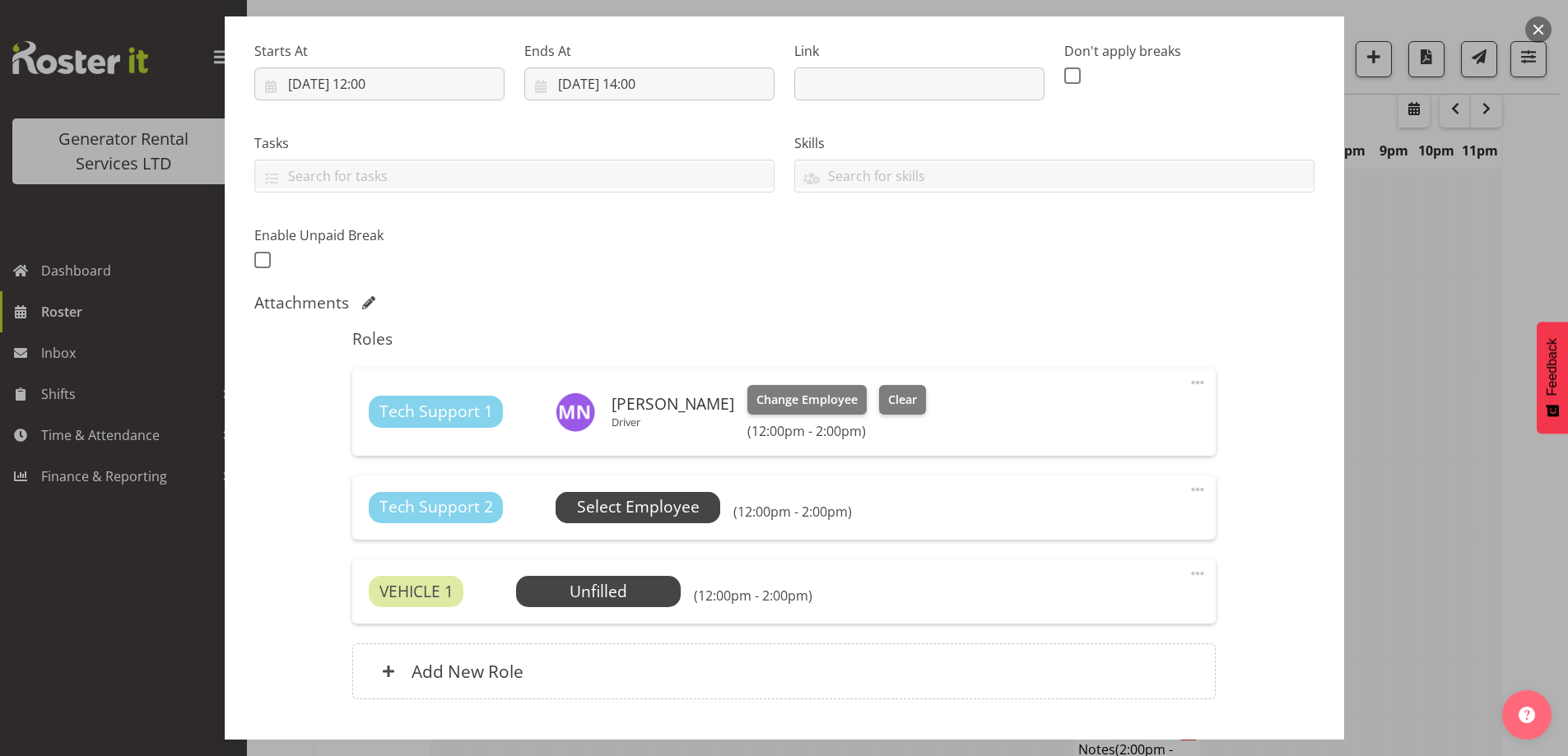
click at [711, 518] on span "Select Employee" at bounding box center [638, 507] width 164 height 31
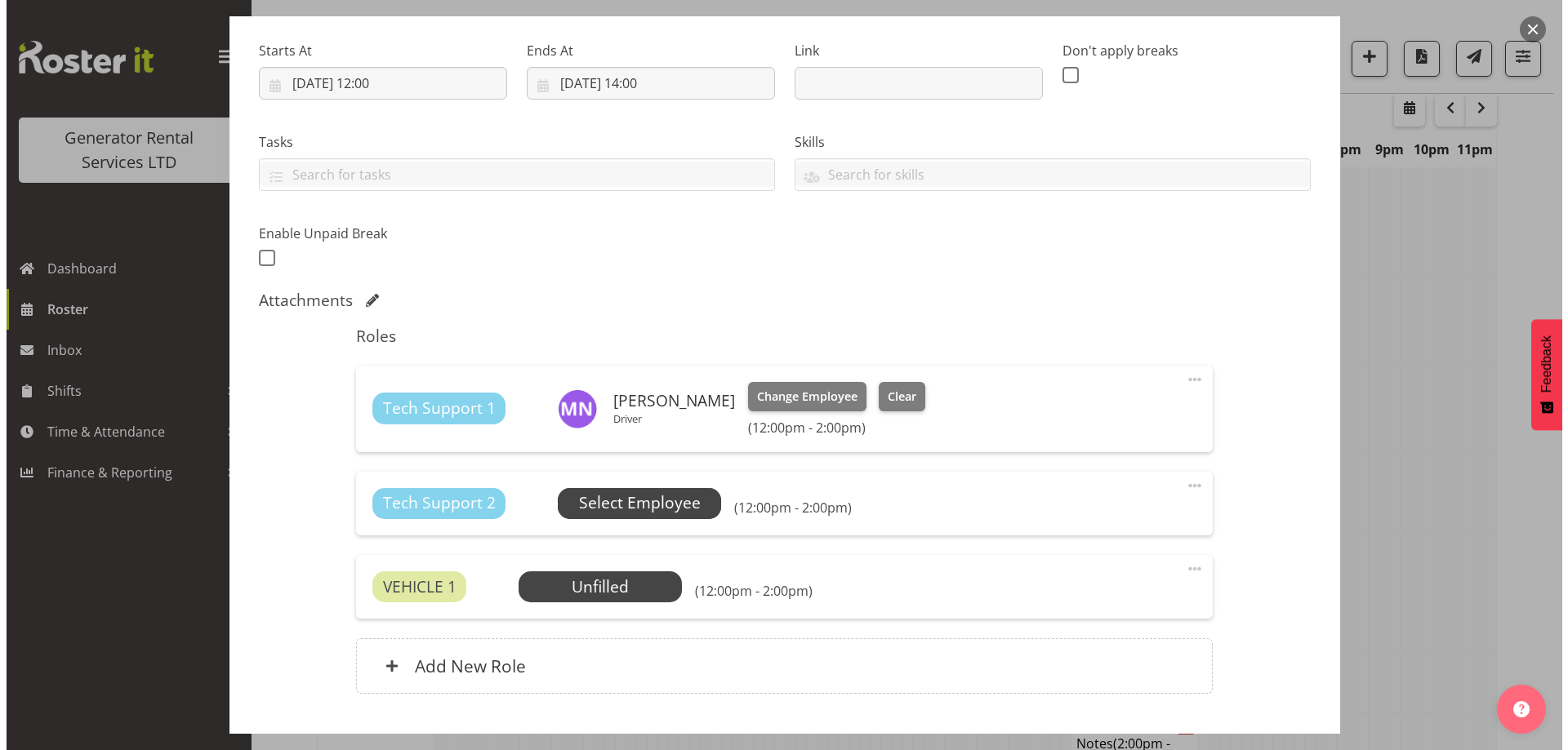
scroll to position [1846, 0]
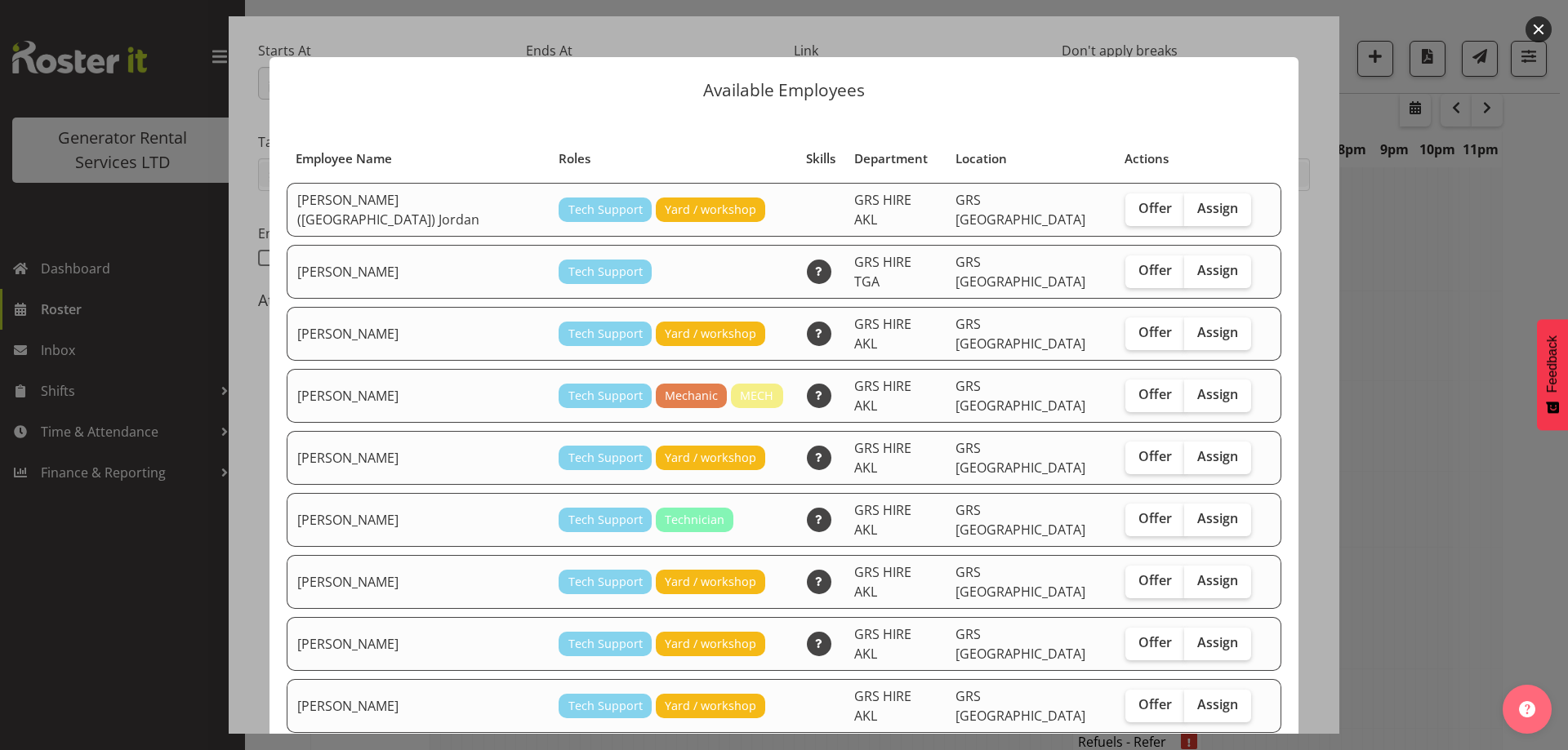
click at [1210, 690] on div "Offer Assign" at bounding box center [1188, 706] width 126 height 33
click at [1198, 690] on label "Assign" at bounding box center [1217, 706] width 67 height 33
click at [1194, 699] on input "Assign" at bounding box center [1188, 704] width 11 height 11
checkbox input "true"
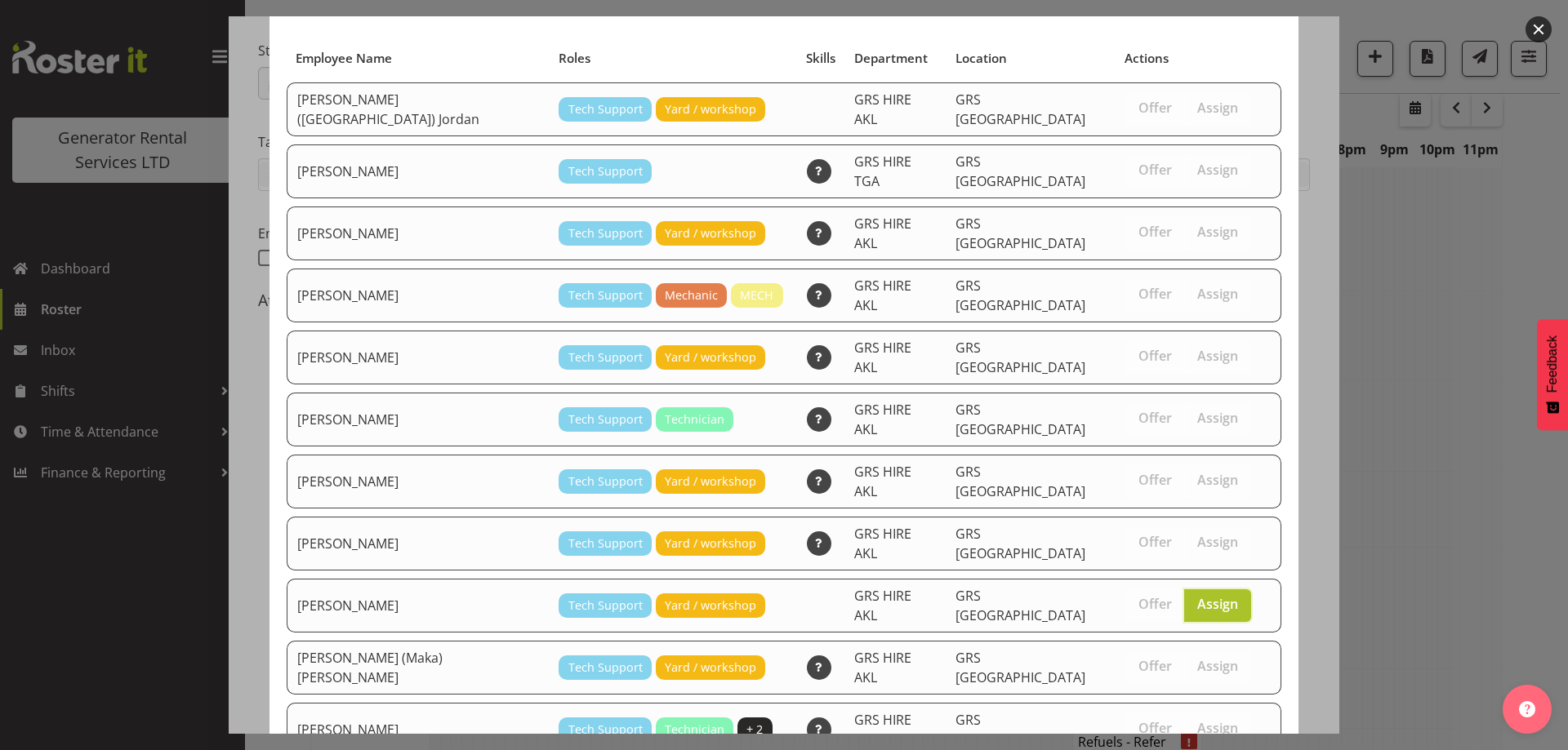
scroll to position [153, 0]
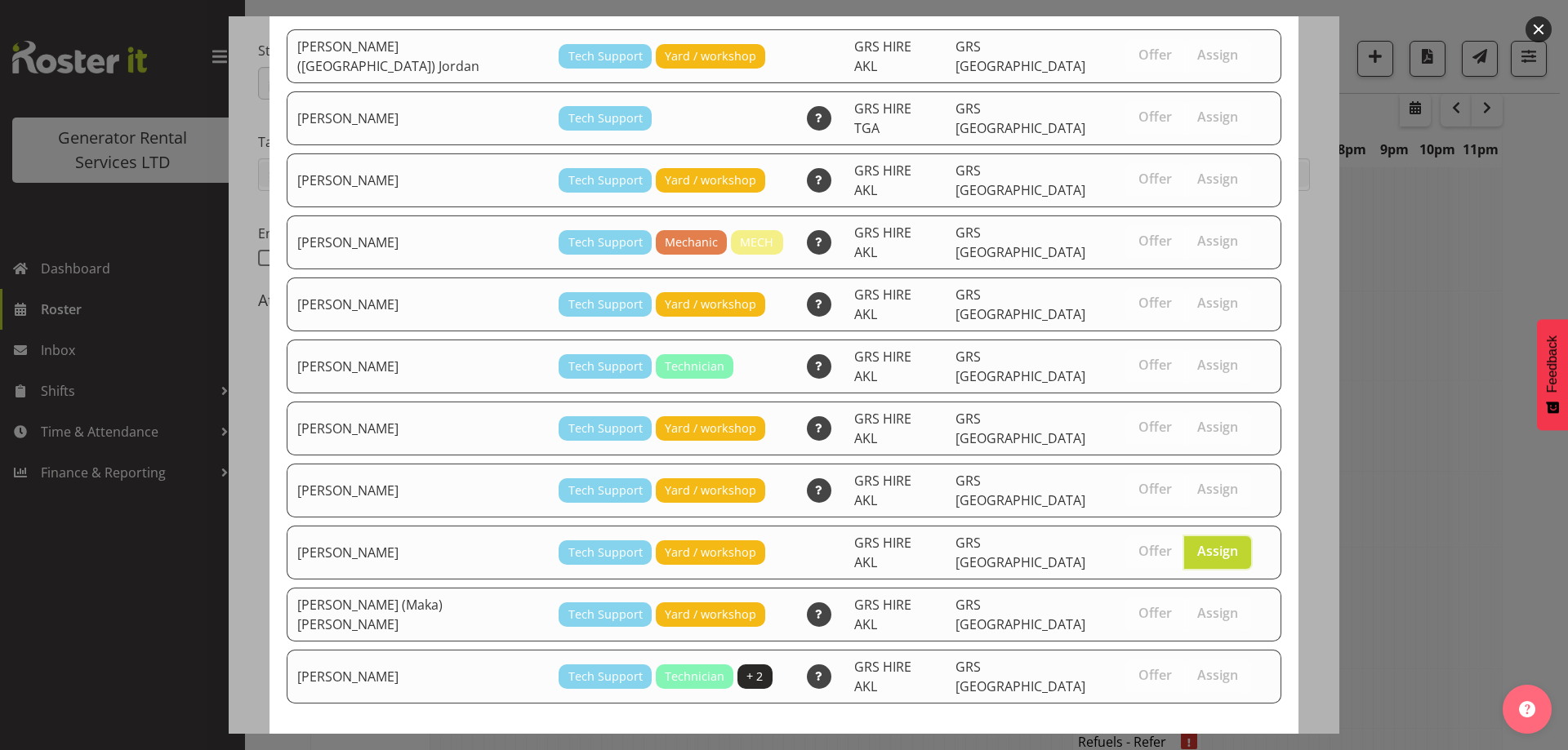
click at [1196, 749] on span "Assign Sean Moitra" at bounding box center [1188, 762] width 165 height 19
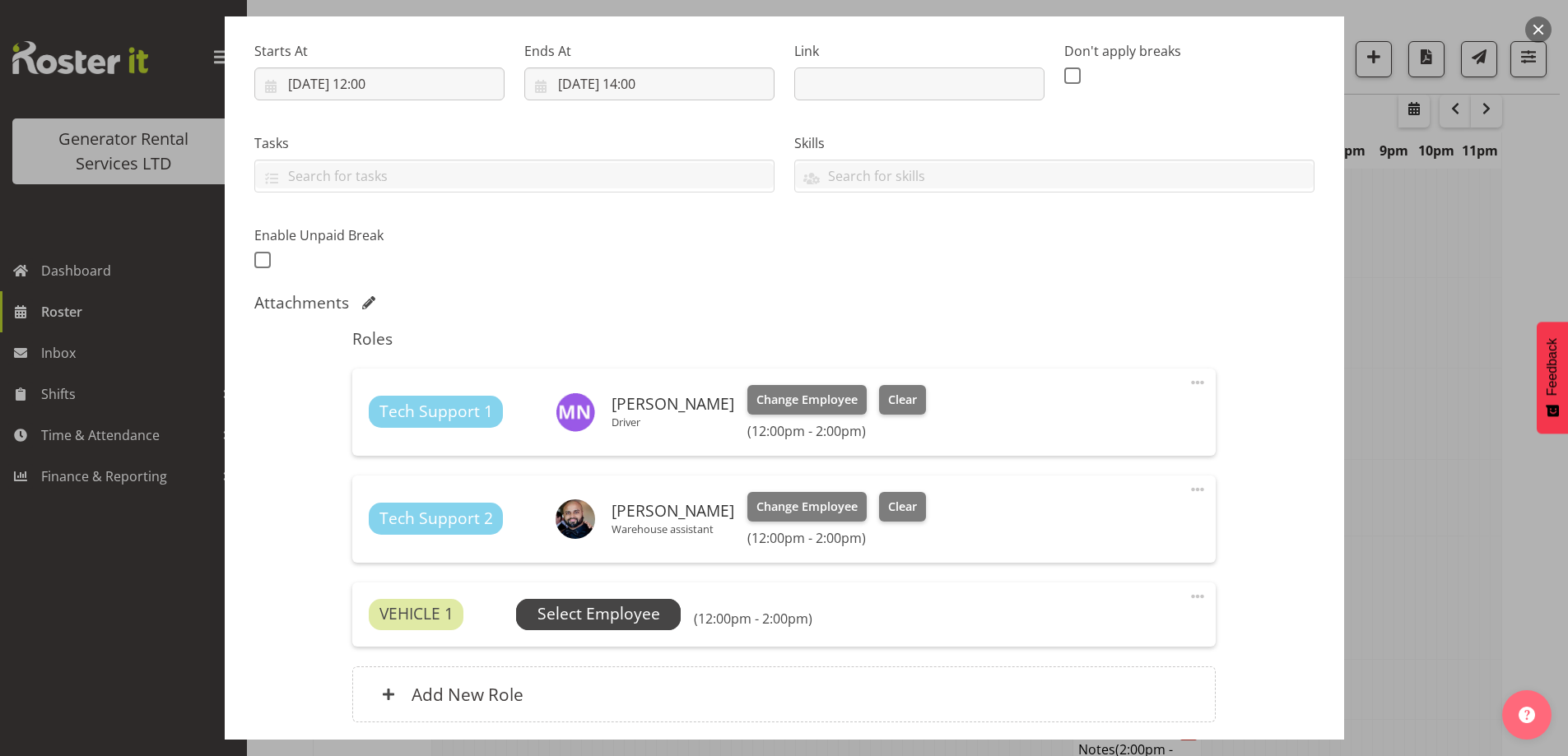
click at [613, 604] on span "Select Employee" at bounding box center [598, 614] width 123 height 24
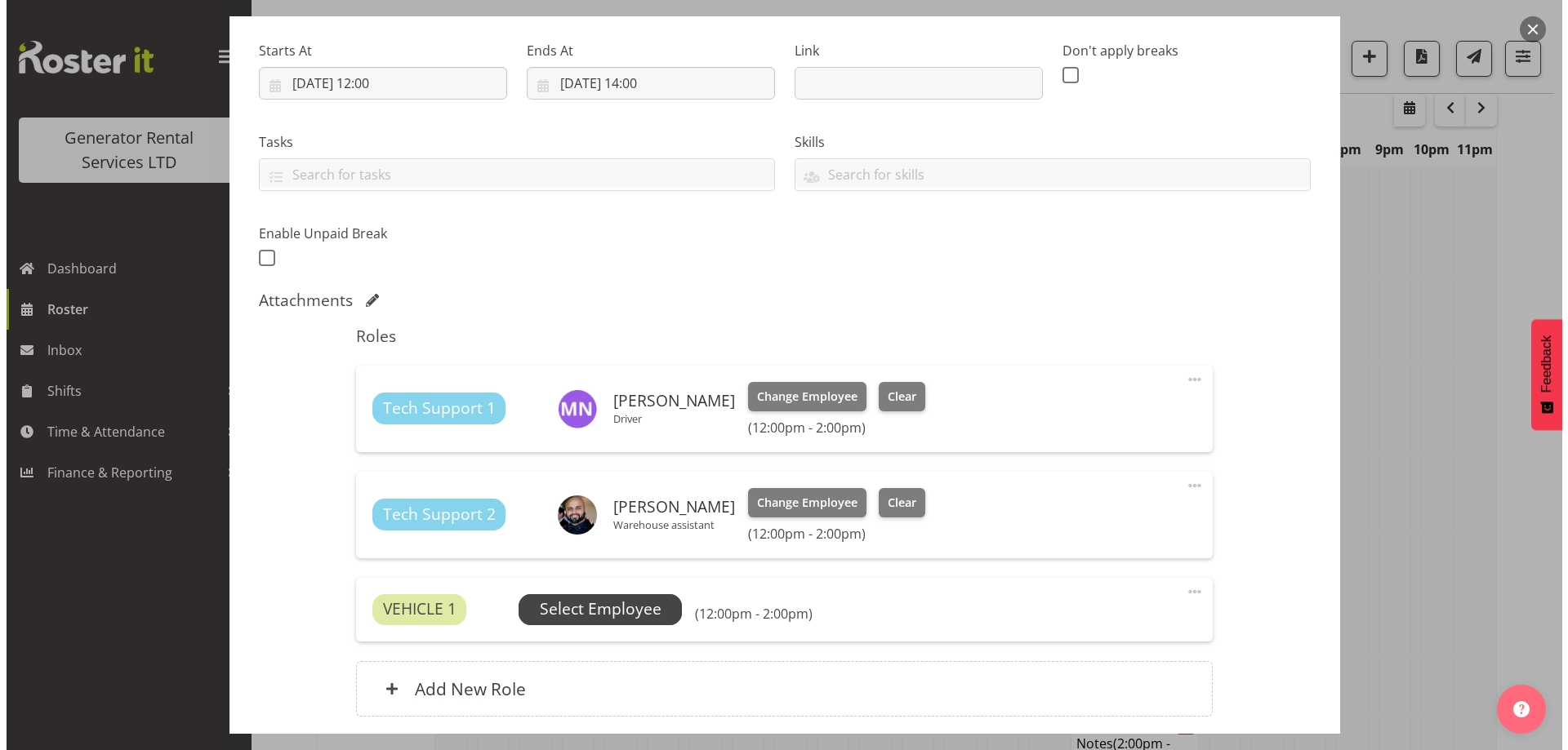
scroll to position [1846, 0]
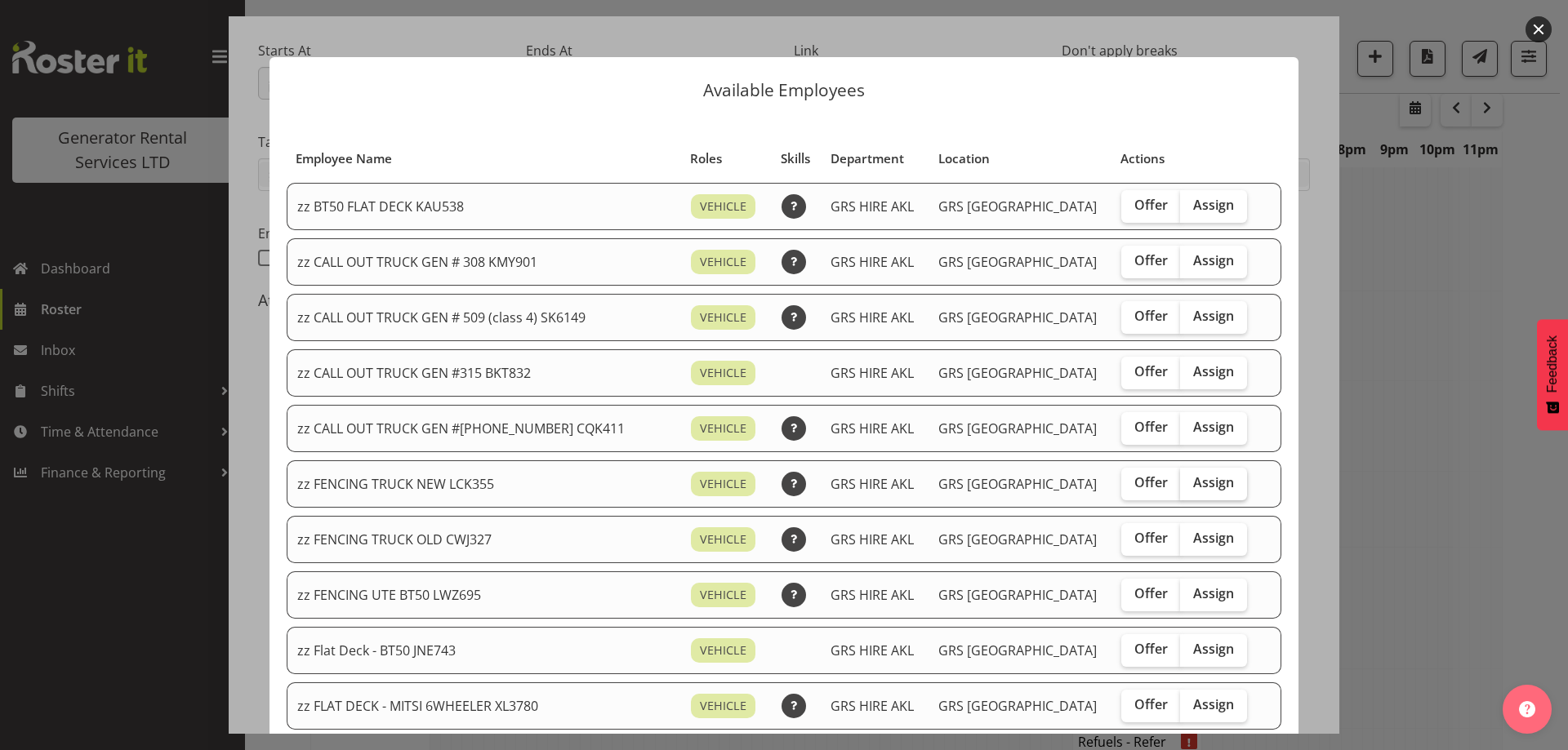
click at [1207, 486] on label "Assign" at bounding box center [1213, 484] width 67 height 33
click at [1190, 486] on input "Assign" at bounding box center [1185, 482] width 11 height 11
checkbox input "true"
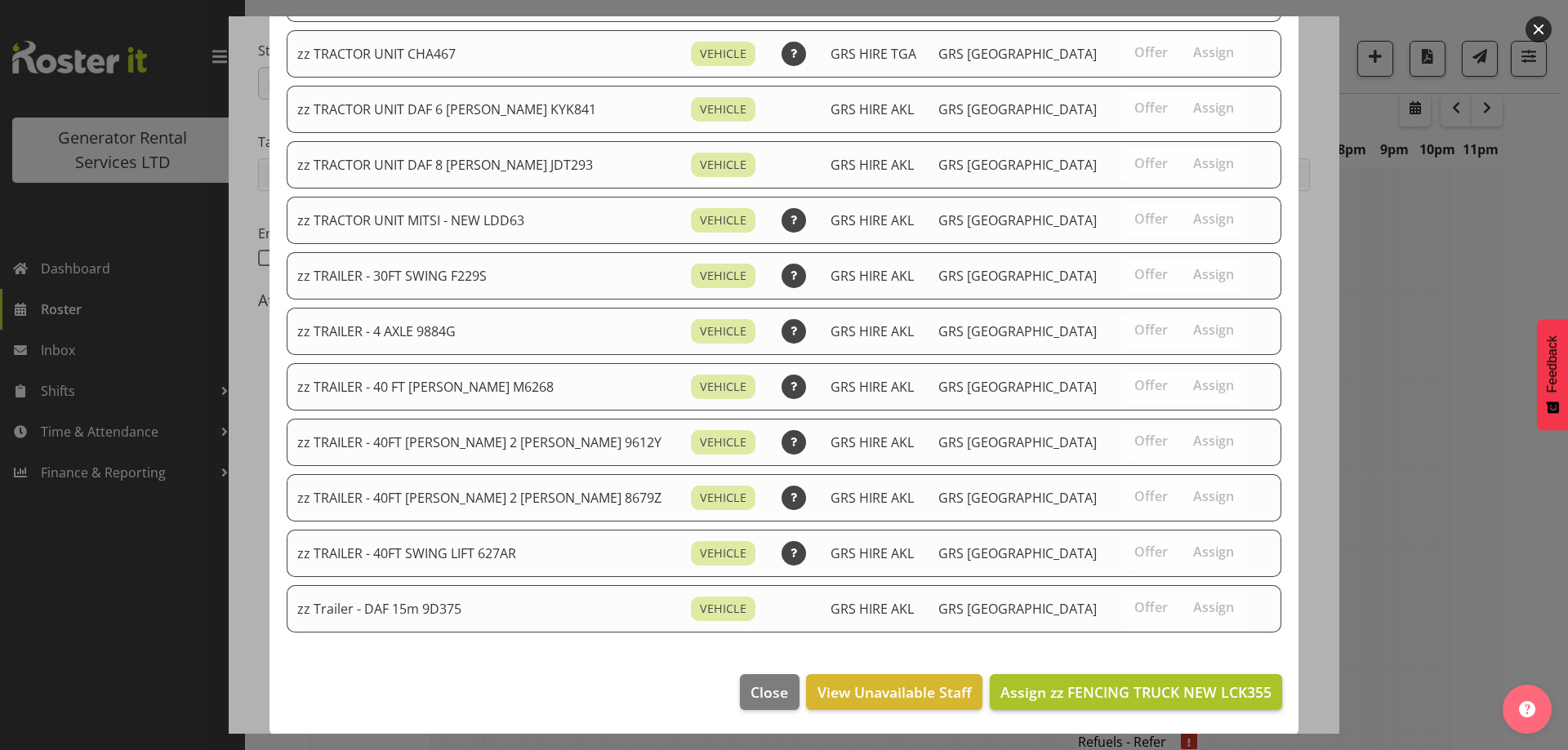
scroll to position [1985, 0]
click at [1183, 687] on span "Assign zz FENCING TRUCK NEW LCK355" at bounding box center [1136, 691] width 271 height 19
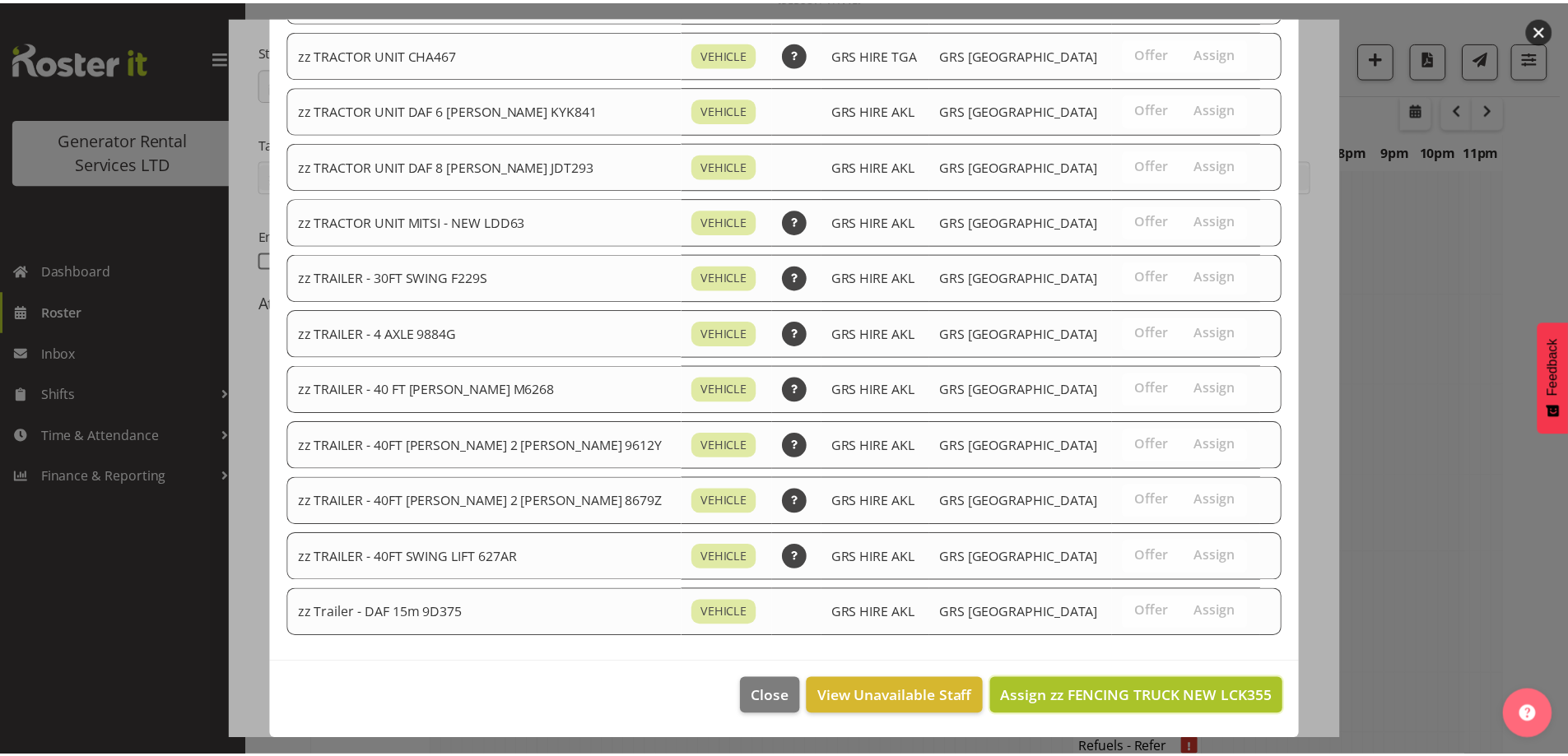
scroll to position [1892, 0]
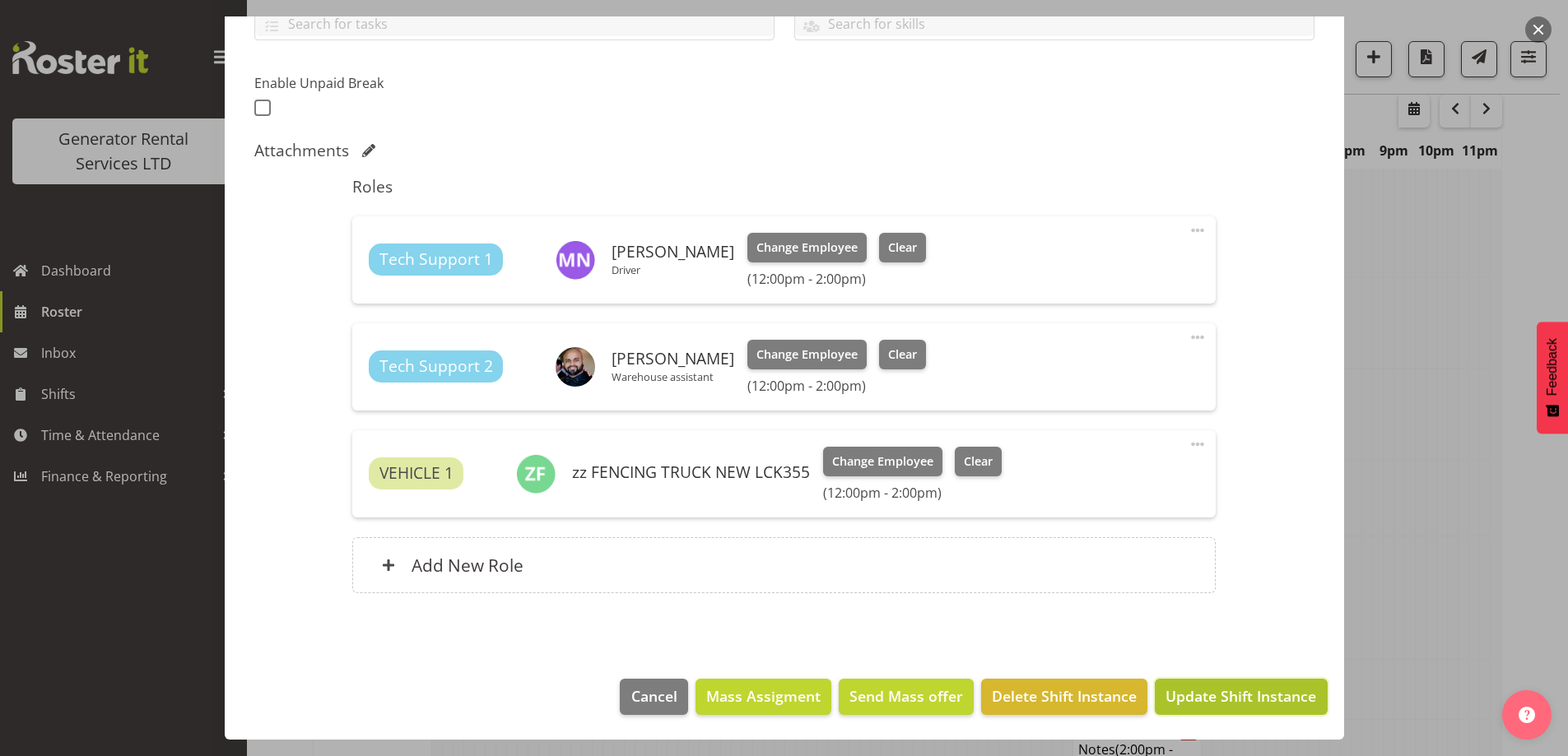
click at [1182, 681] on button "Update Shift Instance" at bounding box center [1240, 696] width 172 height 36
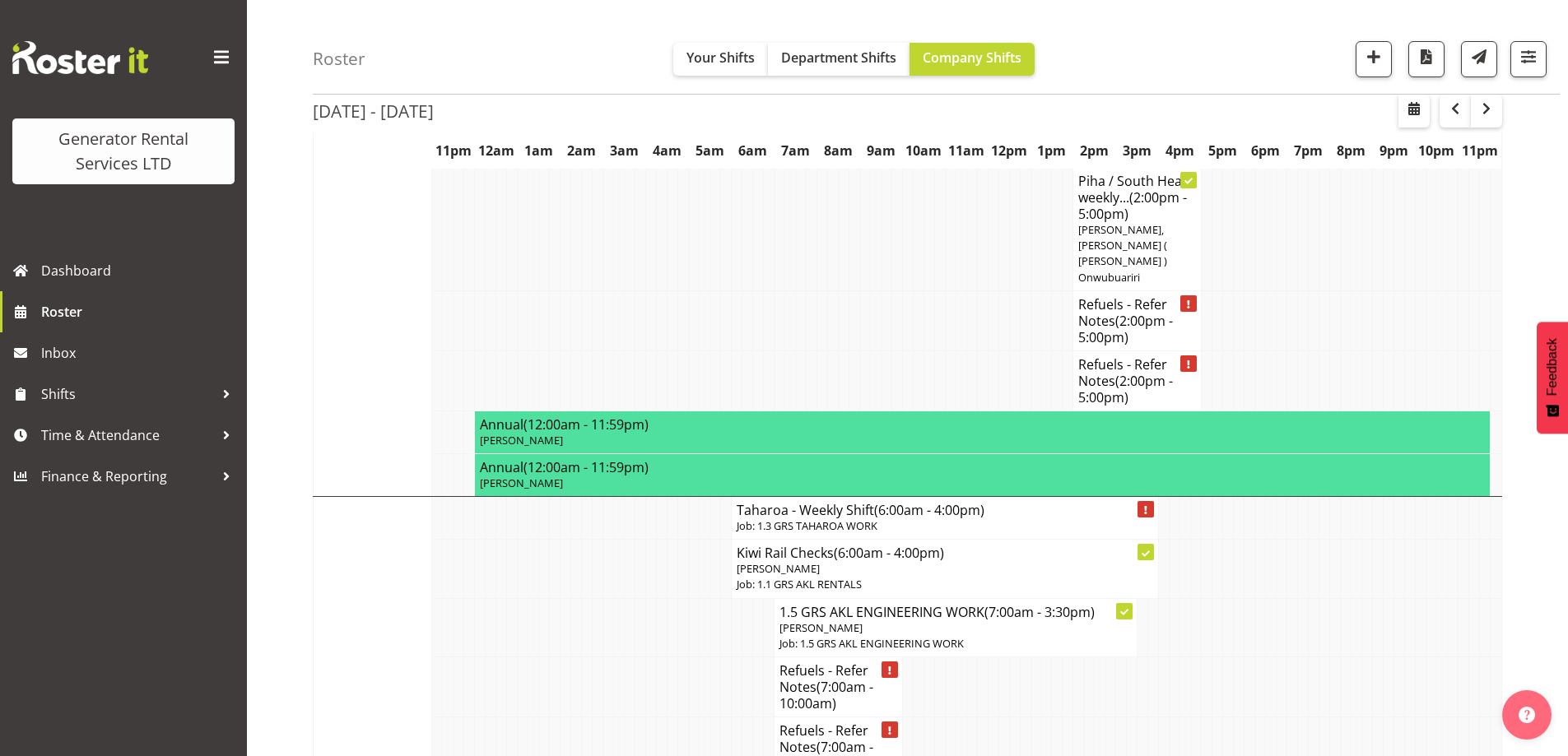
scroll to position [2439, 0]
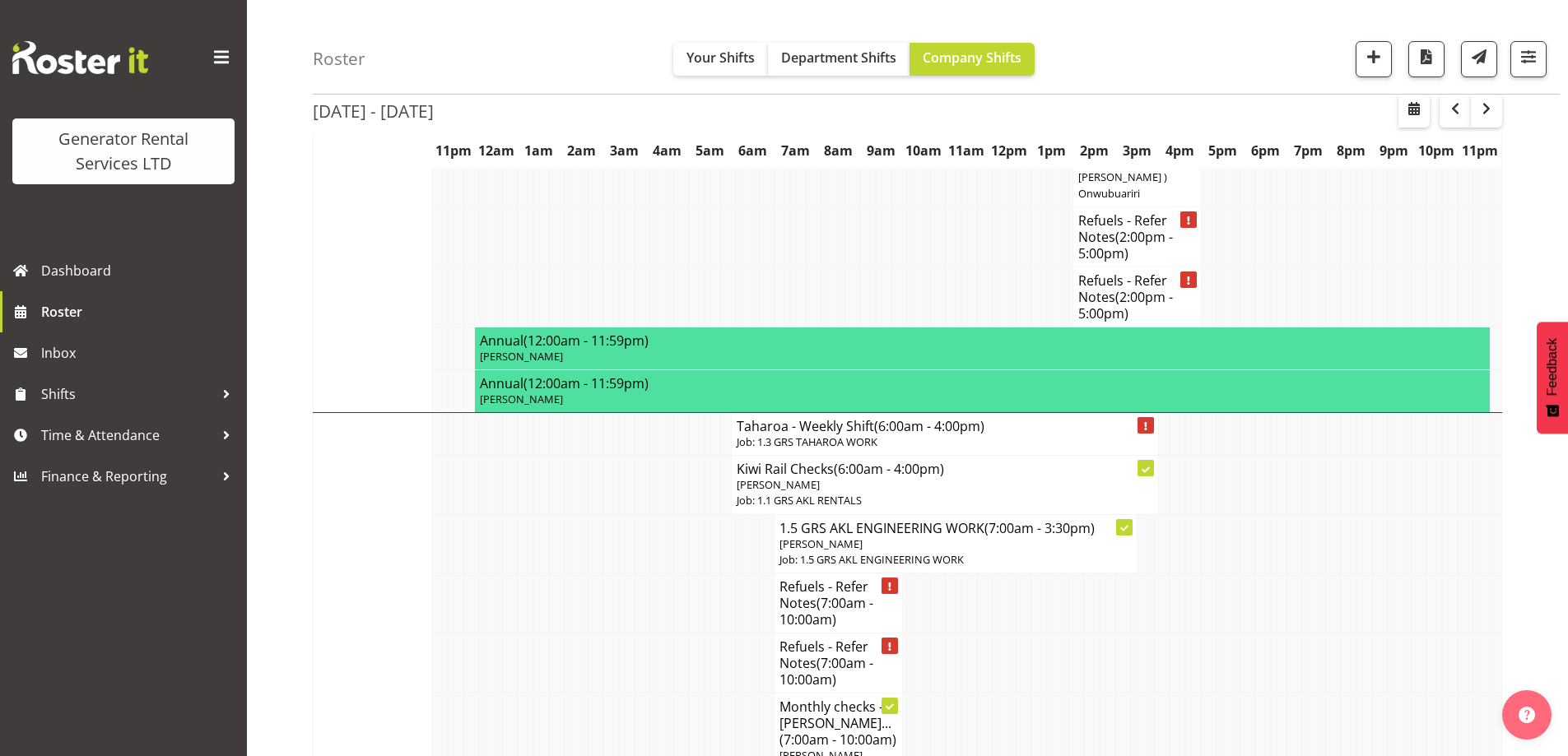
click at [499, 693] on td at bounding box center [501, 731] width 11 height 75
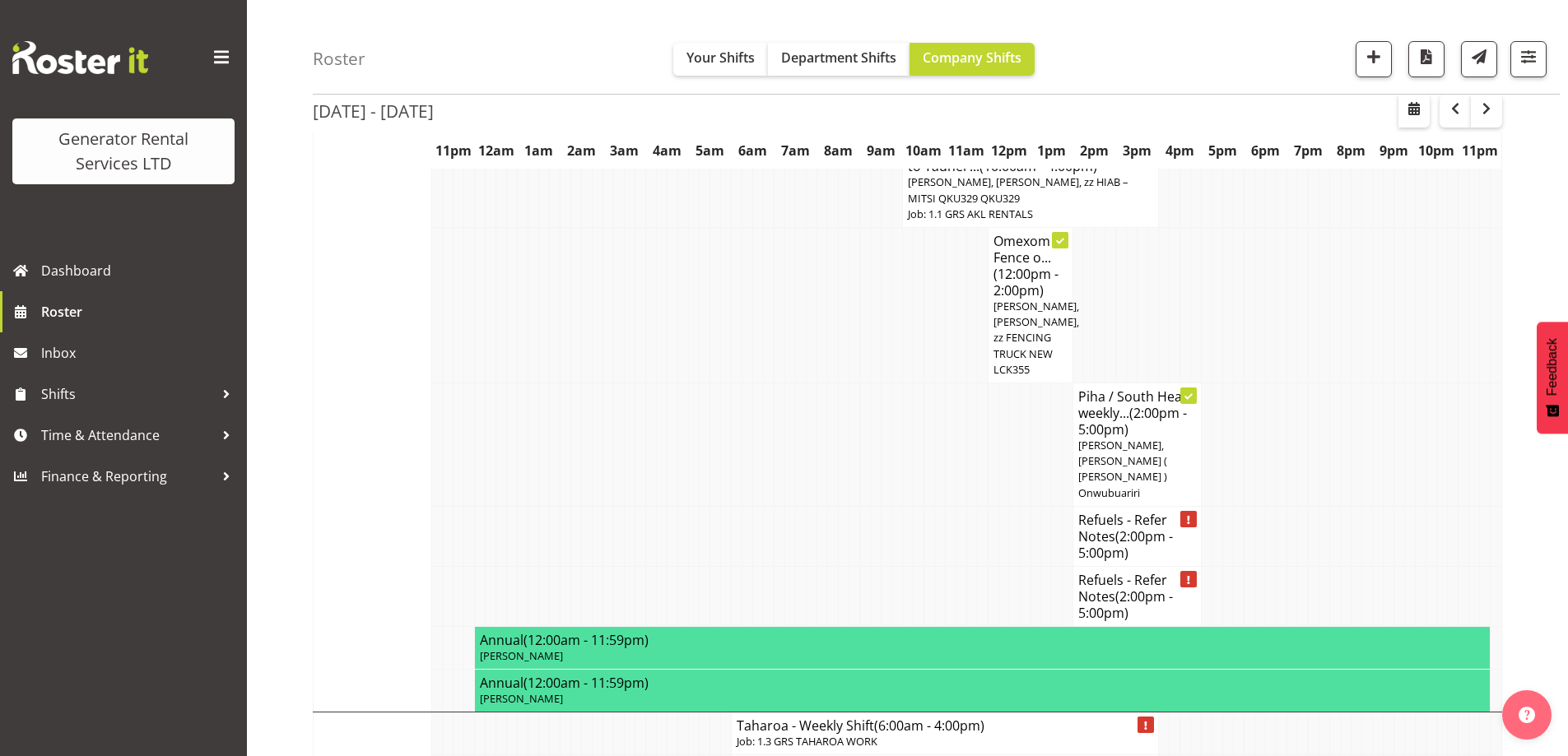
scroll to position [2110, 0]
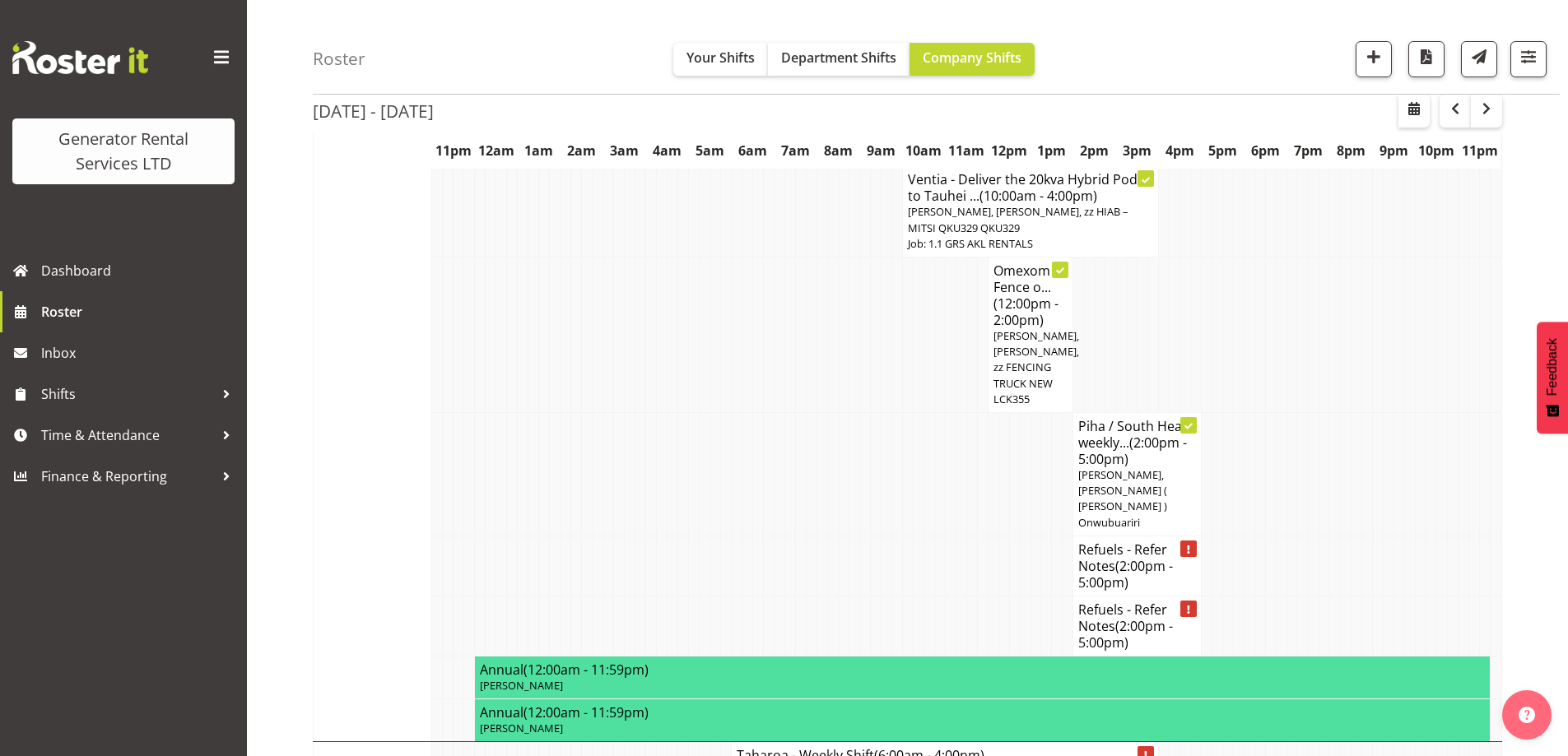
click at [620, 412] on td at bounding box center [619, 474] width 11 height 124
